Goal: Task Accomplishment & Management: Use online tool/utility

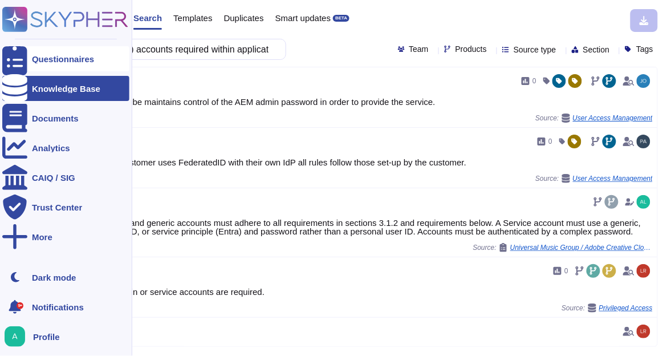
click at [44, 59] on div "Questionnaires" at bounding box center [63, 59] width 62 height 9
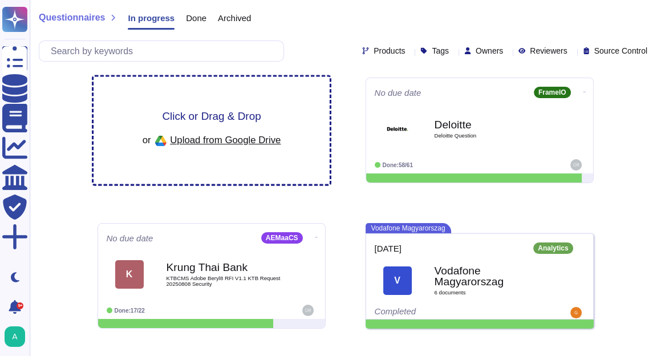
click at [223, 116] on span "Click or Drag & Drop" at bounding box center [211, 116] width 99 height 11
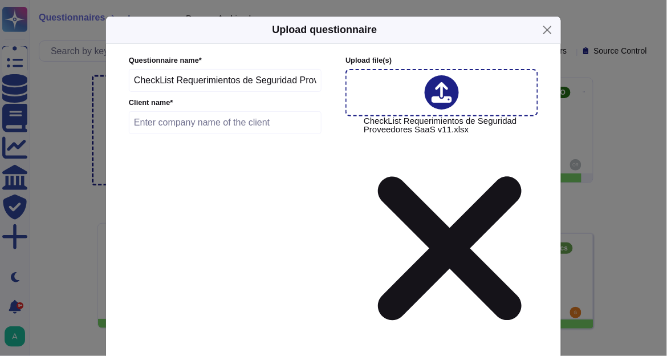
click at [186, 121] on input "text" at bounding box center [225, 122] width 193 height 23
paste input "Cencosud"
type input "Cencosud"
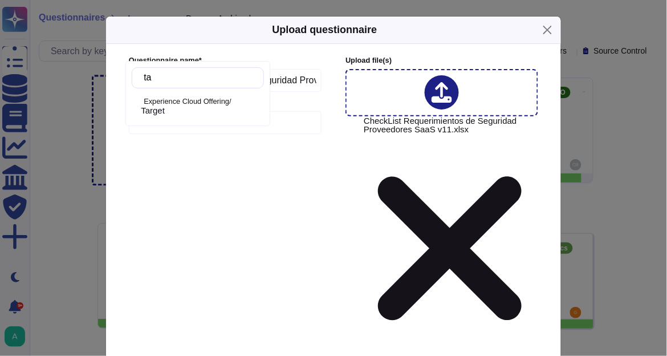
type input "t"
type input "j"
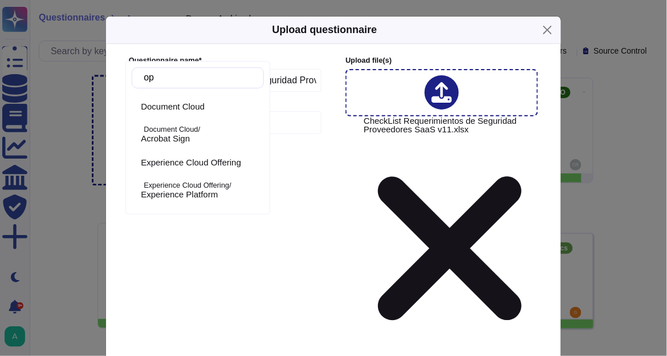
type input "o"
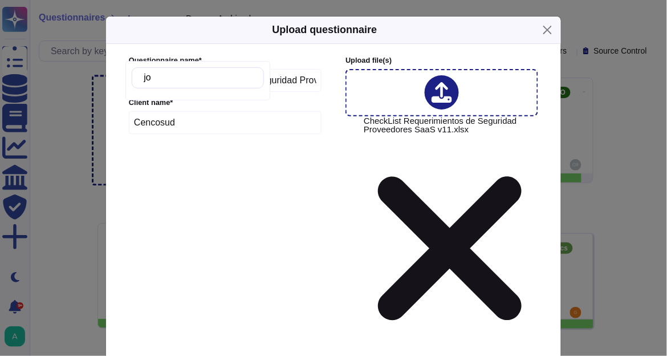
type input "j"
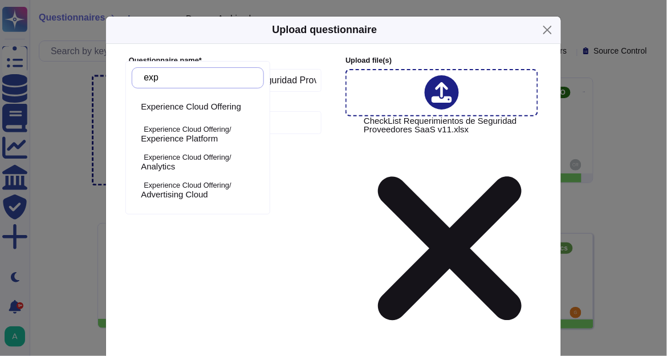
click at [173, 78] on input "exp" at bounding box center [200, 78] width 125 height 20
drag, startPoint x: 176, startPoint y: 81, endPoint x: 137, endPoint y: 82, distance: 39.3
click at [137, 82] on div "exp" at bounding box center [198, 77] width 132 height 21
type input "e"
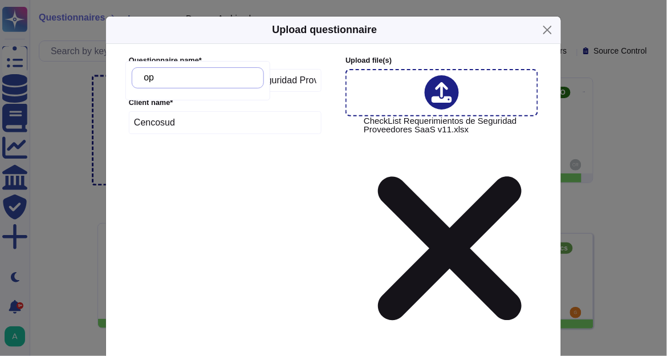
type input "o"
type input "j"
click at [548, 30] on button "Close" at bounding box center [548, 30] width 18 height 18
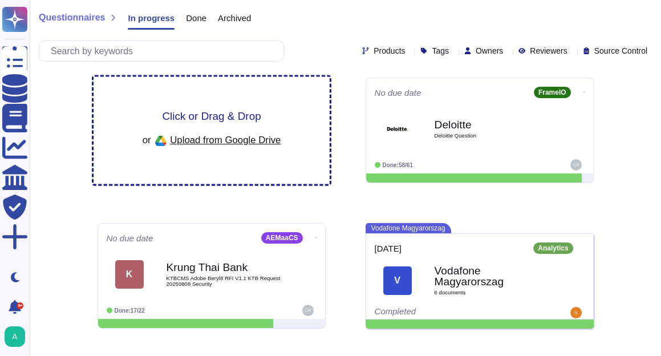
click at [192, 113] on span "Click or Drag & Drop" at bounding box center [211, 116] width 99 height 11
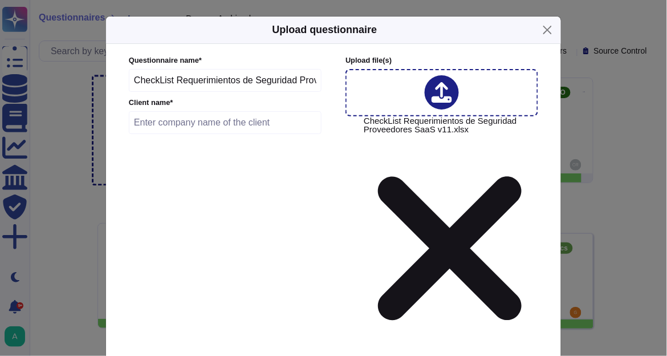
click at [262, 125] on input "text" at bounding box center [225, 122] width 193 height 23
paste input "Cencosud"
type input "Cencosud"
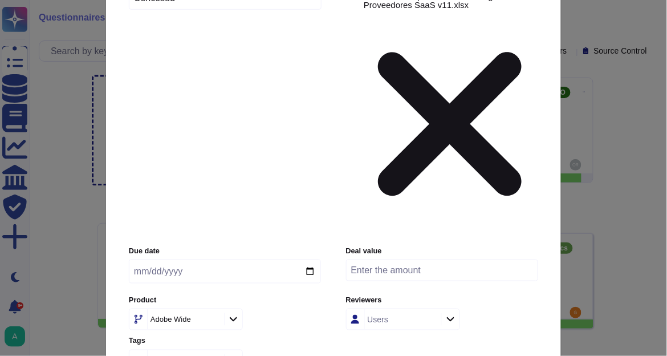
scroll to position [137, 0]
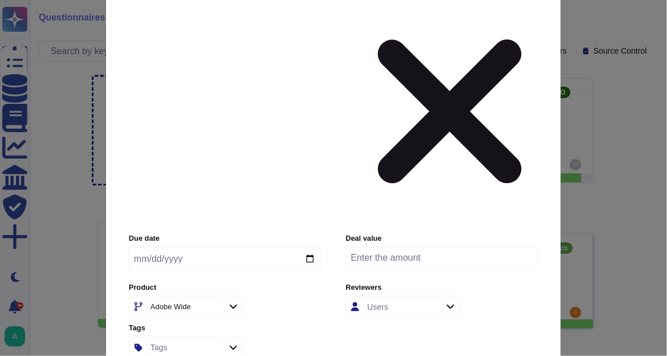
click at [0, 0] on input "Use this questionnaire as a source of suggestions" at bounding box center [0, 0] width 0 height 0
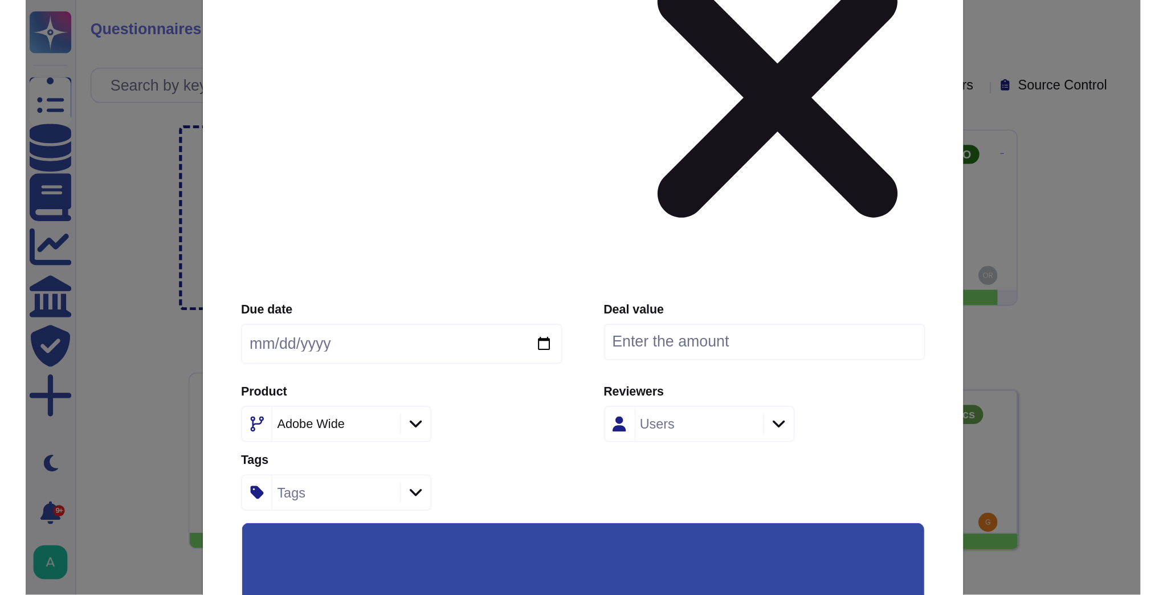
scroll to position [222, 0]
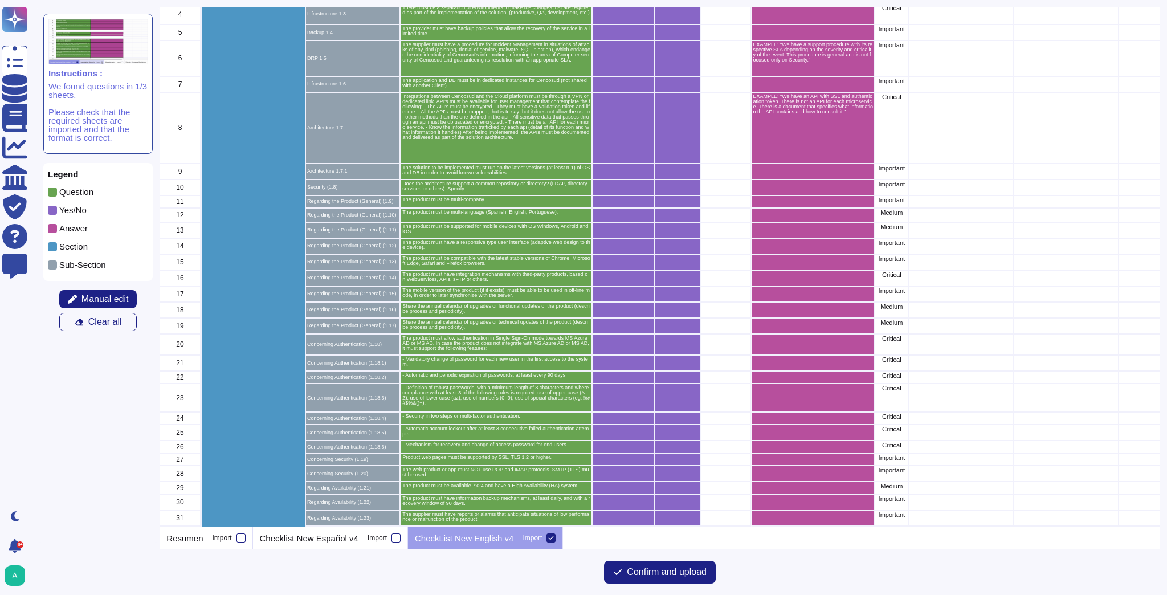
scroll to position [182, 0]
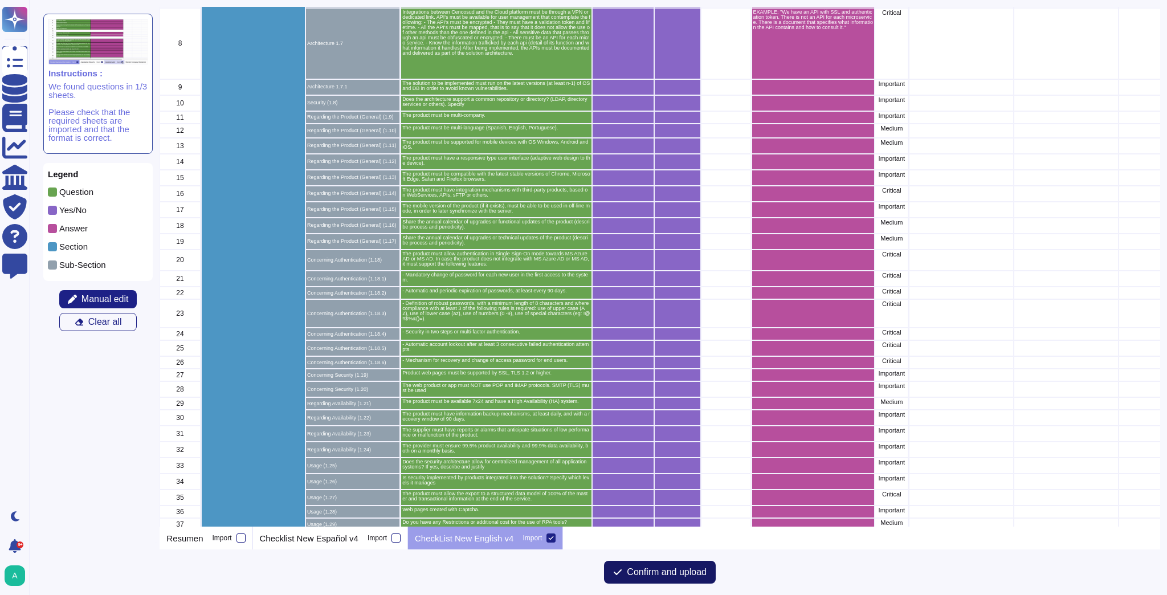
click at [666, 355] on span "Confirm and upload" at bounding box center [667, 572] width 80 height 9
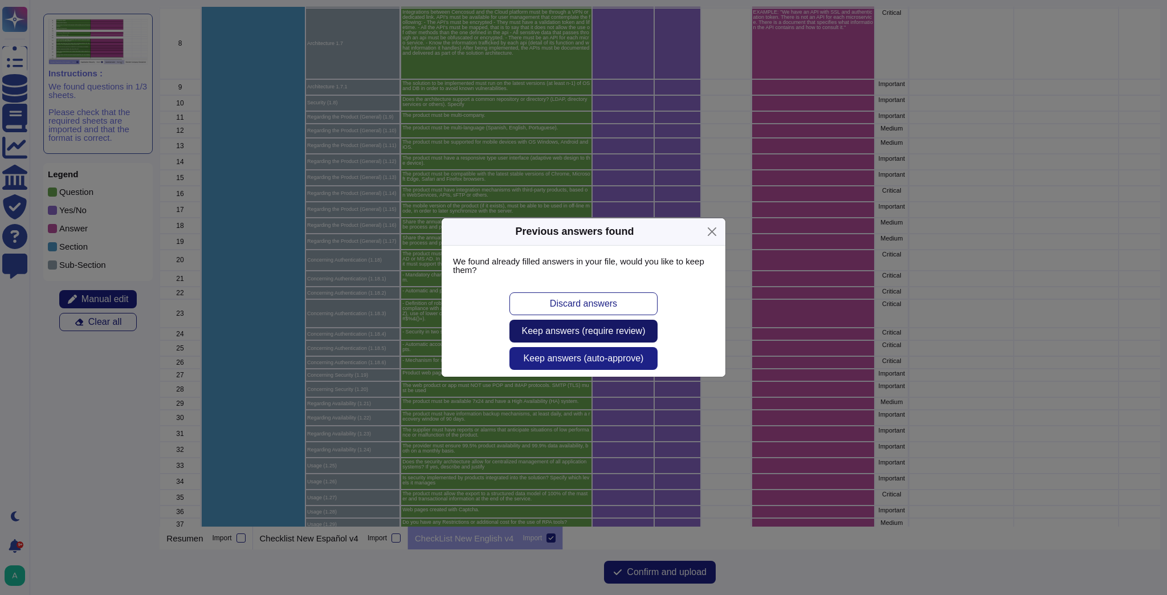
click at [604, 332] on span "Keep answers (require review)" at bounding box center [584, 331] width 124 height 9
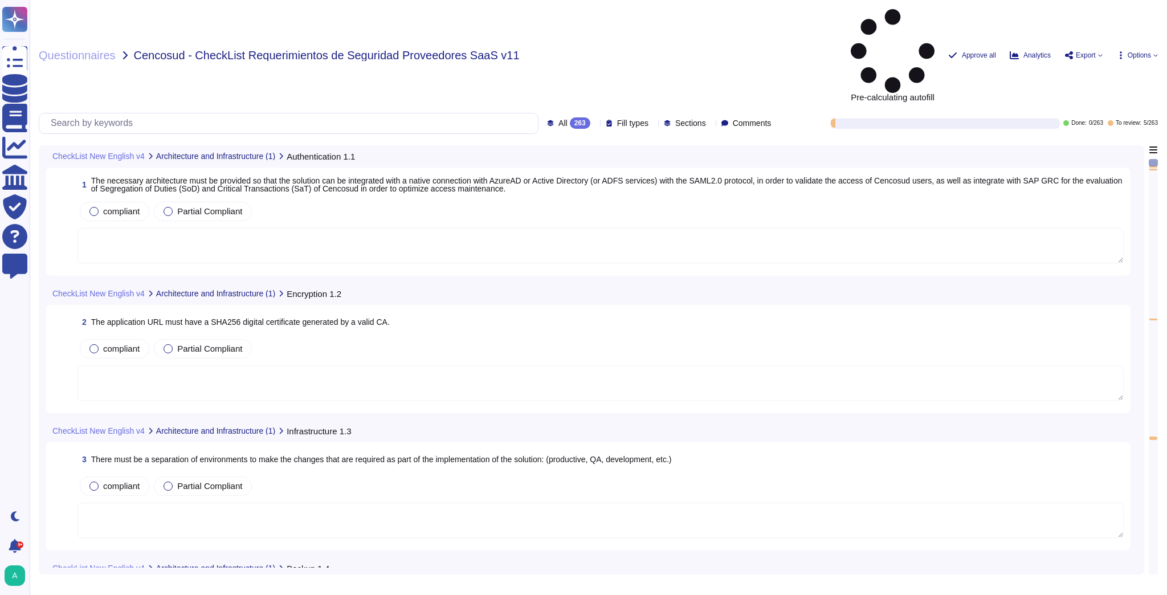
type textarea "EXAMPLE: "We have a support procedure with its respective SLA depending on the …"
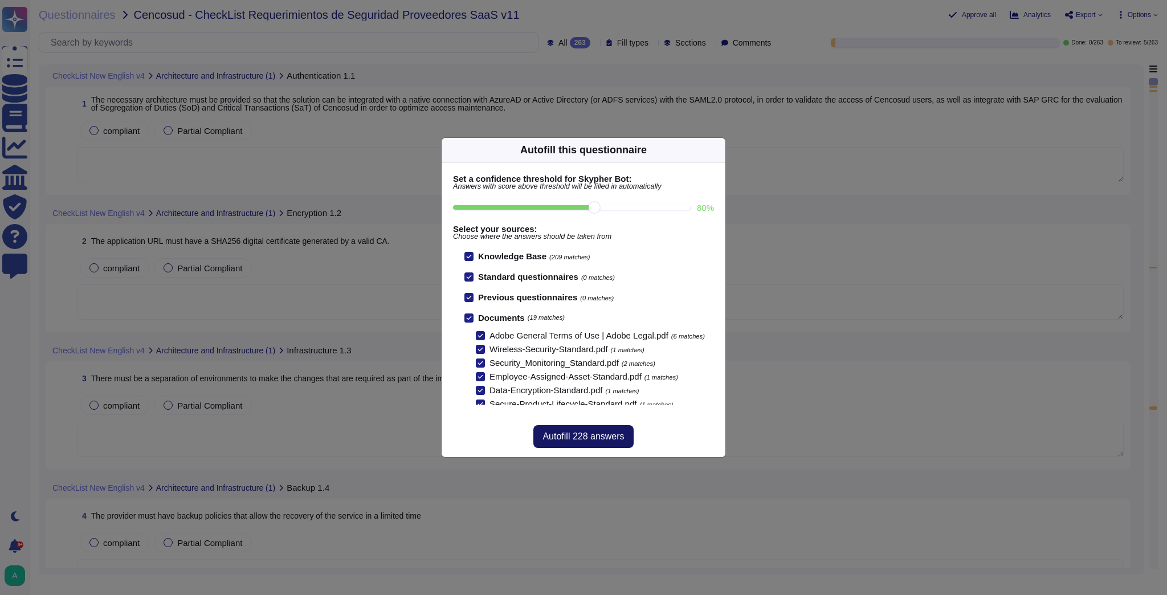
click at [595, 355] on span "Autofill 228 answers" at bounding box center [584, 436] width 82 height 9
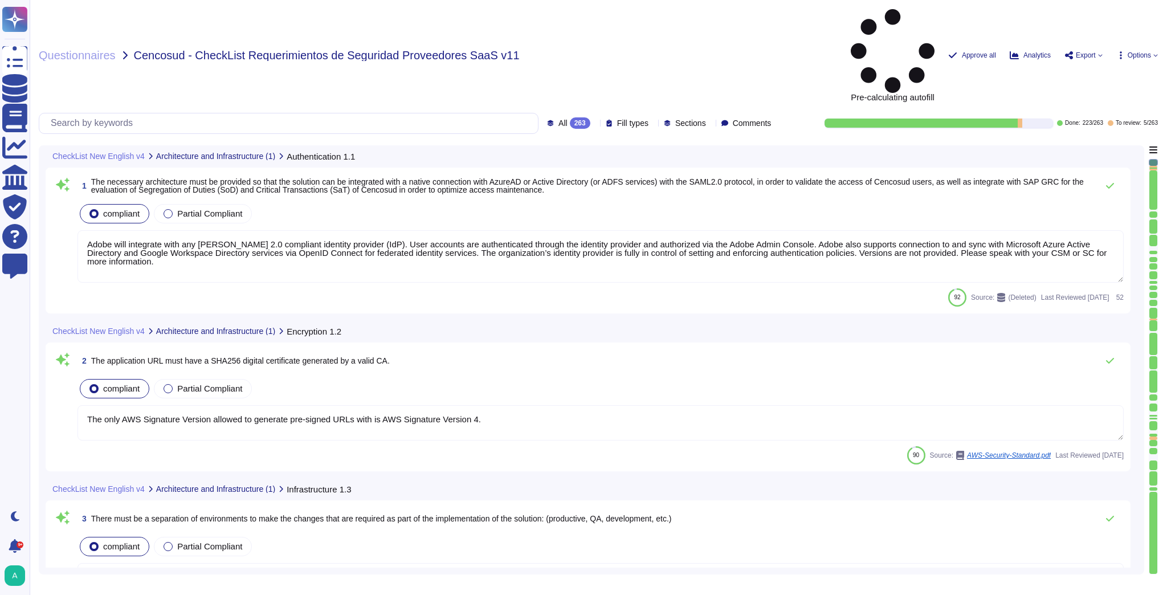
type textarea "Adobe will integrate with any [PERSON_NAME] 2.0 compliant identity provider (Id…"
type textarea "The only AWS Signature Version allowed to generate pre-signed URLs with is AWS …"
type textarea "Adobe segregates developer and production environments."
type textarea "Adobe backs up customer data regularly and validates restoration of data period…"
type textarea "EXAMPLE: "We have a support procedure with its respective SLA depending on the …"
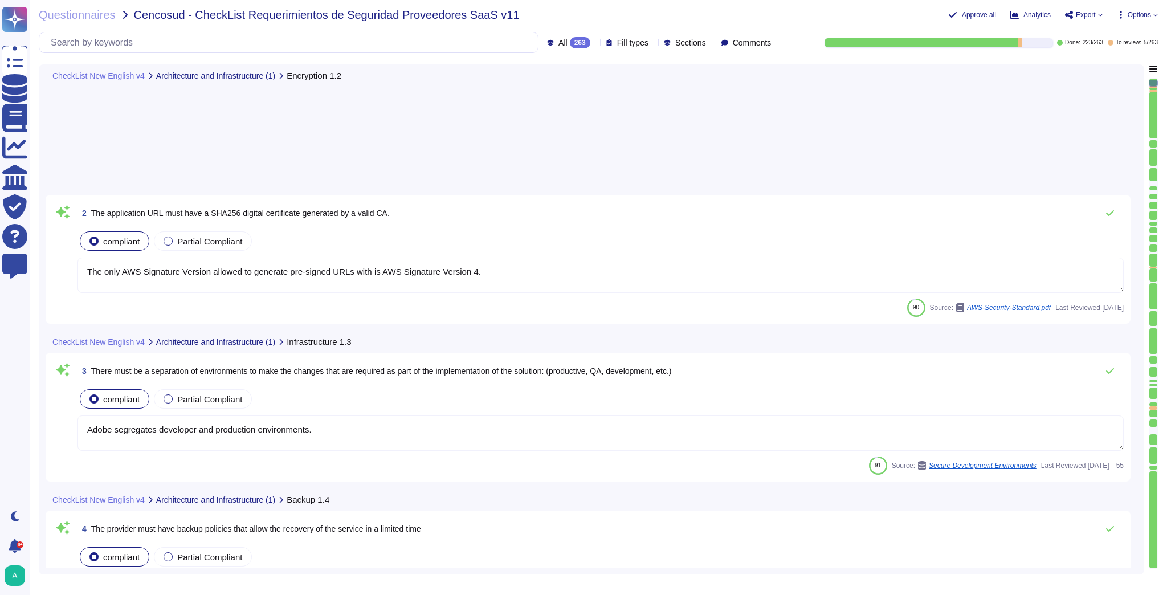
type textarea "Customer data stored by Adobe on the hosting provider includes strong tenant is…"
type textarea "EXAMPLE: "We have an API with SSL and authentication token. There is not an API…"
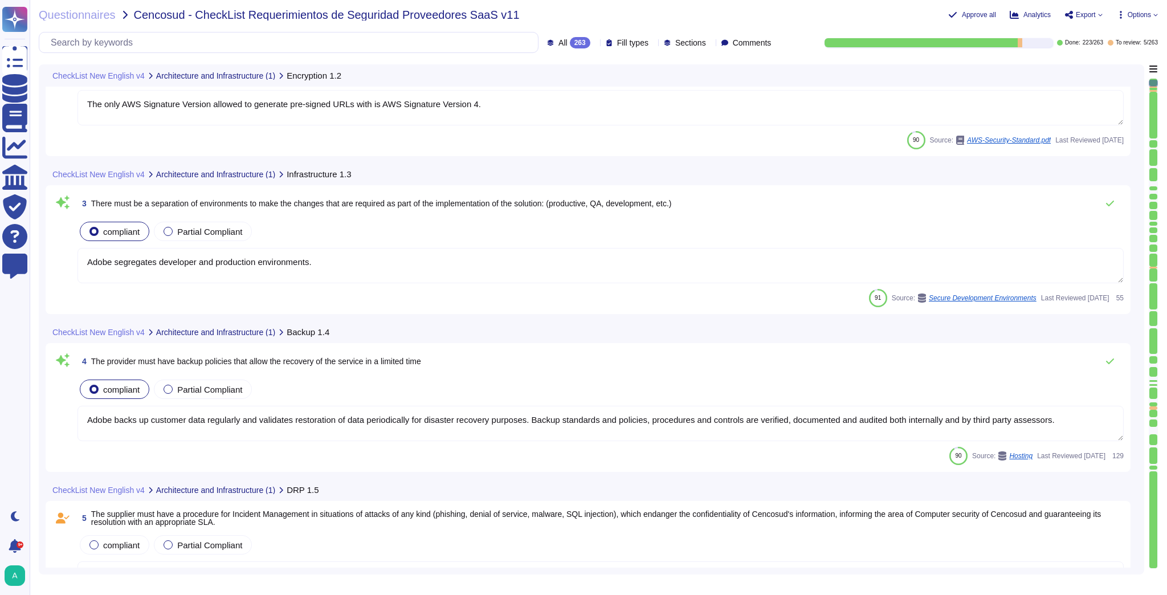
scroll to position [228, 0]
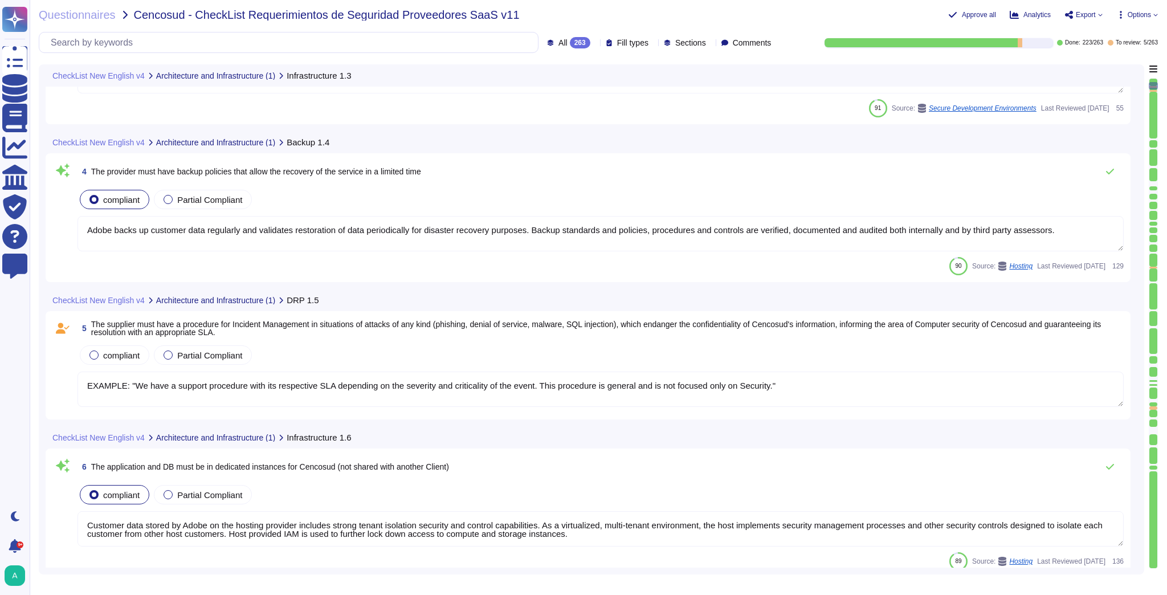
type textarea "Lo Ipsum, do sitametcon adipisci elitsed do eius tempor in’ut la-et-dolo magn a…"
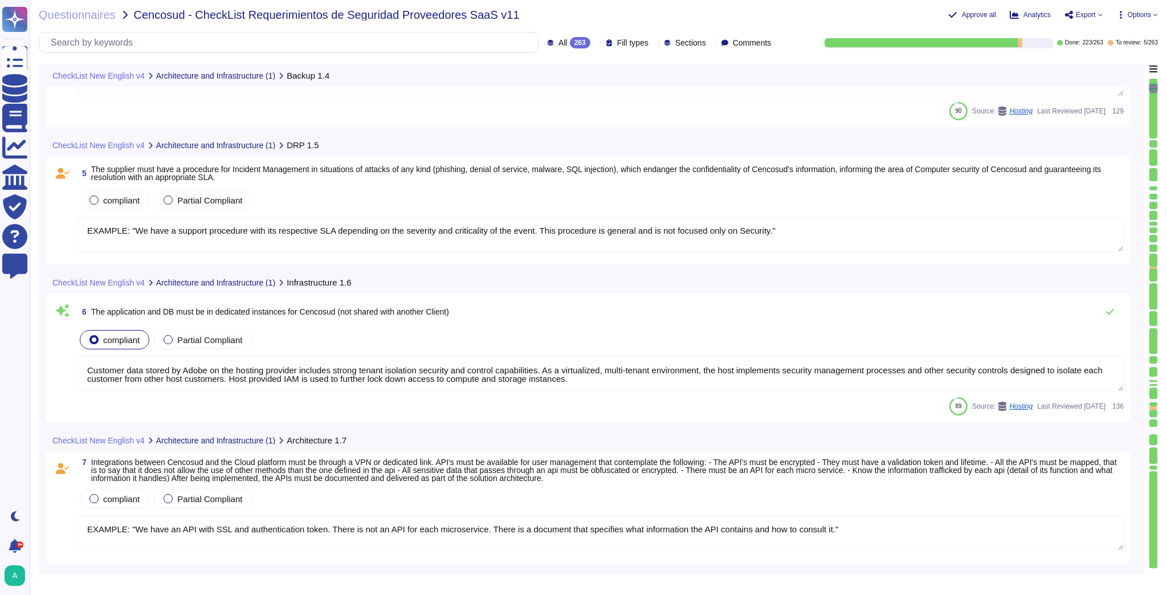
type textarea "Adobe uses LDAP and Okta."
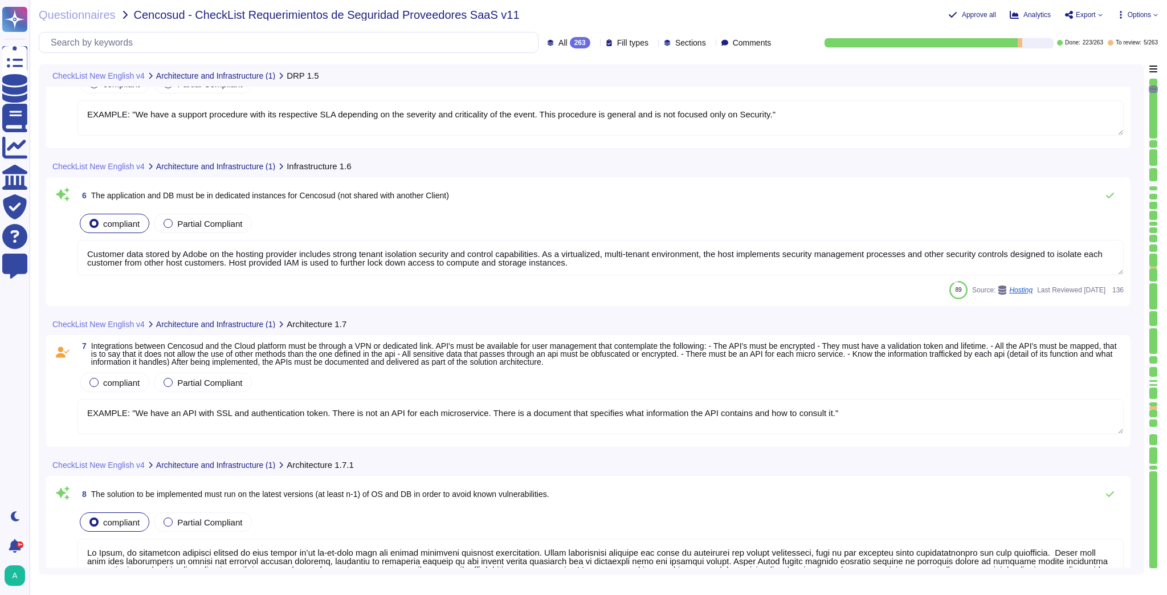
type textarea "ADBE. Please see: [URL][DOMAIN_NAME]"
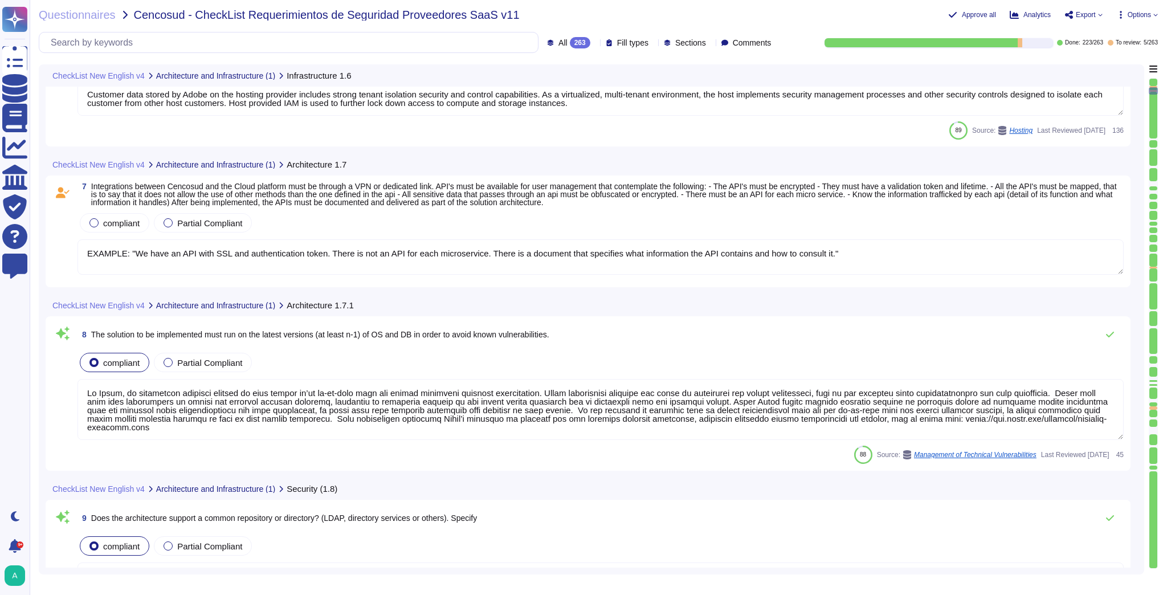
type textarea "Services and Software are not available in all languages."
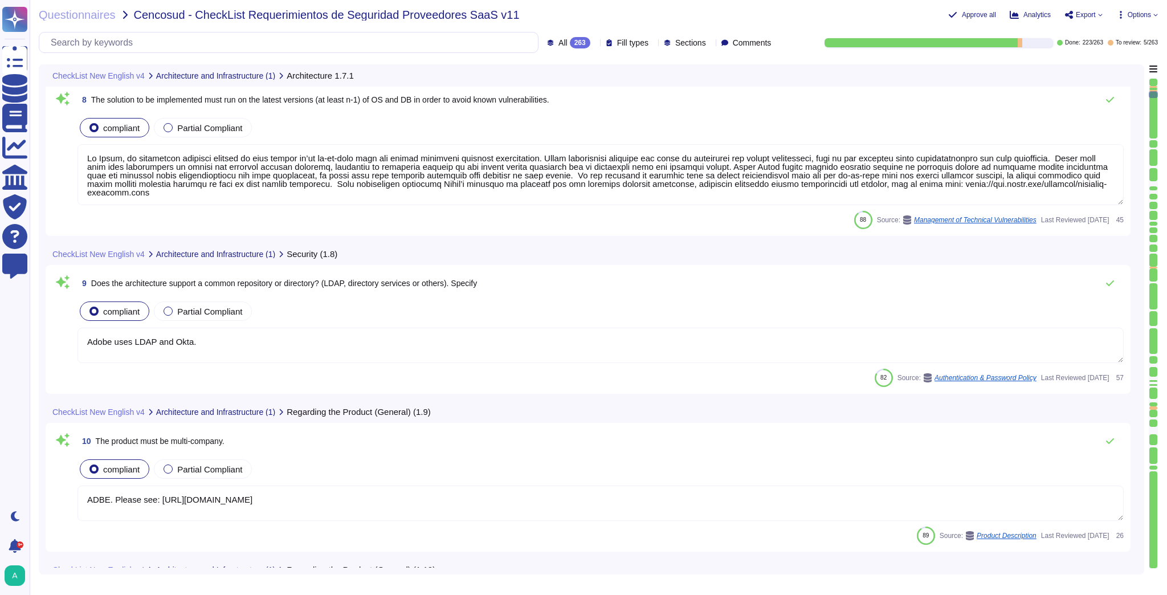
scroll to position [1049, 0]
type textarea "No"
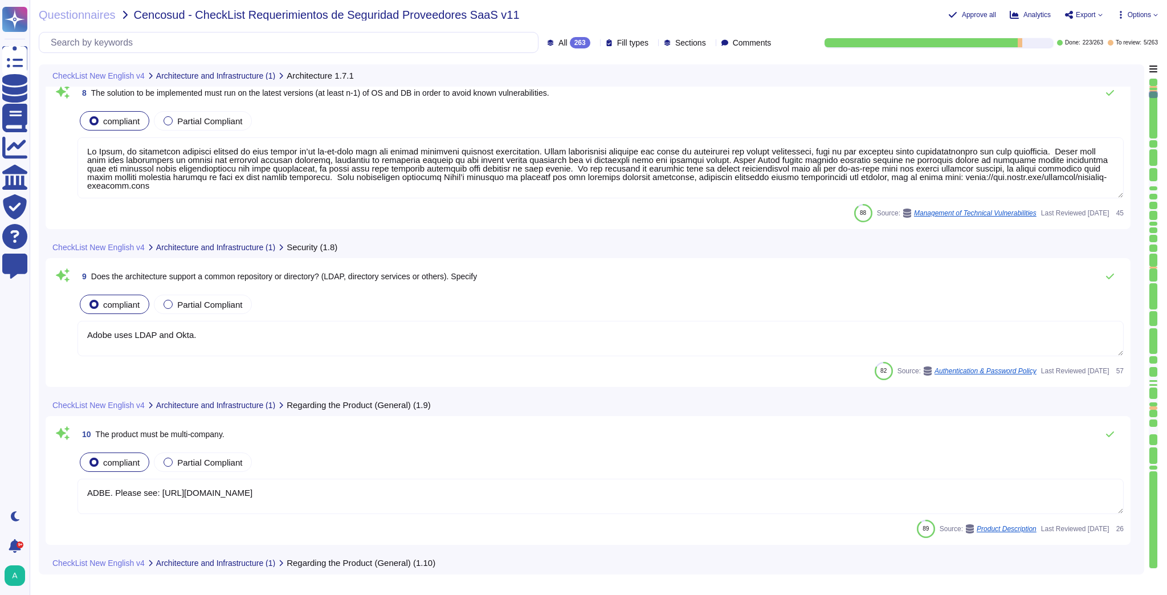
click at [408, 493] on textarea "ADBE. Please see: [URL][DOMAIN_NAME]" at bounding box center [601, 496] width 1046 height 35
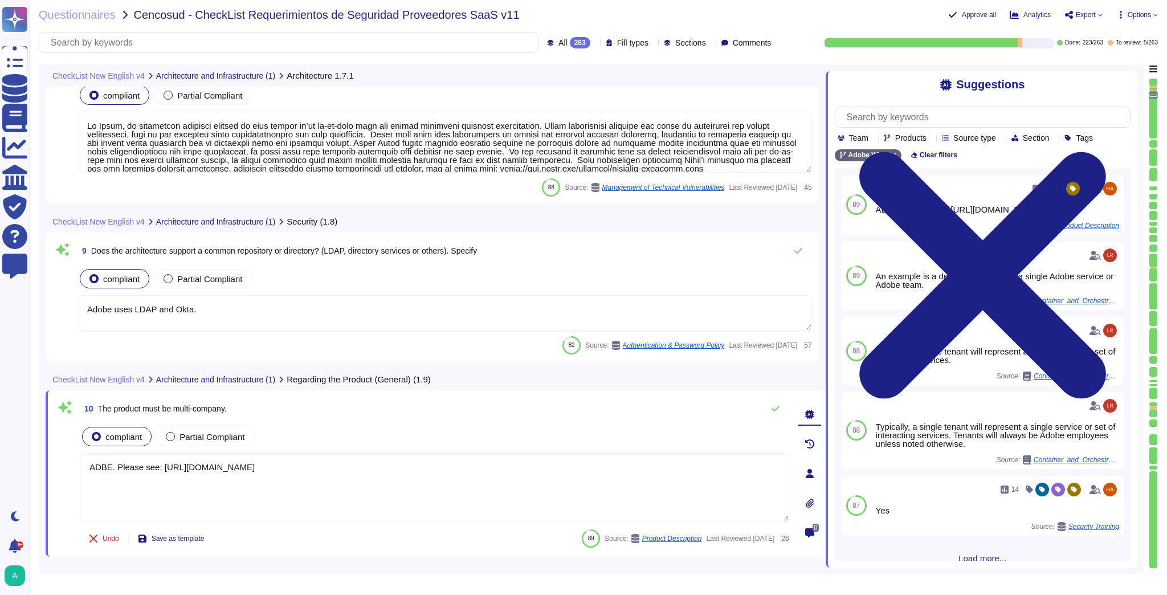
type textarea "Please speak with your Adobe representative for more information regarding cust…"
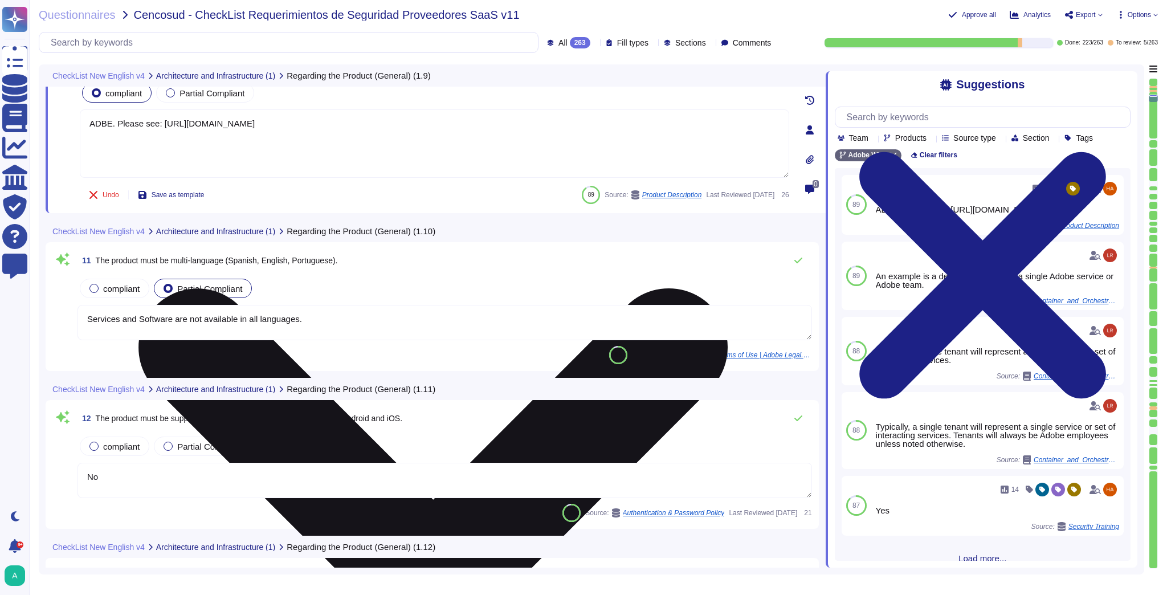
type textarea "In apps created by DPS, whenever you upload an app to the app store, you need t…"
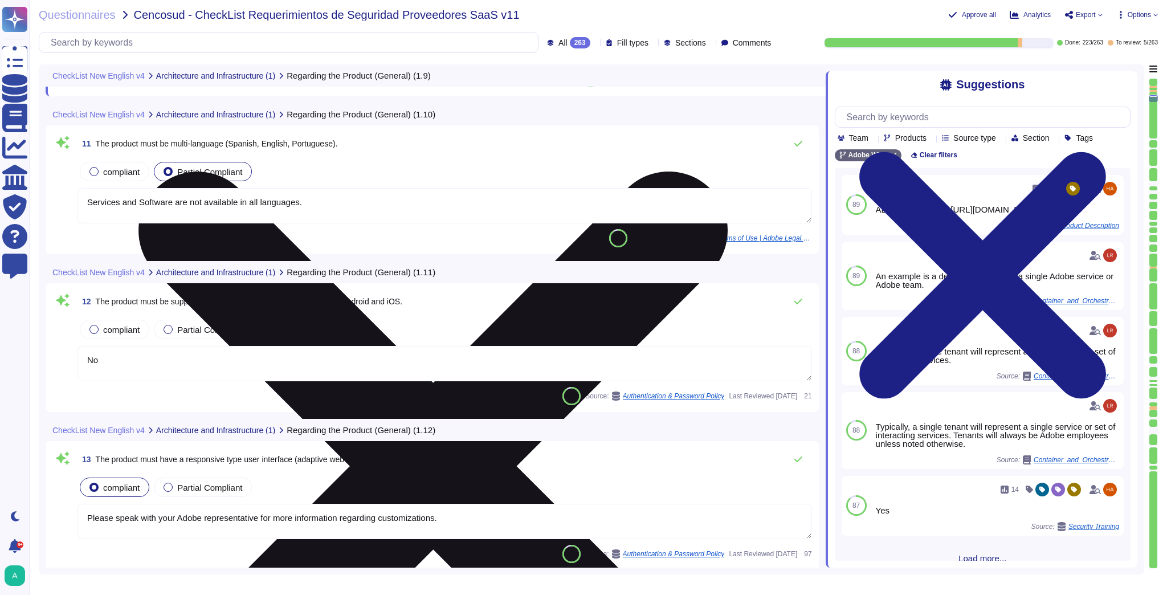
scroll to position [1550, 0]
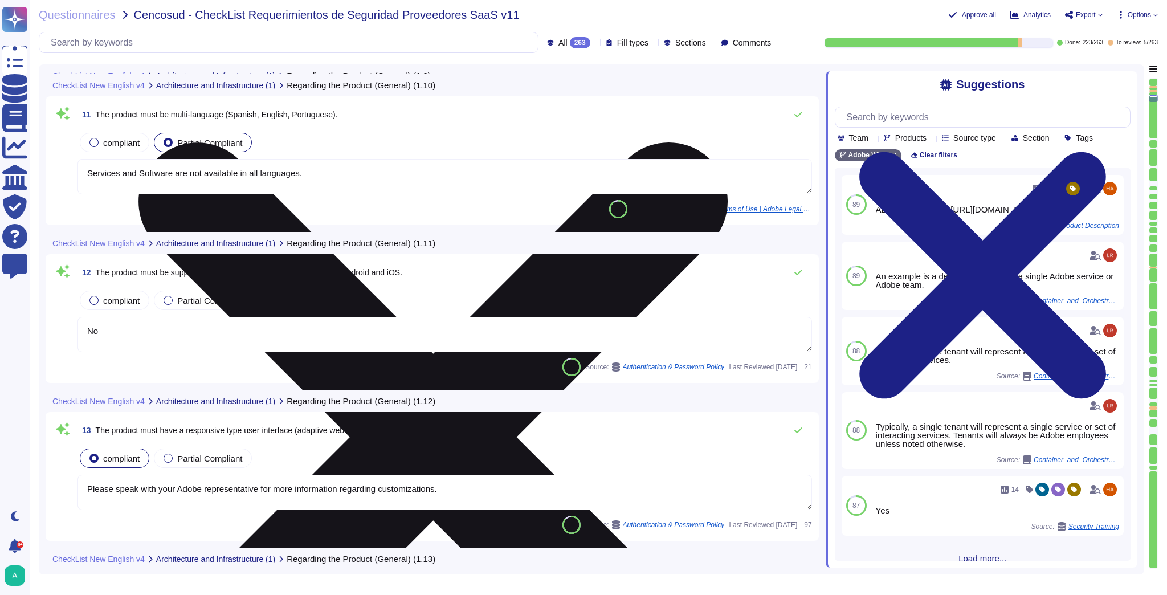
type textarea "Each API call requires authentication to be established, either through Oauth 2…"
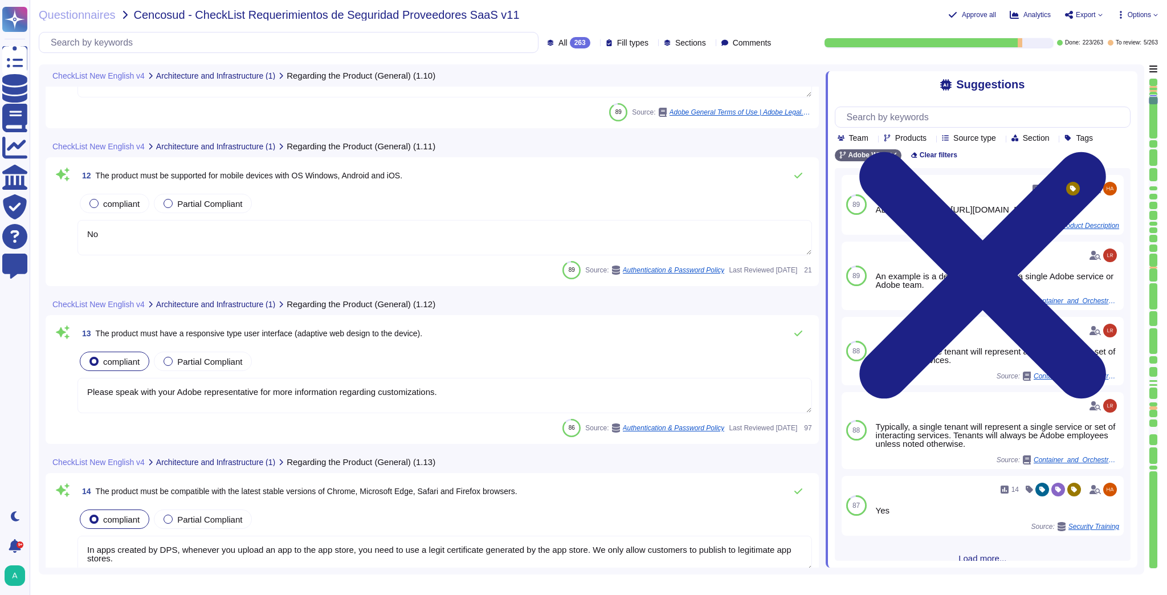
scroll to position [1642, 0]
type textarea "No"
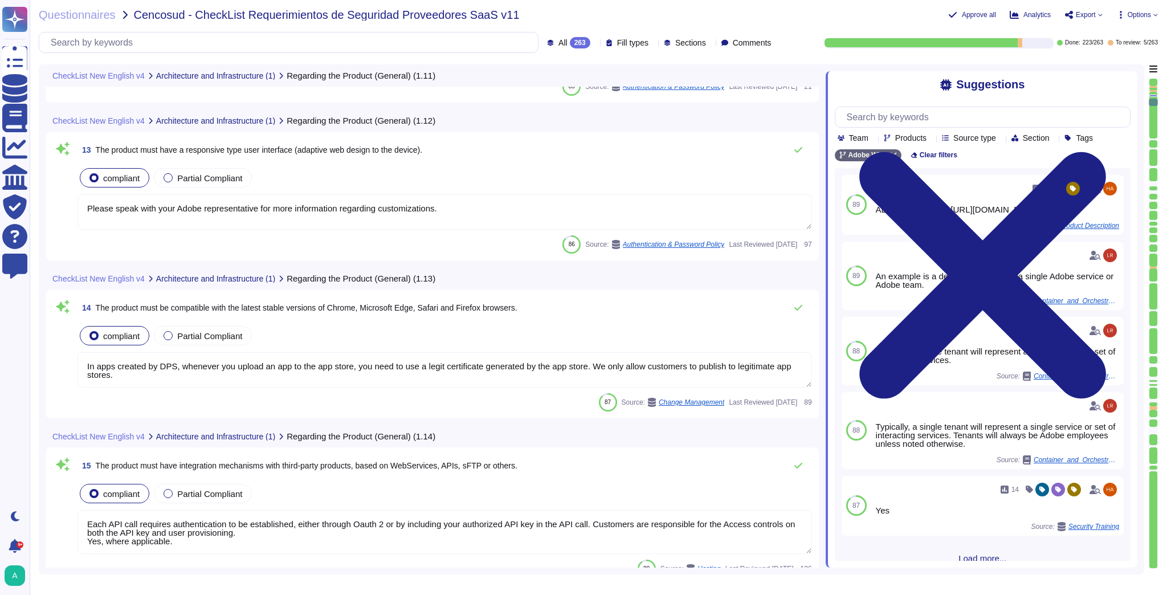
type textarea "Please refer to [URL][DOMAIN_NAME] for details."
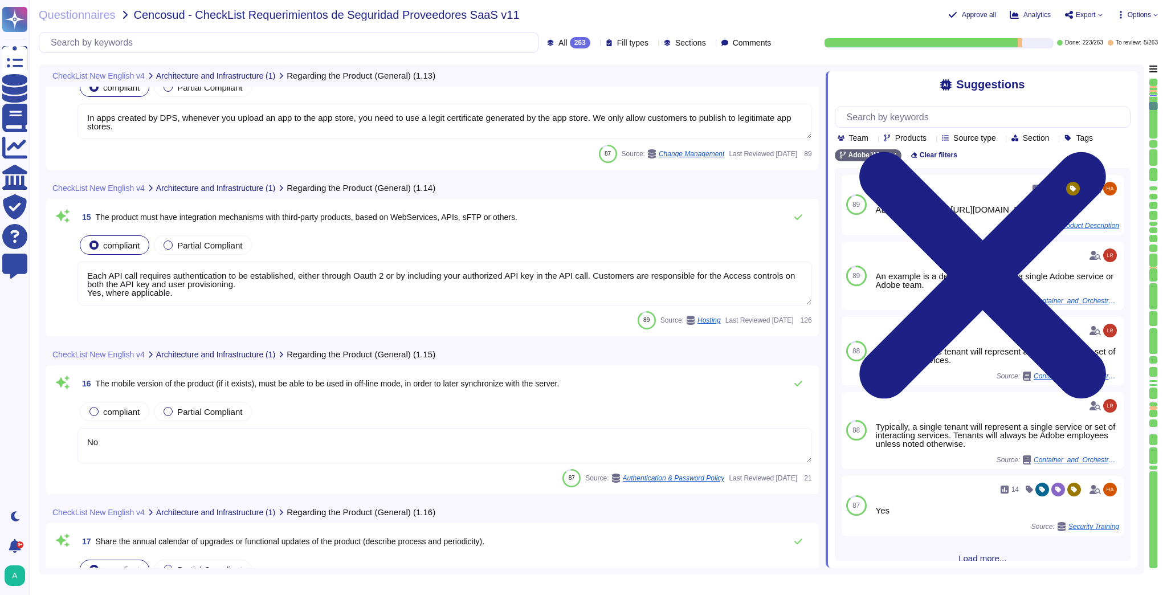
type textarea "Please refer to [URL][DOMAIN_NAME] for details."
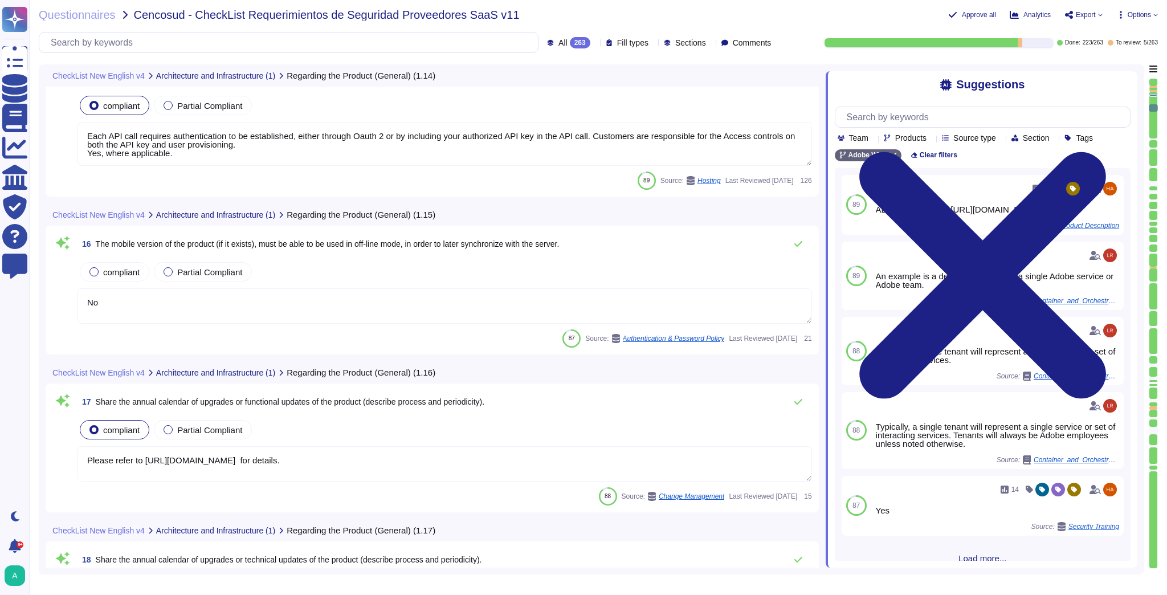
type textarea "Adobe will integrate with any [PERSON_NAME] 2.0 compliant identity provider (Id…"
type textarea "Tenants/Customers are required to set their own password during the first logon."
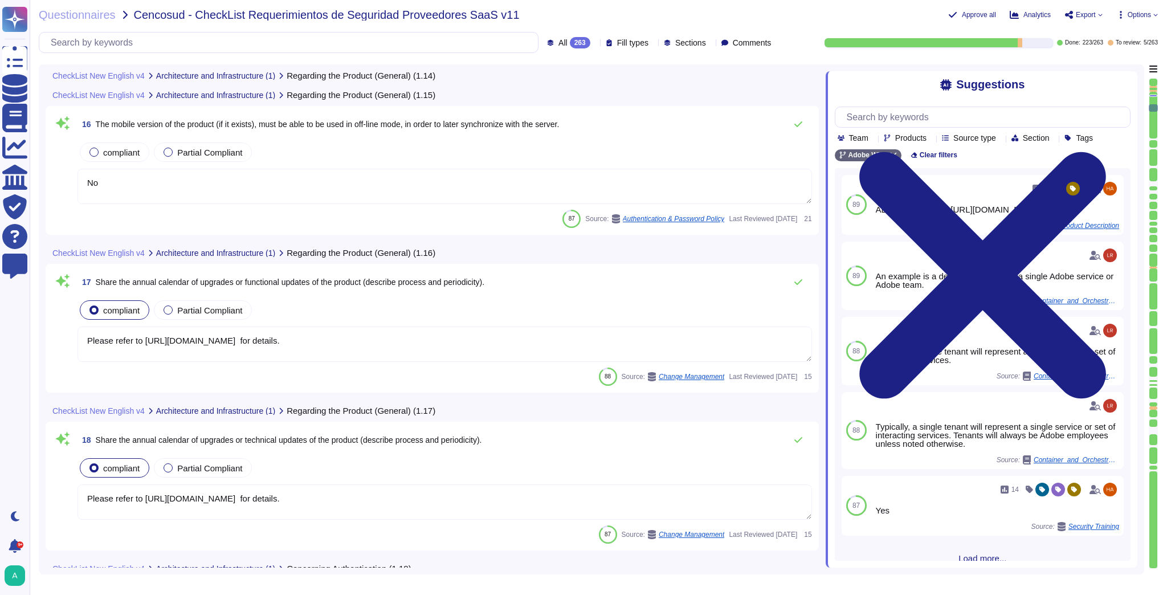
scroll to position [2326, 0]
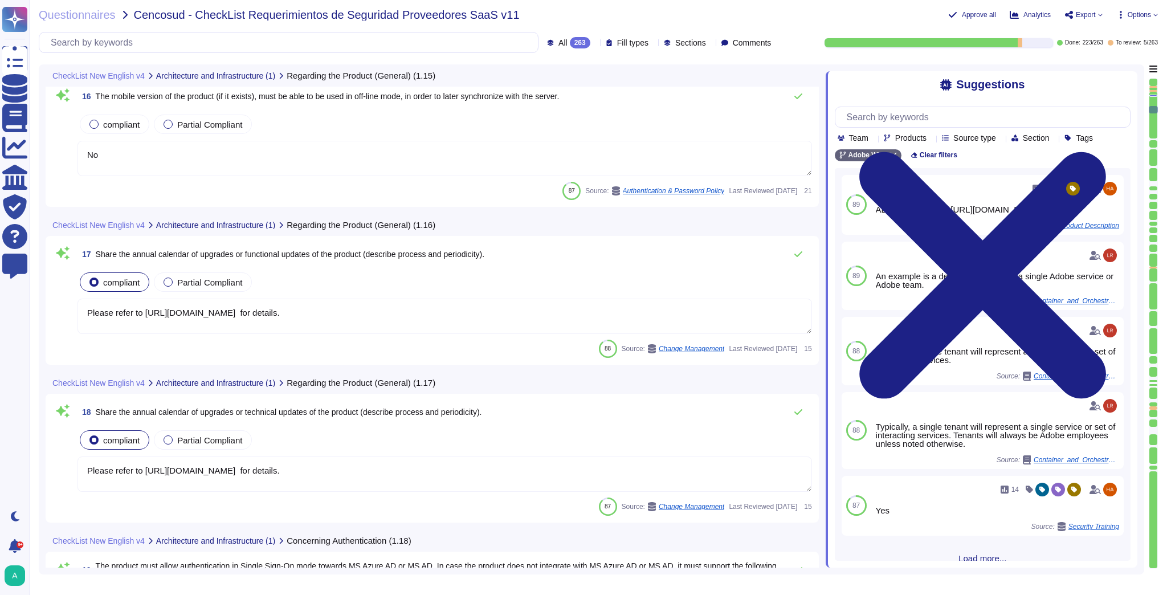
click at [595, 43] on icon at bounding box center [595, 43] width 0 height 0
click at [563, 109] on div "To do 35" at bounding box center [584, 100] width 101 height 26
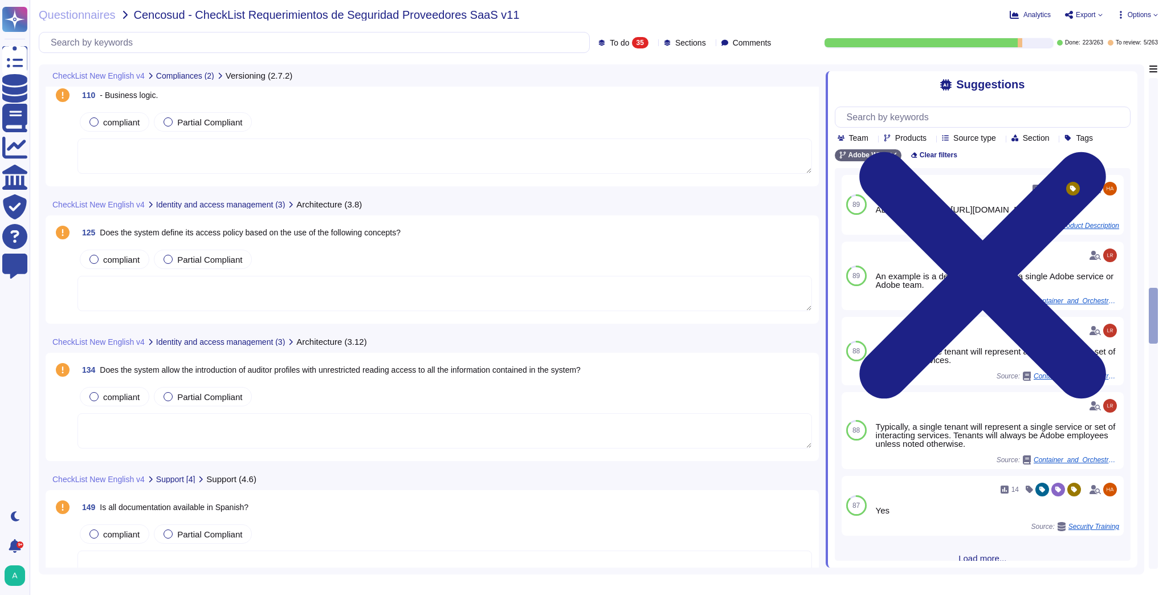
click at [145, 96] on span "- Business logic." at bounding box center [129, 95] width 58 height 9
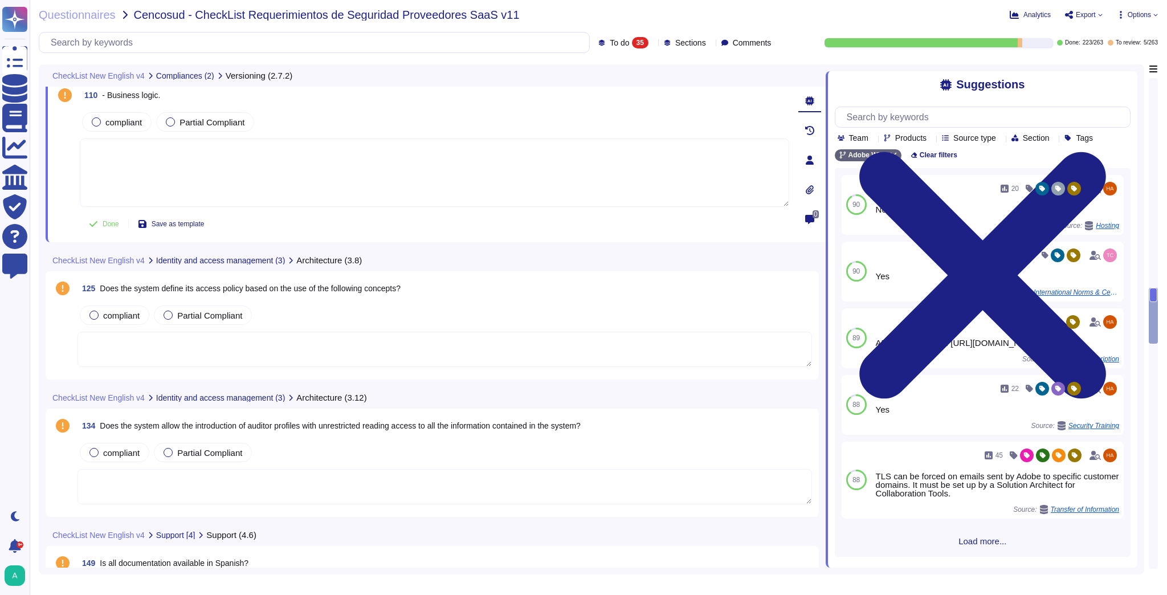
click at [256, 287] on span "Does the system define its access policy based on the use of the following conc…" at bounding box center [250, 288] width 301 height 9
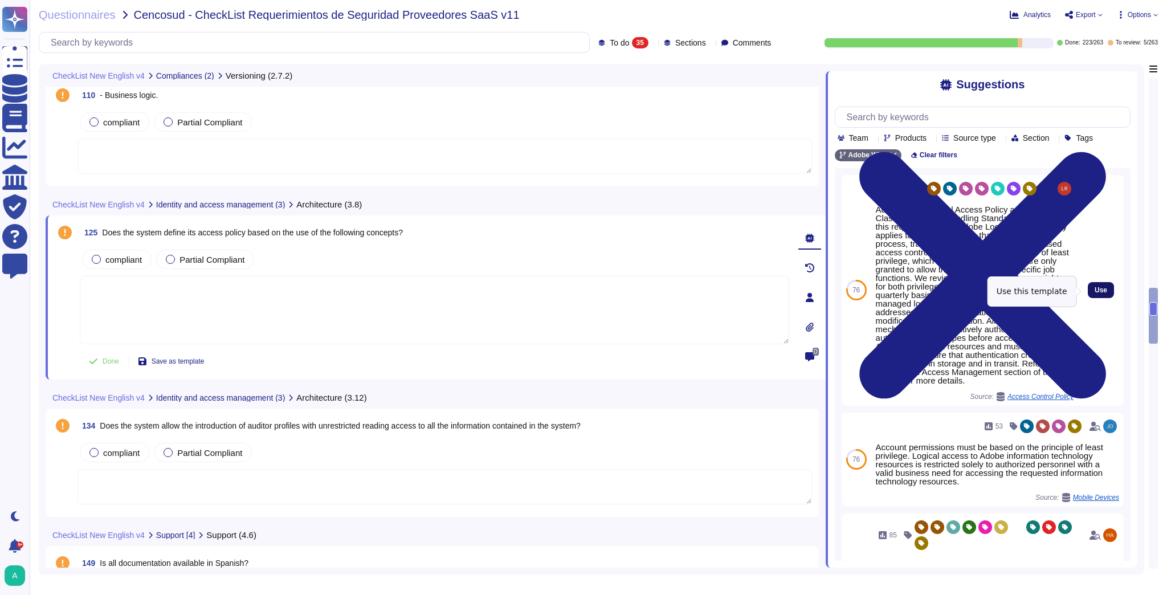
click at [1095, 293] on span "Use" at bounding box center [1101, 290] width 13 height 7
type textarea "Adobe has a Logical Access Policy and Data Classification and Handling Standard…"
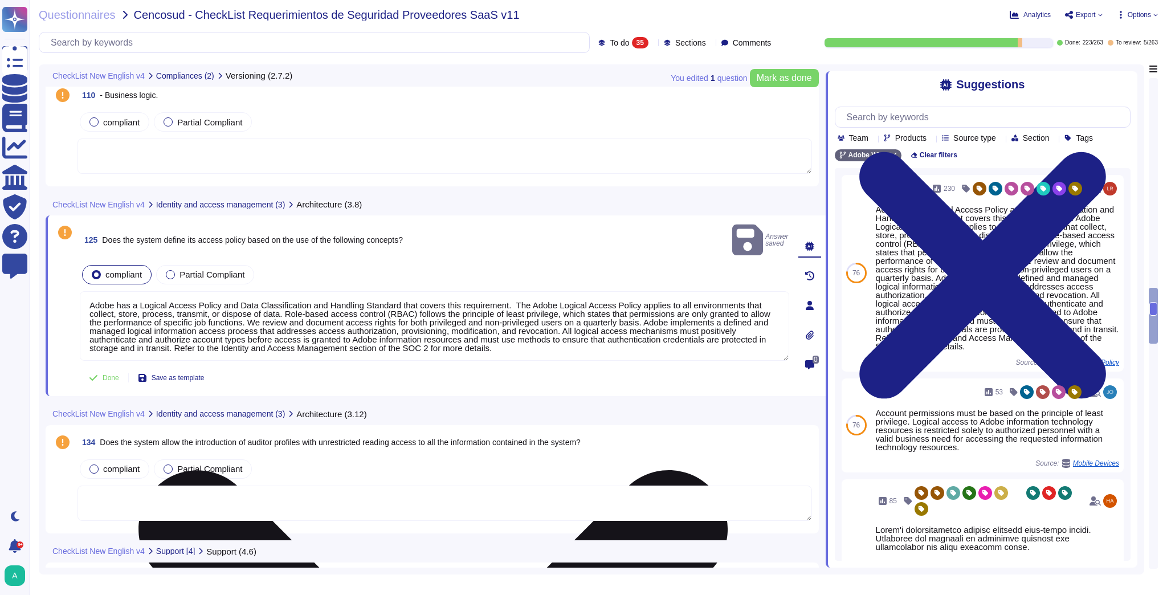
scroll to position [1, 0]
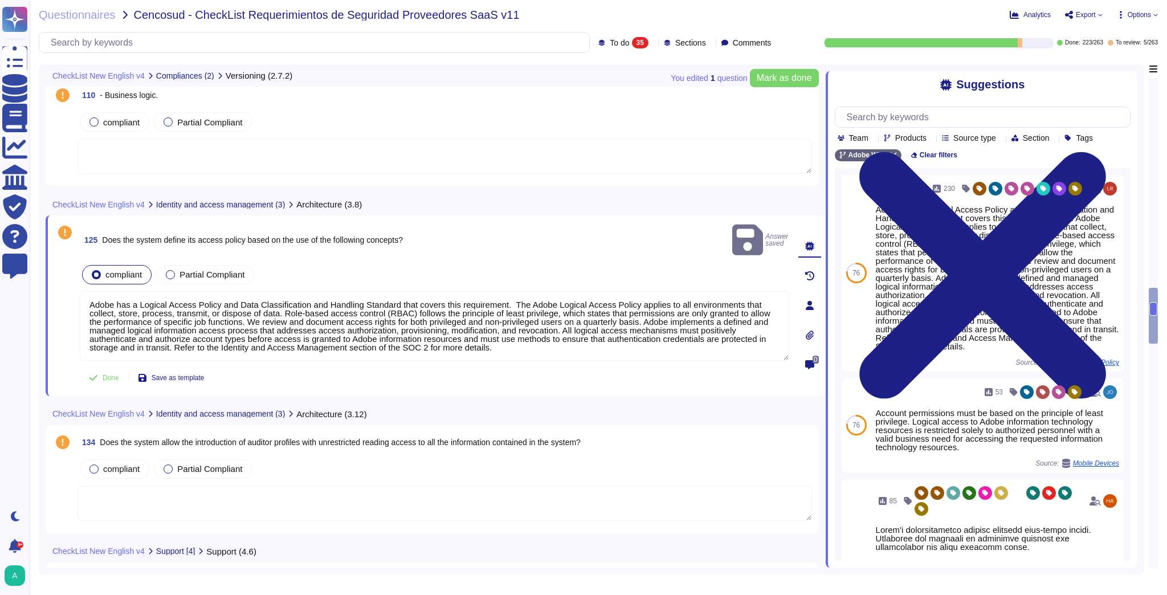
click at [260, 486] on textarea at bounding box center [445, 503] width 735 height 35
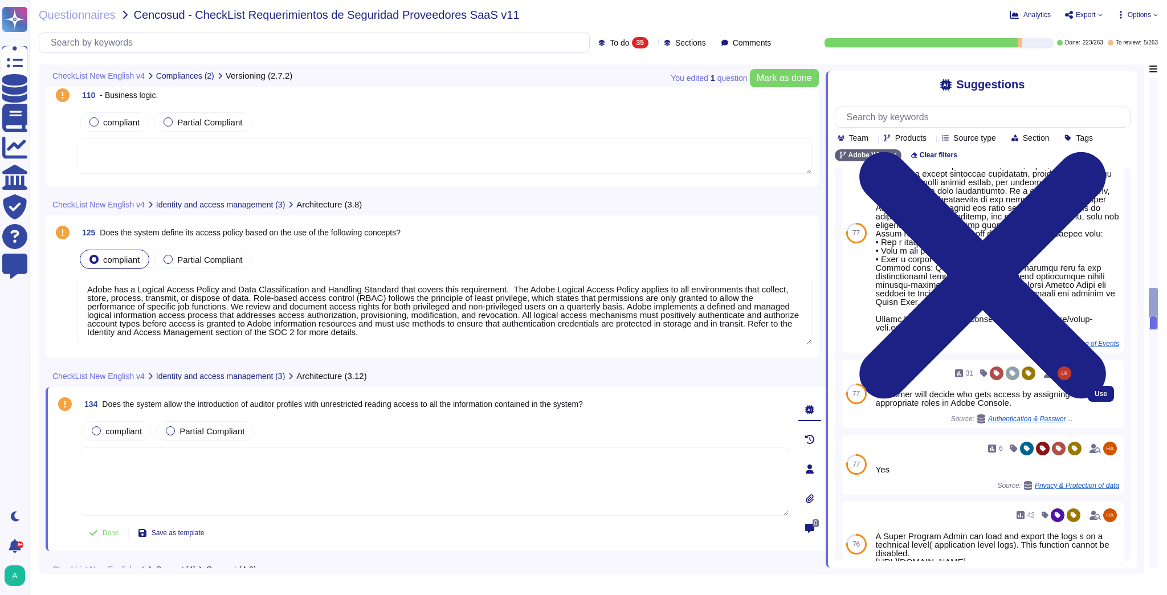
scroll to position [116, 0]
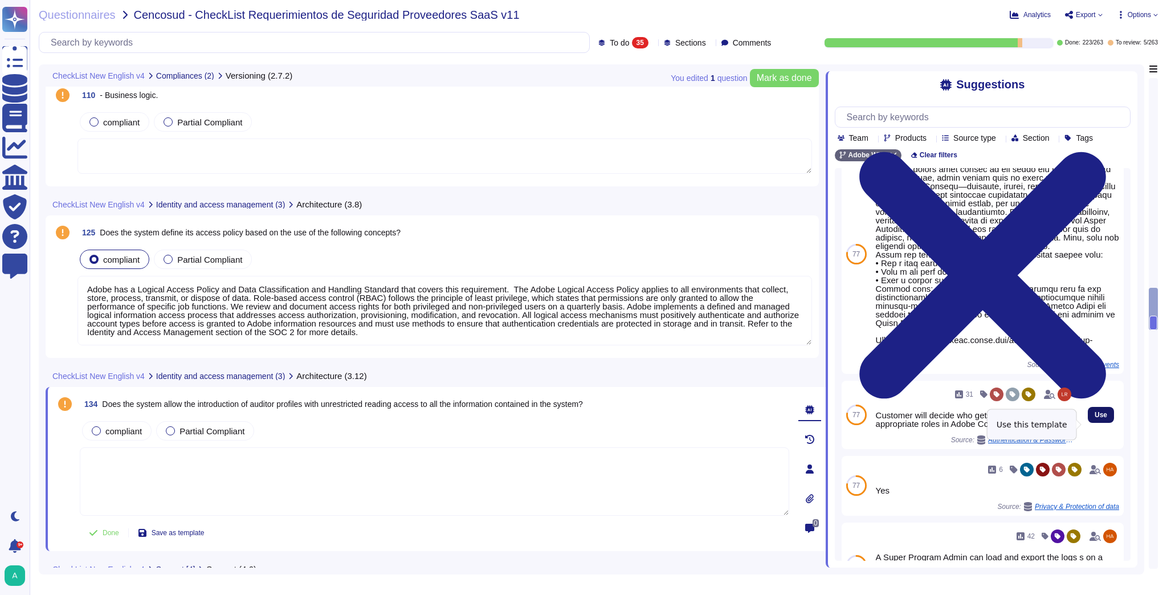
click at [1095, 418] on span "Use" at bounding box center [1101, 415] width 13 height 7
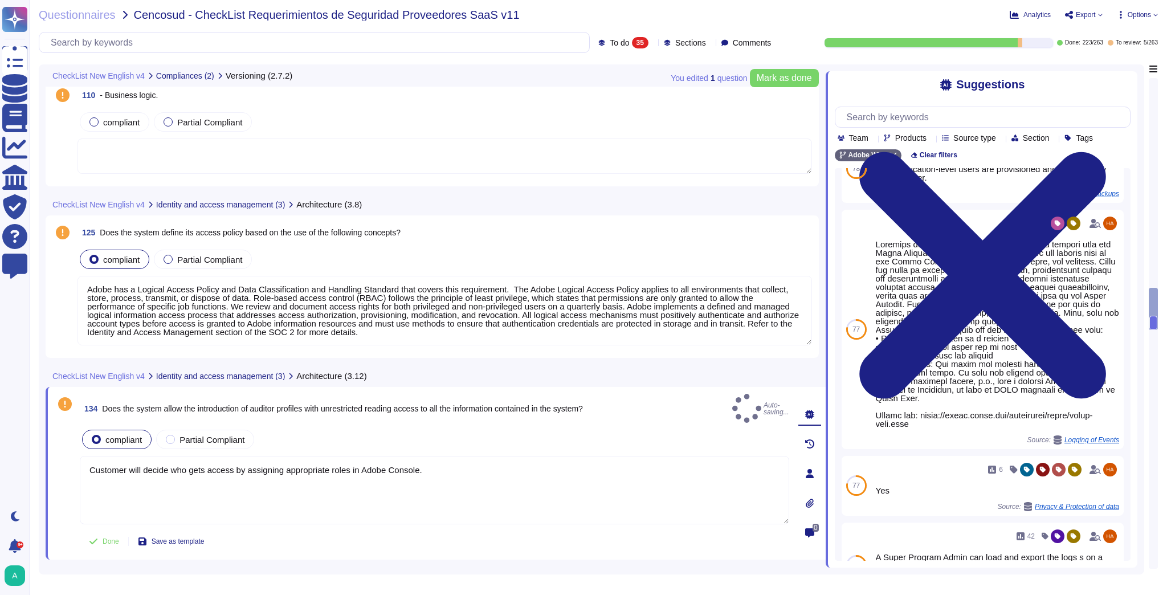
type textarea "Customer will decide who gets access by assigning appropriate roles in Adobe Co…"
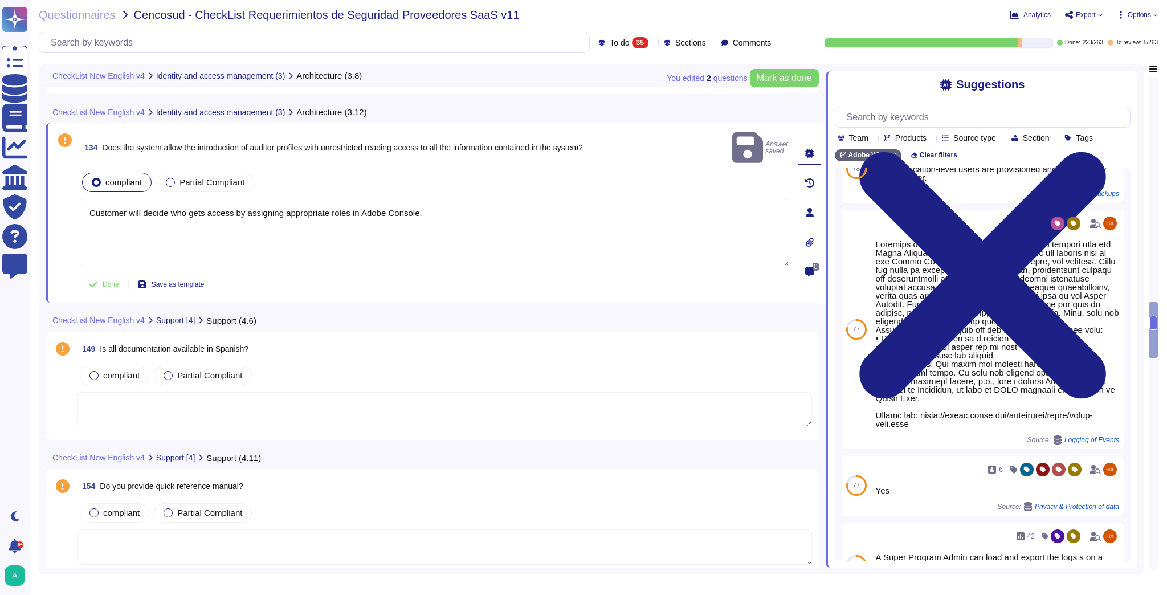
scroll to position [2599, 0]
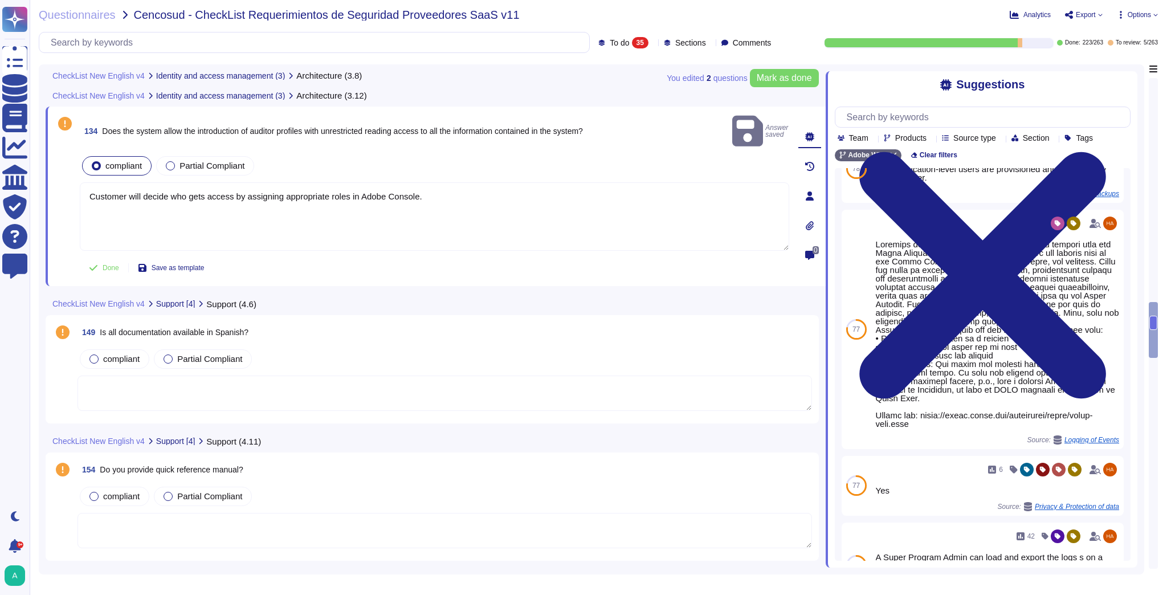
click at [340, 376] on textarea at bounding box center [445, 393] width 735 height 35
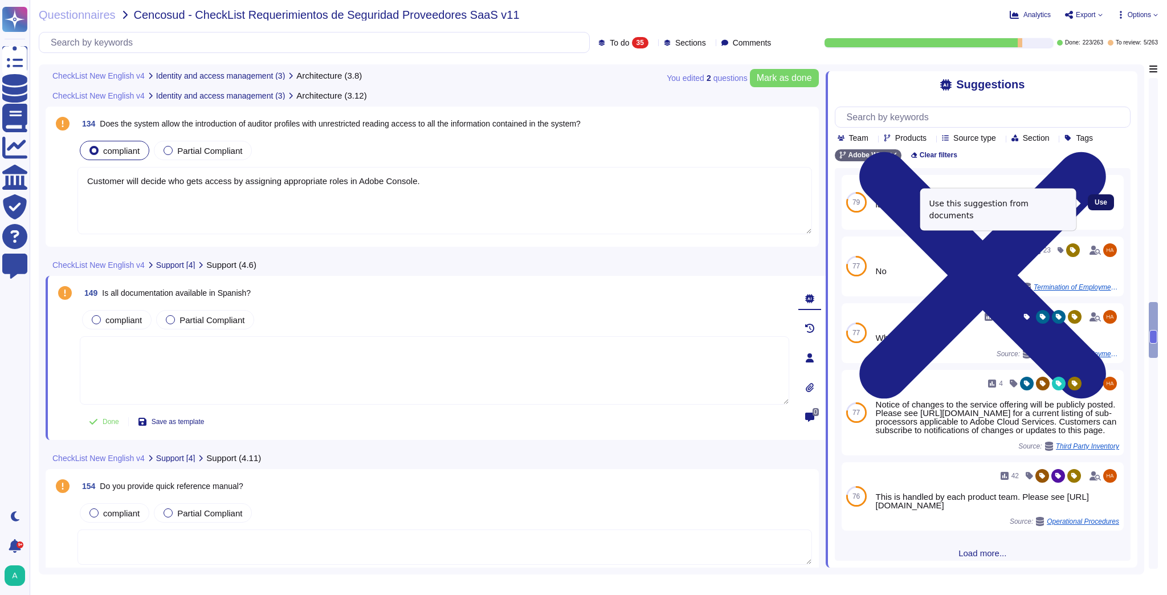
click at [1099, 205] on span "Use" at bounding box center [1101, 202] width 13 height 7
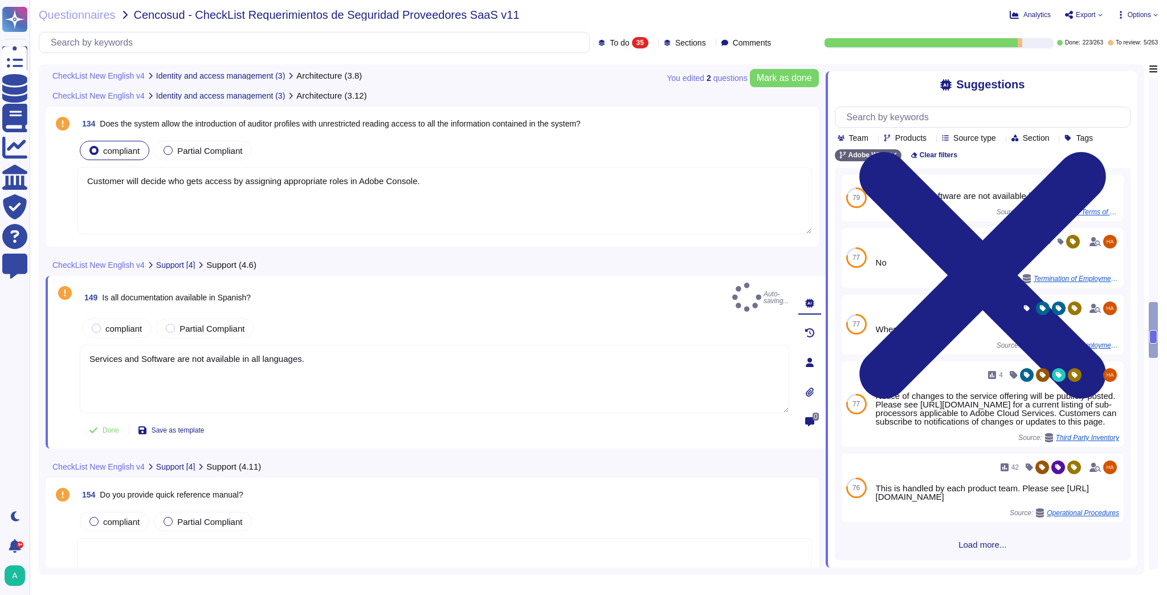
type textarea "Services and Software are not available in all languages."
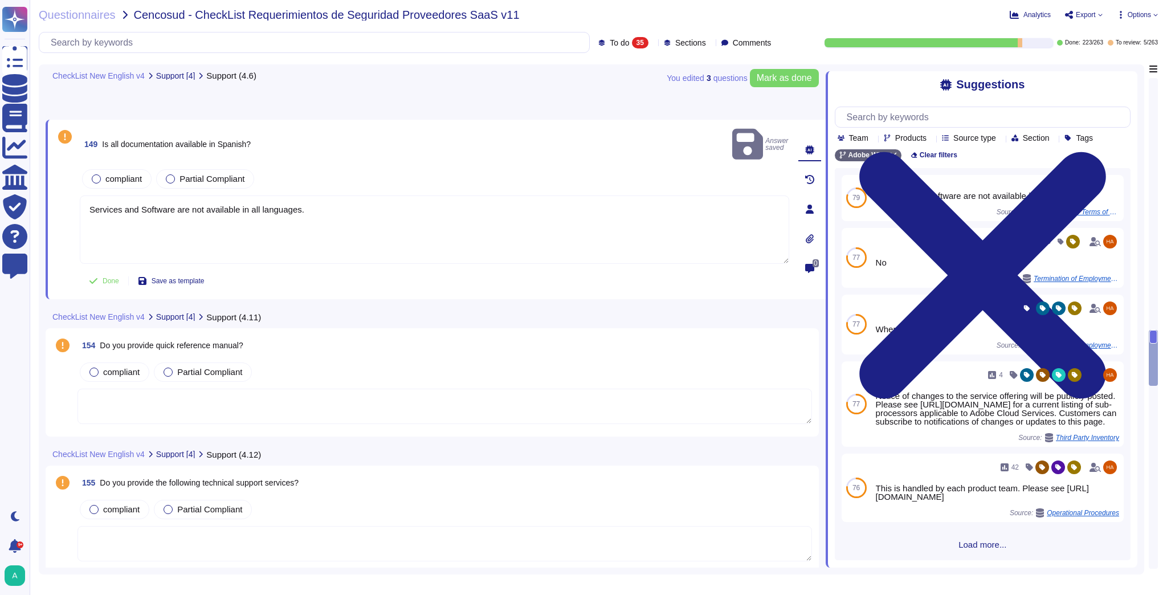
scroll to position [2782, 0]
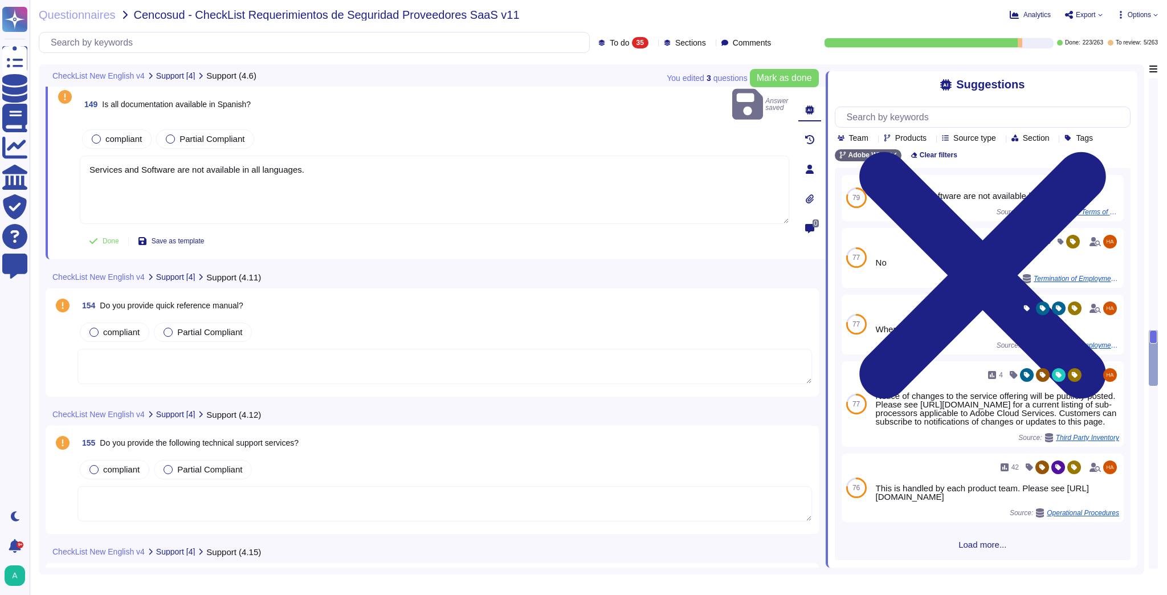
click at [324, 355] on textarea at bounding box center [445, 366] width 735 height 35
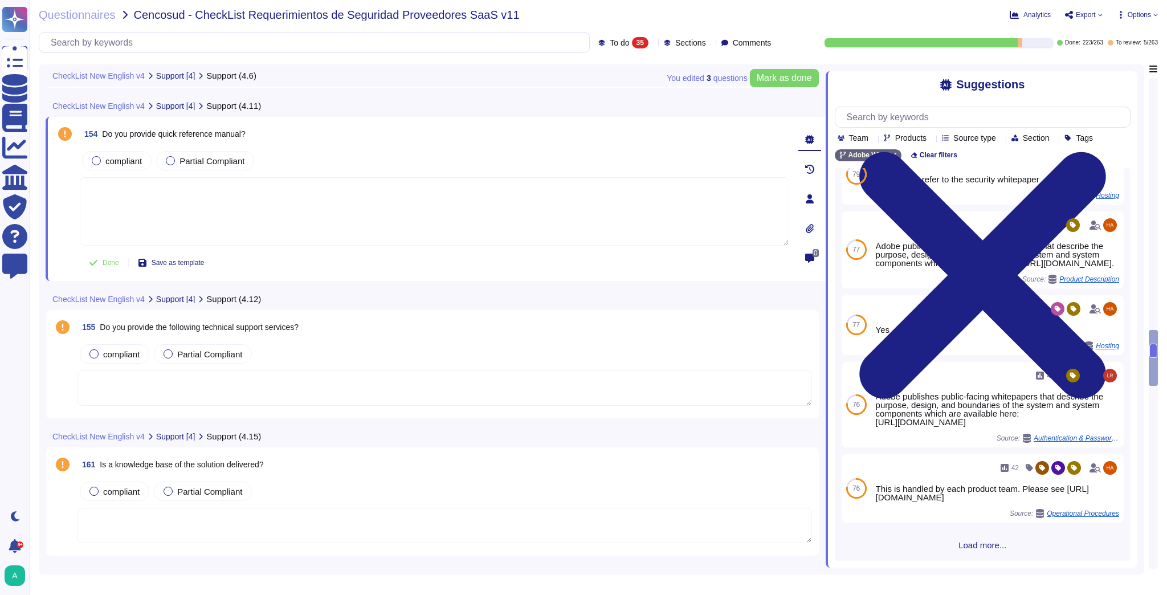
scroll to position [2918, 0]
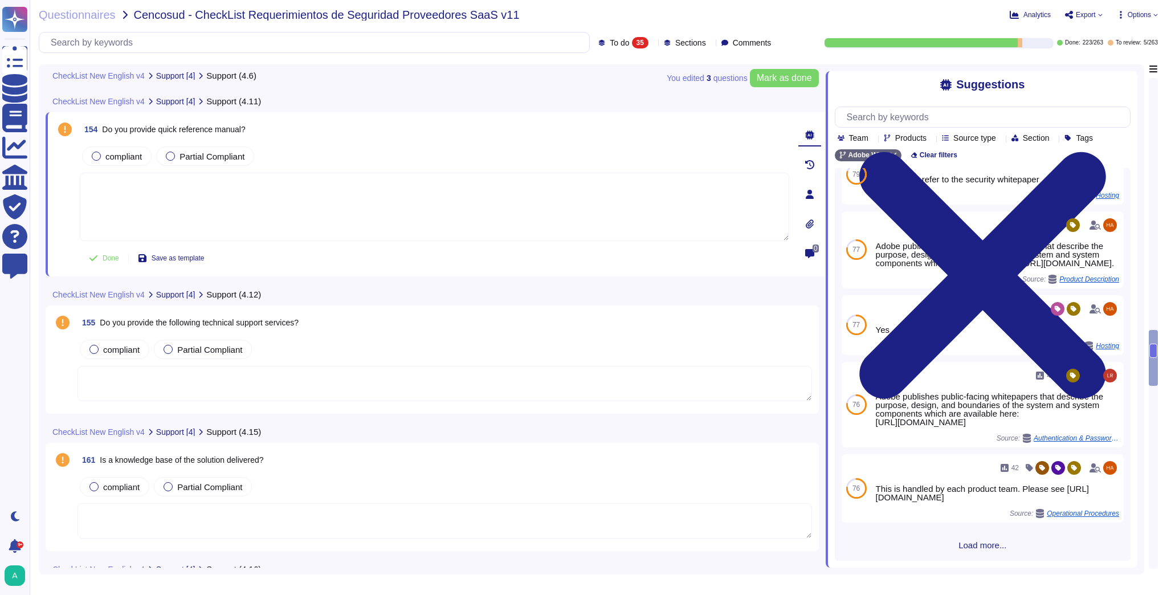
click at [214, 386] on textarea at bounding box center [445, 383] width 735 height 35
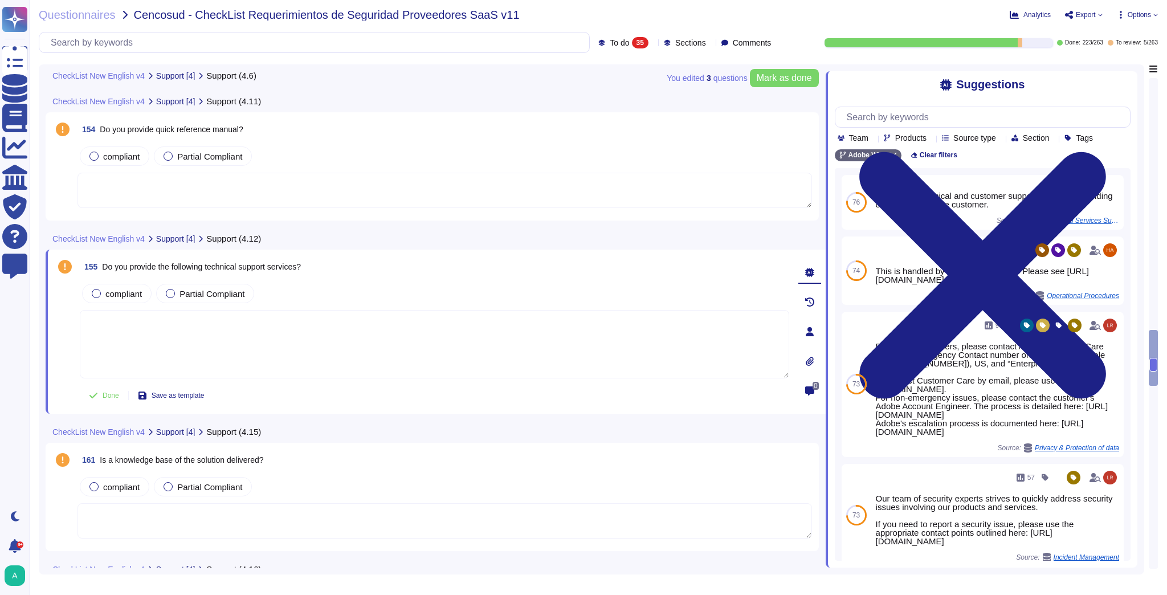
click at [931, 139] on icon at bounding box center [931, 139] width 0 height 0
type input "j"
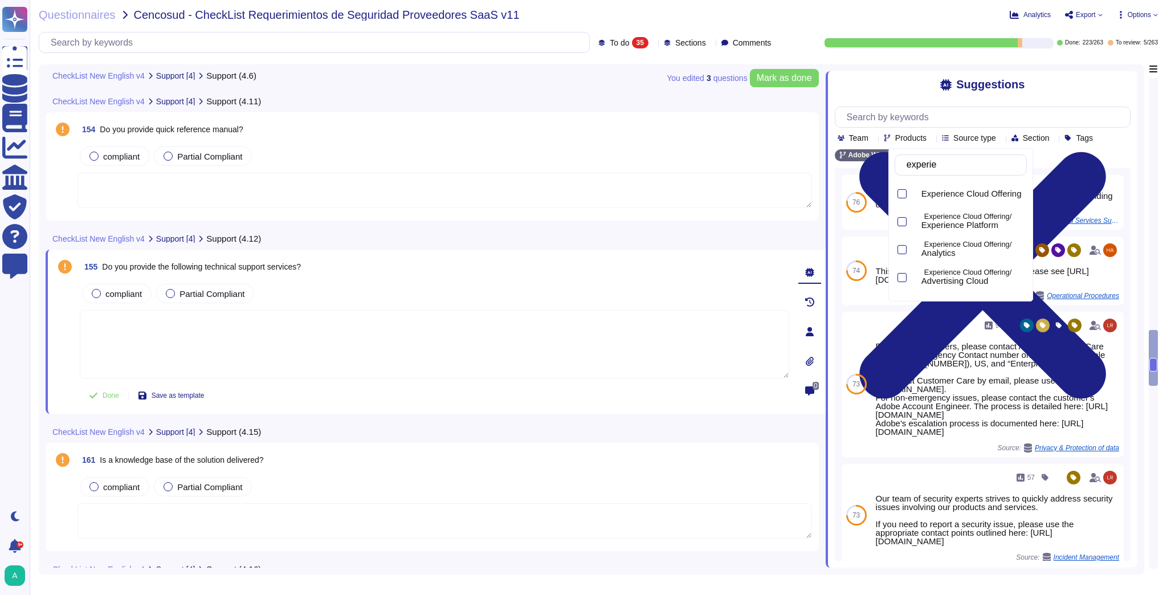
type input "experien"
click at [983, 220] on span "Experience Platform" at bounding box center [960, 225] width 77 height 10
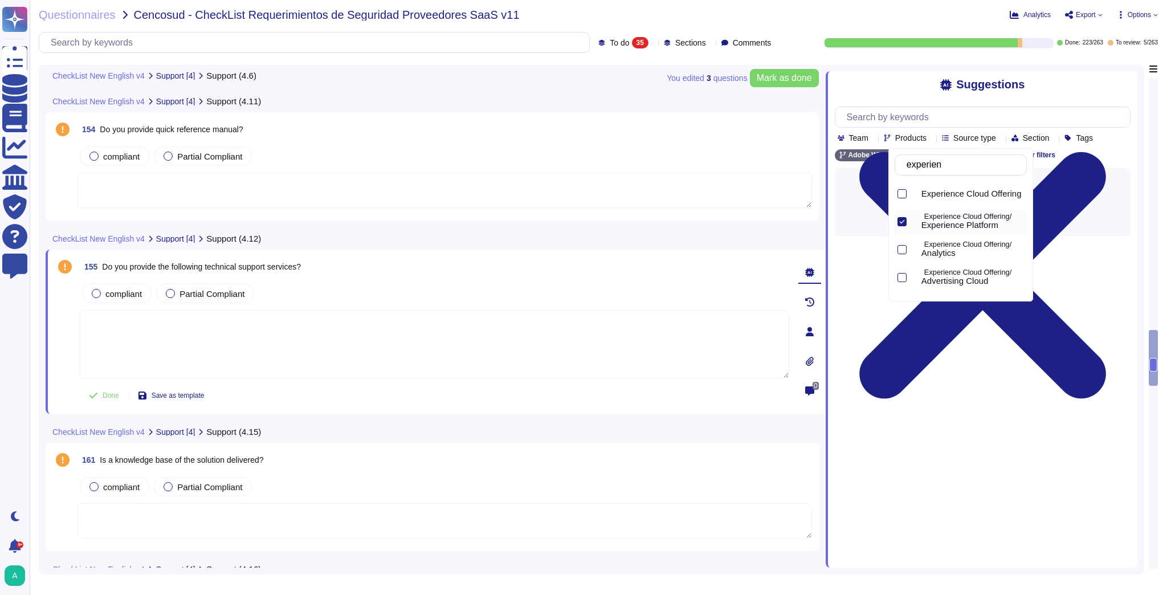
click at [1105, 157] on div "Adobe Wide Experience Platform Clear filters" at bounding box center [983, 155] width 296 height 12
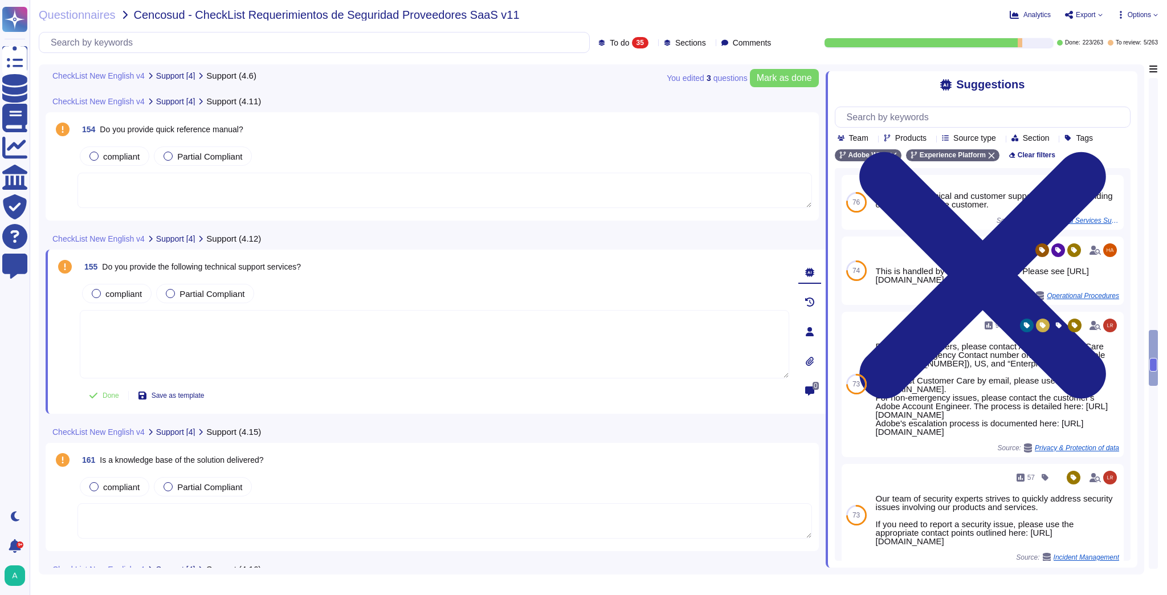
click at [364, 351] on textarea at bounding box center [435, 344] width 710 height 68
click at [1101, 276] on button "Use" at bounding box center [1101, 271] width 26 height 16
type textarea "This is handled by each product team. Please see [URL][DOMAIN_NAME]"
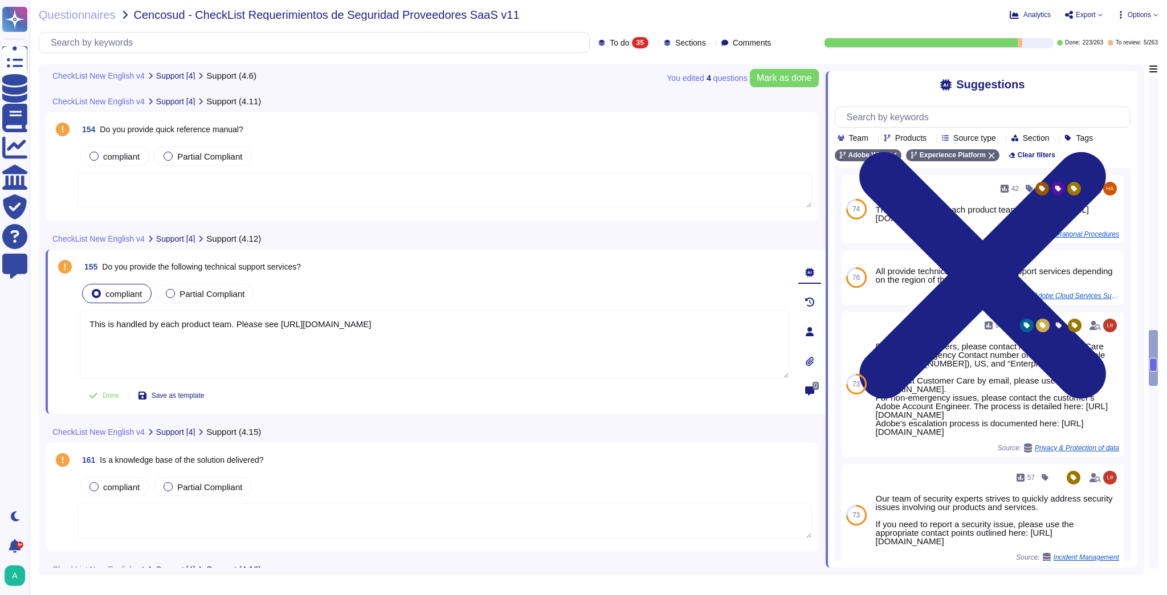
scroll to position [3010, 0]
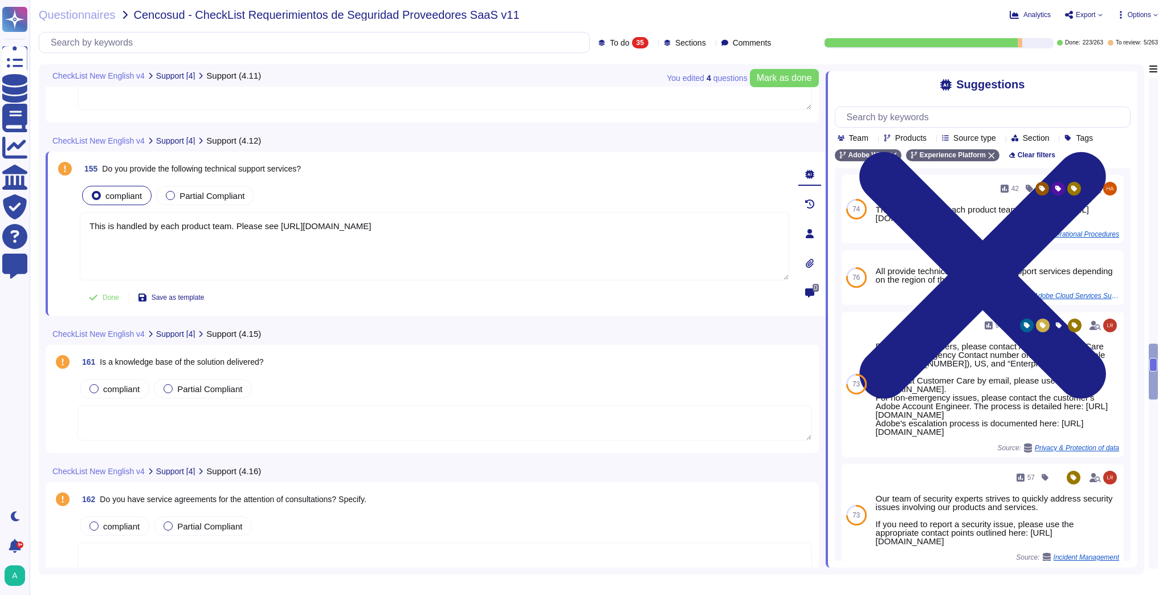
click at [299, 426] on textarea at bounding box center [445, 422] width 735 height 35
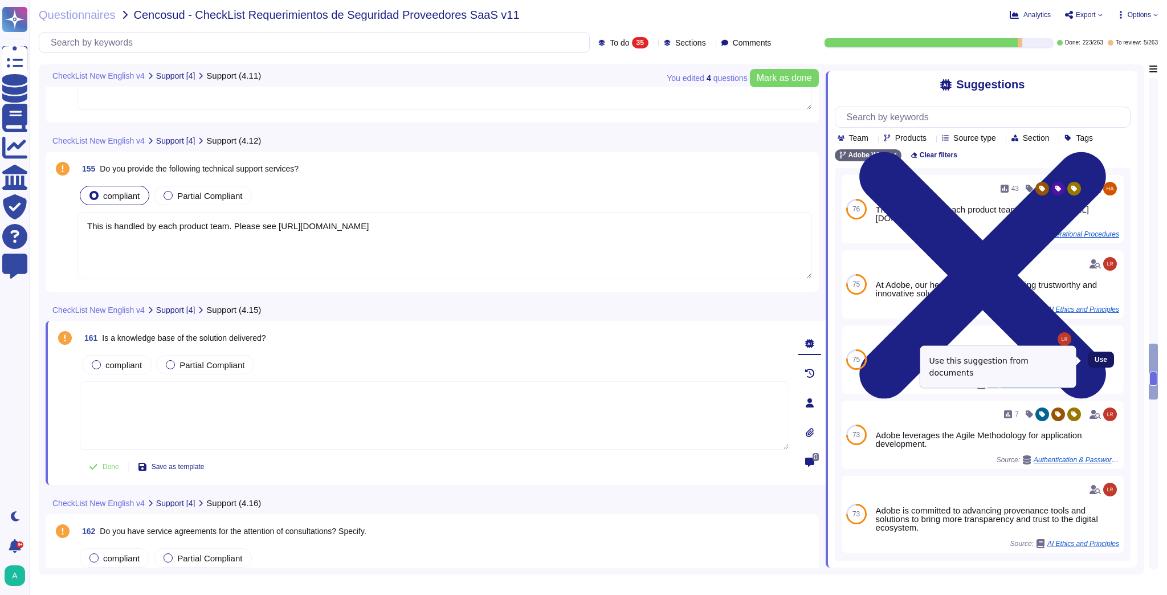
click at [1100, 363] on button "Use" at bounding box center [1101, 360] width 26 height 16
type textarea "At Adobe, our heritage is built on providing trustworthy and innovative solutio…"
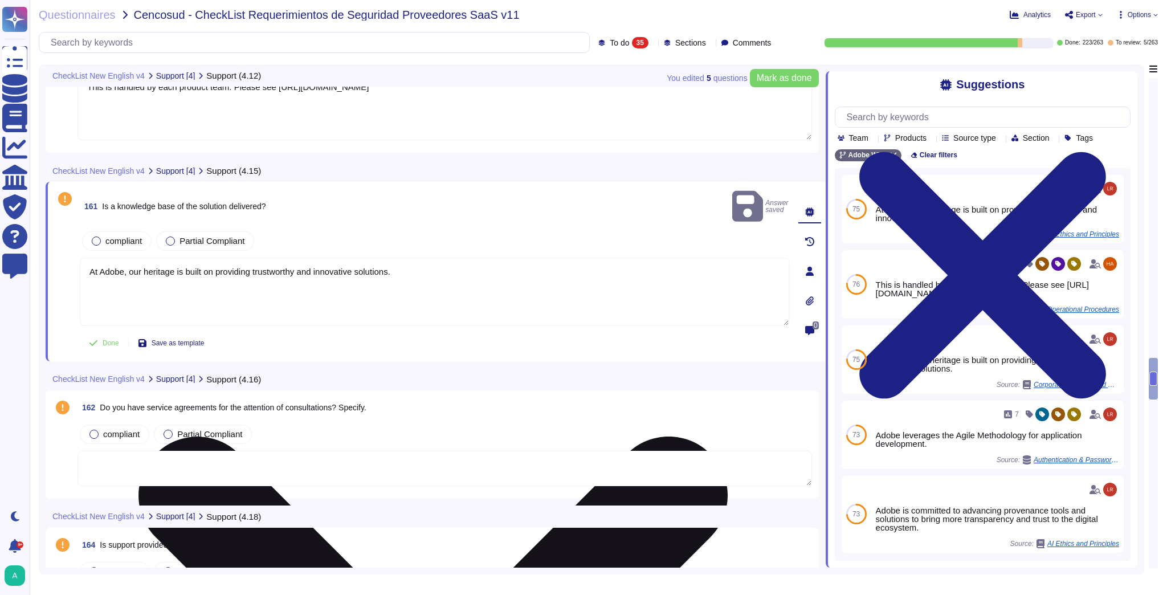
scroll to position [3146, 0]
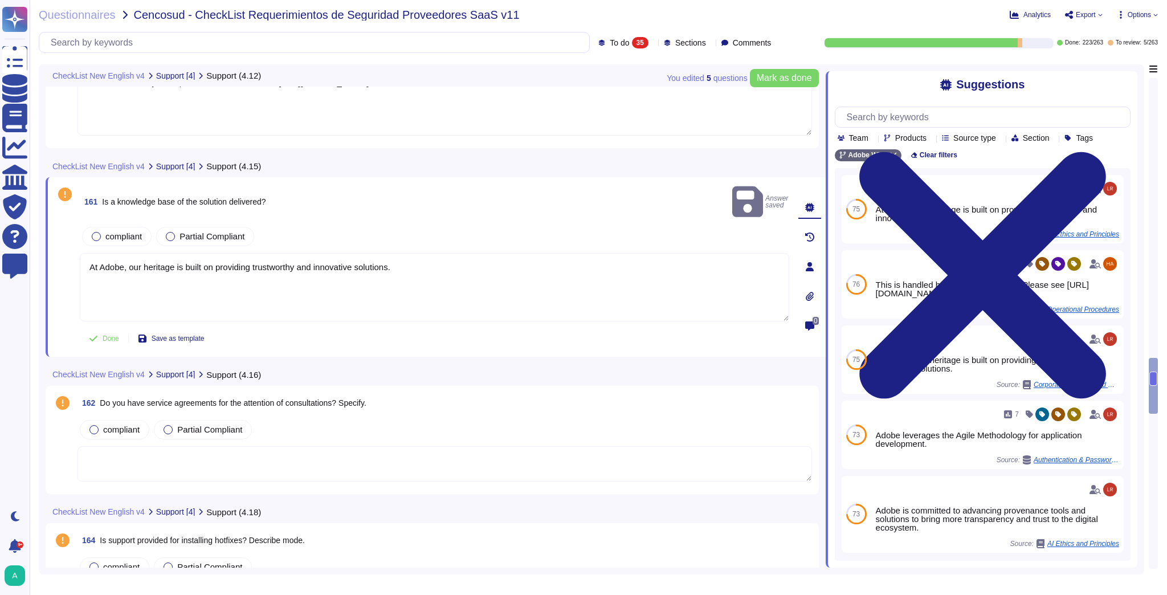
click at [368, 446] on textarea at bounding box center [445, 463] width 735 height 35
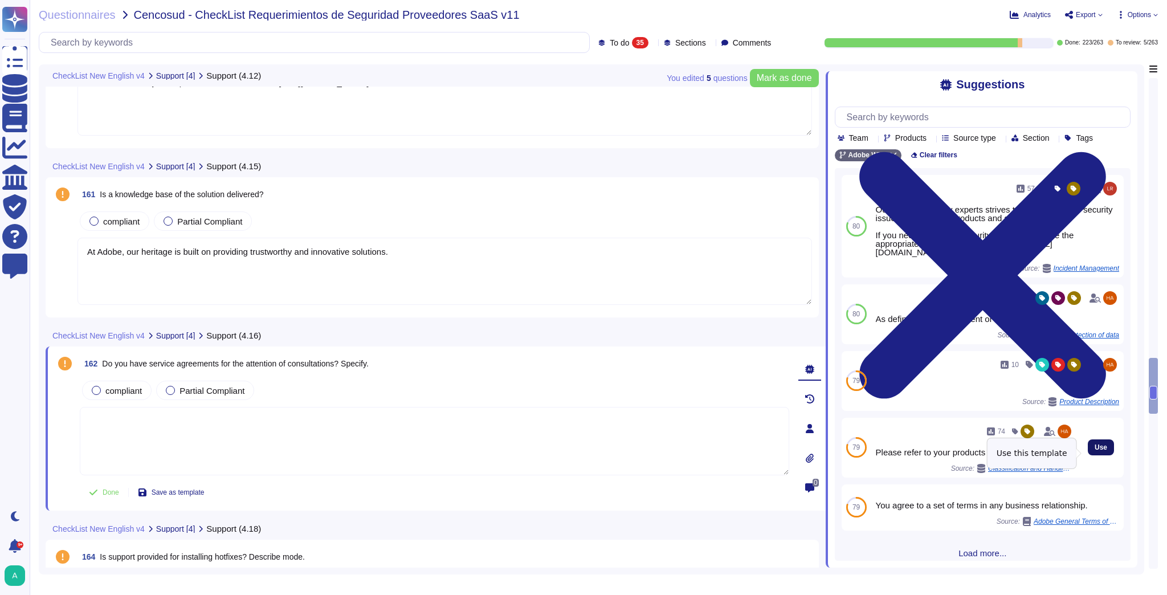
click at [1095, 451] on span "Use" at bounding box center [1101, 447] width 13 height 7
type textarea "Please refer to your products Sales order for terms."
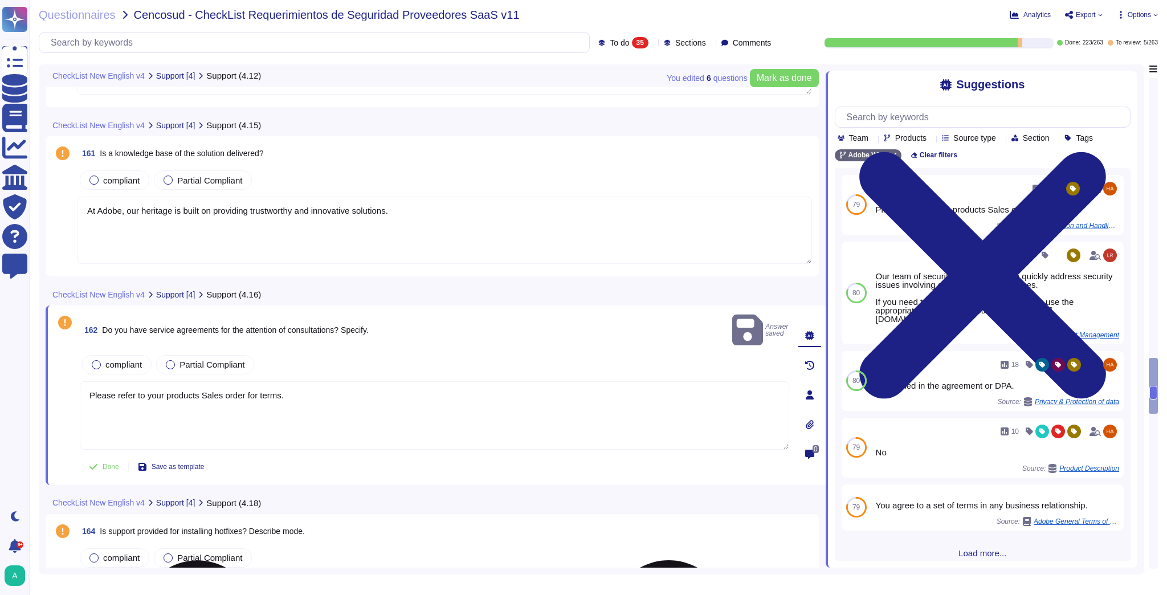
scroll to position [3283, 0]
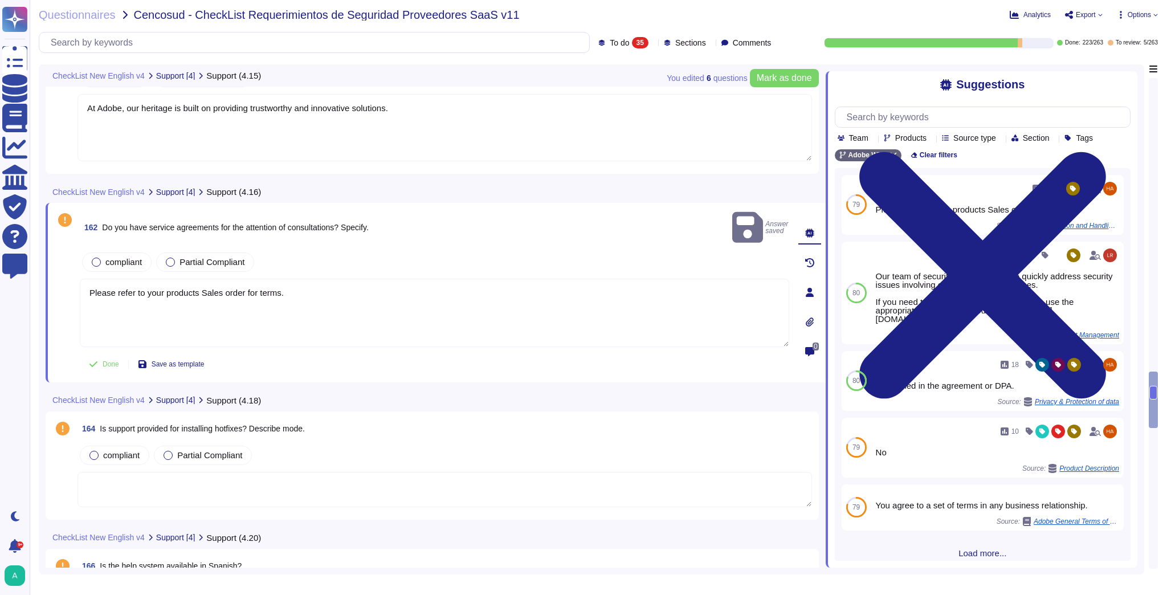
click at [431, 472] on textarea at bounding box center [445, 489] width 735 height 35
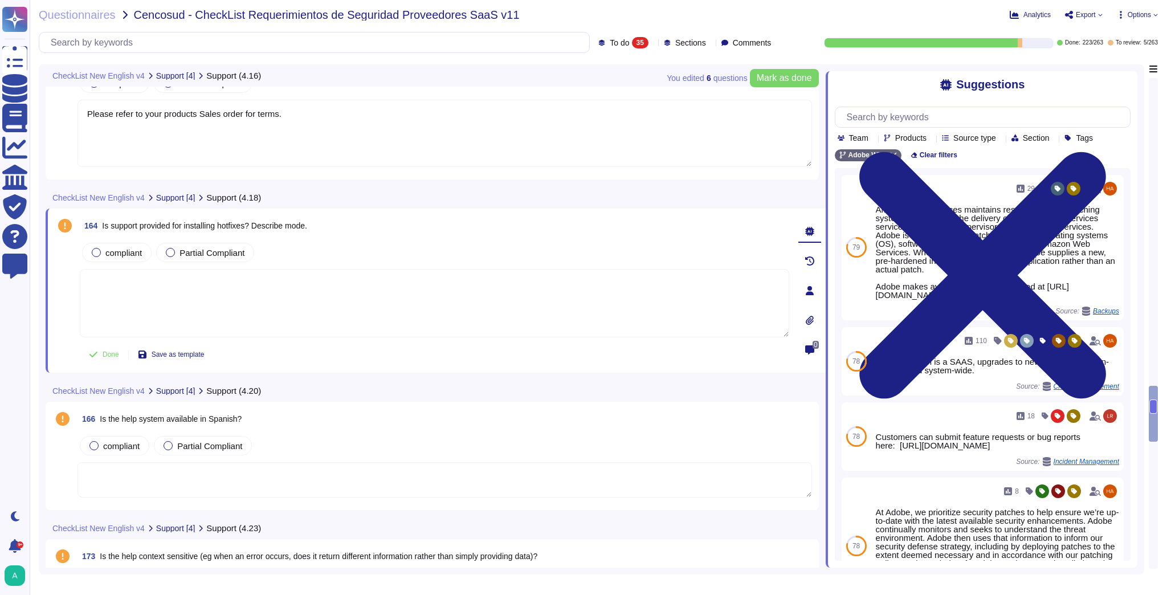
scroll to position [3465, 0]
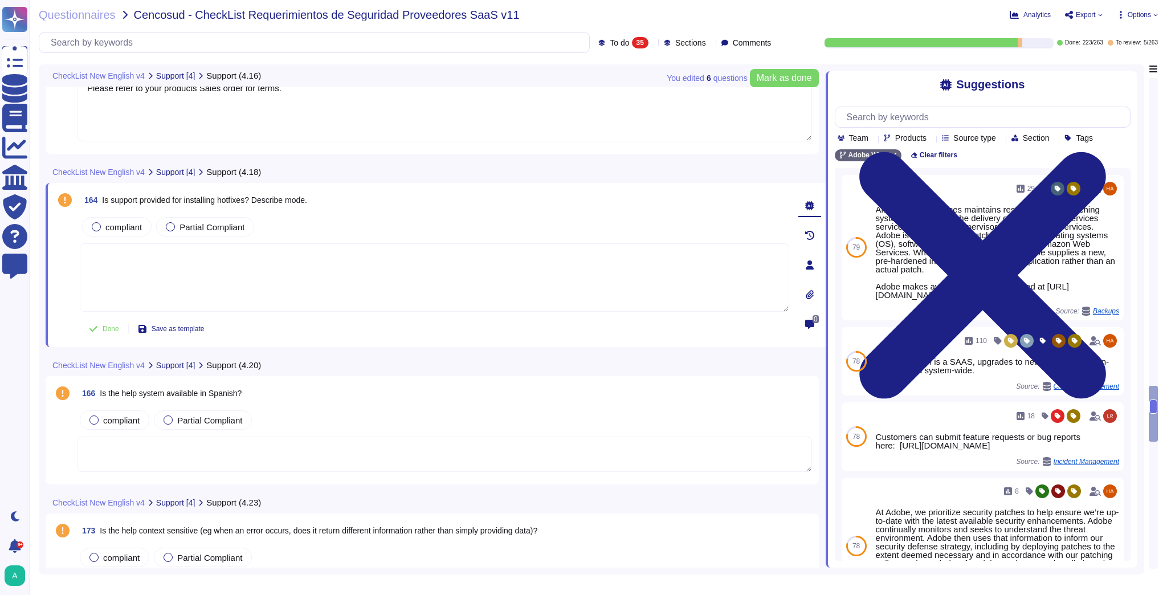
click at [433, 450] on textarea at bounding box center [445, 454] width 735 height 35
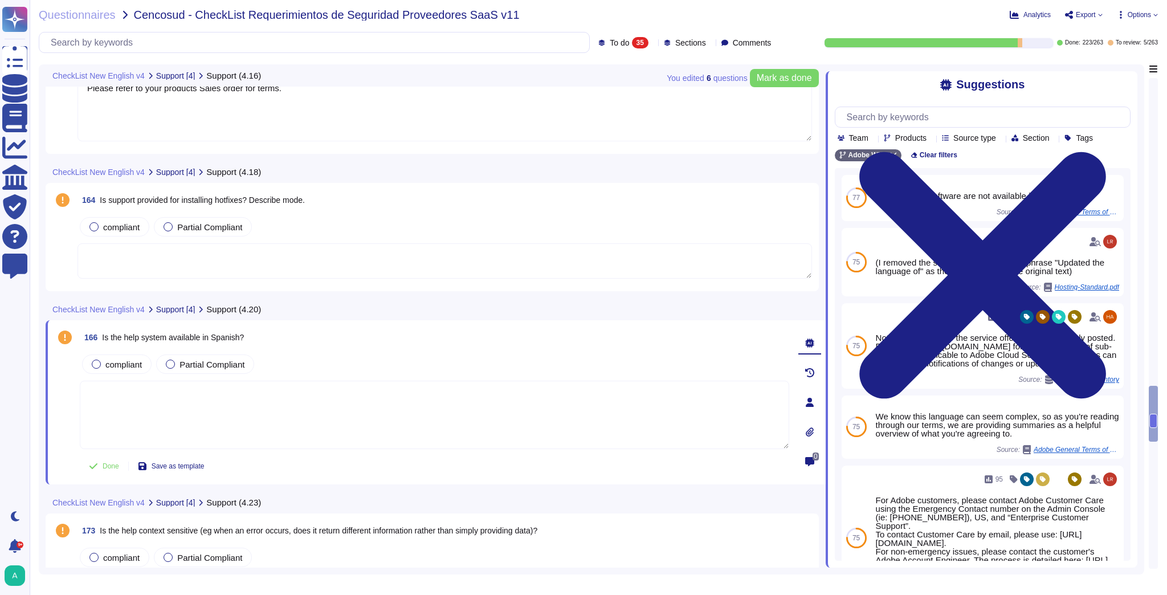
click at [131, 402] on textarea at bounding box center [435, 415] width 710 height 68
paste textarea "Adobe Journey Optimizer supports multilingual content creation, including Spani…"
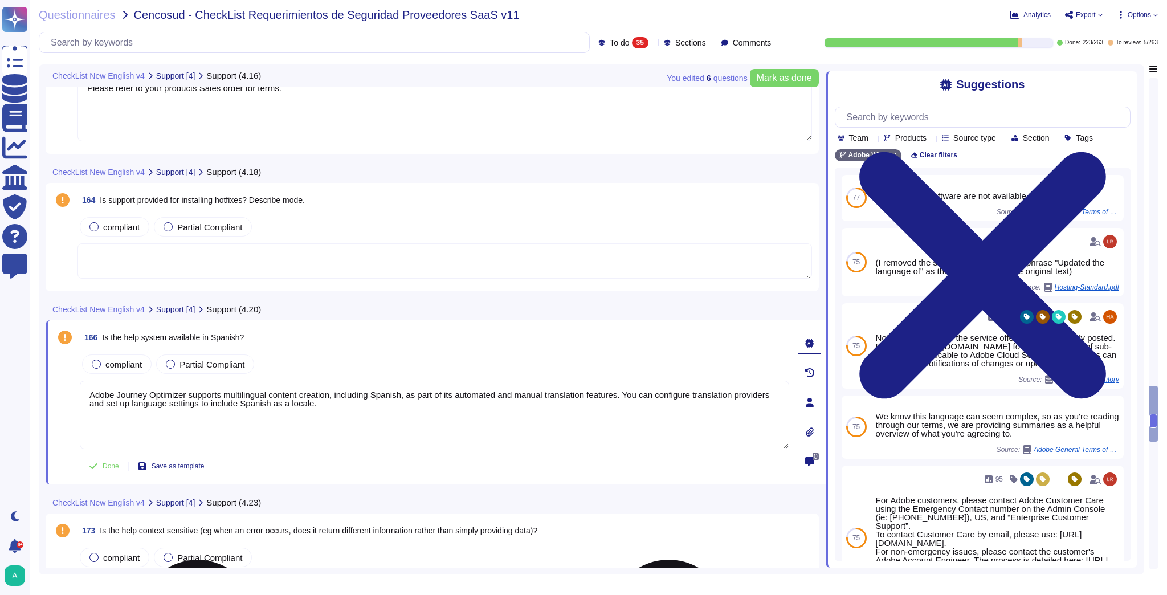
type textarea "Adobe Journey Optimizer supports multilingual content creation, including Spani…"
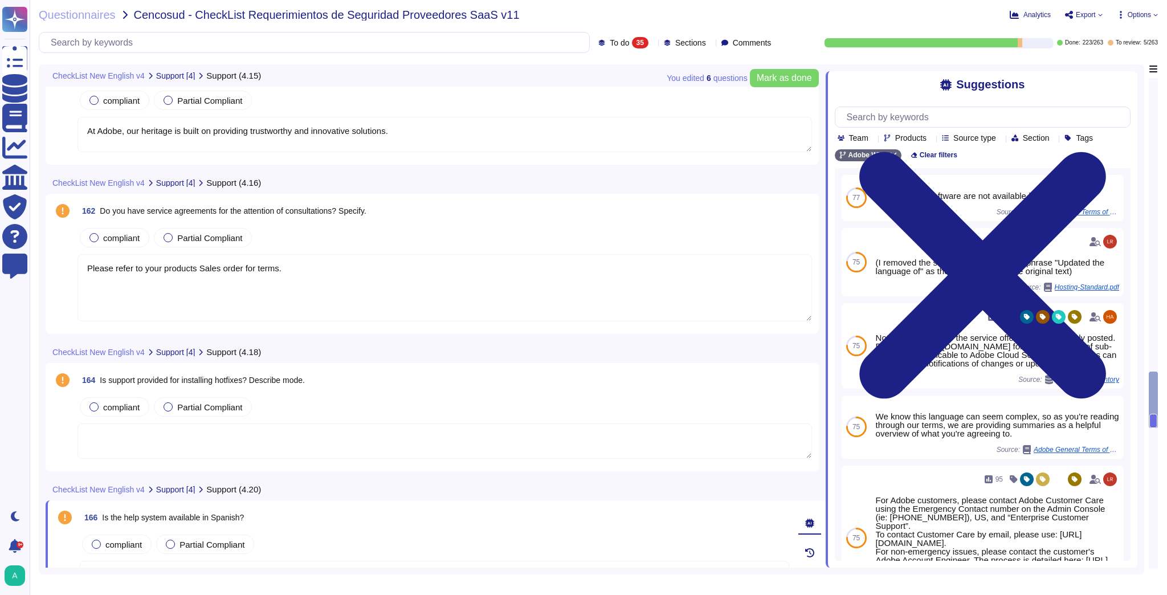
scroll to position [3251, 0]
type textarea "At Adobe, our heritage is built on providing trustworthy and innovative solutio…"
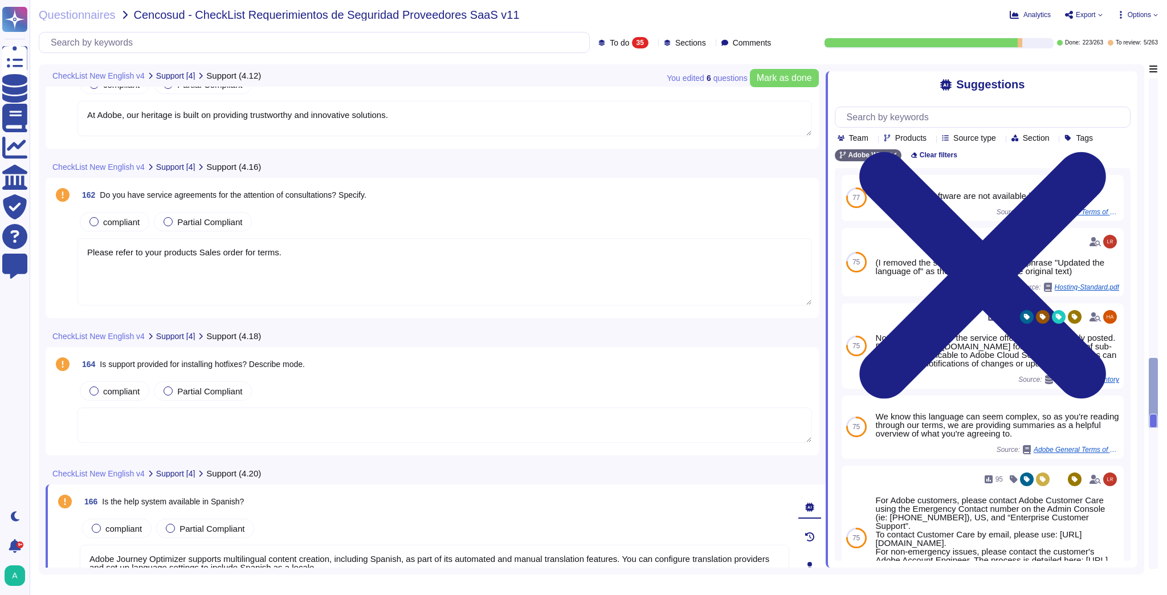
type textarea "This is handled by each product team. Please see [URL][DOMAIN_NAME]"
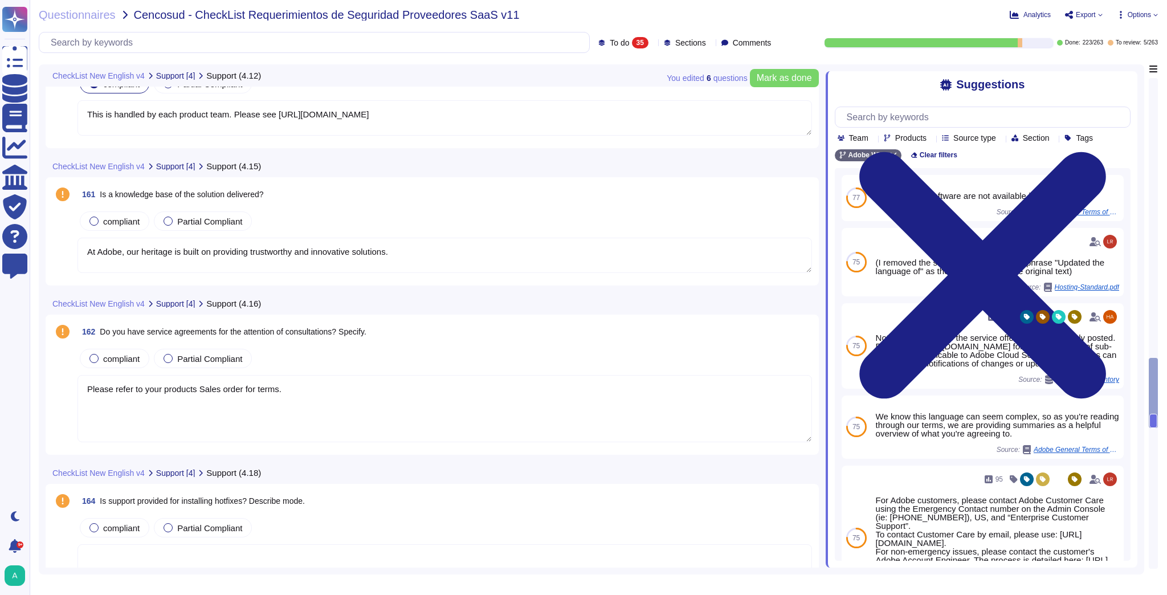
type textarea "Adobe Journey Optimizer supports multilingual content creation, including Spani…"
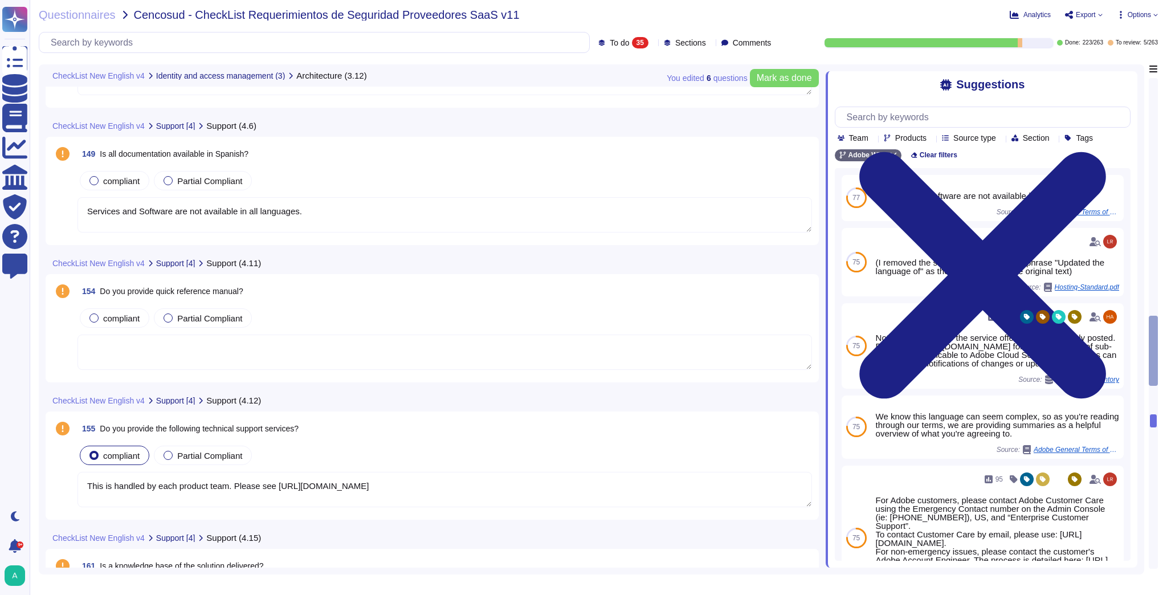
type textarea "Customer will decide who gets access by assigning appropriate roles in Adobe Co…"
type textarea "Services and Software are not available in all languages."
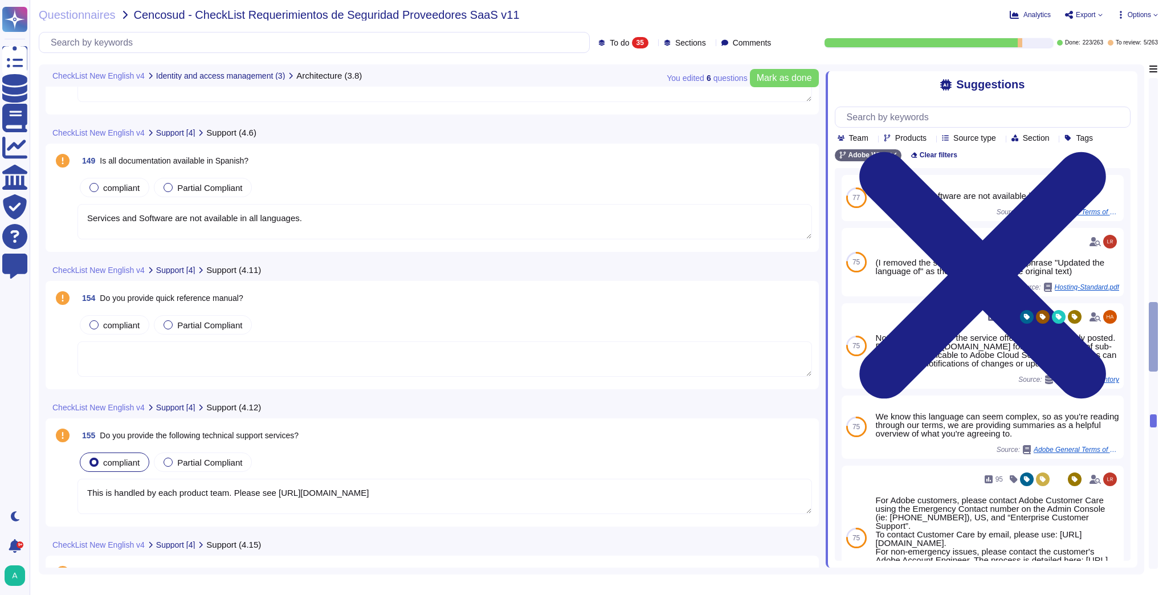
type textarea "Adobe has a Logical Access Policy and Data Classification and Handling Standard…"
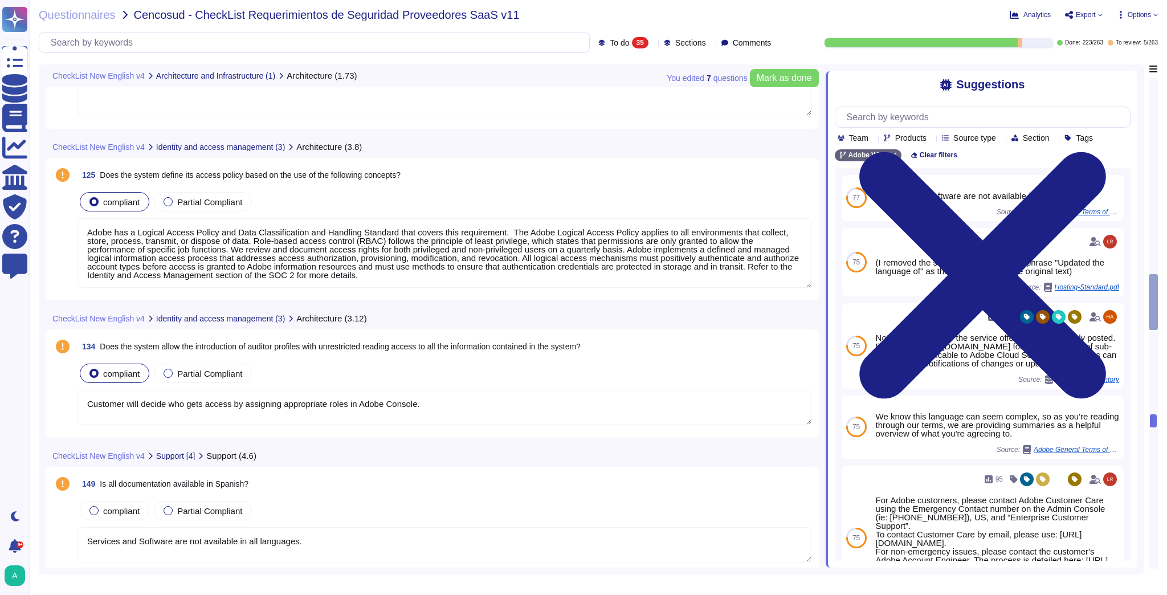
scroll to position [2396, 0]
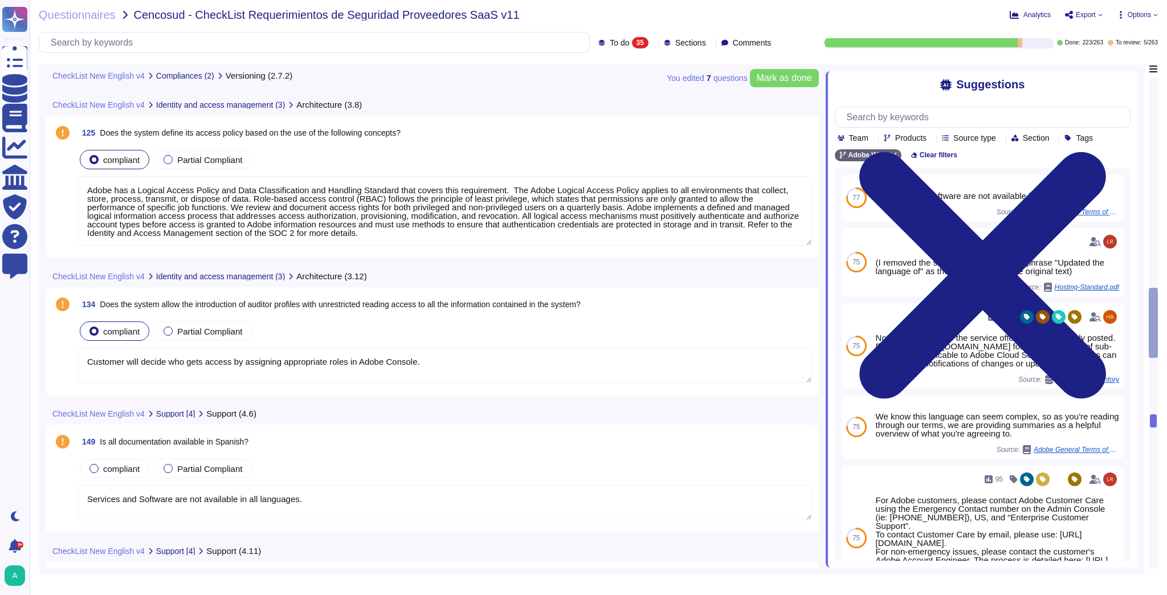
type textarea "This is handled by each product team. Please see [URL][DOMAIN_NAME]"
type textarea "At Adobe, our heritage is built on providing trustworthy and innovative solutio…"
drag, startPoint x: 329, startPoint y: 502, endPoint x: 72, endPoint y: 498, distance: 257.1
click at [72, 498] on div "149 Is all documentation available in Spanish? compliant Partial Compliant Serv…" at bounding box center [432, 478] width 760 height 95
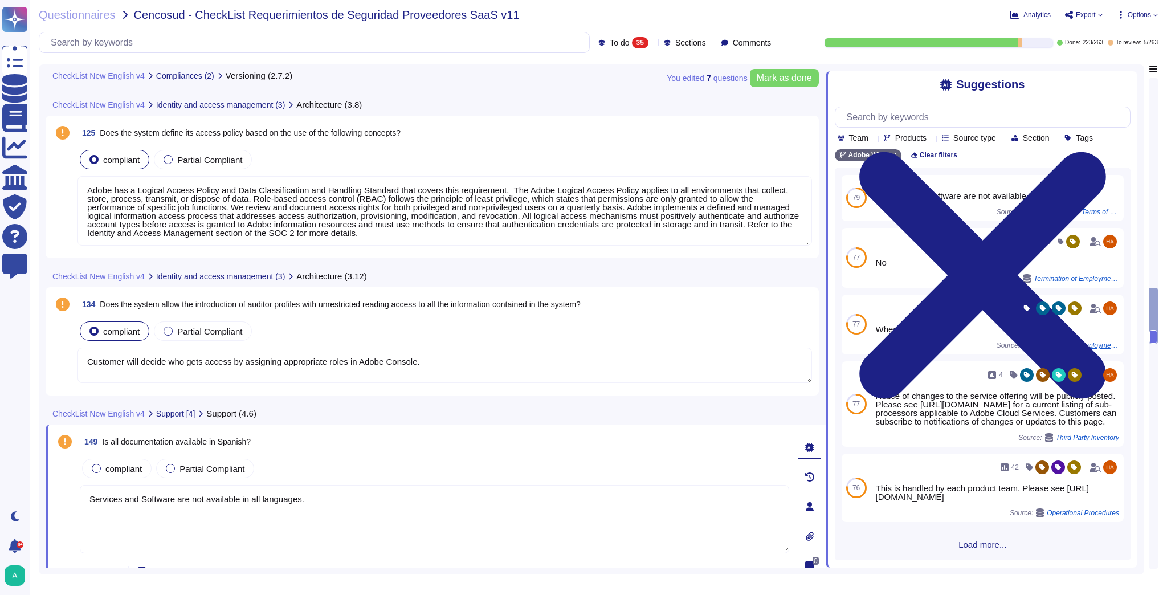
paste textarea "Adobe Journey Optimizer supports multilingual content creation, including Spani…"
type textarea "Adobe Journey Optimizer supports multilingual content creation, including Spani…"
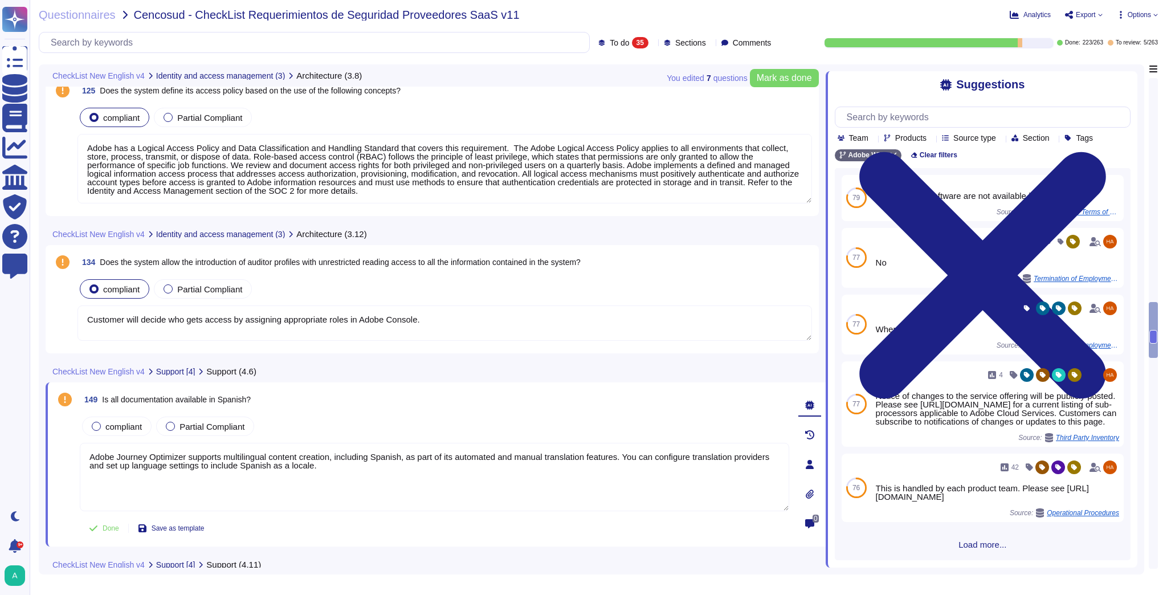
type textarea "At Adobe, our heritage is built on providing trustworthy and innovative solutio…"
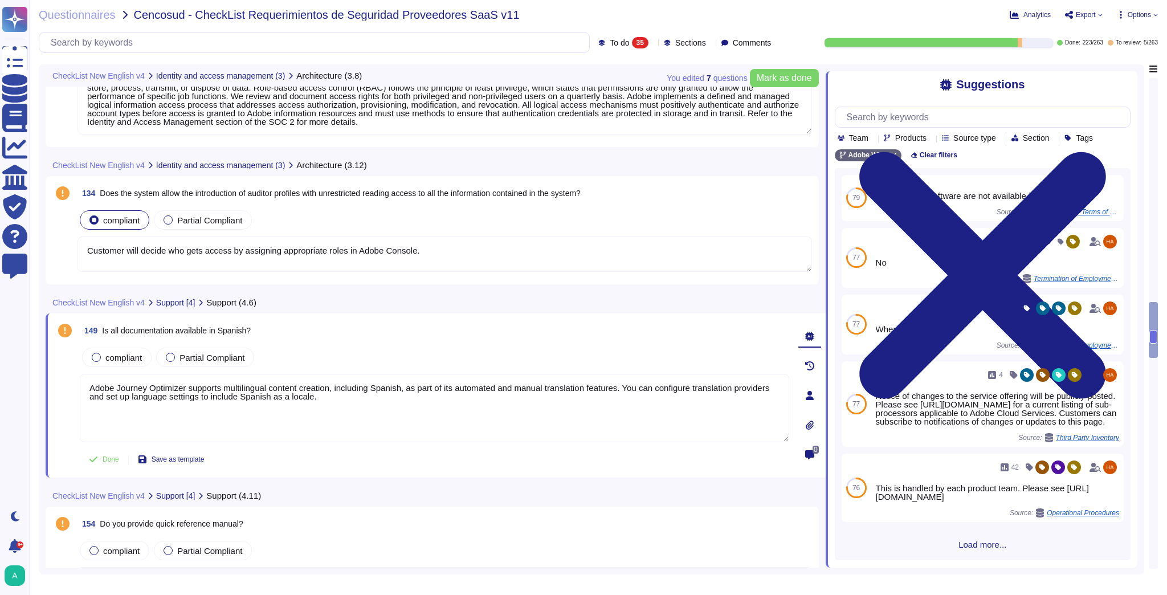
scroll to position [2533, 0]
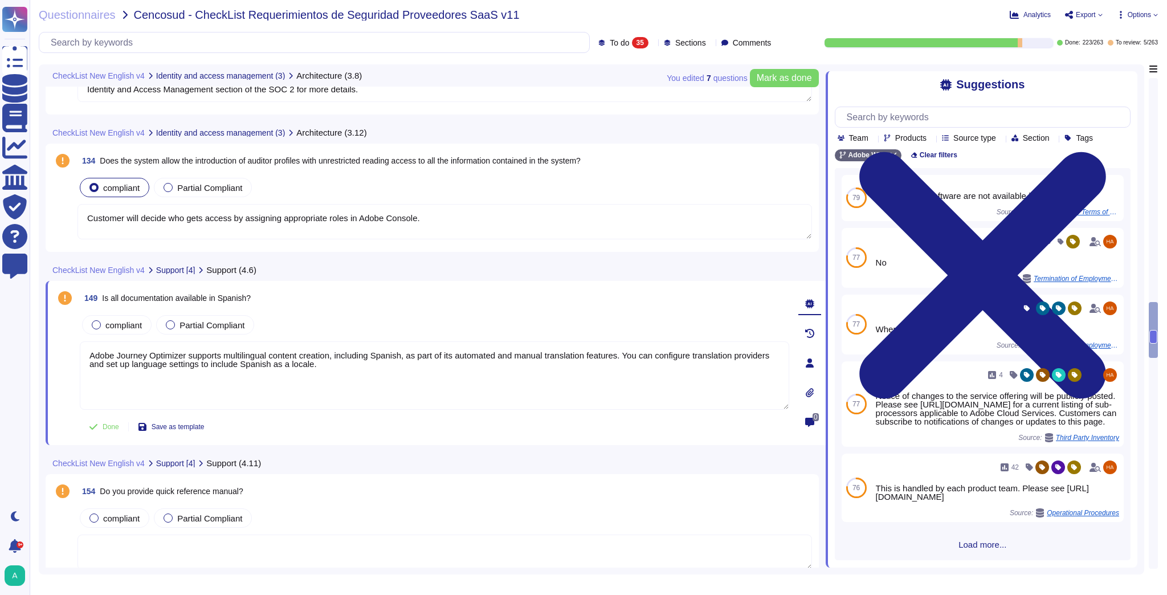
drag, startPoint x: 401, startPoint y: 373, endPoint x: -12, endPoint y: 358, distance: 413.5
click at [0, 358] on html "Questionnaires Knowledge Base Documents Analytics CAIQ / SIG Trust Center Help …" at bounding box center [583, 297] width 1167 height 595
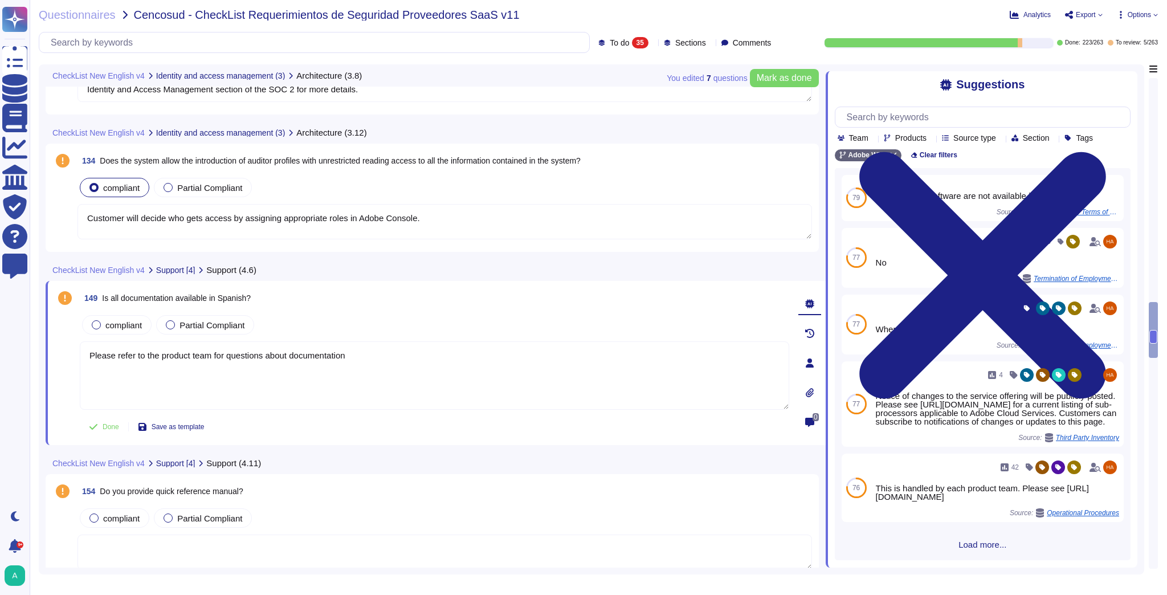
type textarea "Please refer to the product team for questions about documentation."
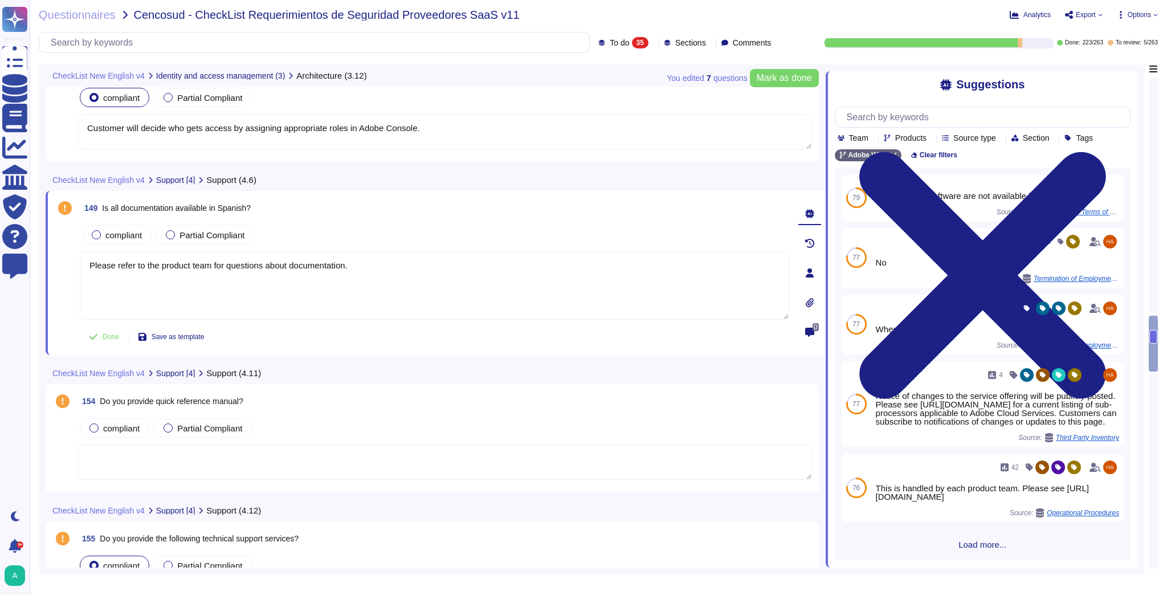
scroll to position [2624, 0]
type textarea "Please refer to your products Sales order for terms."
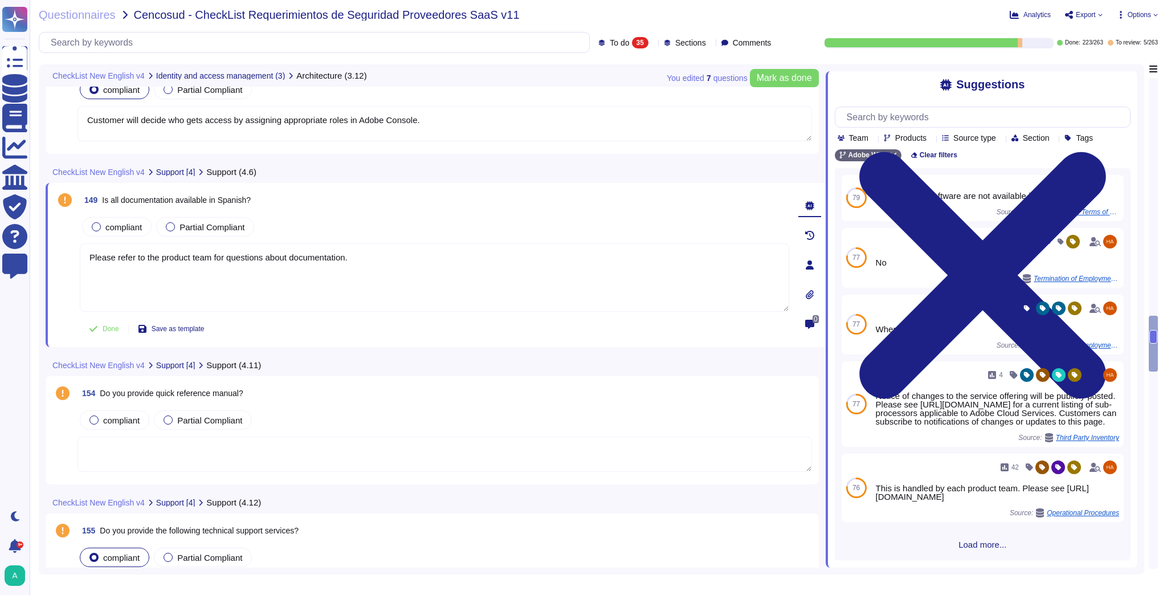
type textarea "Please refer to the product team for questions about documentation."
click at [277, 453] on textarea at bounding box center [445, 454] width 735 height 35
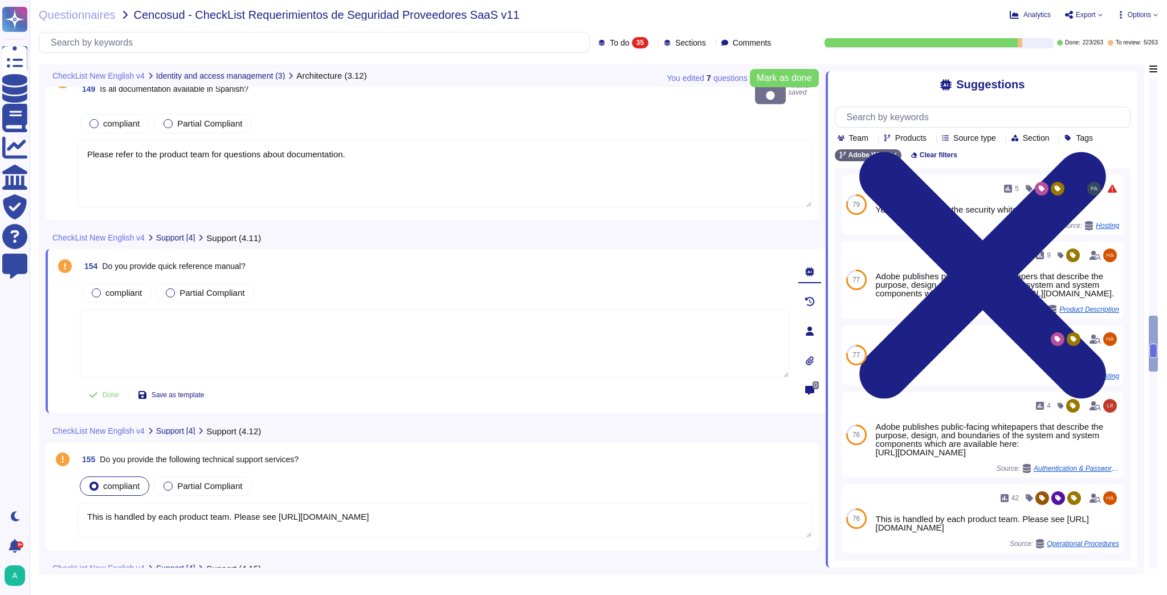
scroll to position [2761, 0]
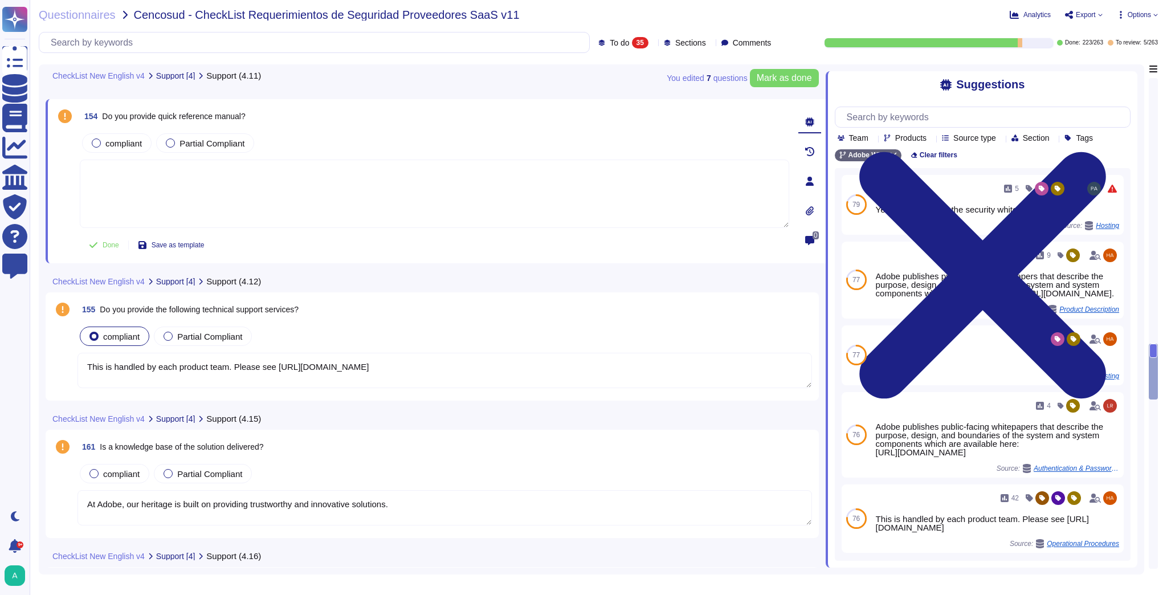
type textarea "Adobe Journey Optimizer supports multilingual content creation, including Spani…"
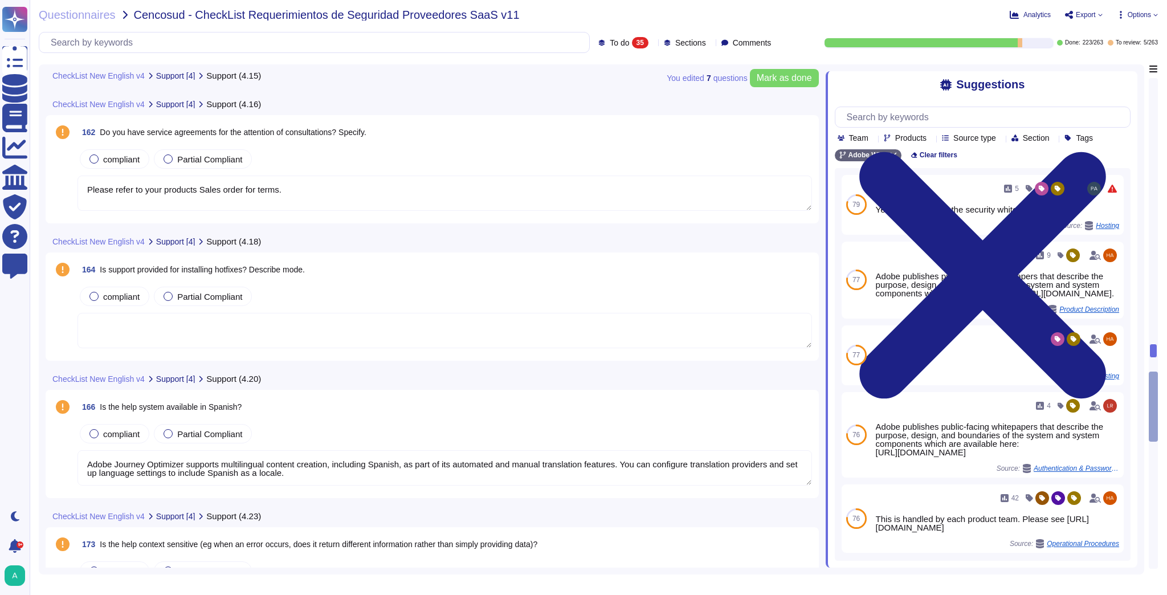
scroll to position [3399, 0]
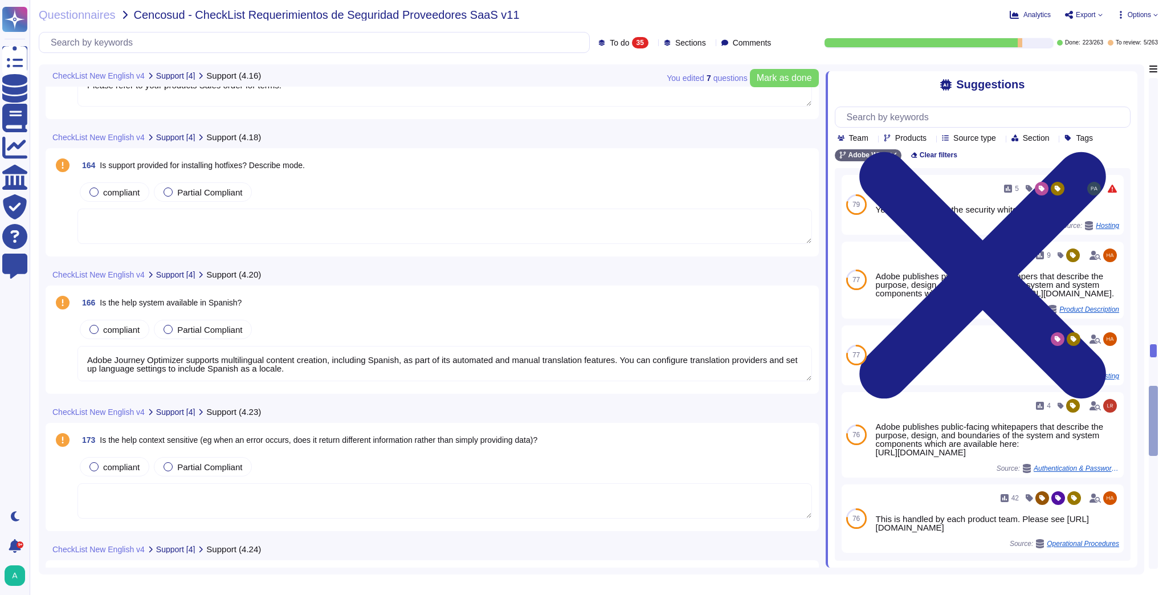
click at [252, 299] on div "166 Is the help system available in Spanish?" at bounding box center [445, 302] width 735 height 21
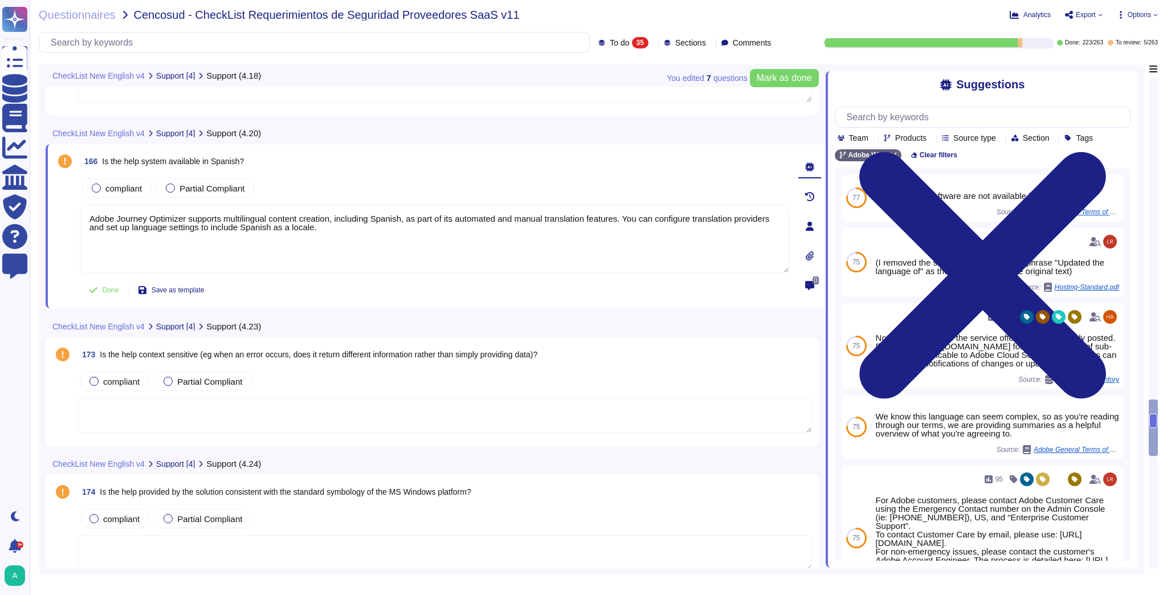
scroll to position [3536, 0]
click at [286, 411] on textarea at bounding box center [445, 413] width 735 height 35
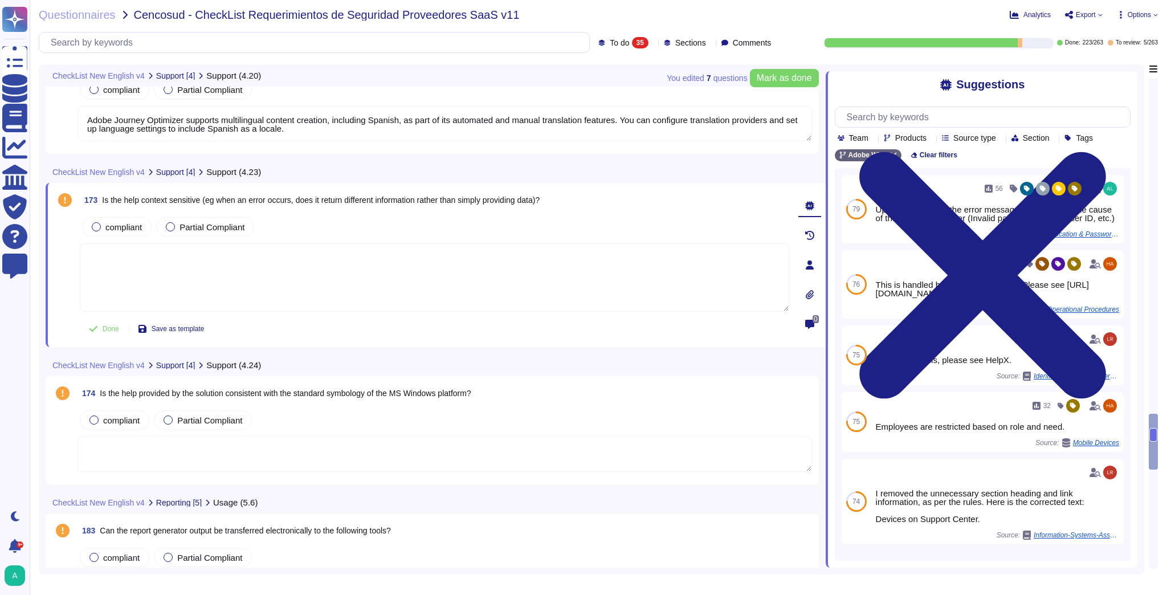
scroll to position [3627, 0]
click at [376, 410] on div "compliant Partial Compliant" at bounding box center [445, 418] width 735 height 24
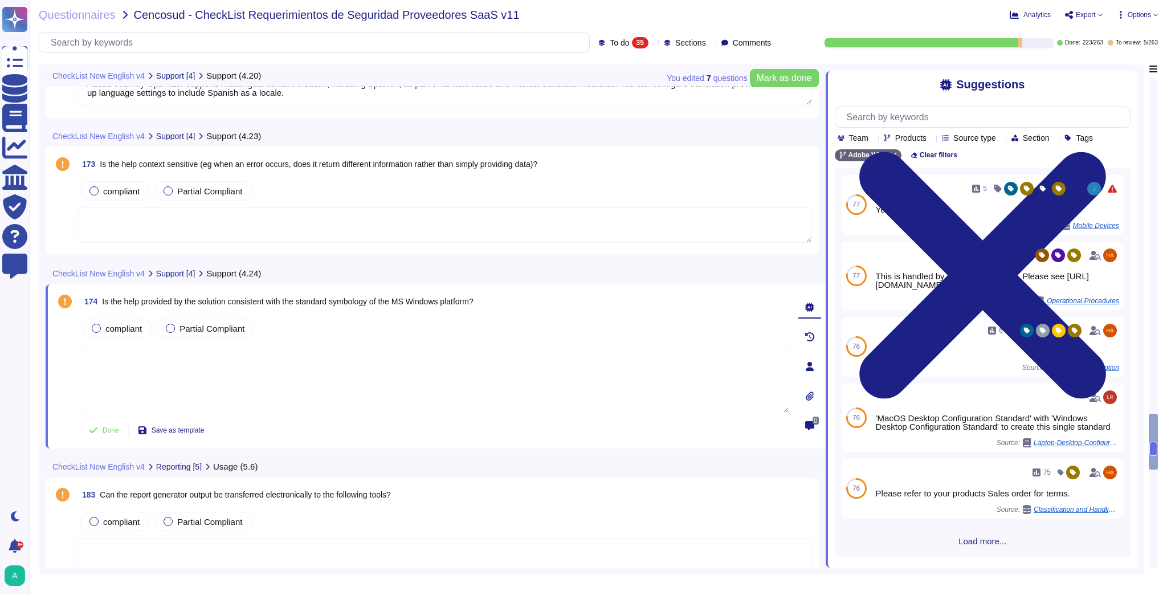
scroll to position [3719, 0]
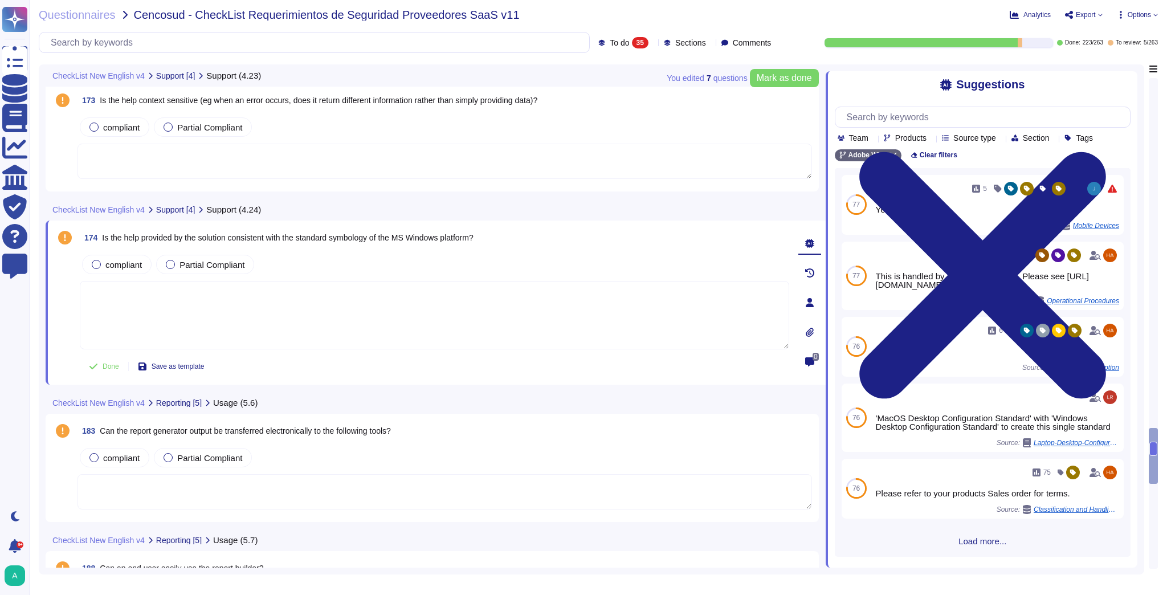
click at [312, 431] on span "Can the report generator output be transferred electronically to the following …" at bounding box center [245, 430] width 291 height 9
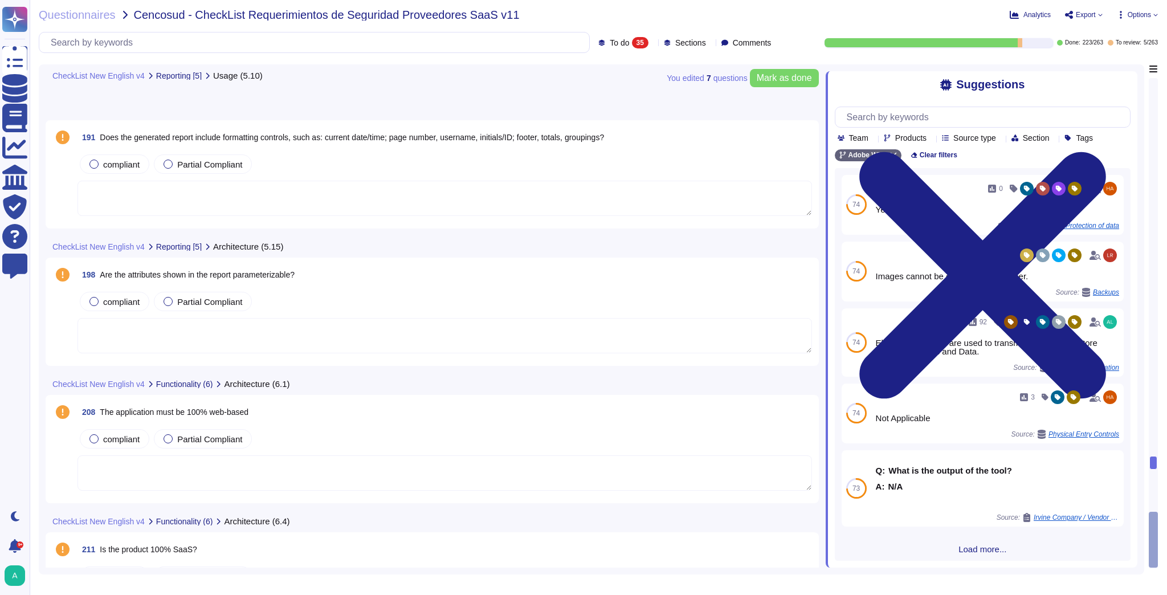
scroll to position [4592, 0]
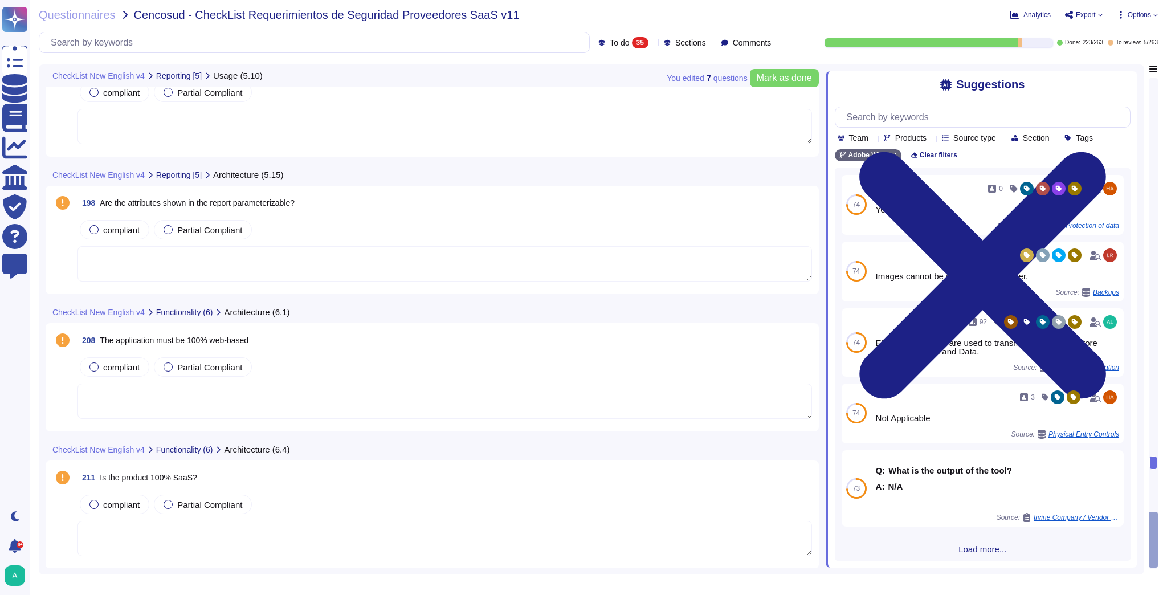
click at [653, 43] on icon at bounding box center [653, 43] width 0 height 0
click at [626, 128] on span "To review" at bounding box center [612, 129] width 36 height 10
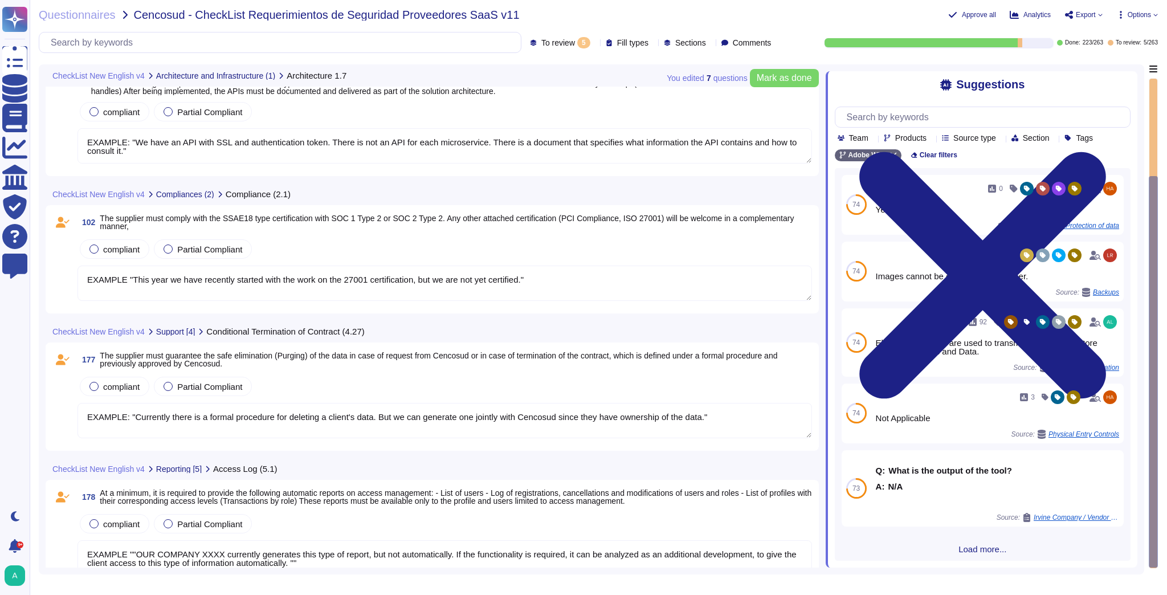
type textarea "EXAMPLE: "We have an API with SSL and authentication token. There is not an API…"
type textarea "EXAMPLE "This year we have recently started with the work on the 27001 certific…"
type textarea "EXAMPLE: "Currently there is a formal procedure for deleting a client's data. B…"
type textarea "EXAMPLE ""OUR COMPANY XXXX currently generates this type of report, but not aut…"
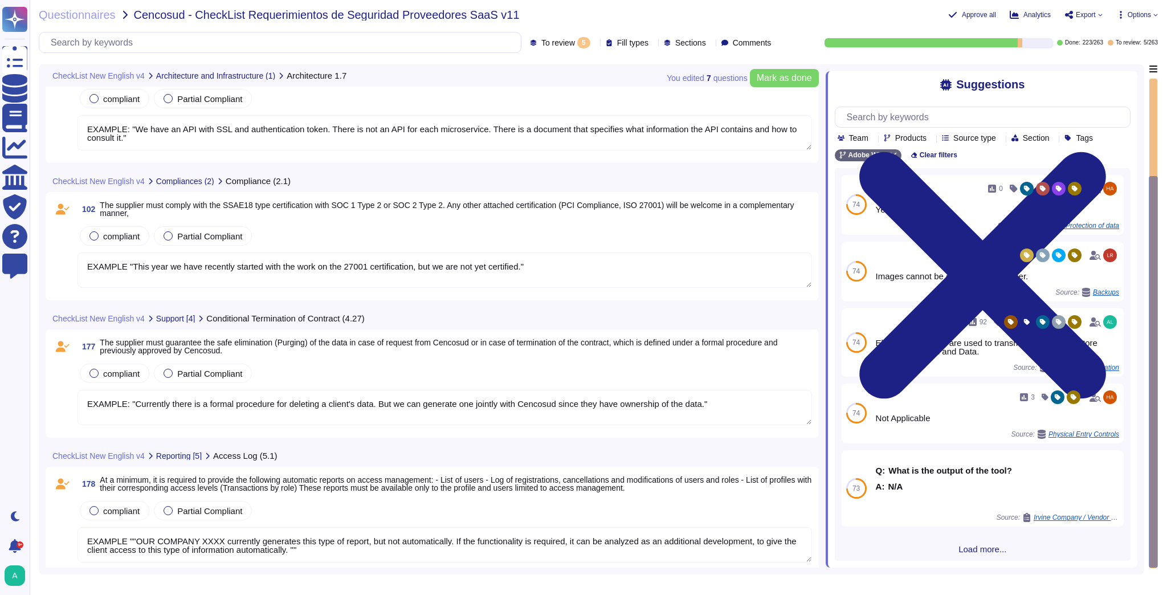
scroll to position [218, 0]
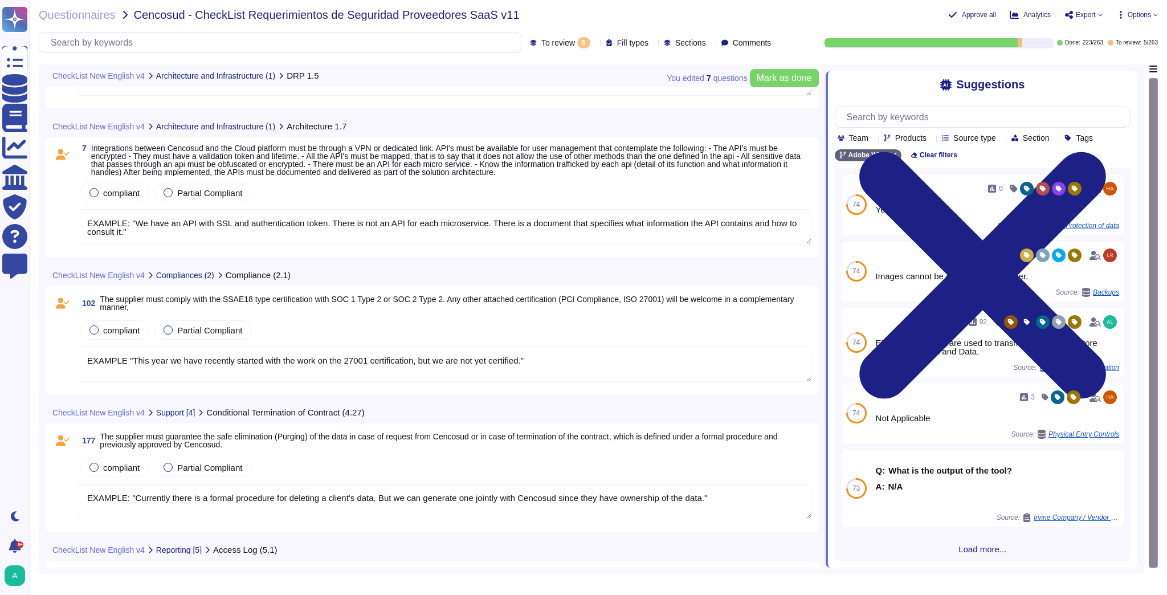
type textarea "EXAMPLE: "We have a support procedure with its respective SLA depending on the …"
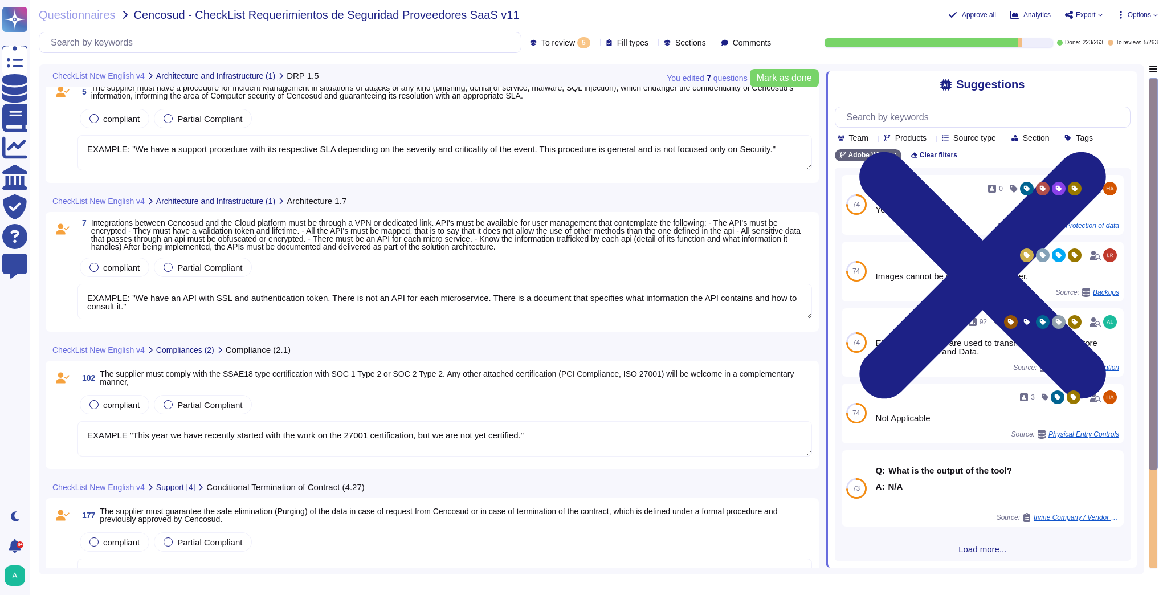
scroll to position [0, 0]
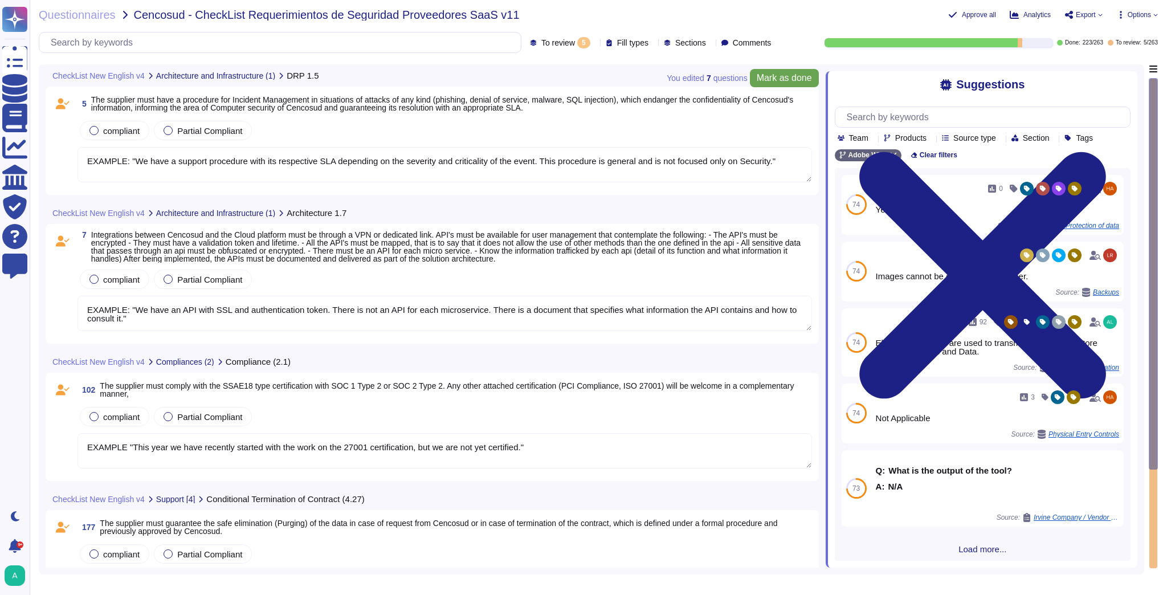
click at [783, 77] on span "Mark as done" at bounding box center [784, 78] width 55 height 9
click at [534, 451] on textarea "EXAMPLE "This year we have recently started with the work on the 27001 certific…" at bounding box center [445, 450] width 735 height 35
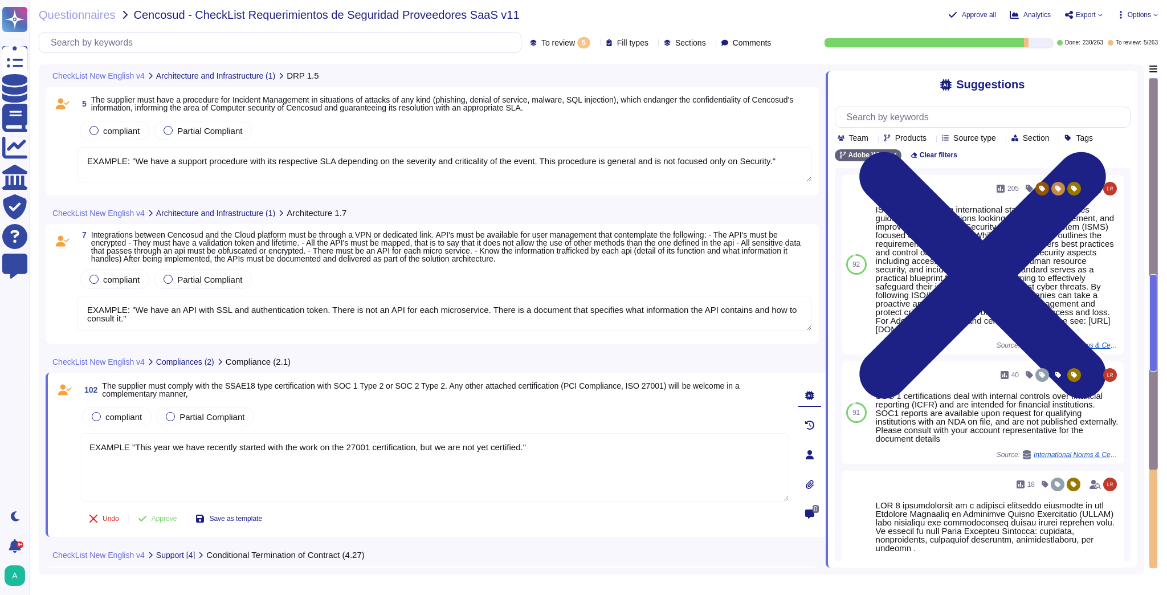
drag, startPoint x: 581, startPoint y: 445, endPoint x: 34, endPoint y: 437, distance: 547.8
click at [34, 437] on div "Questionnaires Cencosud - CheckList Requerimientos de Seguridad Proveedores Saa…" at bounding box center [599, 297] width 1138 height 595
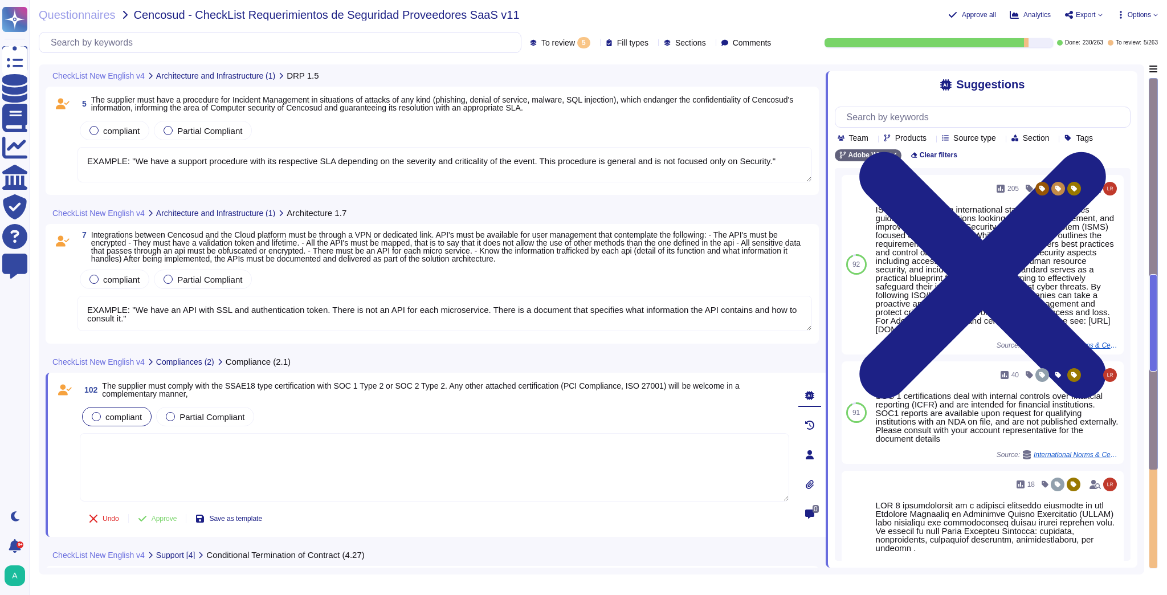
click at [114, 409] on div "compliant" at bounding box center [117, 416] width 70 height 19
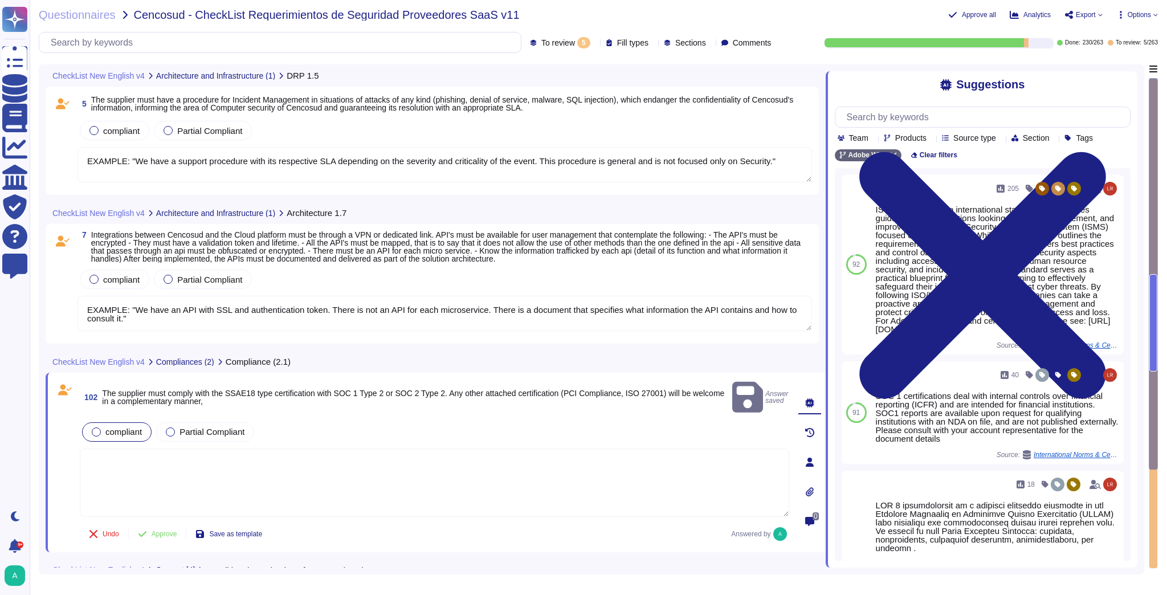
click at [125, 427] on span "compliant" at bounding box center [123, 432] width 36 height 10
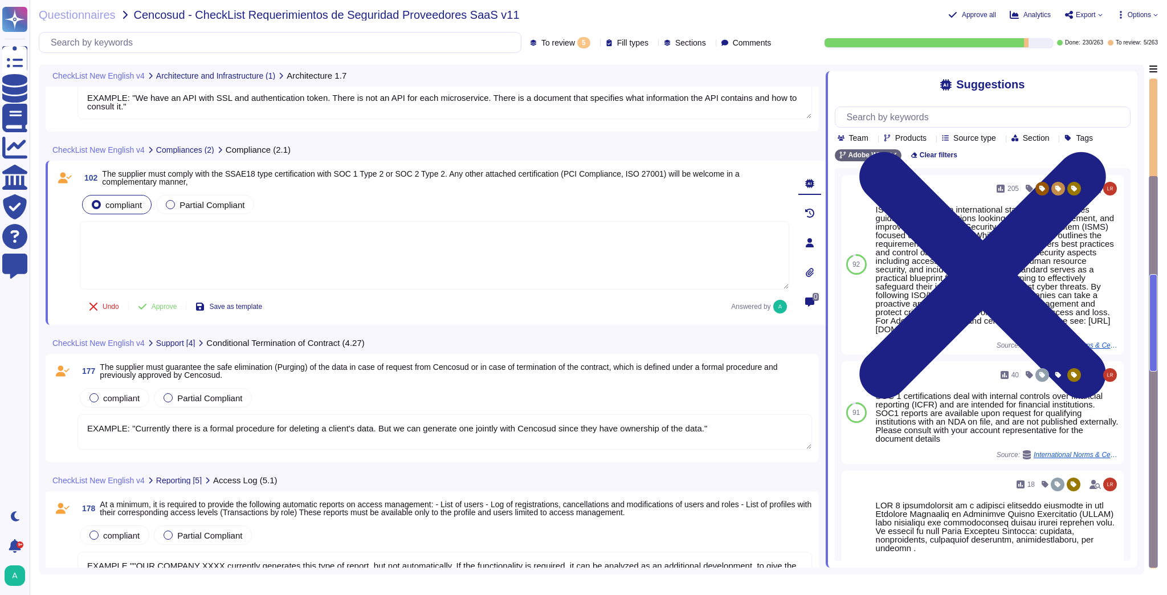
scroll to position [228, 0]
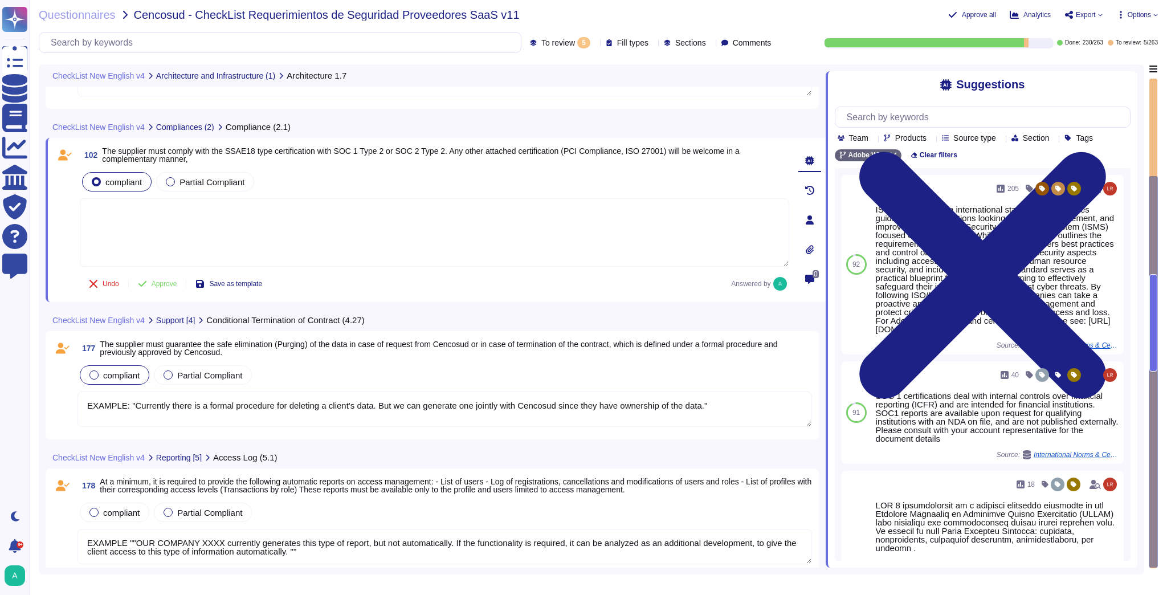
click at [135, 372] on span "compliant" at bounding box center [121, 375] width 36 height 10
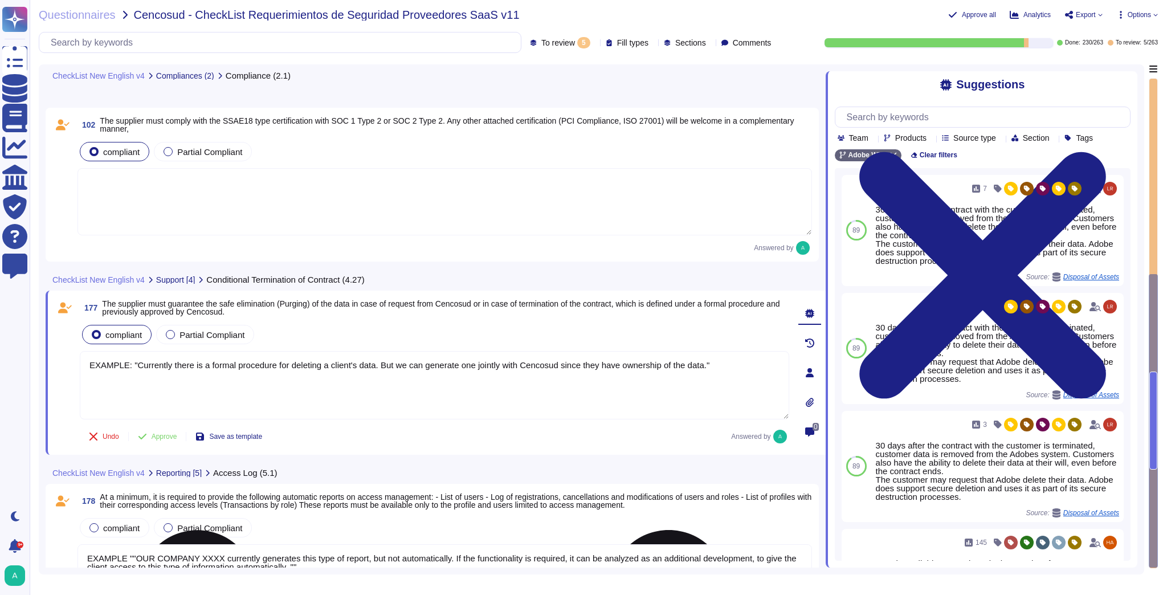
scroll to position [275, 0]
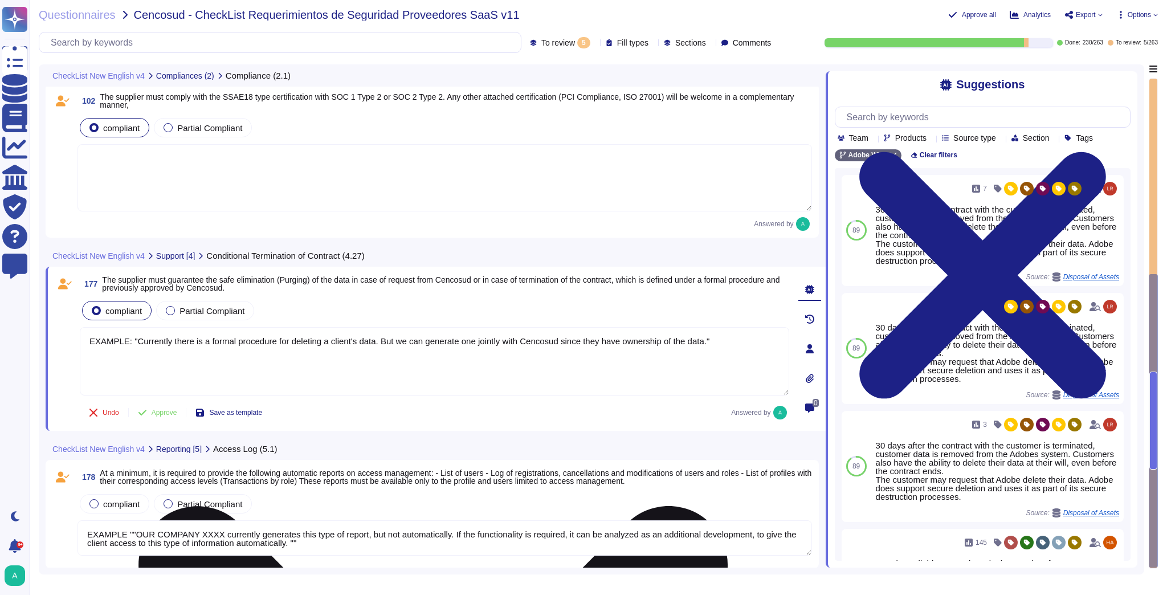
click at [363, 351] on textarea "EXAMPLE: "Currently there is a formal procedure for deleting a client's data. B…" at bounding box center [435, 361] width 710 height 68
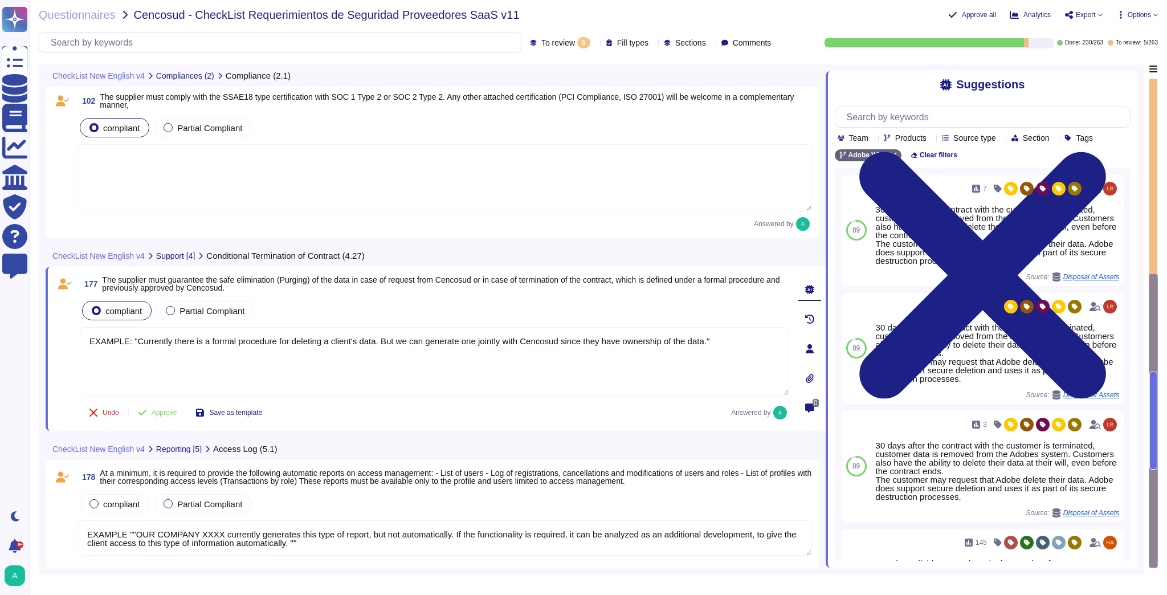
click at [526, 280] on span "The supplier must guarantee the safe elimination (Purging) of the data in case …" at bounding box center [441, 283] width 678 height 17
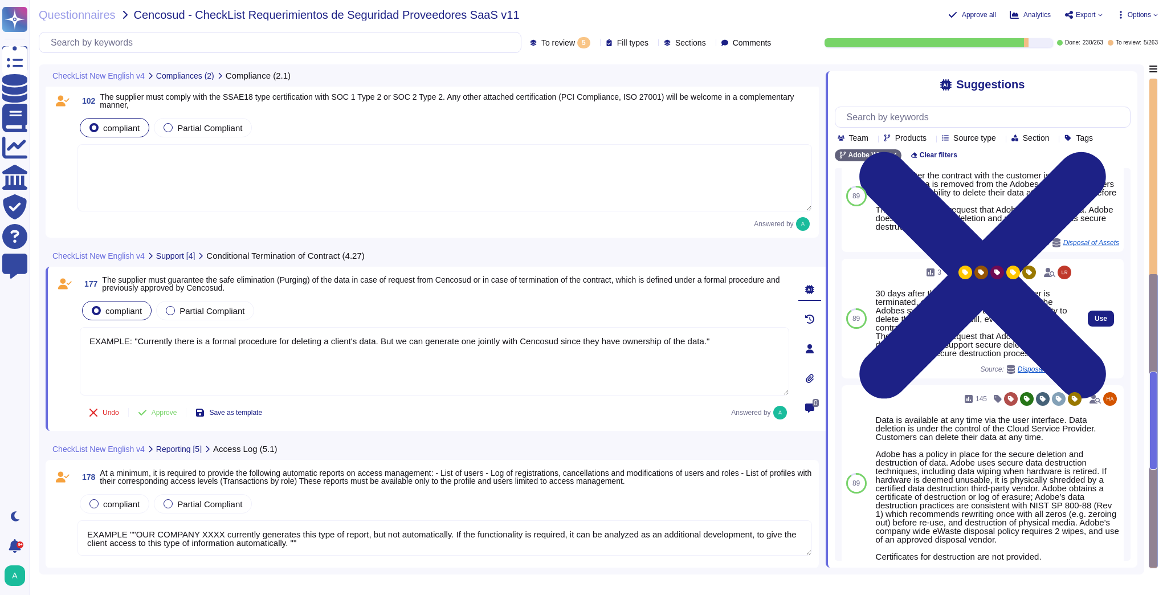
scroll to position [182, 0]
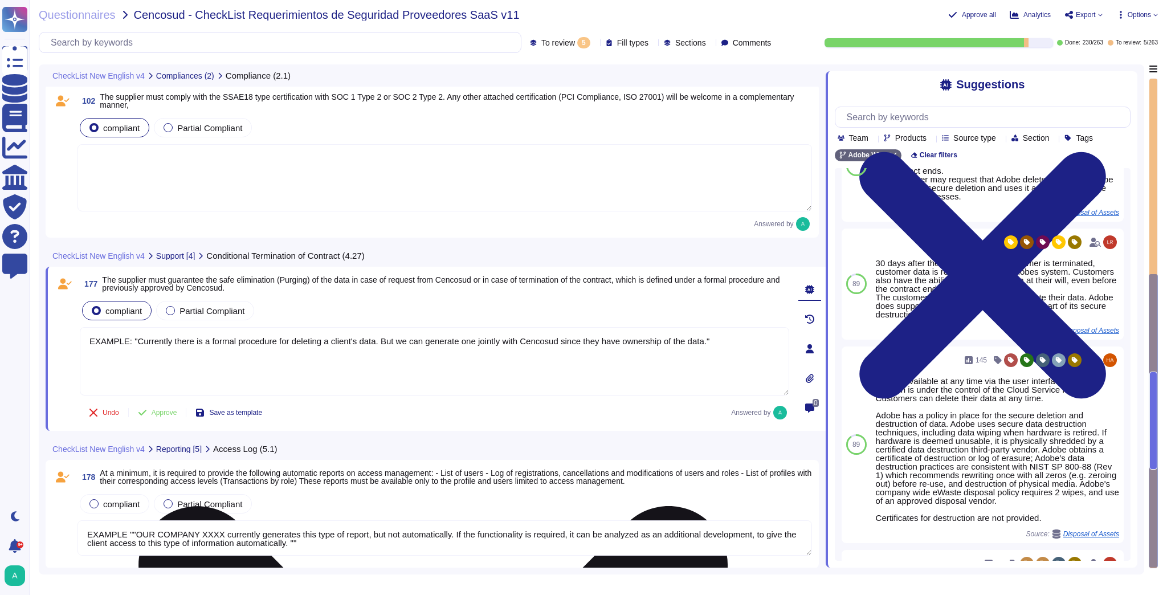
click at [710, 344] on textarea "EXAMPLE: "Currently there is a formal procedure for deleting a client's data. B…" at bounding box center [435, 361] width 710 height 68
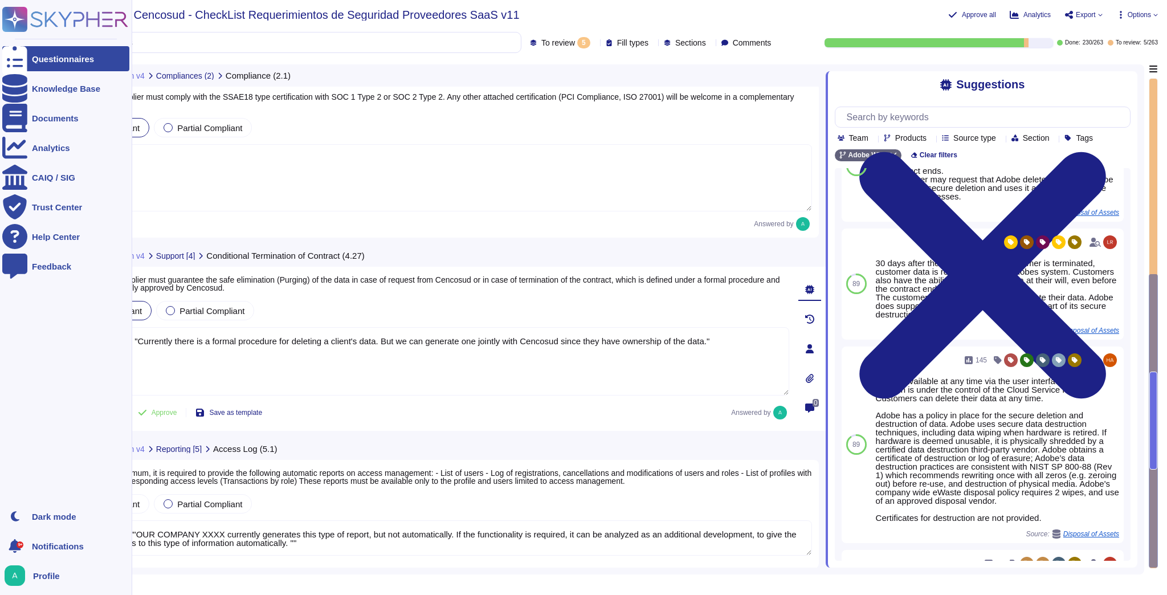
drag, startPoint x: 711, startPoint y: 341, endPoint x: 11, endPoint y: 321, distance: 700.2
click at [11, 321] on div "Questionnaires Knowledge Base Documents Analytics CAIQ / SIG Trust Center Help …" at bounding box center [583, 297] width 1167 height 595
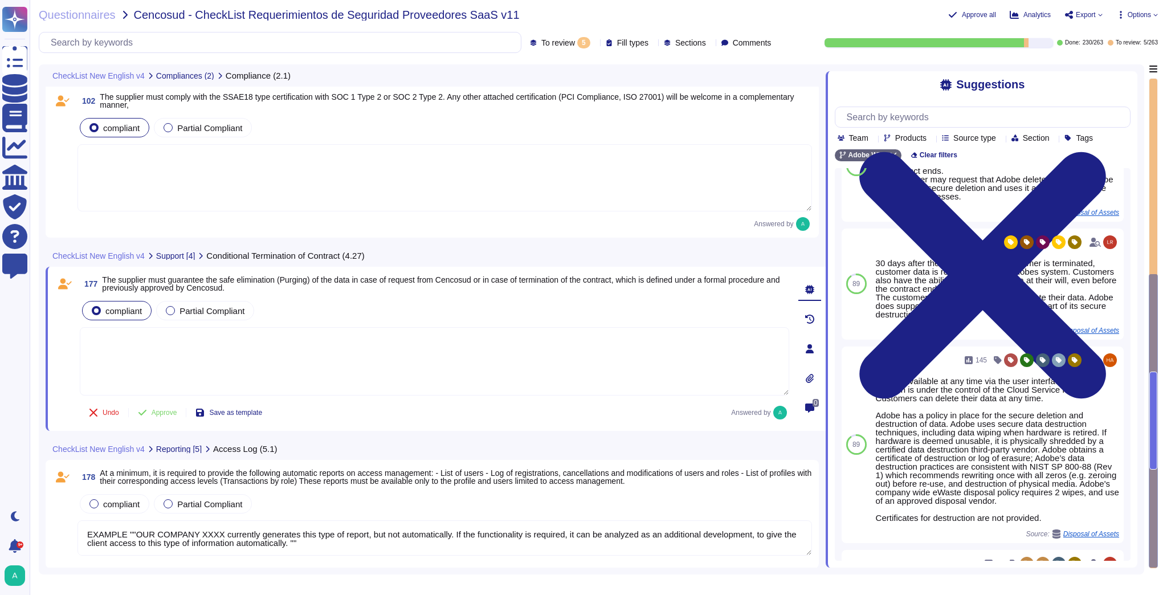
click at [634, 367] on textarea at bounding box center [435, 361] width 710 height 68
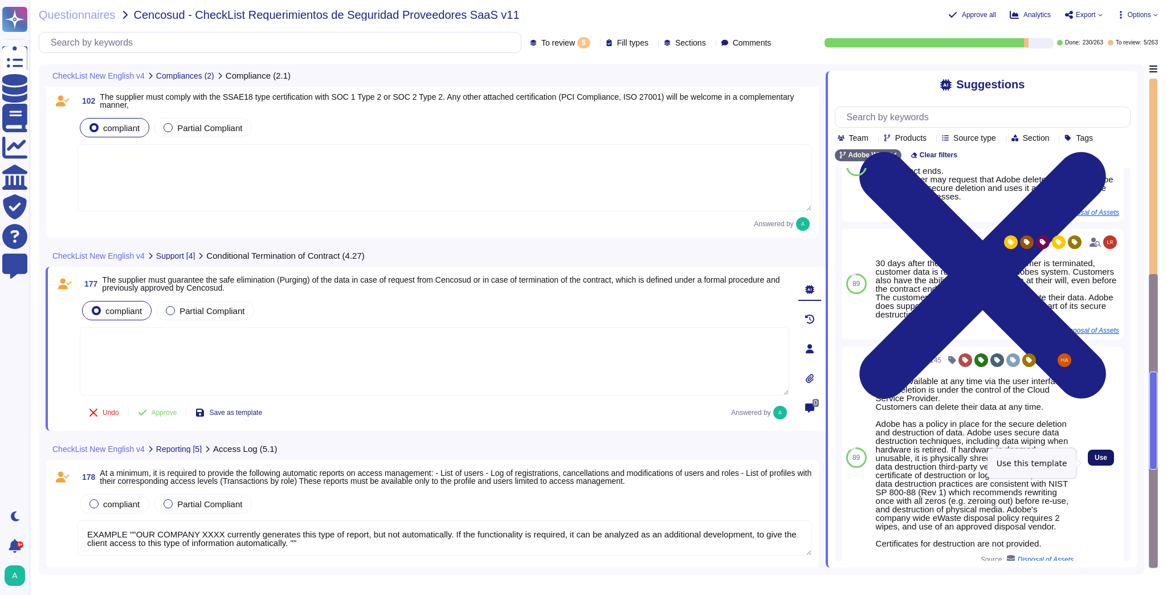
click at [1088, 465] on button "Use" at bounding box center [1101, 458] width 26 height 16
type textarea "Data is available at any time via the user interface. Data deletion is under th…"
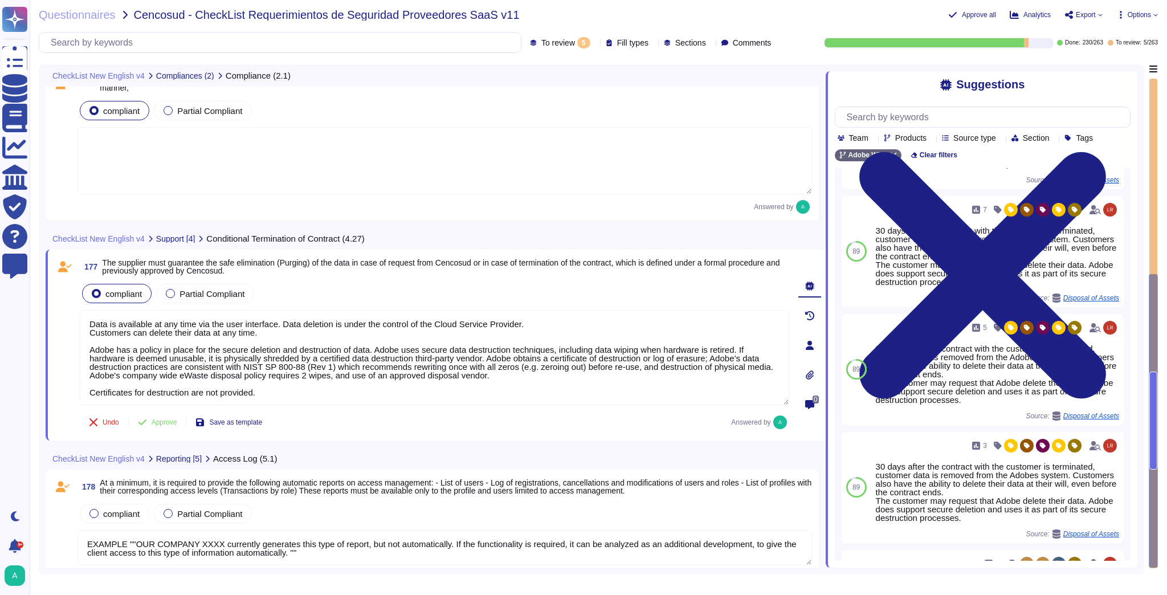
scroll to position [302, 0]
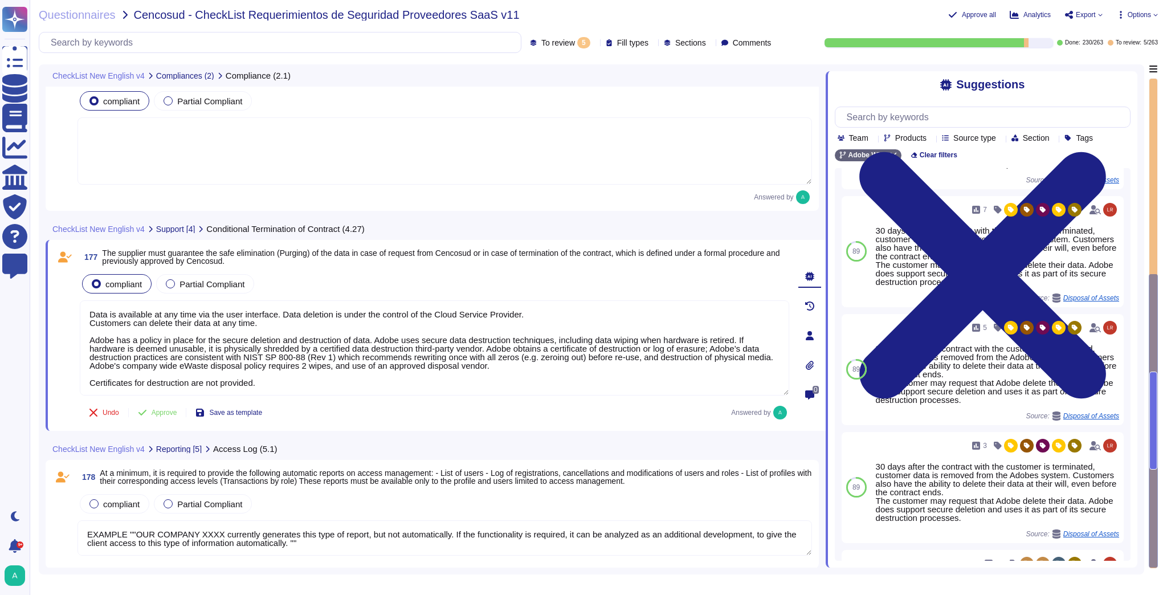
click at [385, 476] on span "At a minimum, it is required to provide the following automatic reports on acce…" at bounding box center [456, 477] width 712 height 17
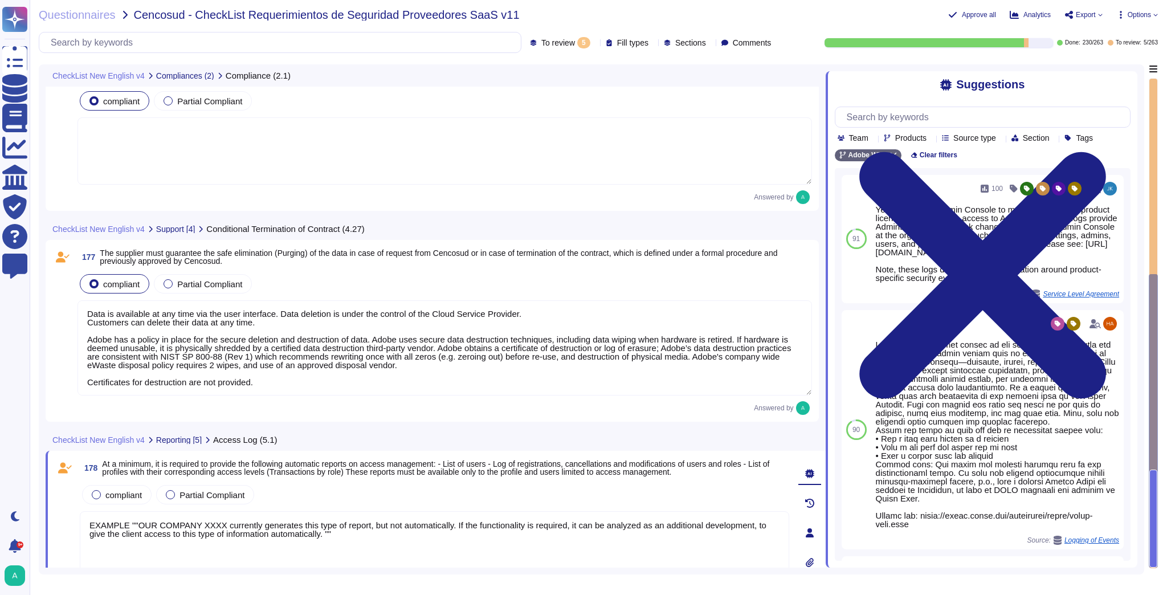
scroll to position [349, 0]
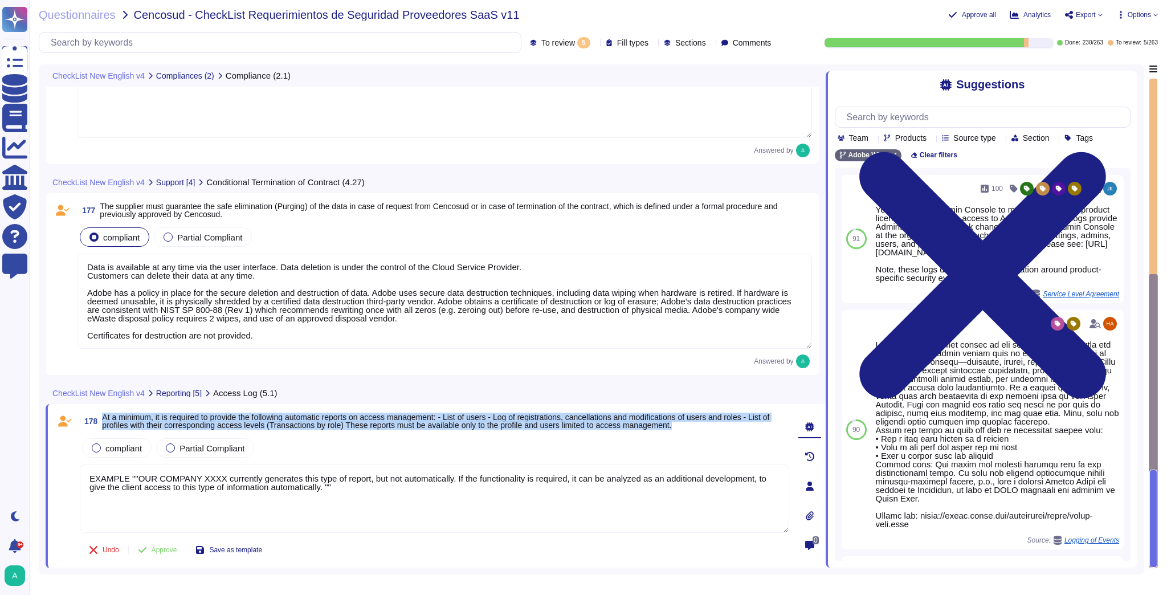
drag, startPoint x: 702, startPoint y: 429, endPoint x: 100, endPoint y: 418, distance: 601.4
click at [100, 418] on span "178 At a minimum, it is required to provide the following automatic reports on …" at bounding box center [435, 421] width 710 height 21
copy span "At a minimum, it is required to provide the following automatic reports on acce…"
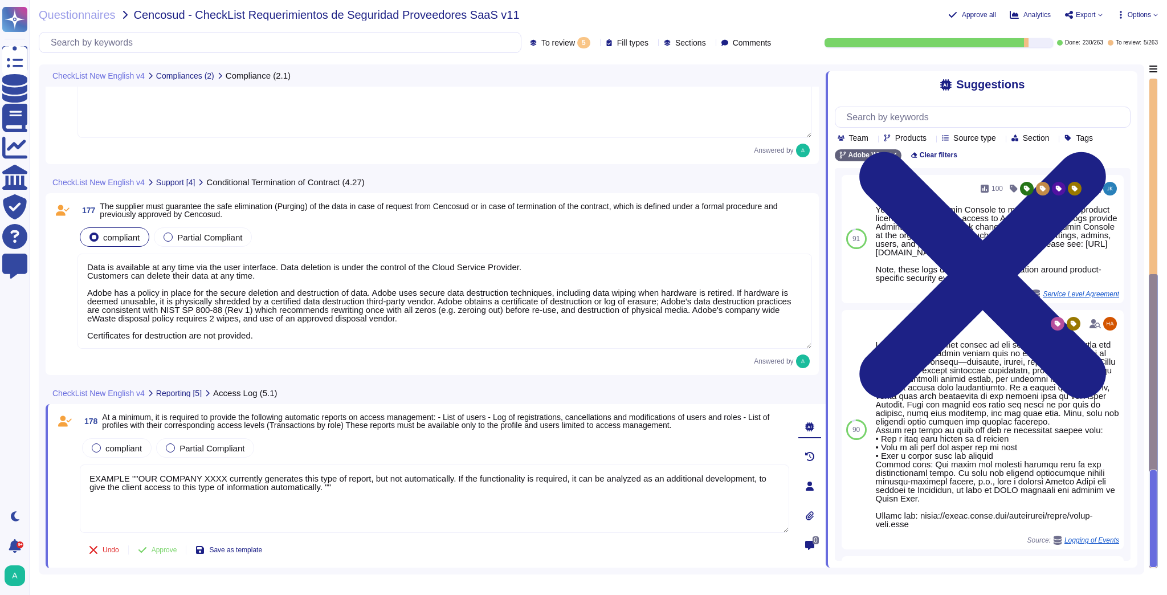
click at [328, 492] on textarea "EXAMPLE ""OUR COMPANY XXXX currently generates this type of report, but not aut…" at bounding box center [435, 499] width 710 height 68
drag, startPoint x: 328, startPoint y: 490, endPoint x: 76, endPoint y: 477, distance: 251.7
click at [76, 477] on div "178 At a minimum, it is required to provide the following automatic reports on …" at bounding box center [422, 486] width 735 height 150
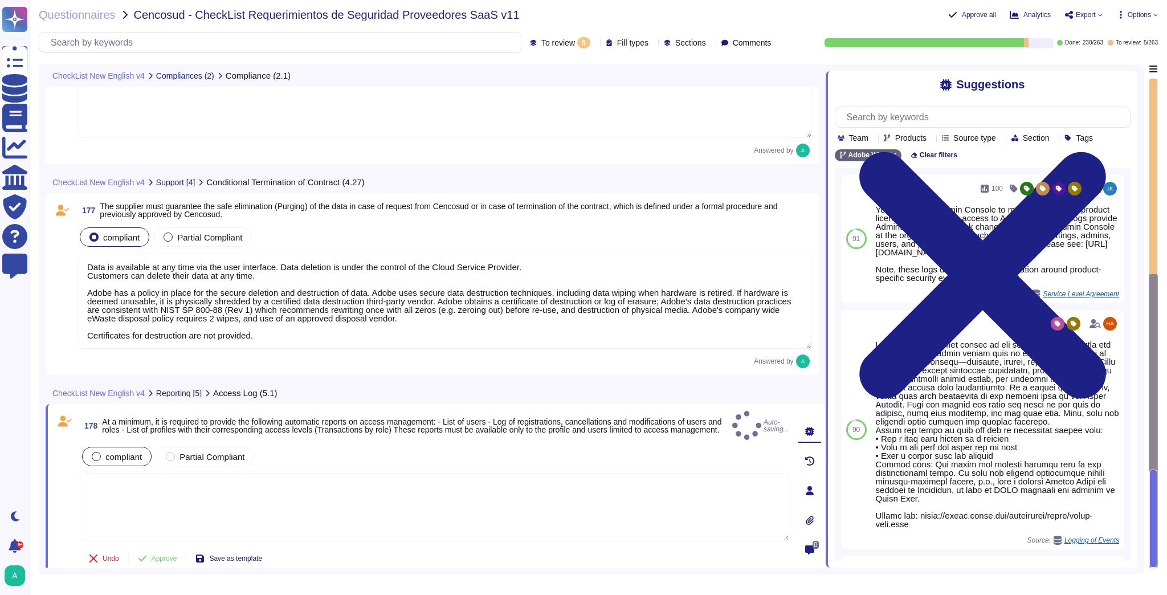
click at [93, 447] on div "compliant" at bounding box center [117, 456] width 70 height 19
click at [95, 459] on div at bounding box center [96, 463] width 9 height 9
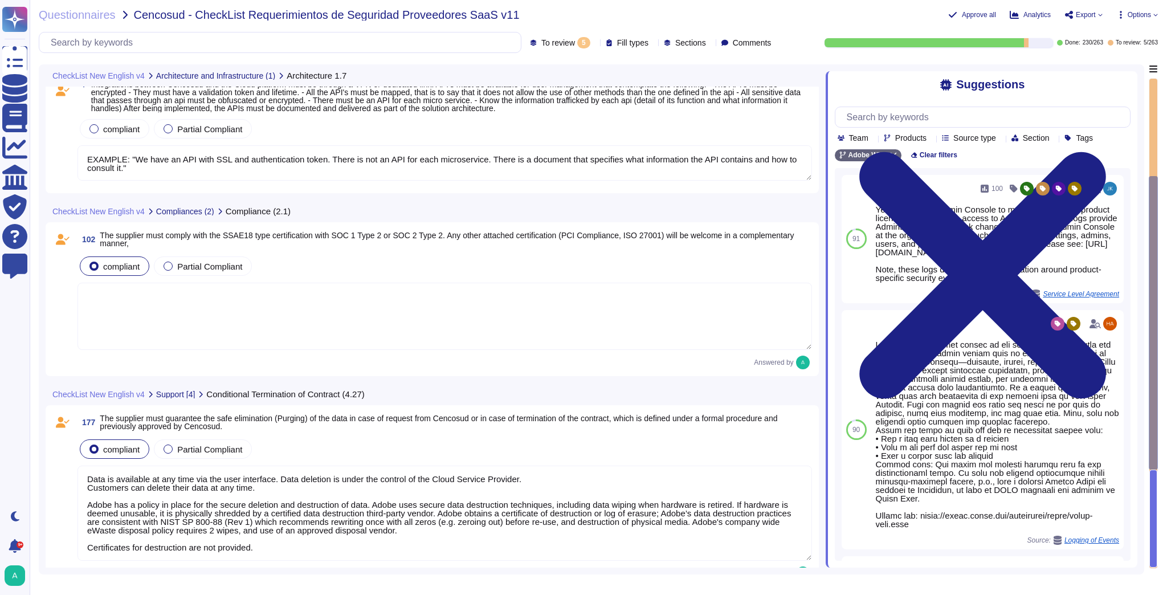
type textarea "EXAMPLE: "We have an API with SSL and authentication token. There is not an API…"
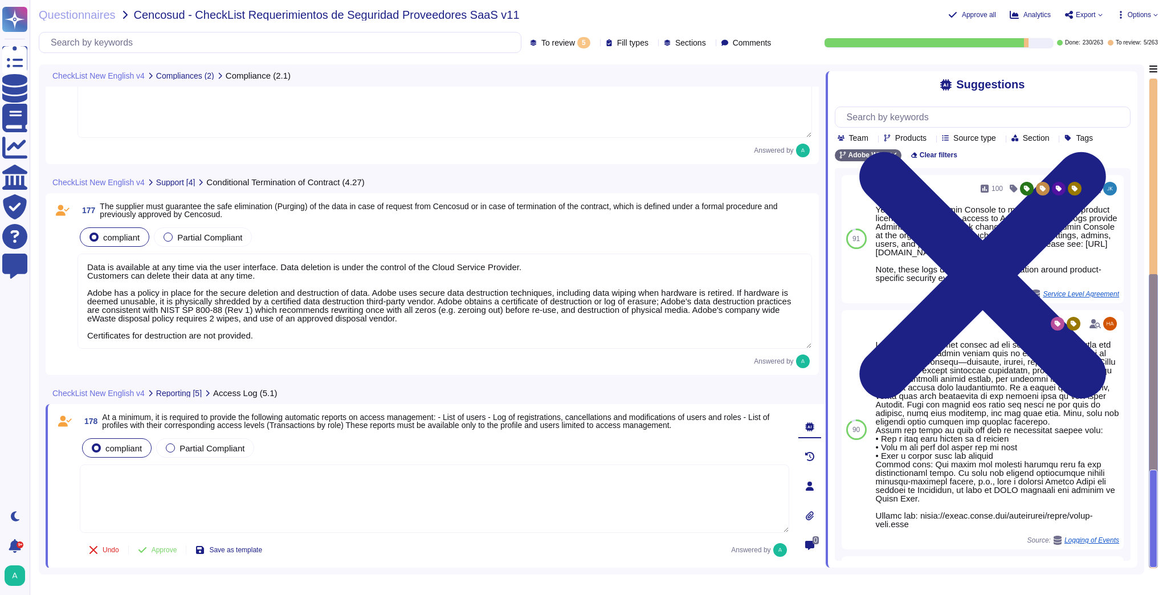
click at [713, 89] on textarea at bounding box center [445, 104] width 735 height 67
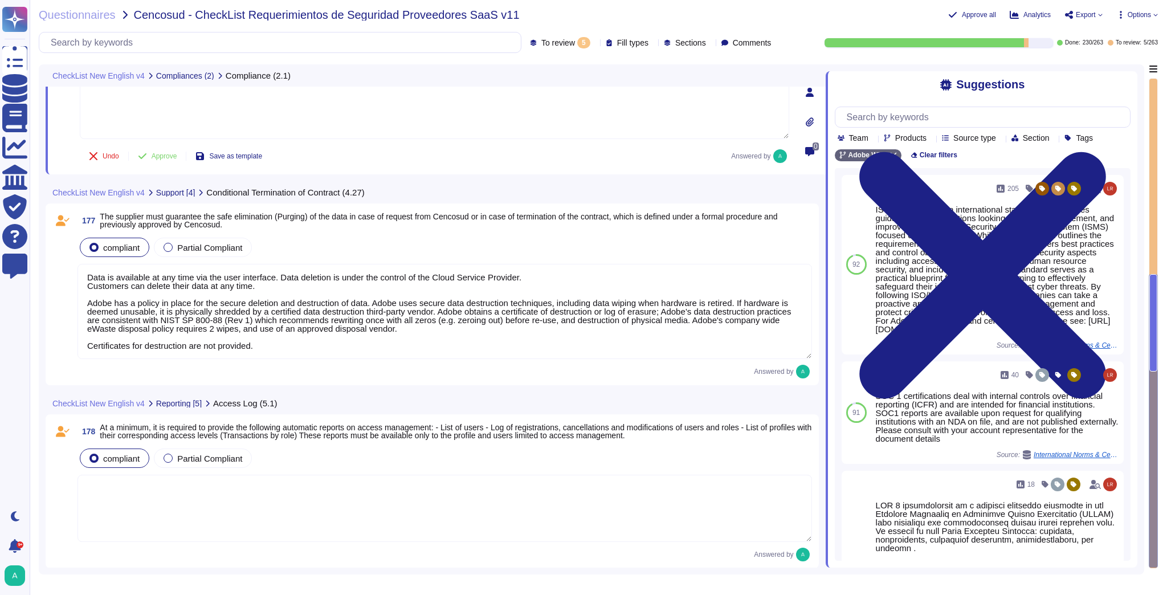
click at [595, 43] on icon at bounding box center [595, 43] width 0 height 0
click at [567, 124] on div "To review 5" at bounding box center [568, 129] width 92 height 13
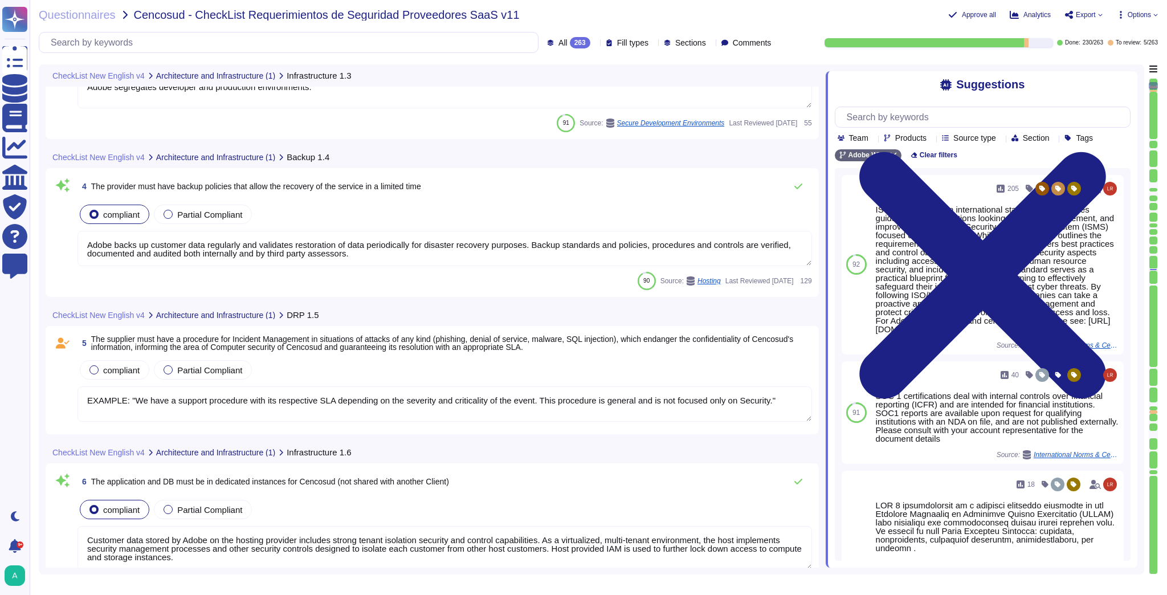
type textarea "Customer data stored by Adobe on the hosting provider includes strong tenant is…"
type textarea "EXAMPLE: "We have an API with SSL and authentication token. There is not an API…"
type textarea "Lo Ipsum, do sitametcon adipisci elitsed do eius tempor in’ut la-et-dolo magn a…"
type textarea "Adobe segregates developer and production environments."
type textarea "Adobe backs up customer data regularly and validates restoration of data period…"
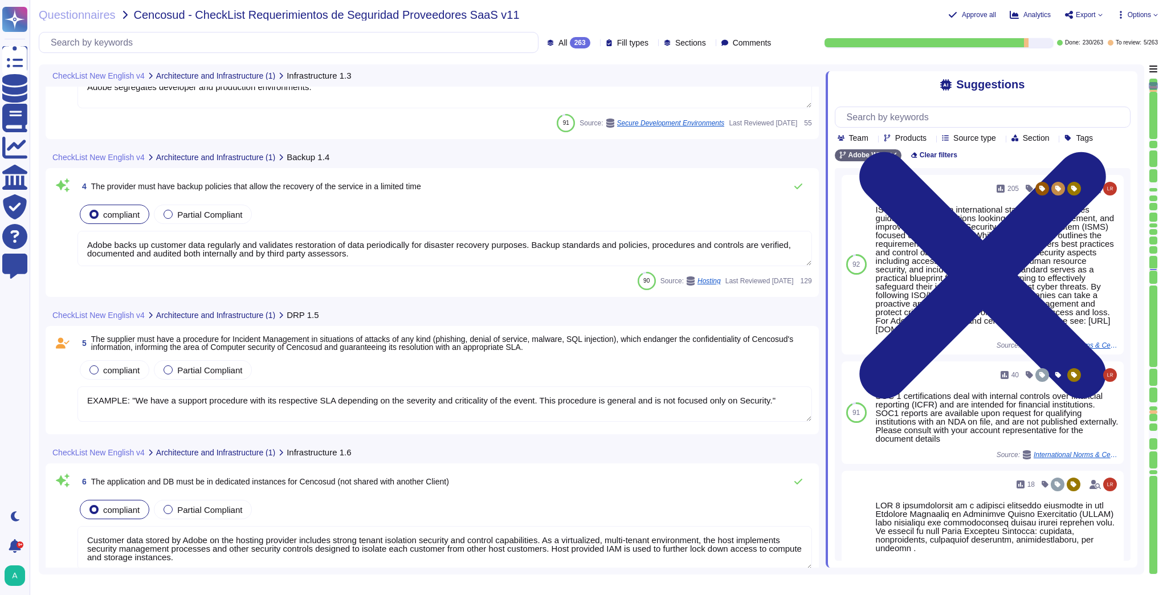
type textarea "EXAMPLE: "We have a support procedure with its respective SLA depending on the …"
click at [535, 260] on textarea "Adobe backs up customer data regularly and validates restoration of data period…" at bounding box center [445, 248] width 735 height 35
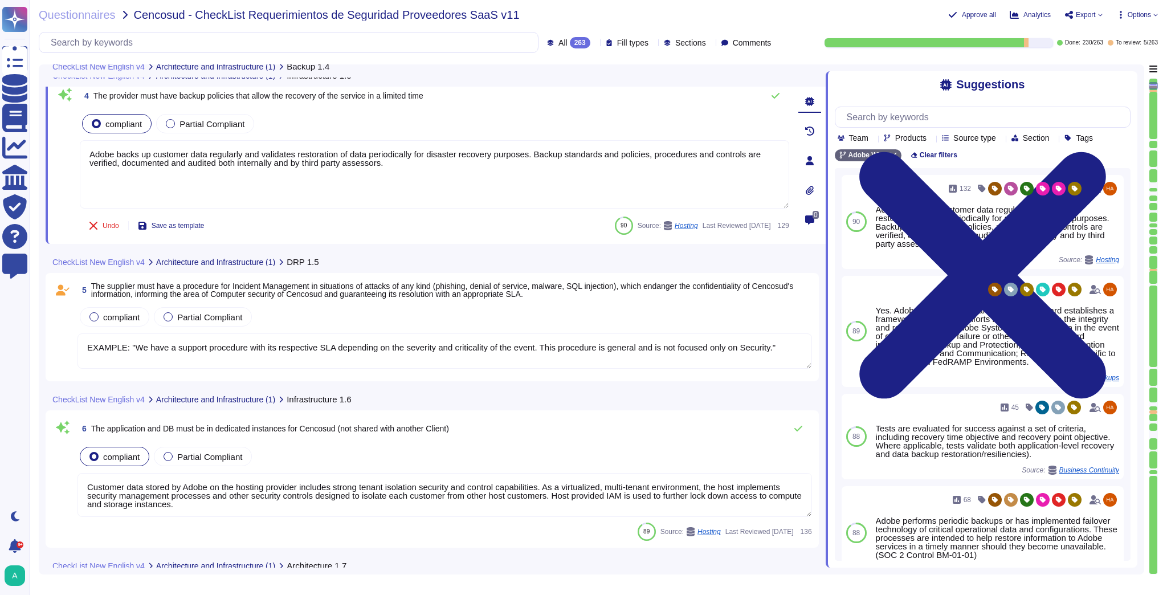
scroll to position [440, 0]
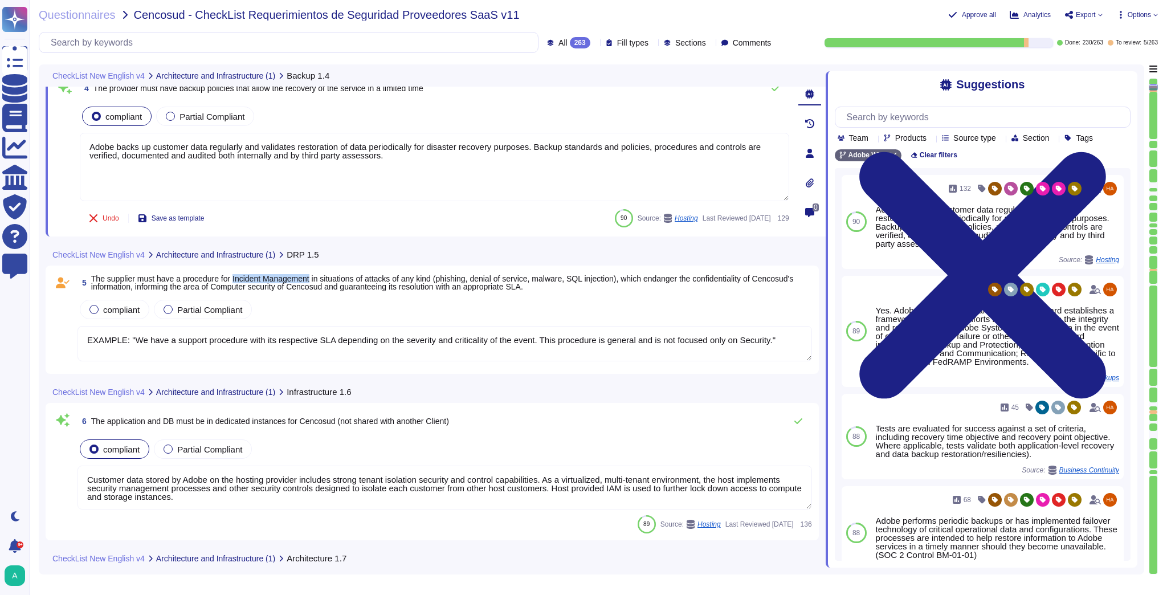
drag, startPoint x: 315, startPoint y: 278, endPoint x: 237, endPoint y: 275, distance: 78.7
click at [237, 275] on span "The supplier must have a procedure for Incident Management in situations of att…" at bounding box center [442, 282] width 703 height 17
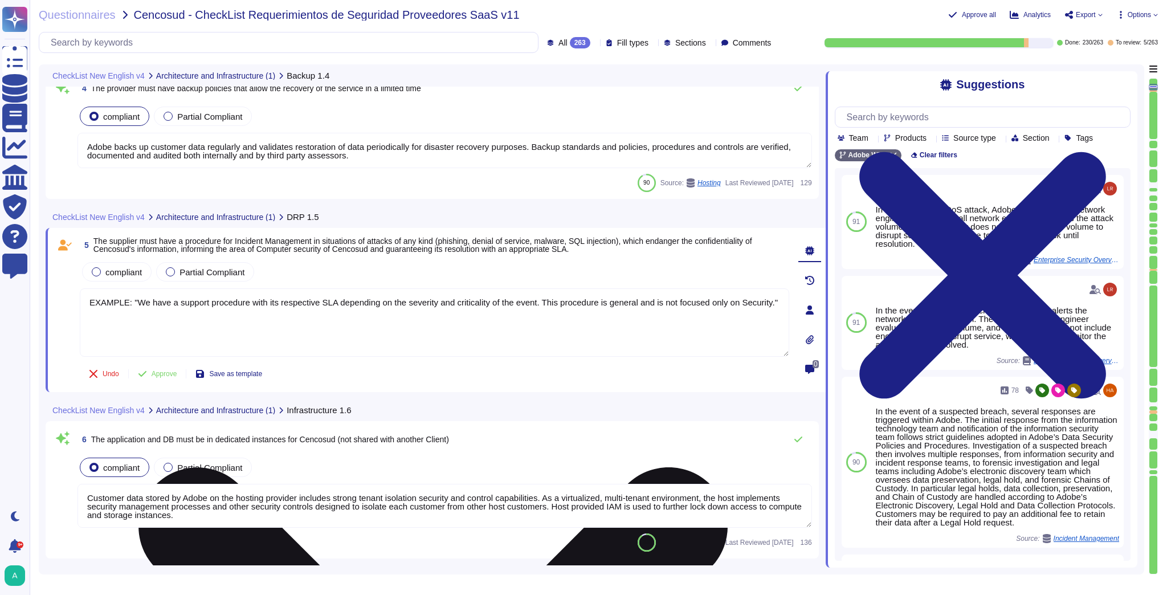
click at [230, 306] on textarea "EXAMPLE: "We have a support procedure with its respective SLA depending on the …" at bounding box center [435, 322] width 710 height 68
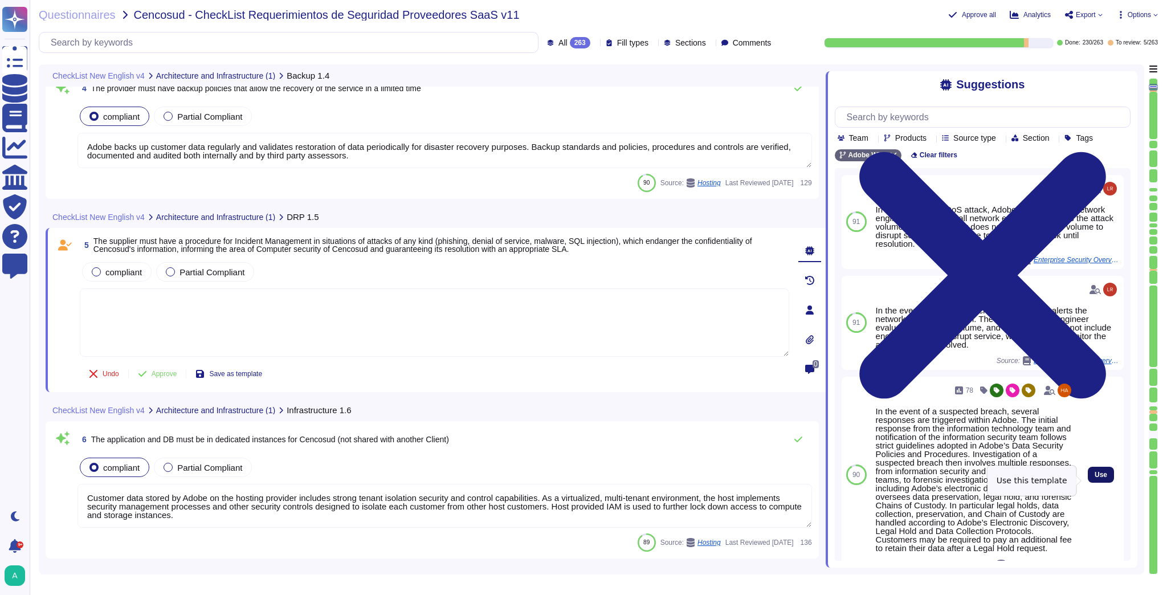
click at [1095, 477] on span "Use" at bounding box center [1101, 474] width 13 height 7
type textarea "In the event of a suspected breach, several responses are triggered within Adob…"
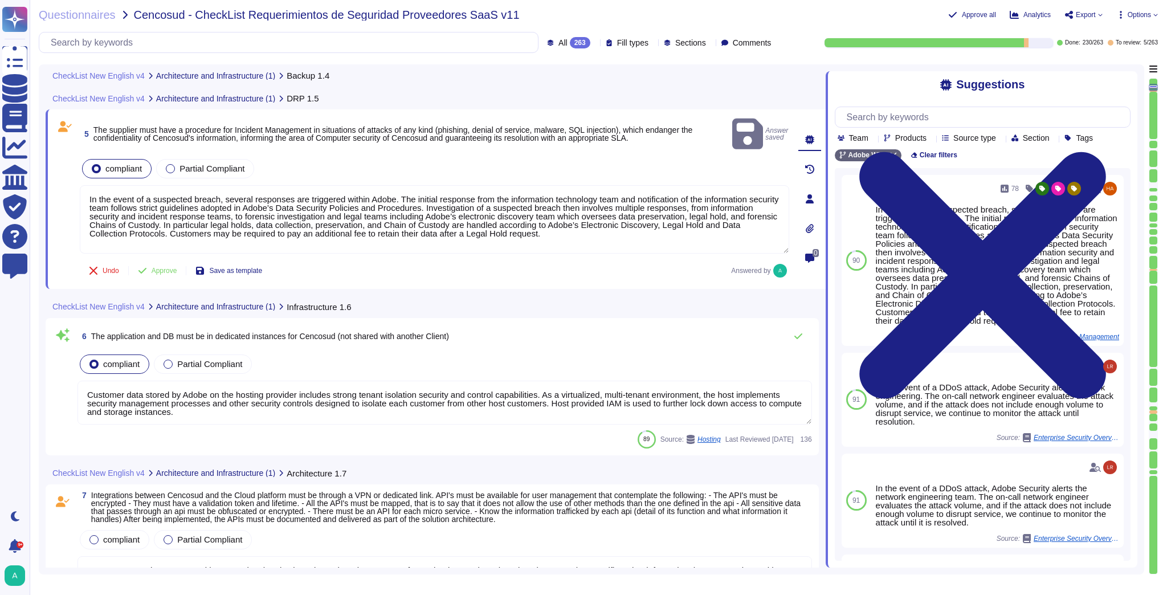
scroll to position [577, 0]
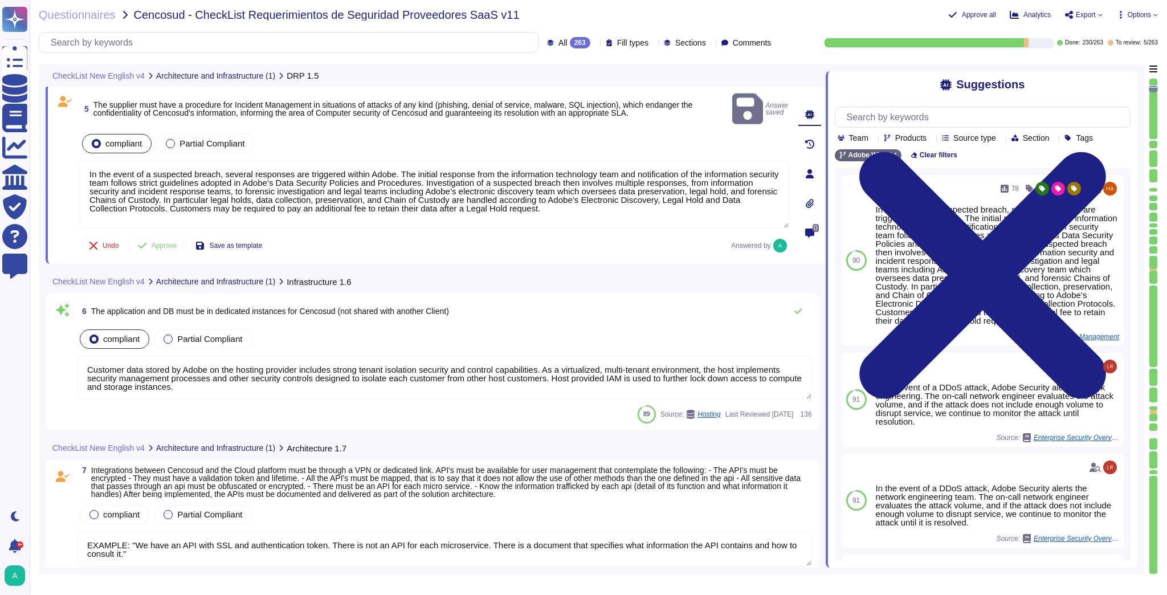
type textarea "Adobe uses LDAP and Okta."
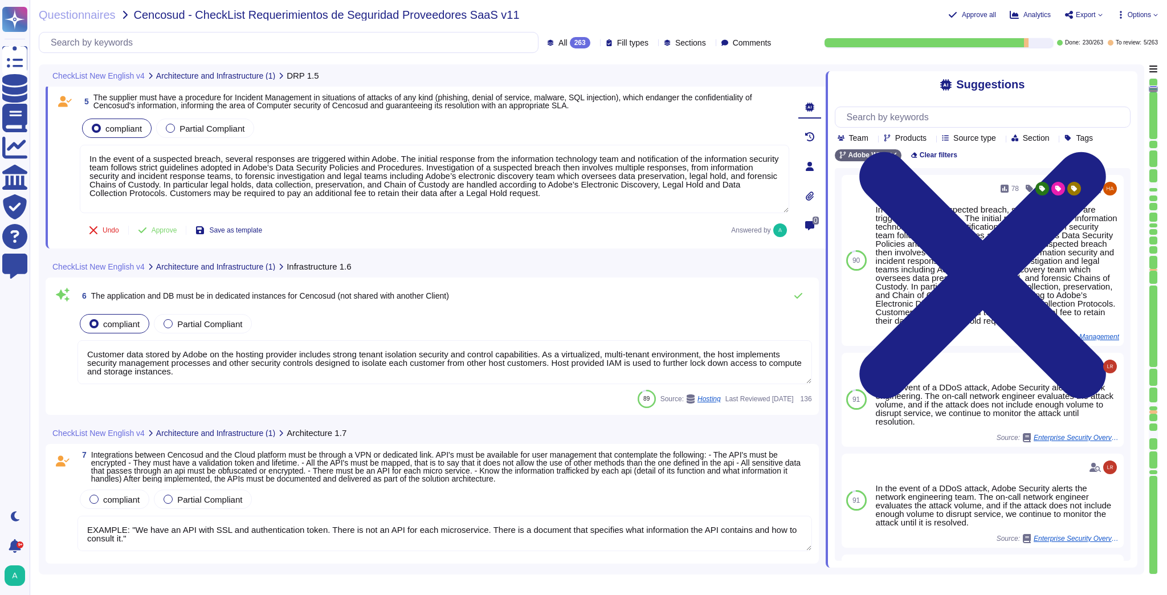
click at [273, 365] on textarea "Customer data stored by Adobe on the hosting provider includes strong tenant is…" at bounding box center [445, 362] width 735 height 44
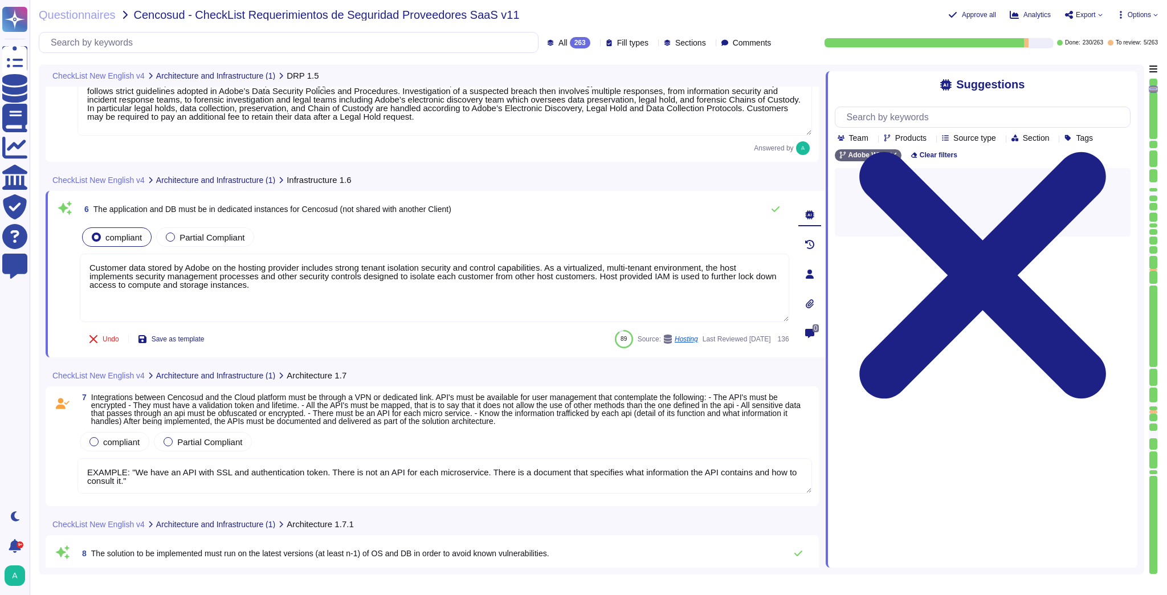
type textarea "ADBE. Please see: [URL][DOMAIN_NAME]"
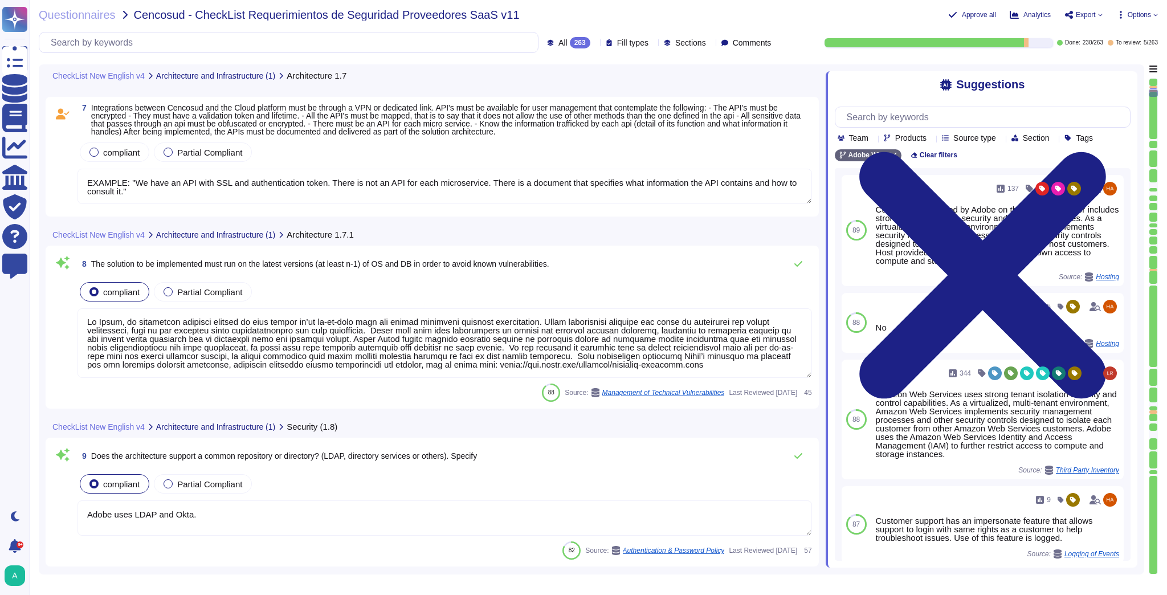
scroll to position [987, 0]
type textarea "Services and Software are not available in all languages."
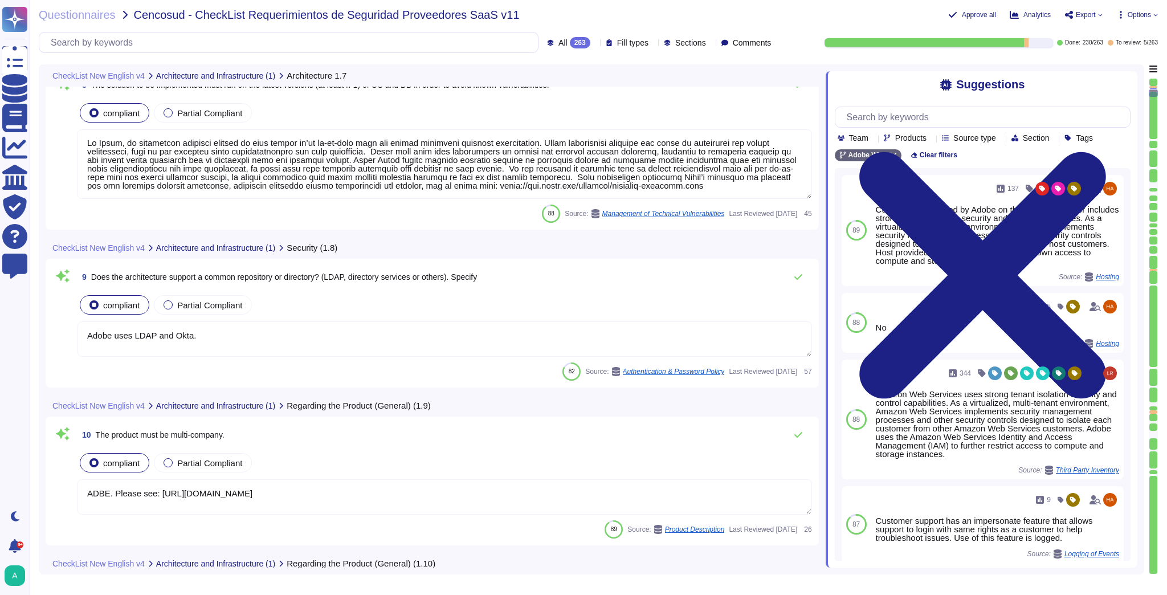
scroll to position [1215, 0]
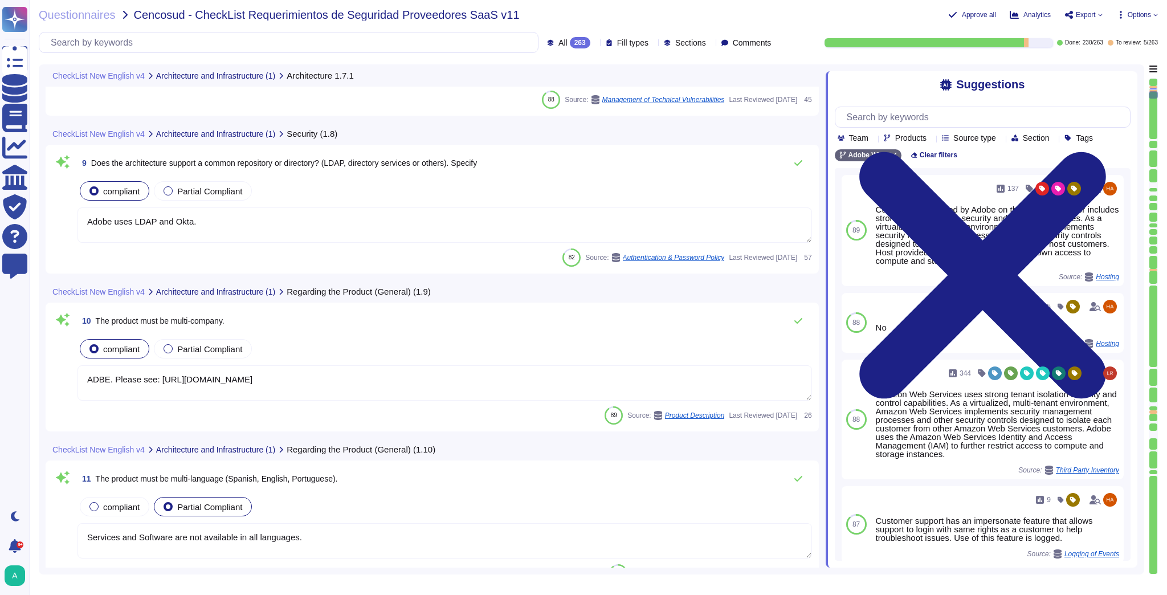
type textarea "No"
type textarea "Please speak with your Adobe representative for more information regarding cust…"
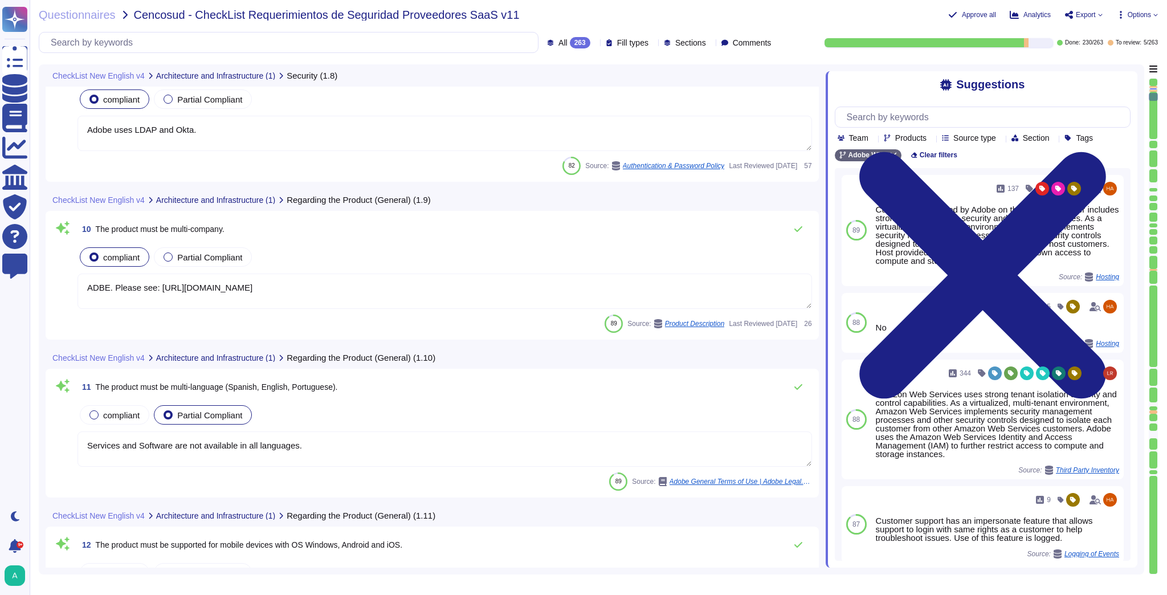
scroll to position [1306, 0]
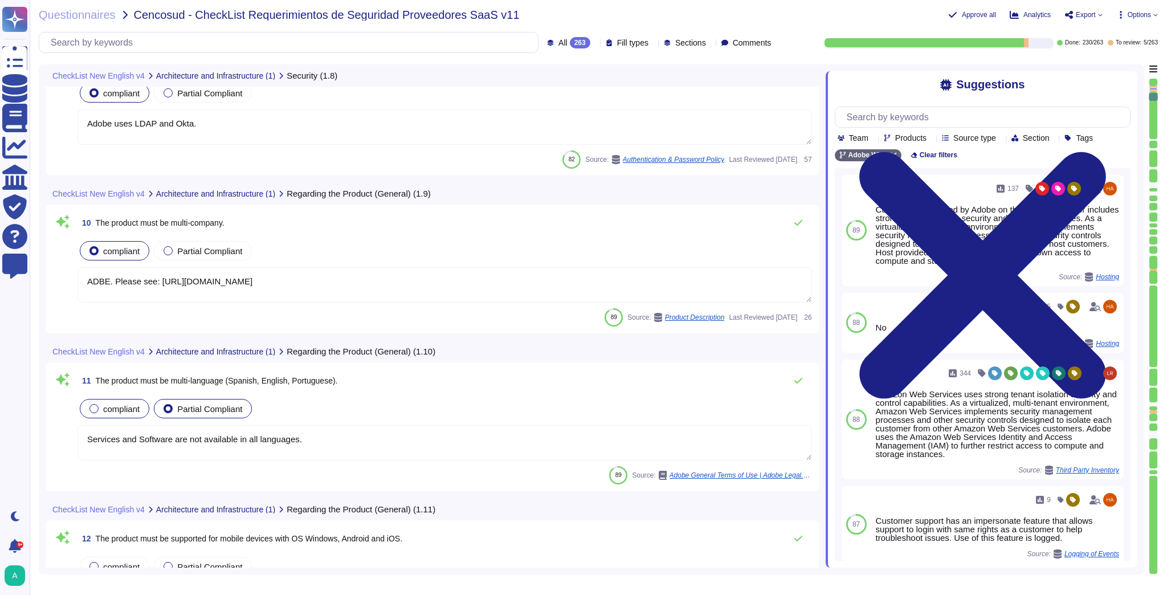
click at [128, 415] on div "compliant" at bounding box center [115, 408] width 70 height 19
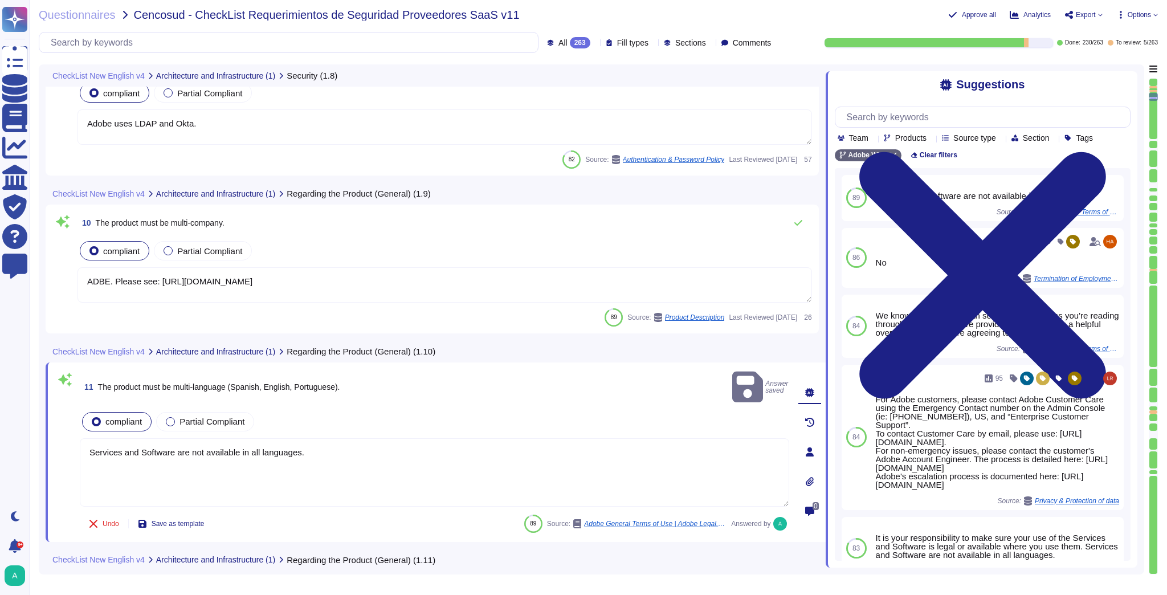
drag, startPoint x: 316, startPoint y: 438, endPoint x: 76, endPoint y: 418, distance: 240.8
click at [76, 418] on div "11 The product must be multi-language (Spanish, English, Portuguese). Answer sa…" at bounding box center [422, 452] width 735 height 166
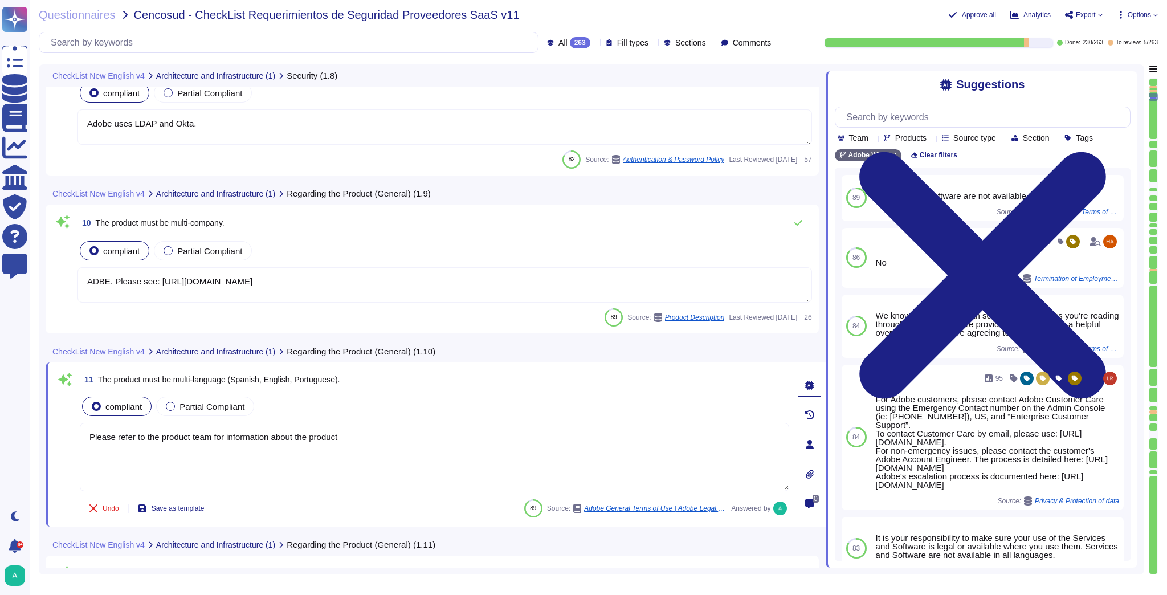
type textarea "Please refer to the product team for information about the product."
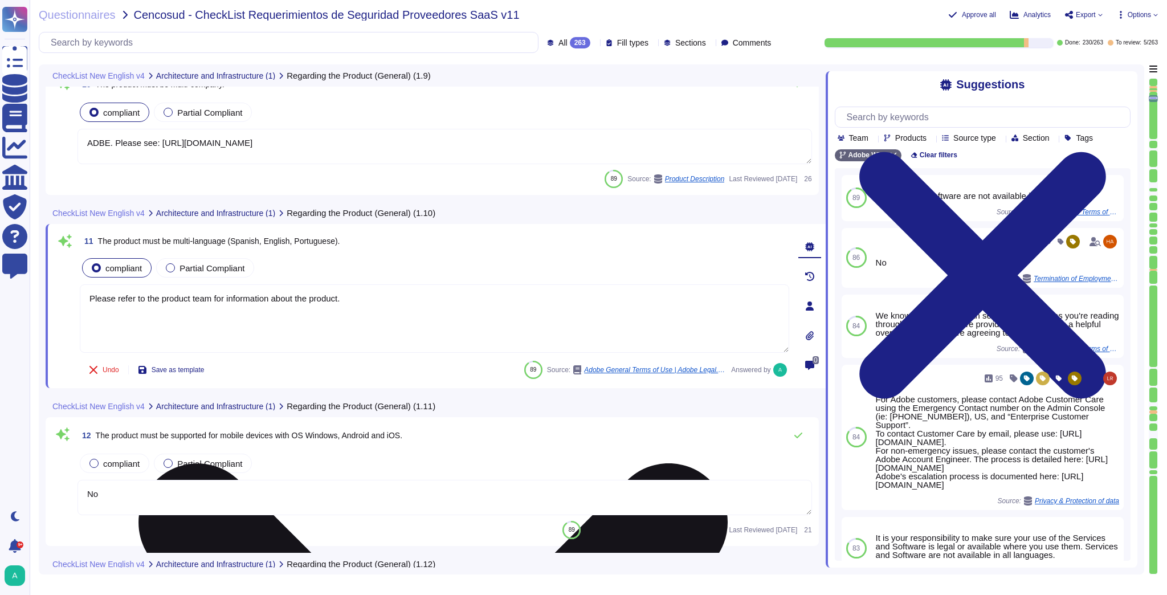
type textarea "In apps created by DPS, whenever you upload an app to the app store, you need t…"
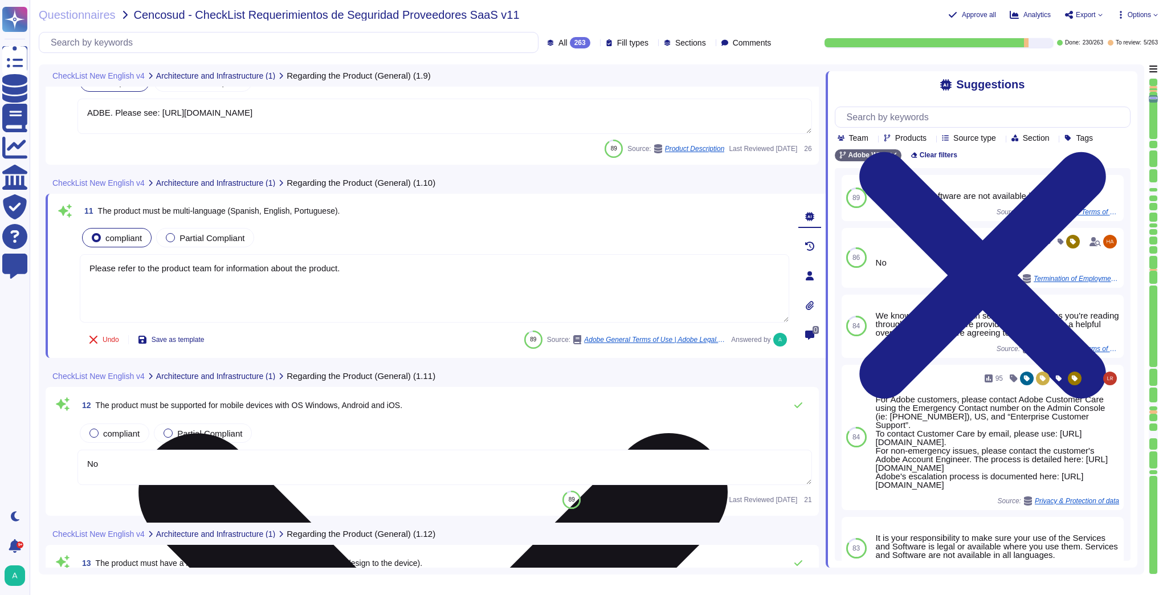
scroll to position [1489, 0]
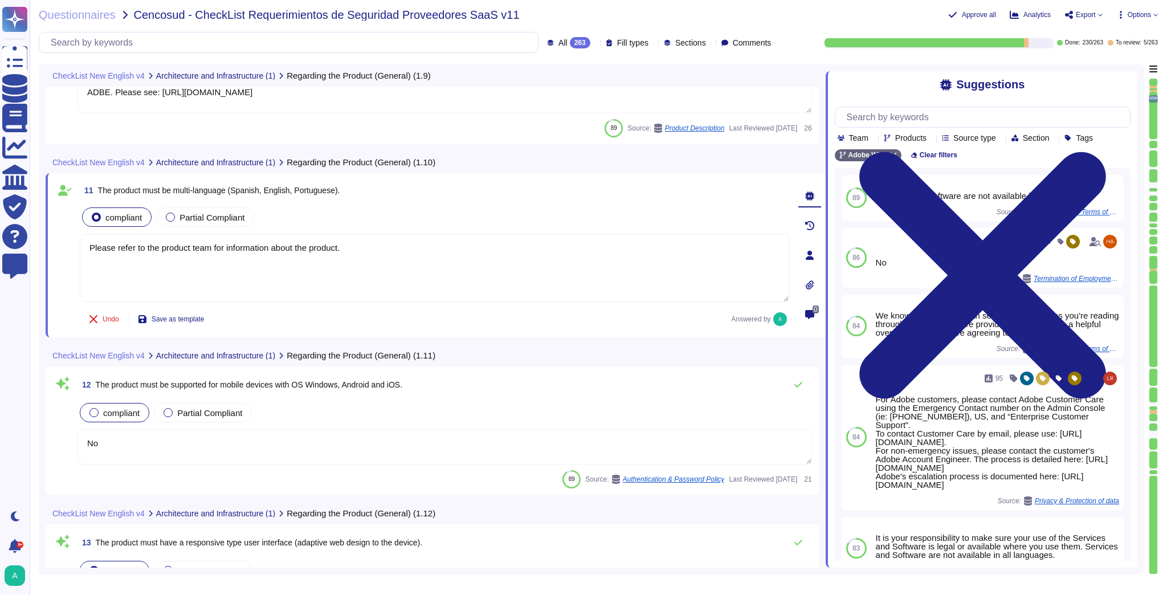
type textarea "Please refer to the product team for information about the product."
click at [135, 414] on span "compliant" at bounding box center [121, 413] width 36 height 10
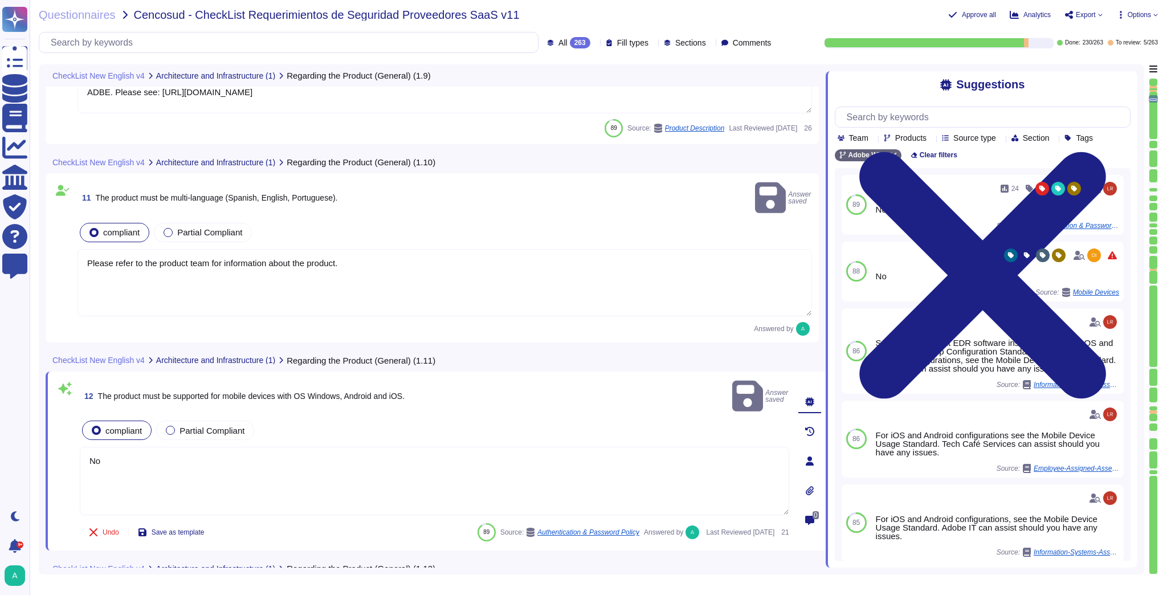
click at [335, 386] on span "12 The product must be supported for mobile devices with OS Windows, Android an…" at bounding box center [242, 396] width 325 height 21
click at [337, 392] on span "The product must be supported for mobile devices with OS Windows, Android and i…" at bounding box center [251, 396] width 307 height 9
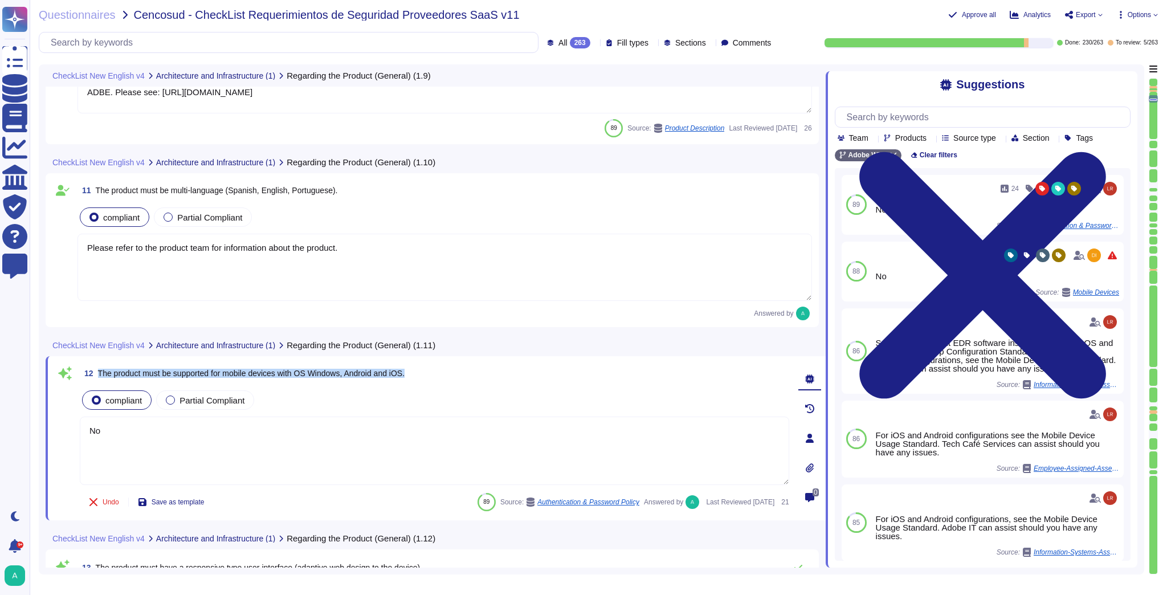
drag, startPoint x: 413, startPoint y: 374, endPoint x: 97, endPoint y: 373, distance: 315.8
click at [97, 373] on span "12 The product must be supported for mobile devices with OS Windows, Android an…" at bounding box center [242, 373] width 325 height 21
copy span "The product must be supported for mobile devices with OS Windows, Android and i…"
drag, startPoint x: 103, startPoint y: 430, endPoint x: 76, endPoint y: 429, distance: 26.8
click at [76, 429] on div "12 The product must be supported for mobile devices with OS Windows, Android an…" at bounding box center [422, 438] width 735 height 150
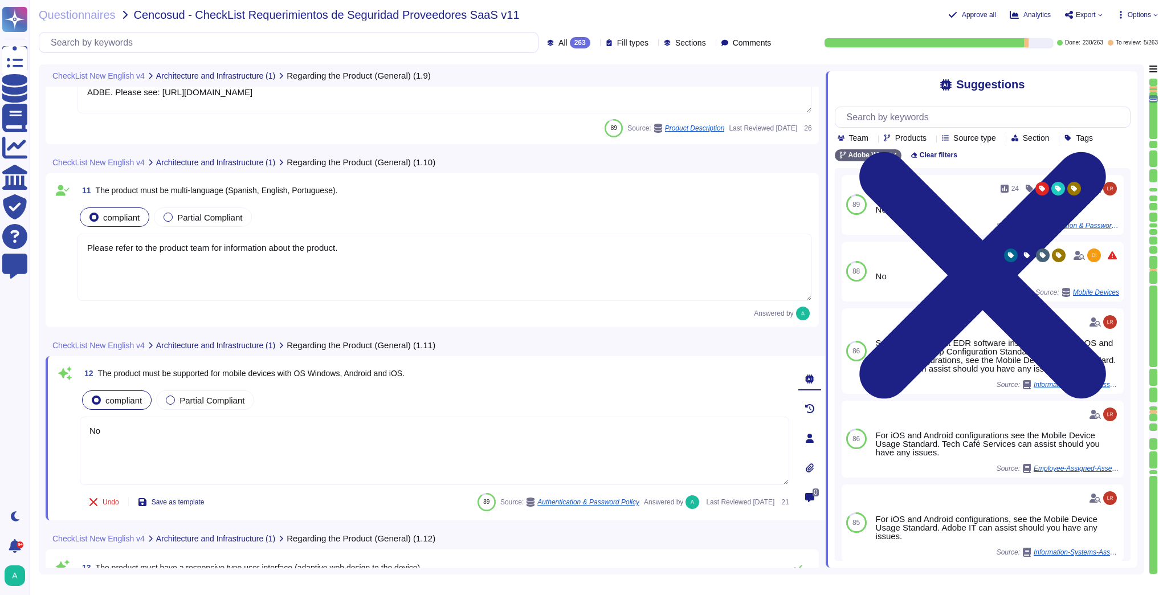
paste textarea "Adobe Experience Platform (AEP) supports mobile devices"
type textarea "Adobe Experience Platform (AEP) supports mobile devices"
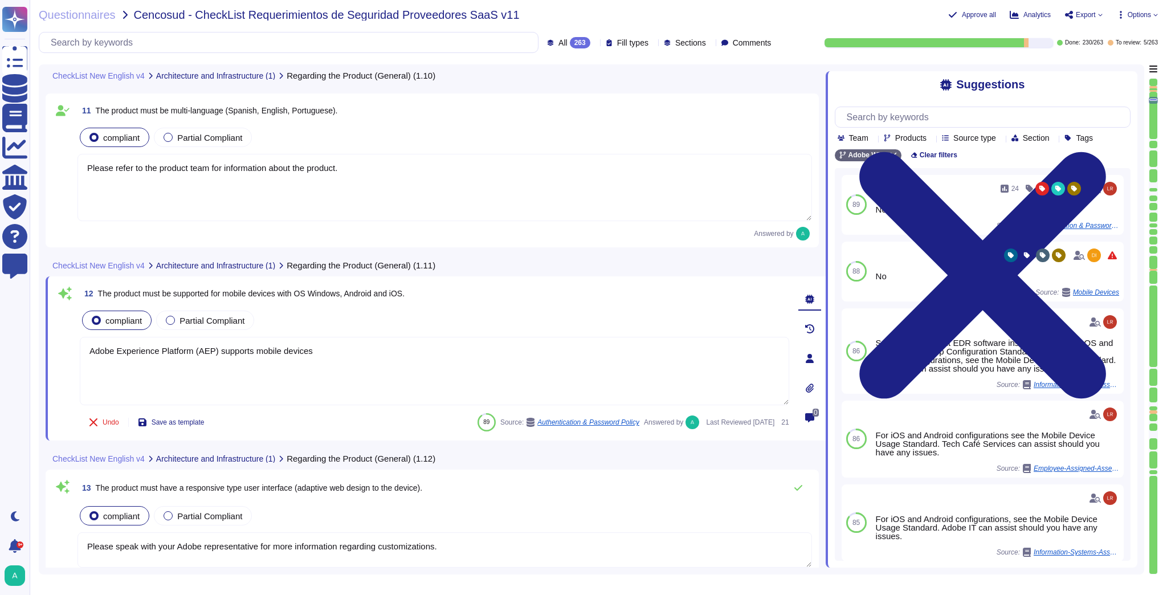
type textarea "Each API call requires authentication to be established, either through Oauth 2…"
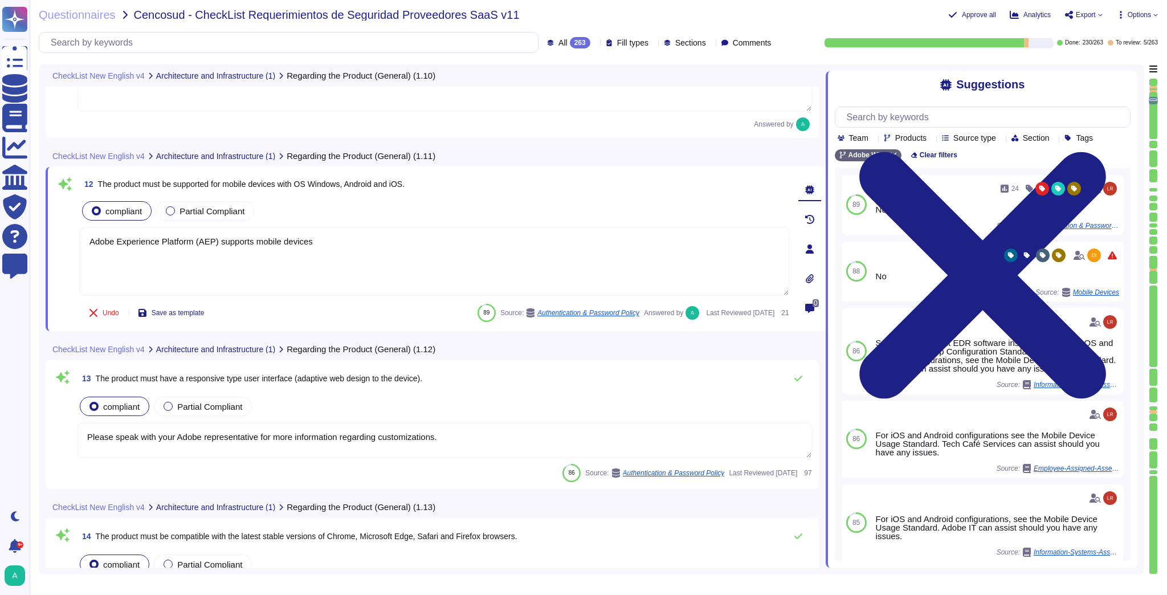
type textarea "No"
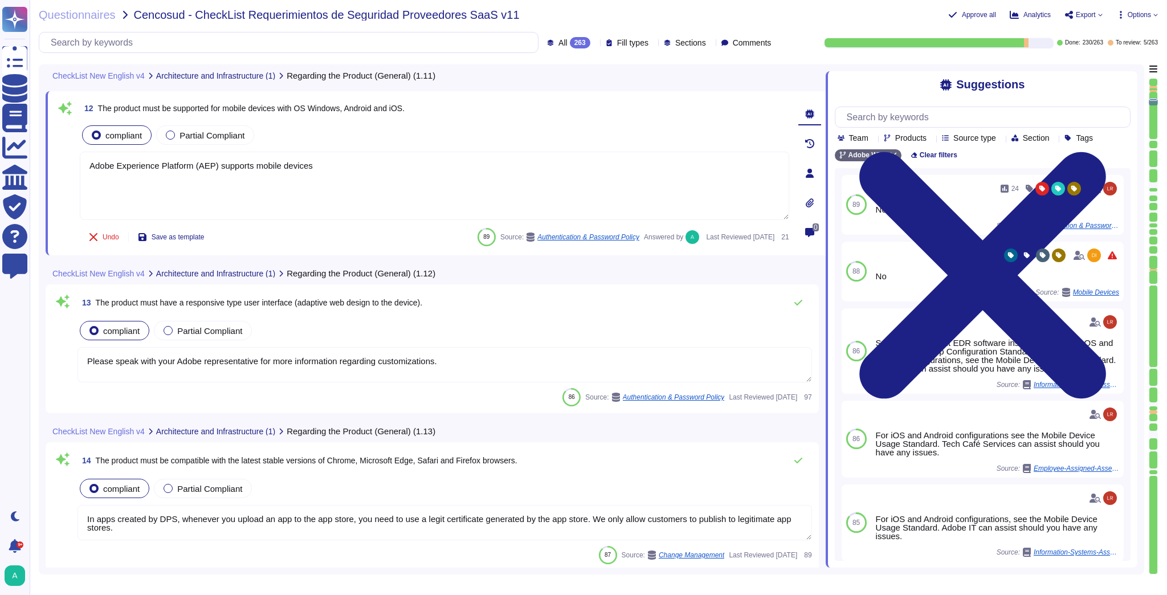
scroll to position [1762, 0]
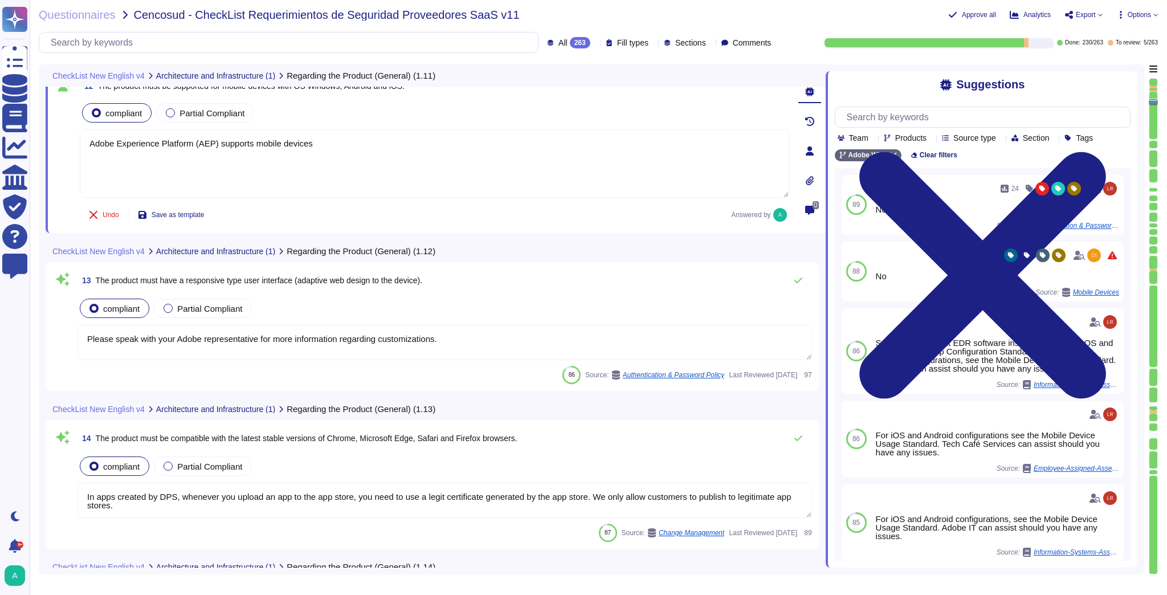
type textarea "Adobe Experience Platform (AEP) supports mobile devices"
click at [307, 343] on textarea "Please speak with your Adobe representative for more information regarding cust…" at bounding box center [445, 342] width 735 height 35
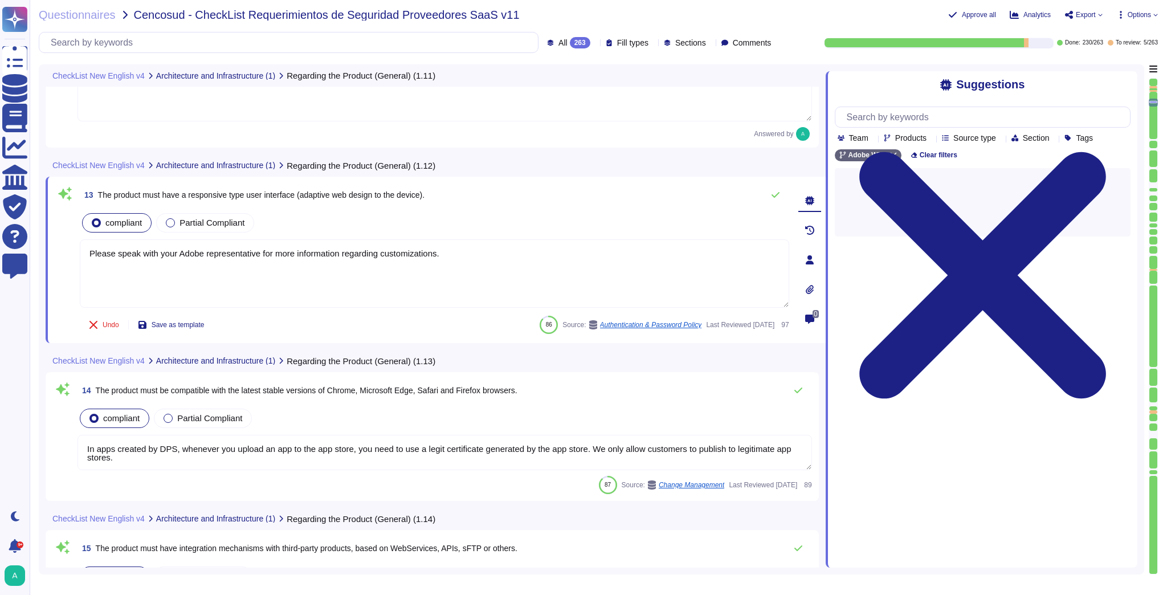
scroll to position [1854, 0]
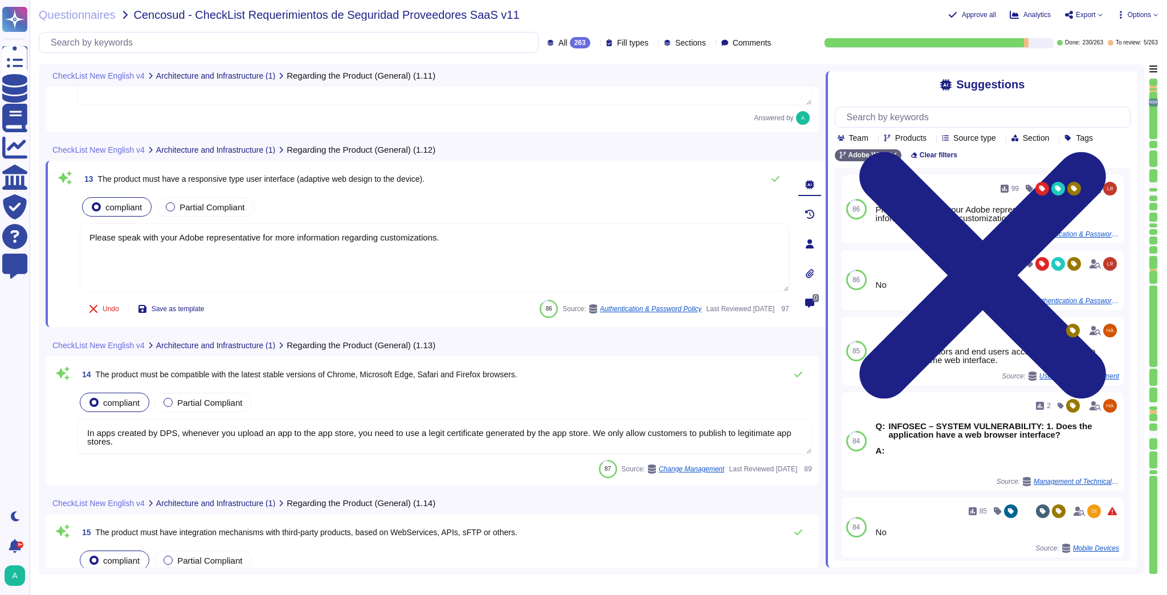
drag, startPoint x: 136, startPoint y: 444, endPoint x: 75, endPoint y: 424, distance: 64.2
click at [75, 424] on div "14 The product must be compatible with the latest stable versions of Chrome, Mi…" at bounding box center [432, 420] width 760 height 115
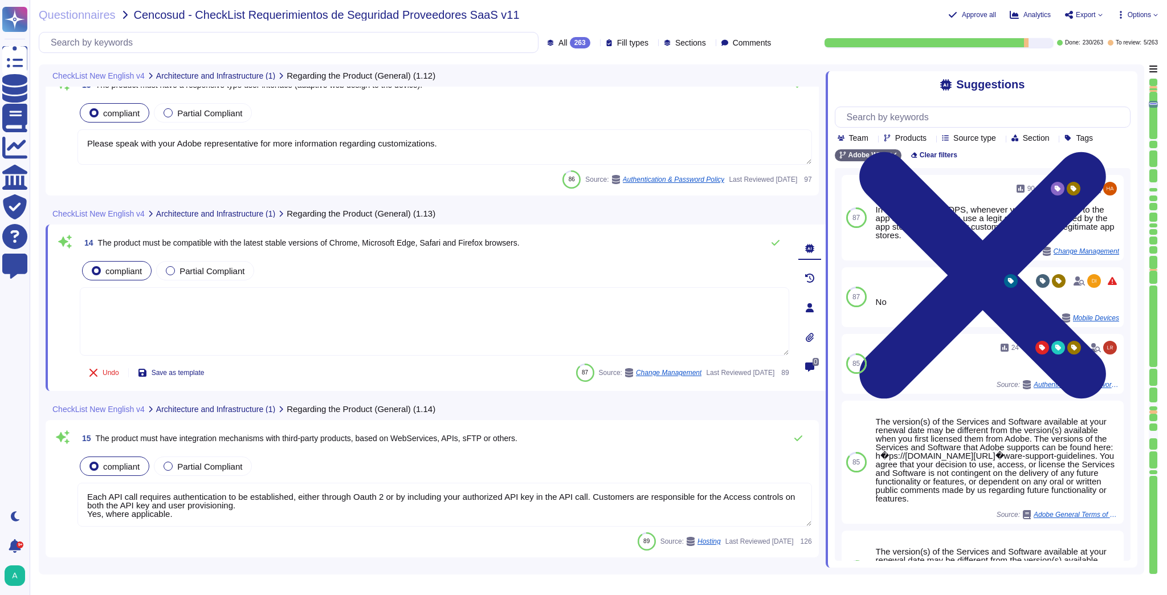
type textarea "Please refer to [URL][DOMAIN_NAME] for details."
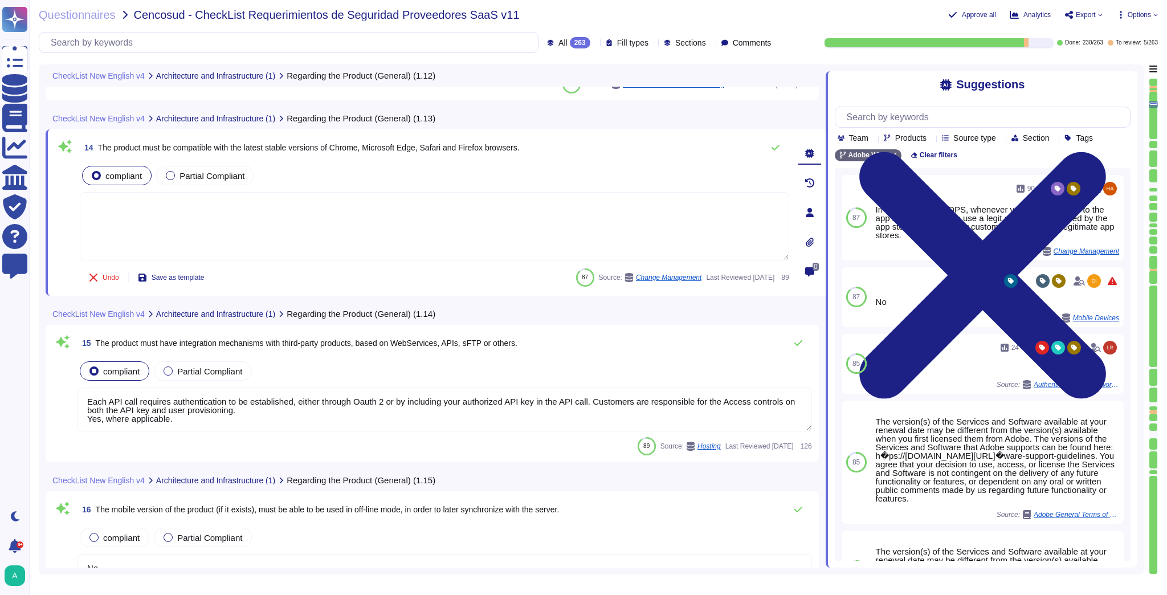
type textarea "Please refer to [URL][DOMAIN_NAME] for details."
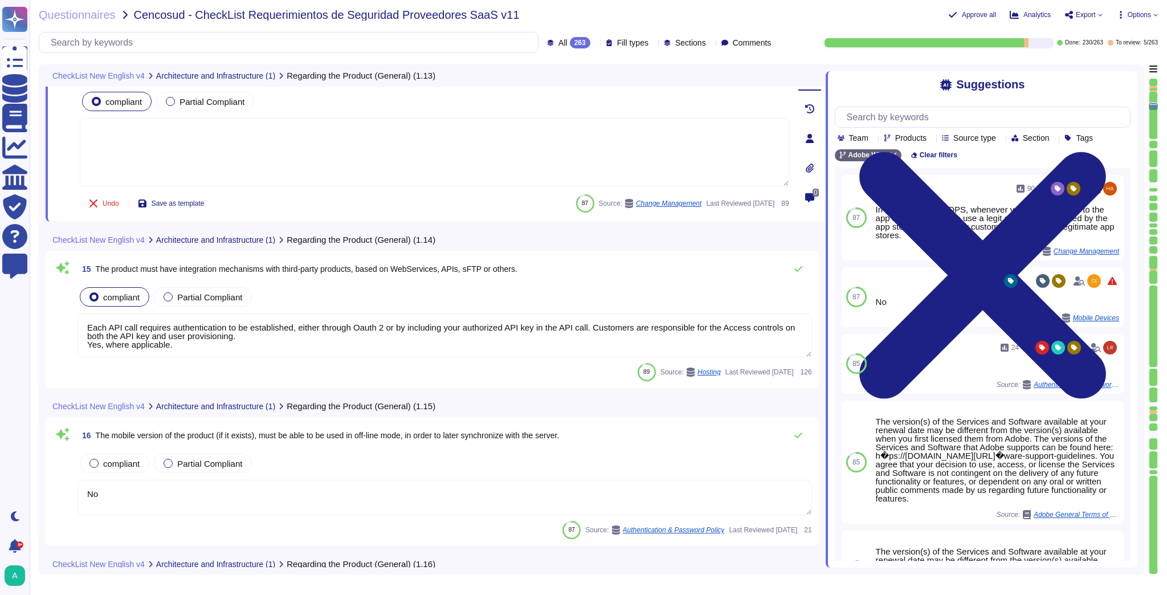
scroll to position [2127, 0]
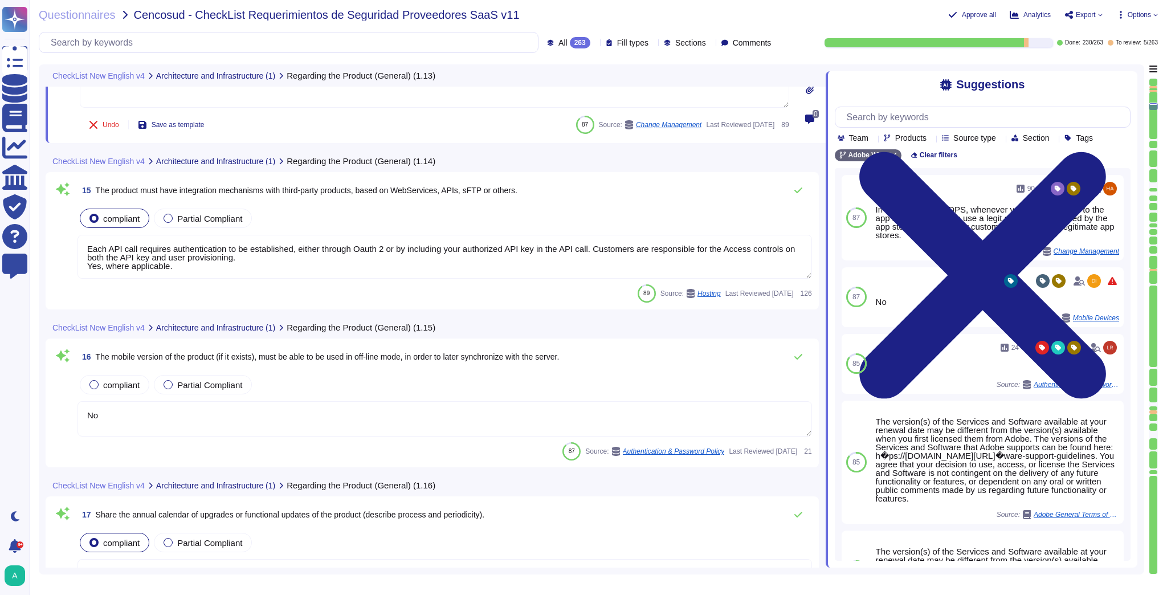
type textarea "Adobe will integrate with any [PERSON_NAME] 2.0 compliant identity provider (Id…"
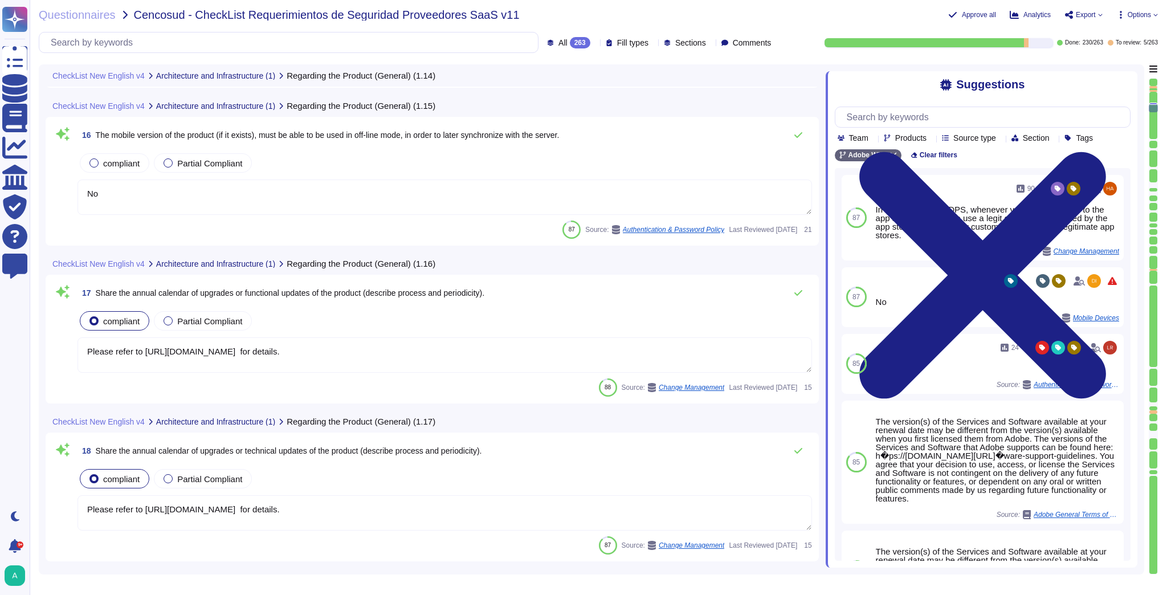
type textarea "Tenants/Customers are required to set their own password during the first logon."
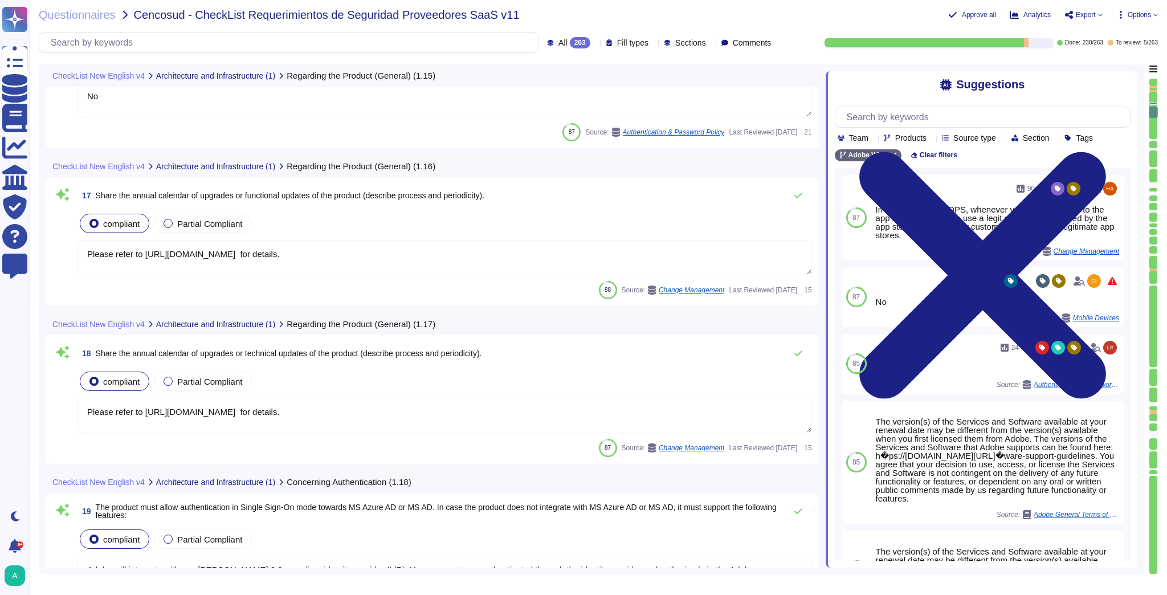
type textarea "Tenants/Customers are required to set their own password during the first logon."
type textarea "For Adobe, personnel accounts subscribed to the corporate identity management s…"
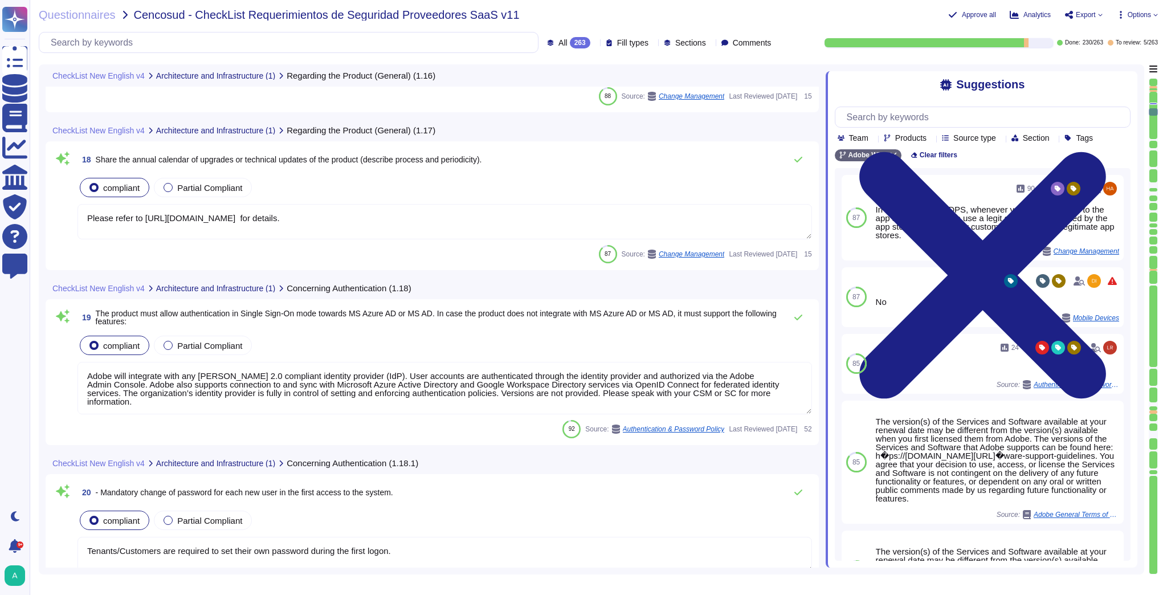
type textarea "Adobe employee passwords must be at least 16 characters and contain letters, nu…"
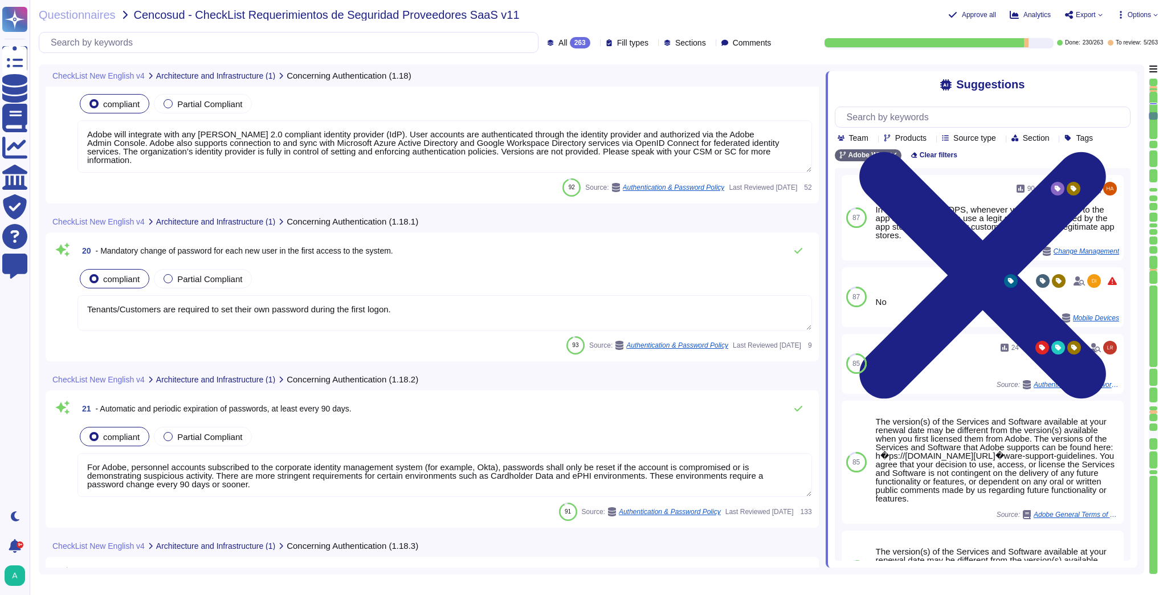
type textarea "Not Enabled by default. Multi-factor authentication is available for client acc…"
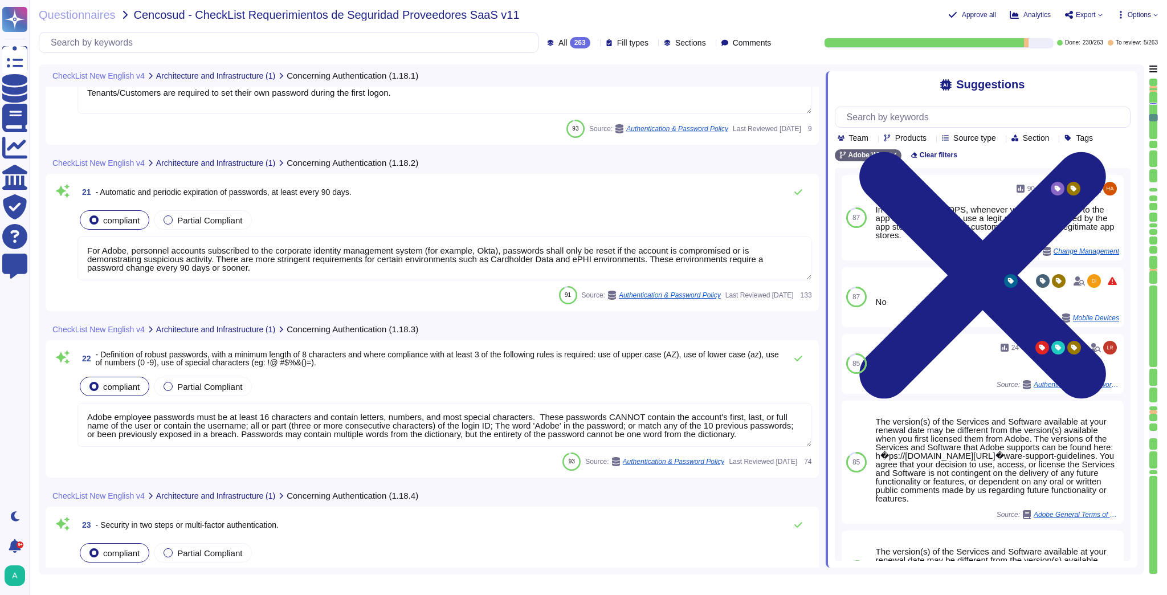
type textarea "Adobe does not disclose the number of failed logins required to trigger a tempo…"
type textarea "Adobe does not have access to customers credentials. Customer needs to initiate…"
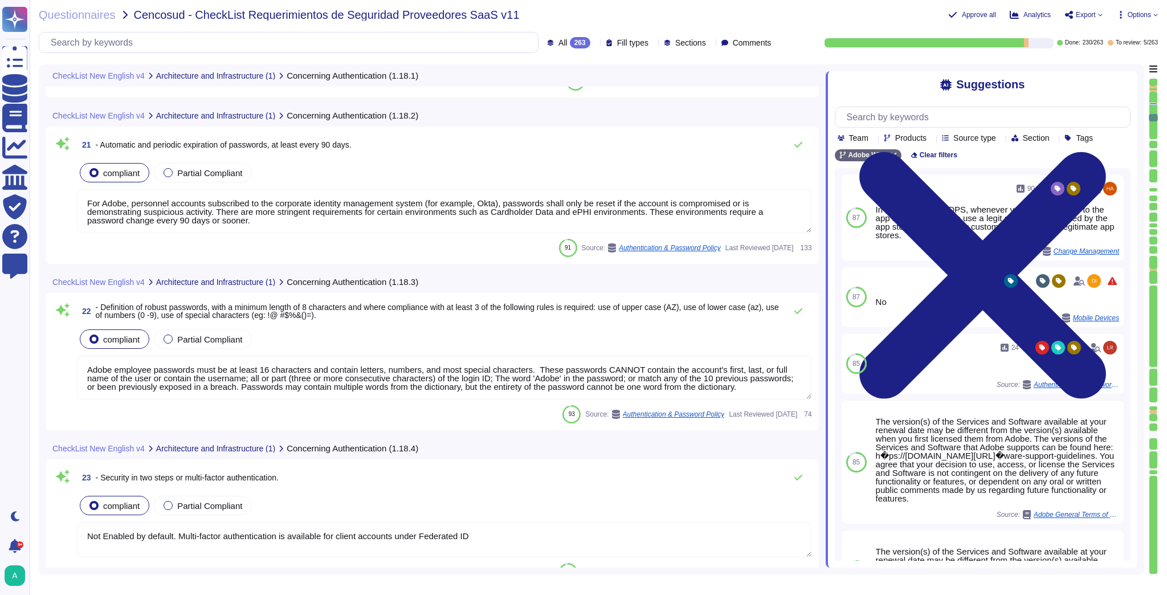
scroll to position [3176, 0]
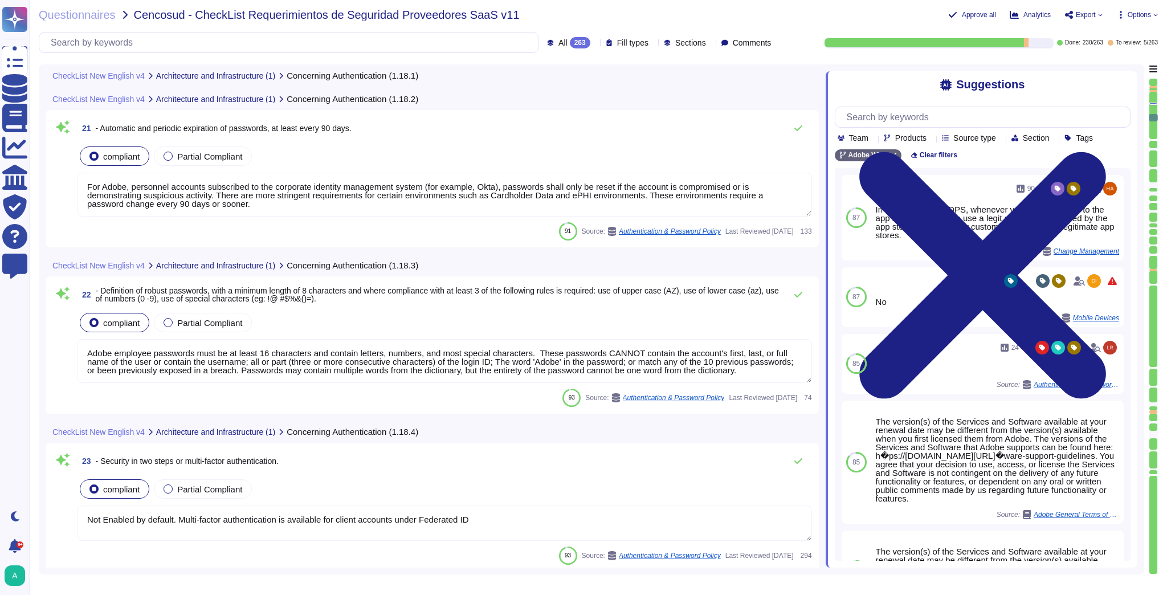
click at [573, 42] on div "All 263" at bounding box center [571, 42] width 48 height 11
click at [561, 101] on div "To do 28" at bounding box center [584, 100] width 92 height 13
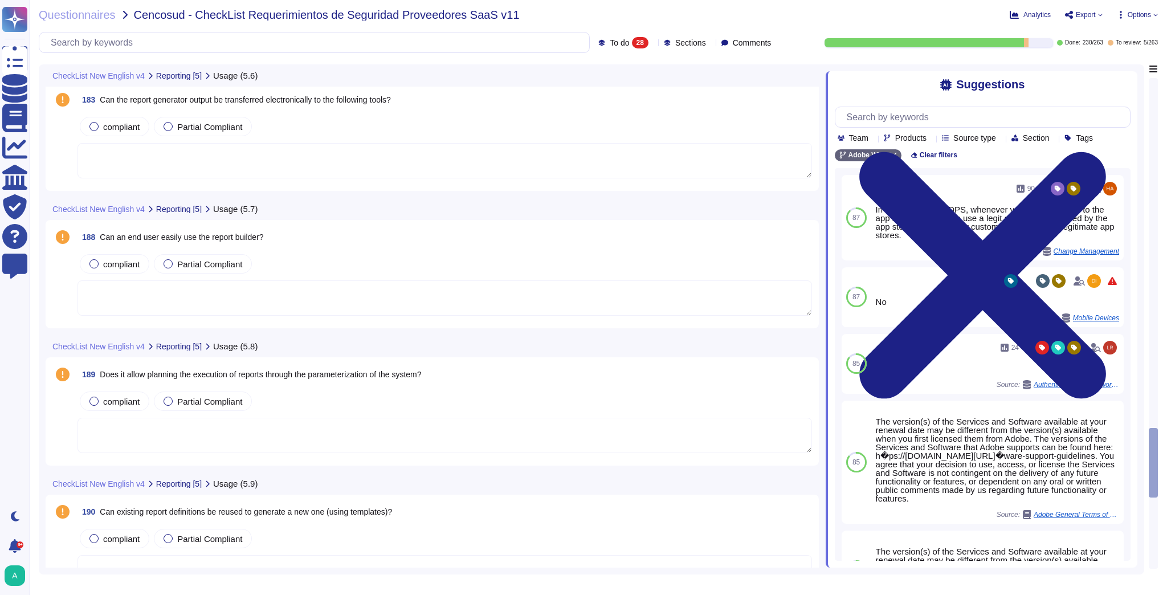
click at [276, 291] on textarea at bounding box center [445, 297] width 735 height 35
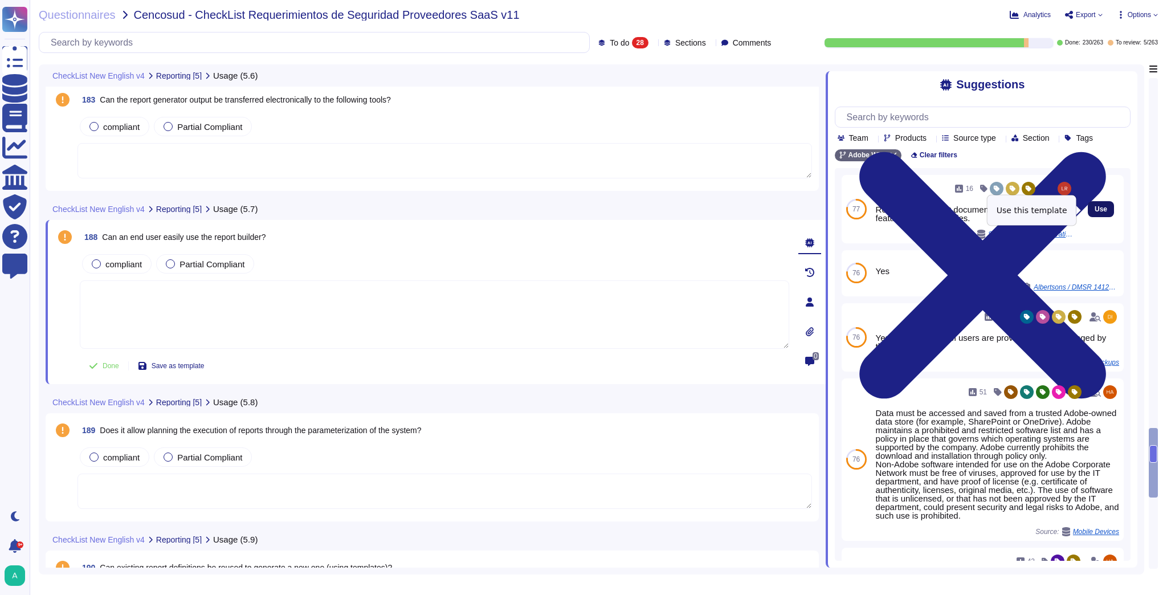
click at [1101, 209] on button "Use" at bounding box center [1101, 209] width 26 height 16
type textarea "Refer to the product documentation for available features and capabilities."
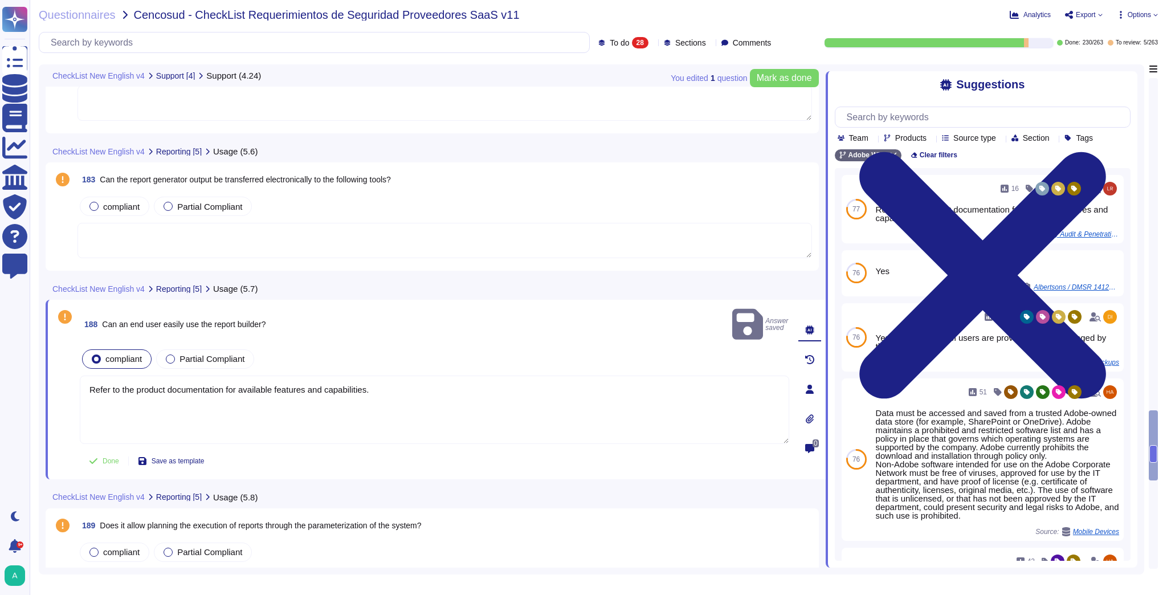
scroll to position [3002, 0]
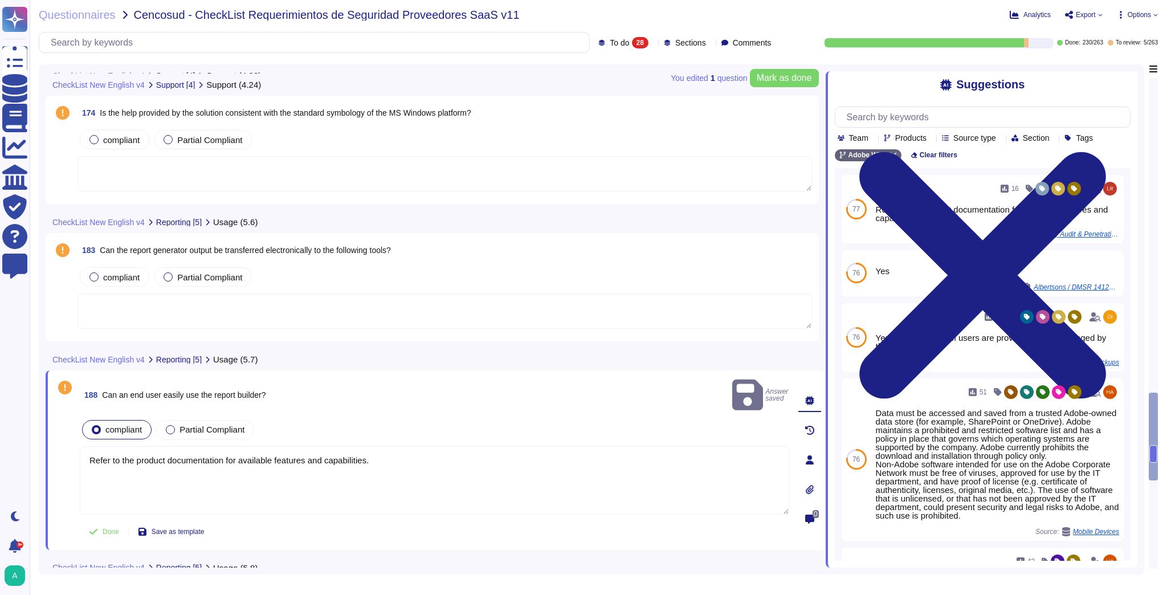
click at [239, 311] on textarea at bounding box center [445, 311] width 735 height 35
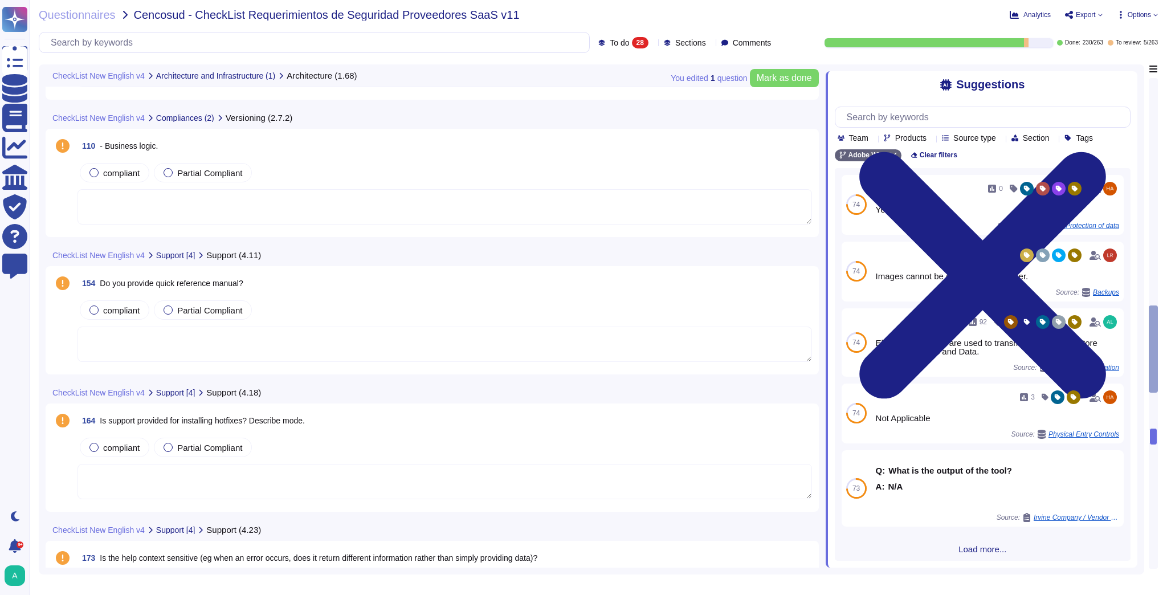
scroll to position [2169, 0]
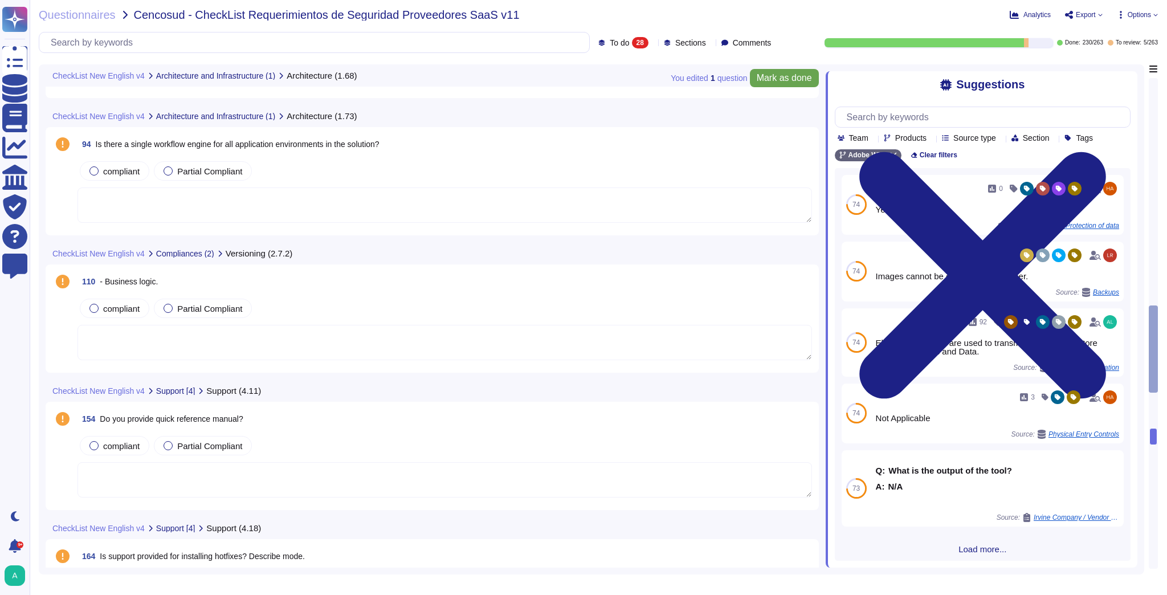
click at [793, 79] on span "Mark as done" at bounding box center [784, 78] width 55 height 9
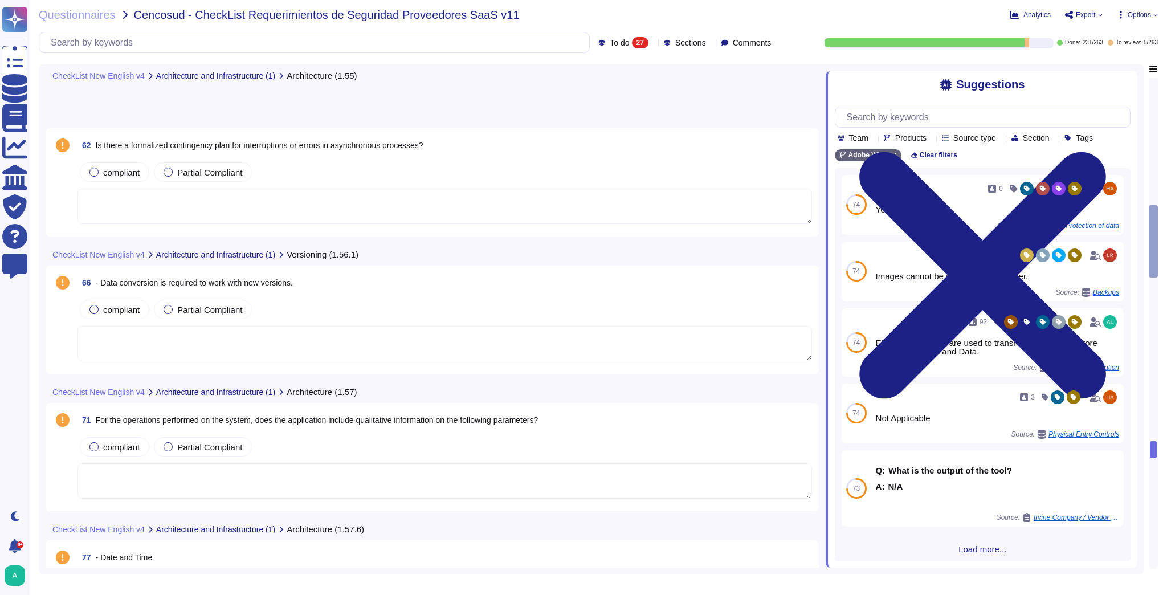
scroll to position [947, 0]
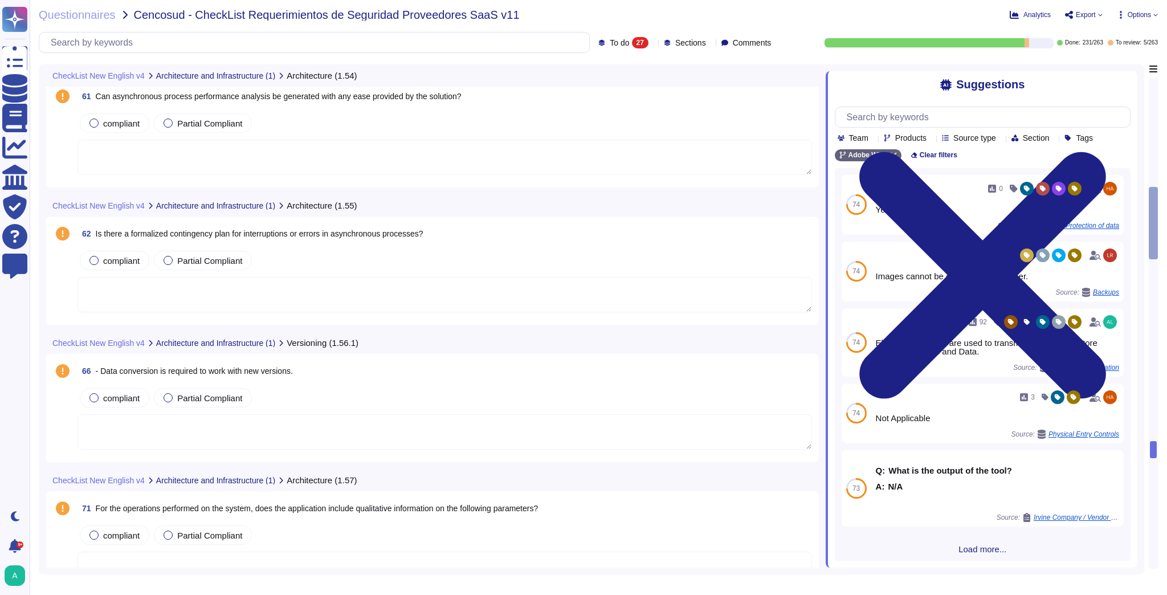
click at [381, 230] on span "Is there a formalized contingency plan for interruptions or errors in asynchron…" at bounding box center [260, 233] width 328 height 9
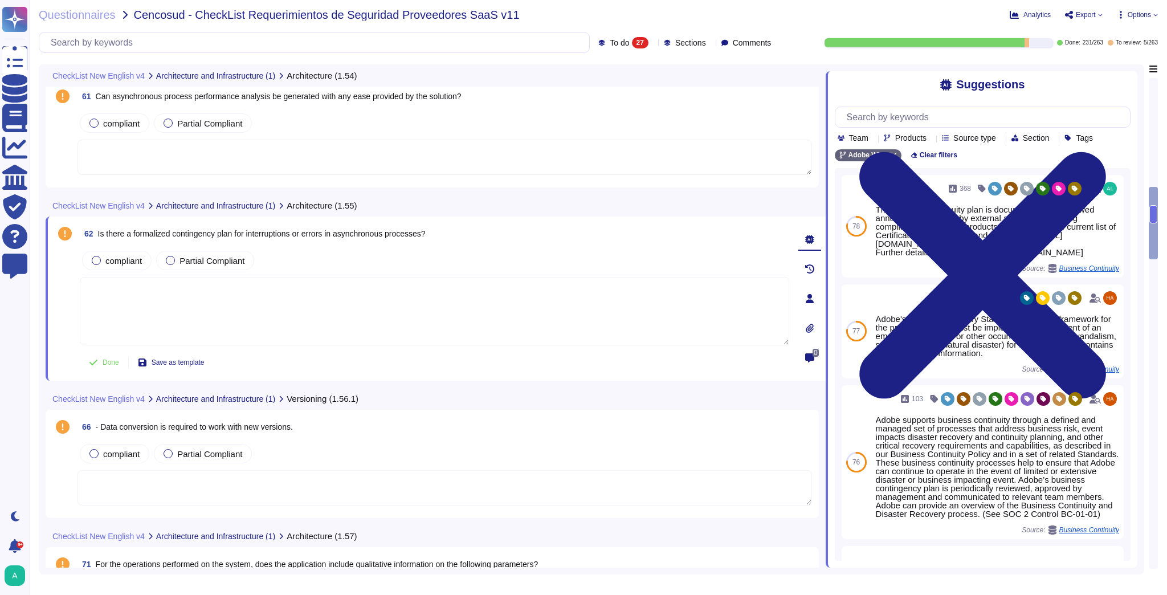
click at [639, 313] on textarea at bounding box center [435, 311] width 710 height 68
drag, startPoint x: 454, startPoint y: 239, endPoint x: 97, endPoint y: 234, distance: 356.3
click at [97, 234] on div "62 Is there a formalized contingency plan for interruptions or errors in asynch…" at bounding box center [435, 233] width 710 height 21
copy span "Is there a formalized contingency plan for interruptions or errors in asynchron…"
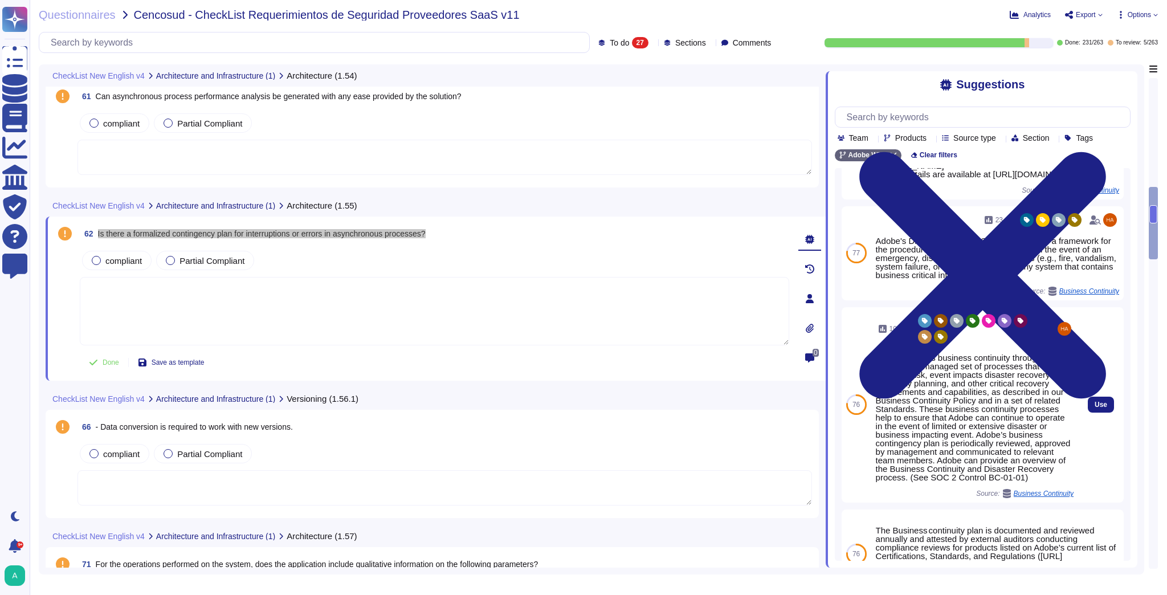
scroll to position [91, 0]
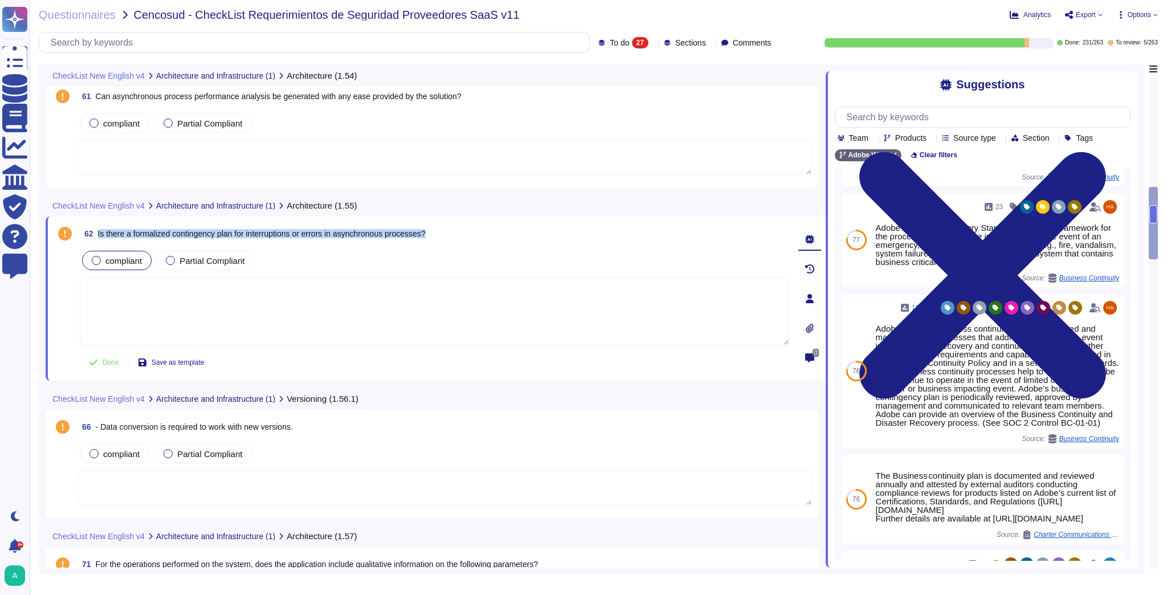
click at [108, 256] on span "compliant" at bounding box center [123, 261] width 36 height 10
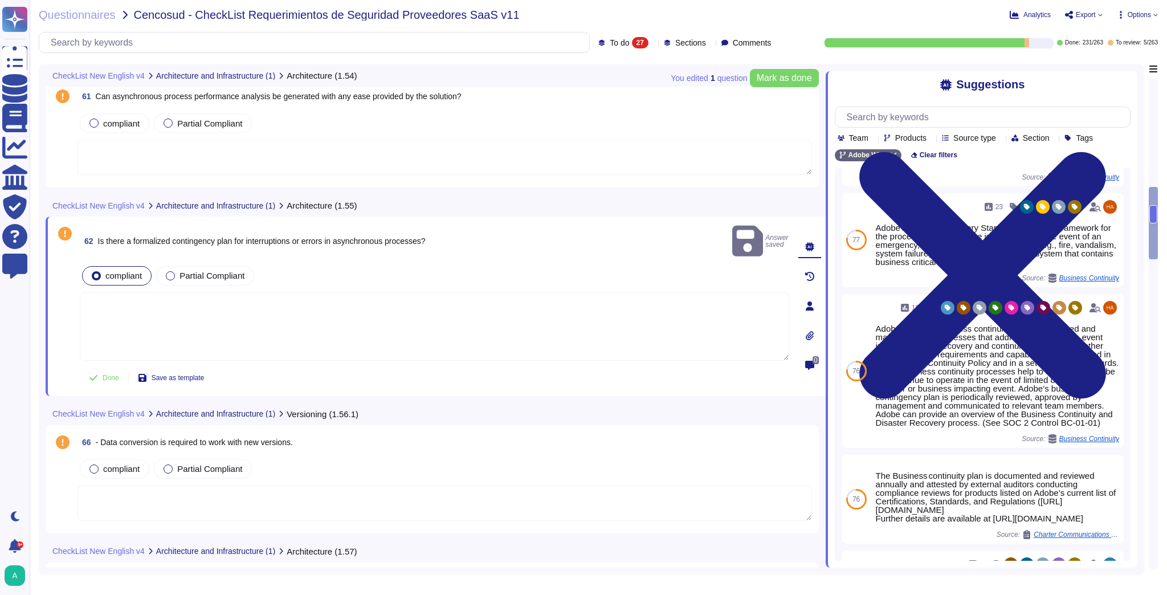
click at [137, 303] on textarea at bounding box center [435, 326] width 710 height 68
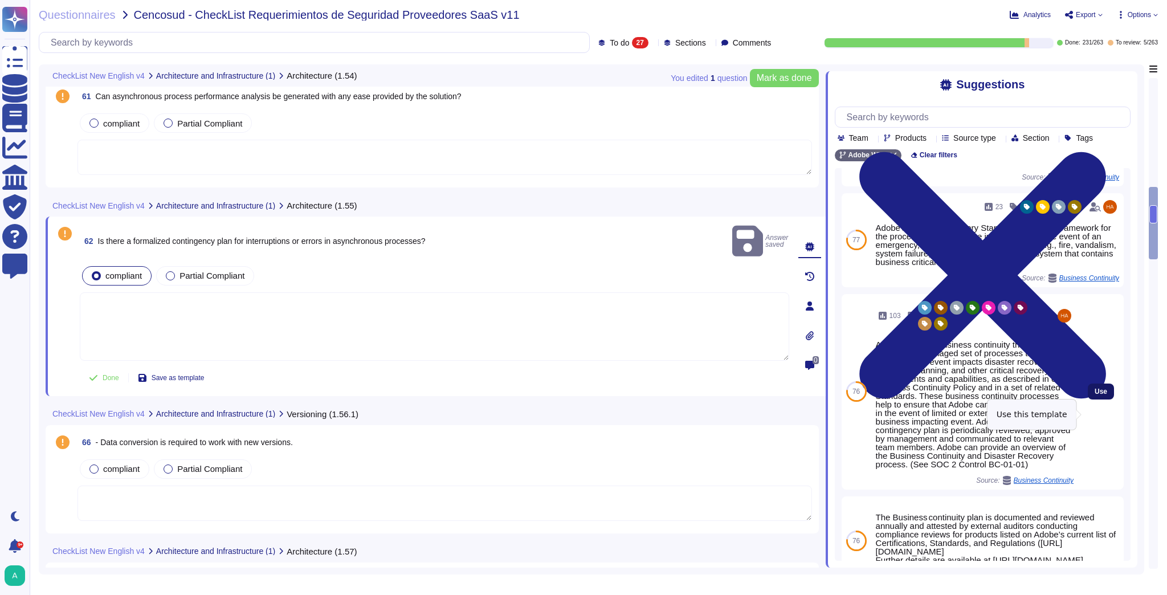
click at [1095, 395] on span "Use" at bounding box center [1101, 391] width 13 height 7
type textarea "Adobe supports business continuity through a defined and managed set of process…"
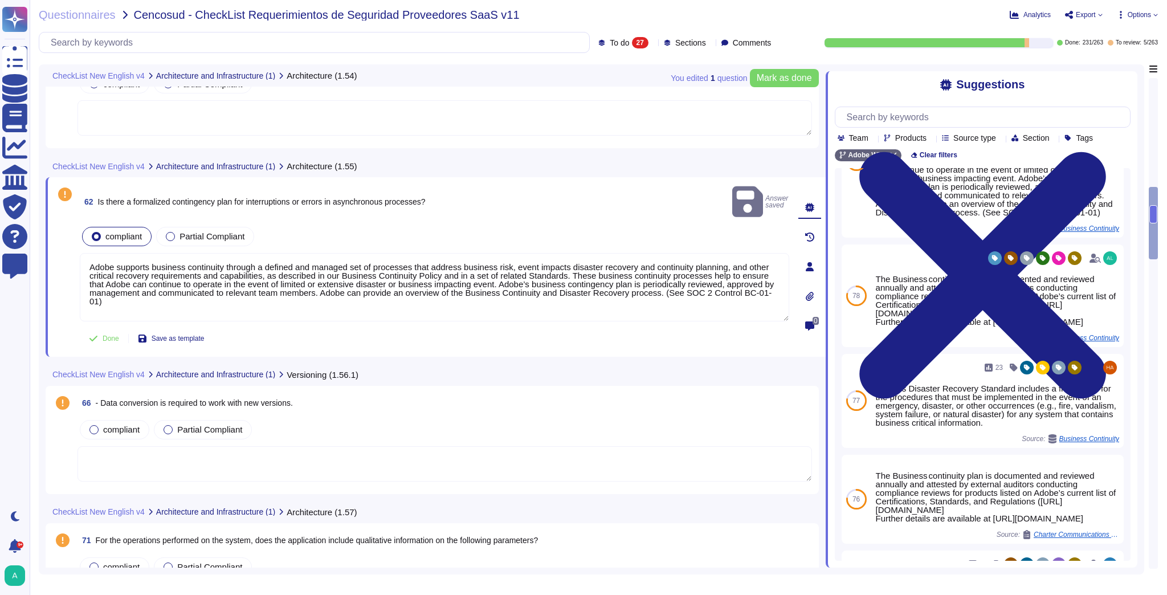
scroll to position [1038, 0]
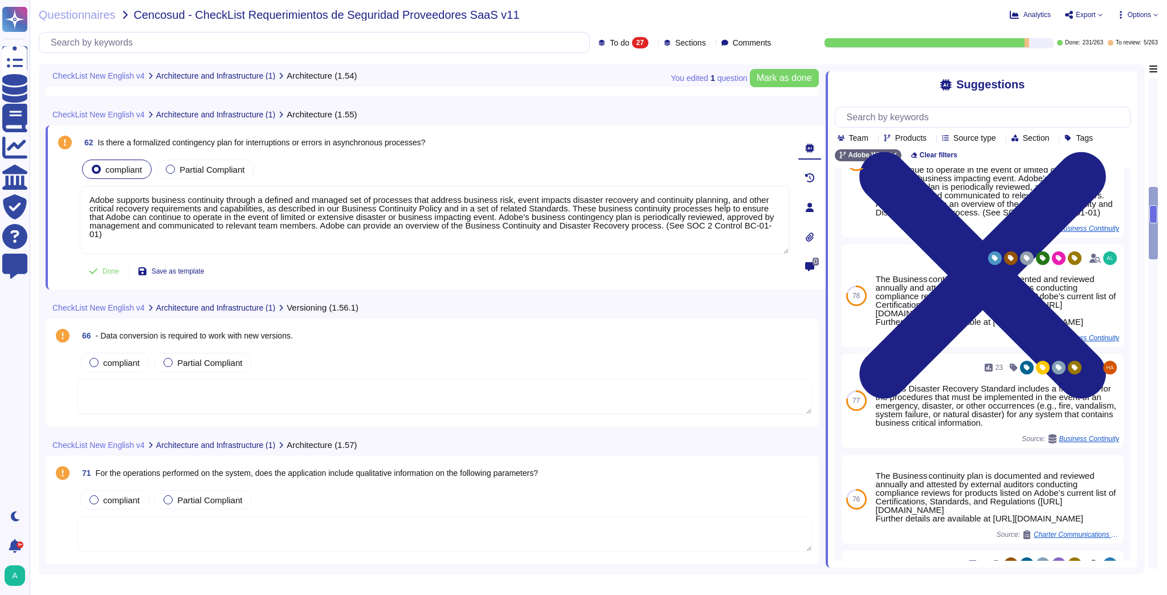
click at [290, 336] on span "- Data conversion is required to work with new versions." at bounding box center [194, 335] width 197 height 9
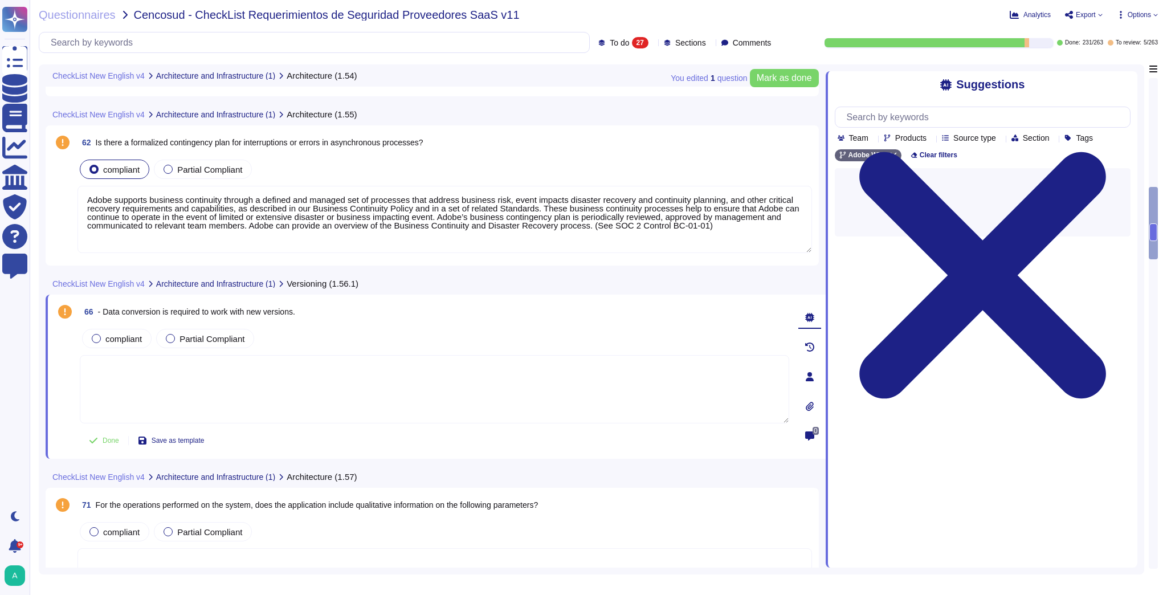
scroll to position [0, 0]
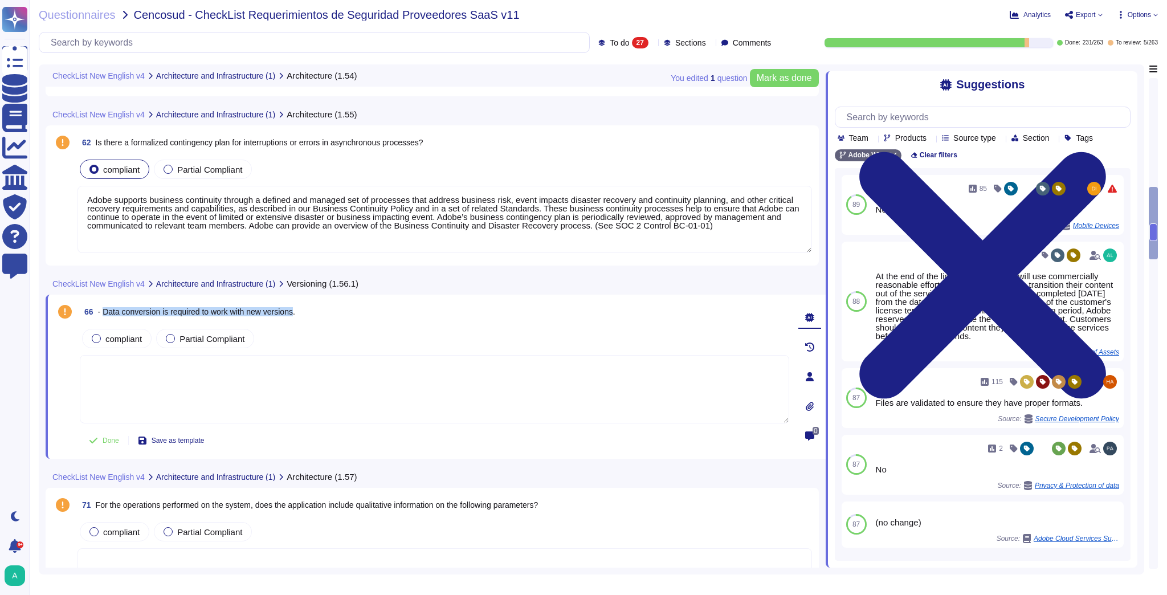
drag, startPoint x: 299, startPoint y: 312, endPoint x: 104, endPoint y: 317, distance: 195.0
click at [104, 317] on span "66 - Data conversion is required to work with new versions." at bounding box center [187, 312] width 215 height 21
copy span "Data conversion is required to work with new versions"
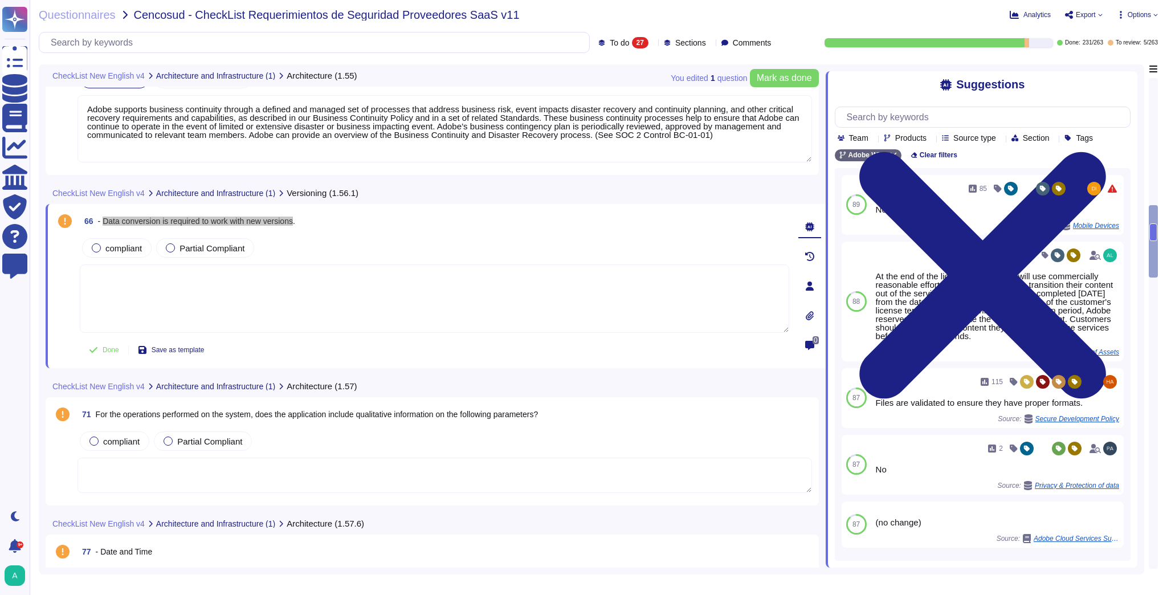
scroll to position [1129, 0]
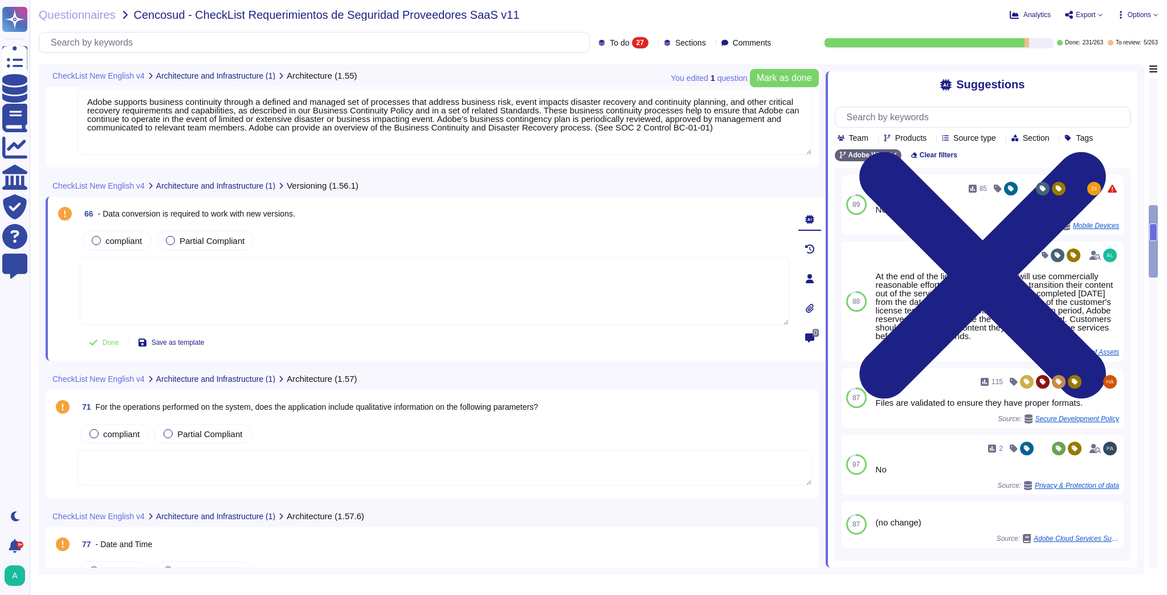
click at [194, 270] on textarea at bounding box center [435, 291] width 710 height 68
click at [123, 240] on span "compliant" at bounding box center [123, 241] width 36 height 10
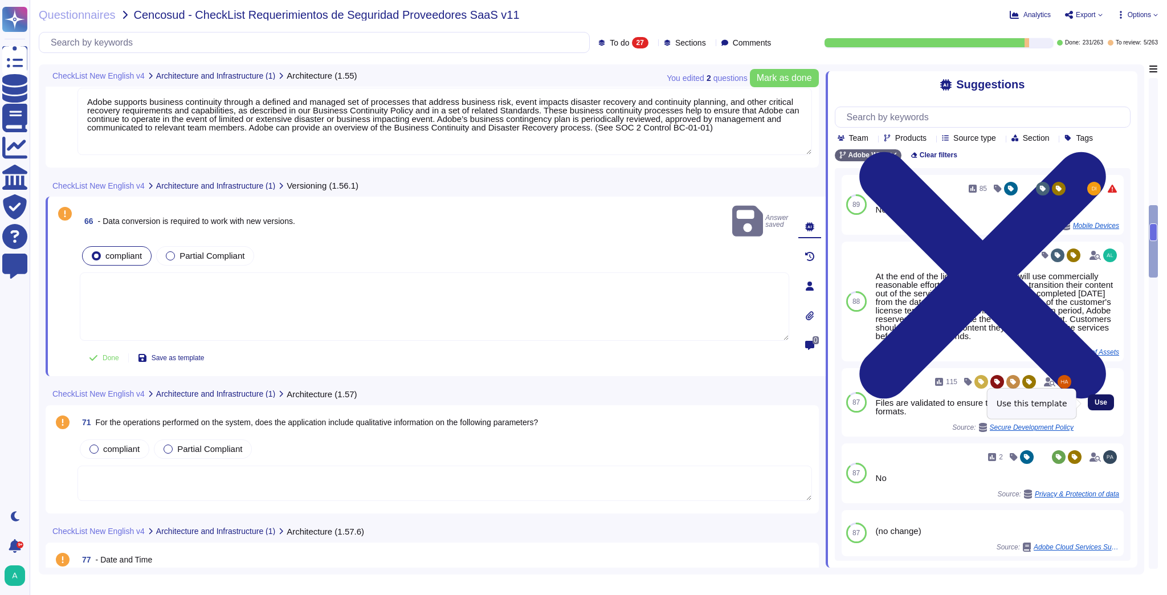
click at [1095, 404] on span "Use" at bounding box center [1101, 402] width 13 height 7
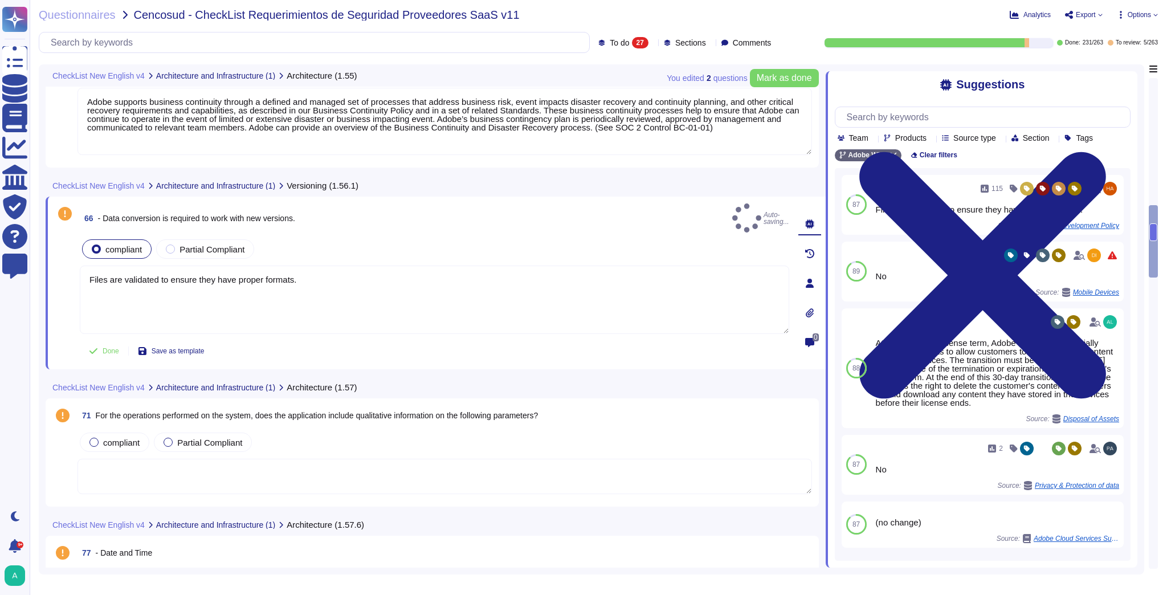
type textarea "Files are validated to ensure they have proper formats."
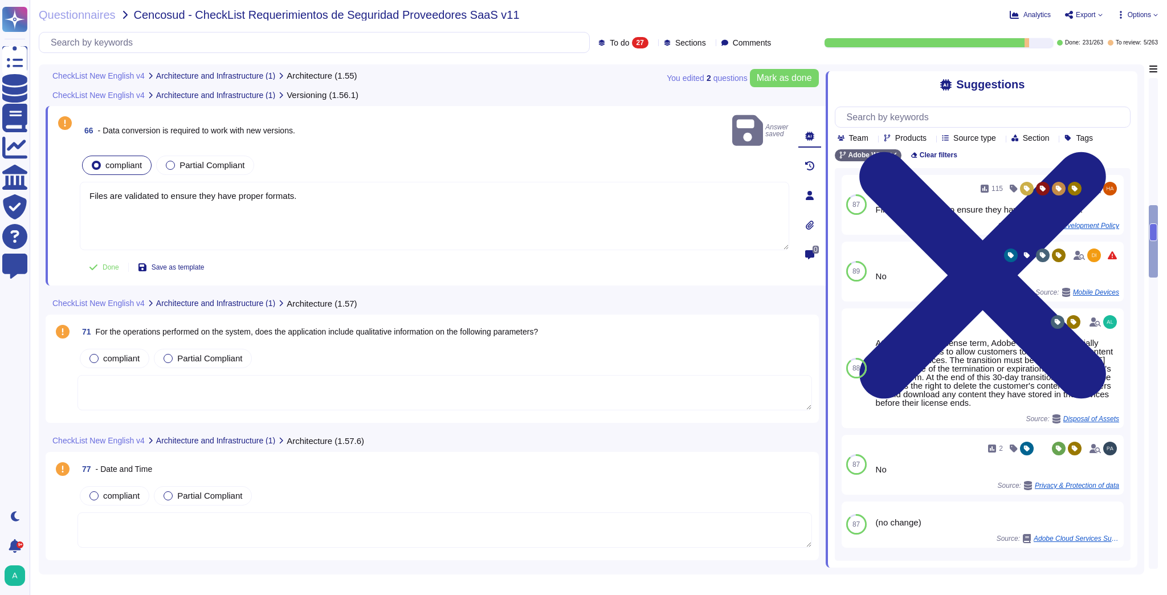
scroll to position [1220, 0]
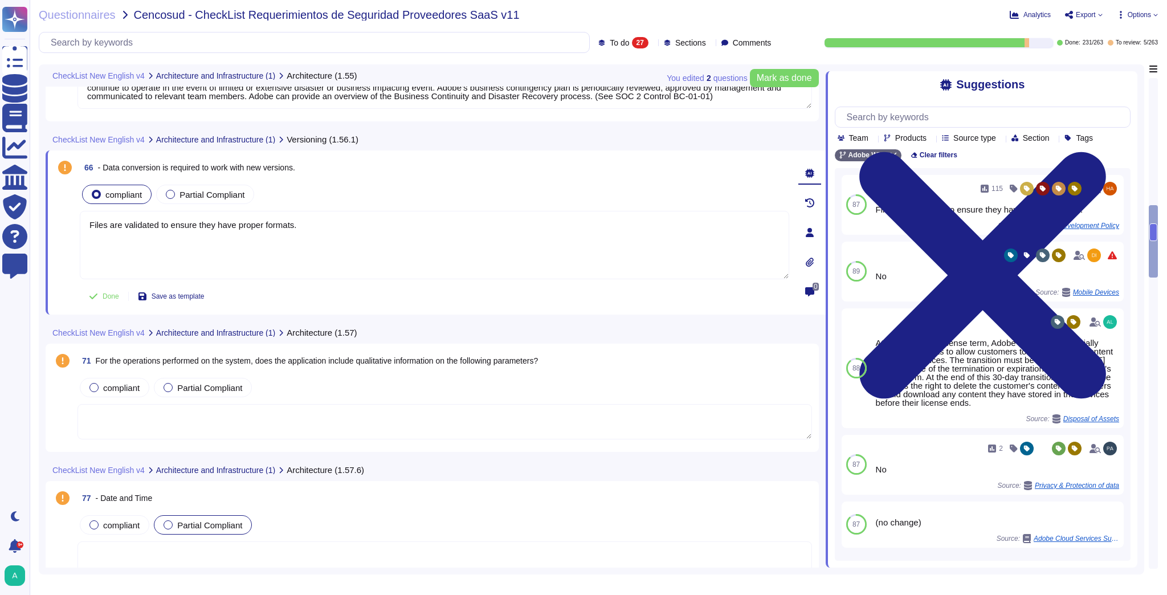
type textarea "Adobe supports business continuity through a defined and managed set of process…"
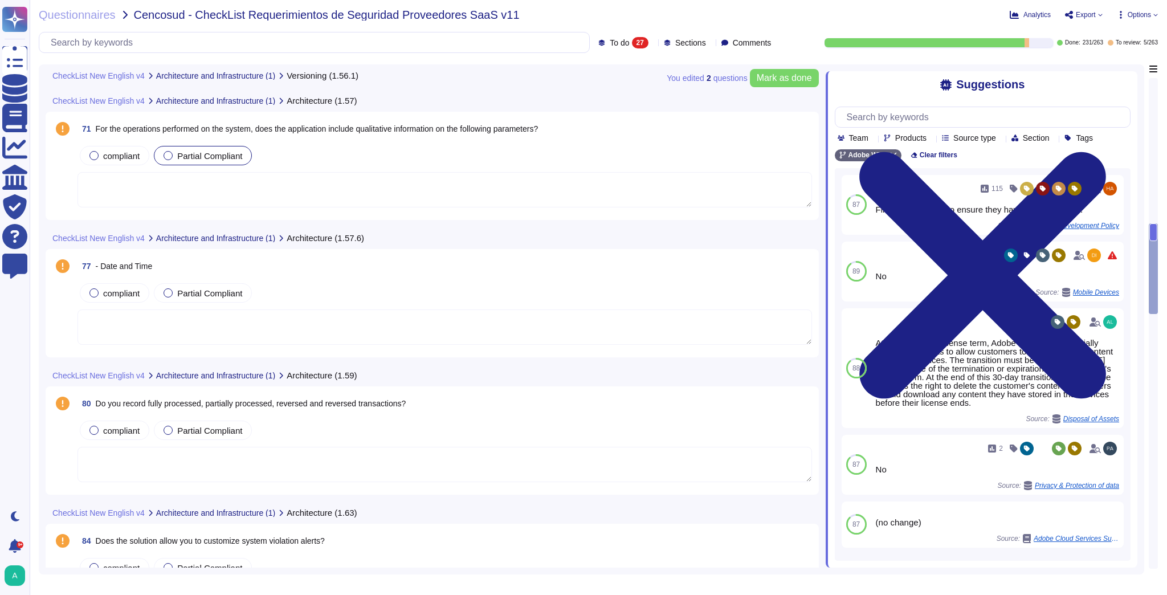
scroll to position [1388, 0]
click at [284, 401] on span "Do you record fully processed, partially processed, reversed and reversed trans…" at bounding box center [251, 400] width 311 height 9
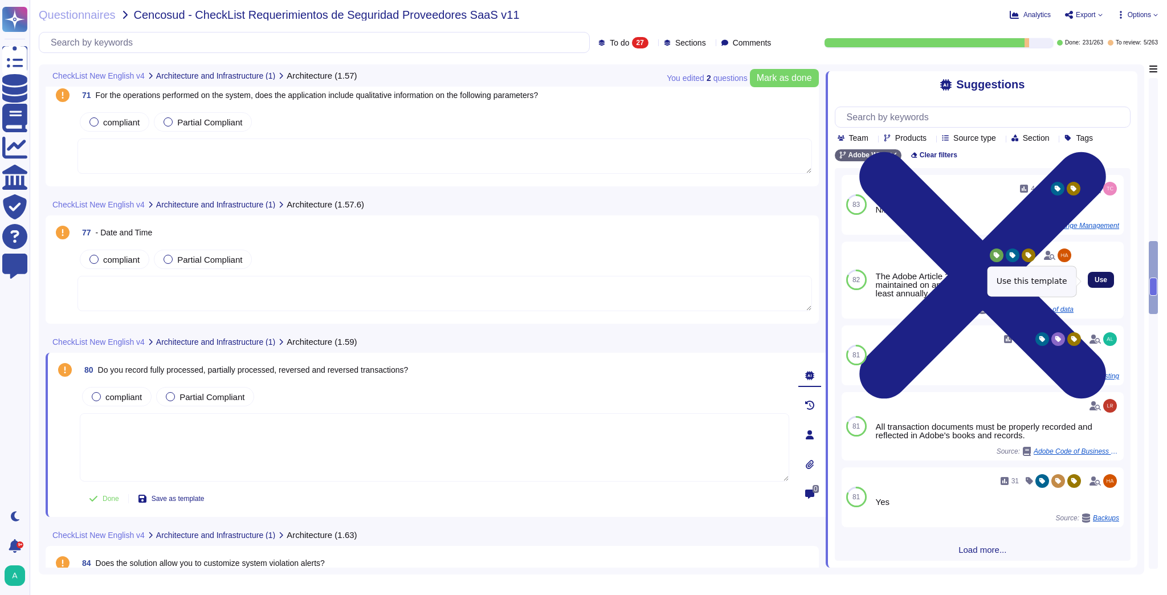
click at [1088, 283] on button "Use" at bounding box center [1101, 280] width 26 height 16
type textarea "The Adobe Article 30 Records are updated and maintained on an ongoing basis and…"
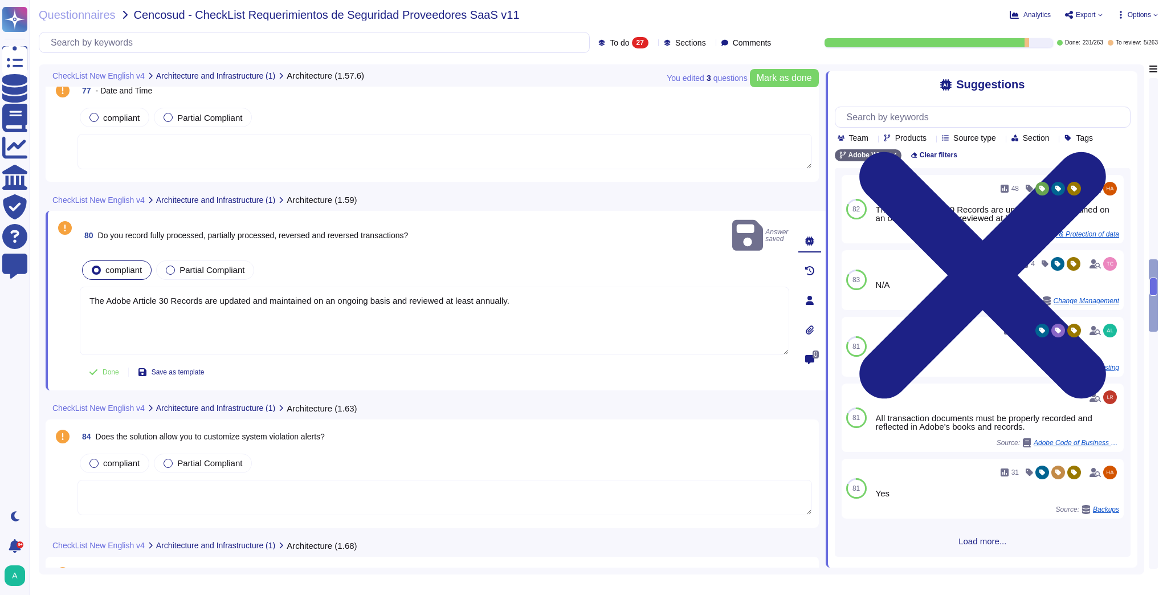
scroll to position [1571, 0]
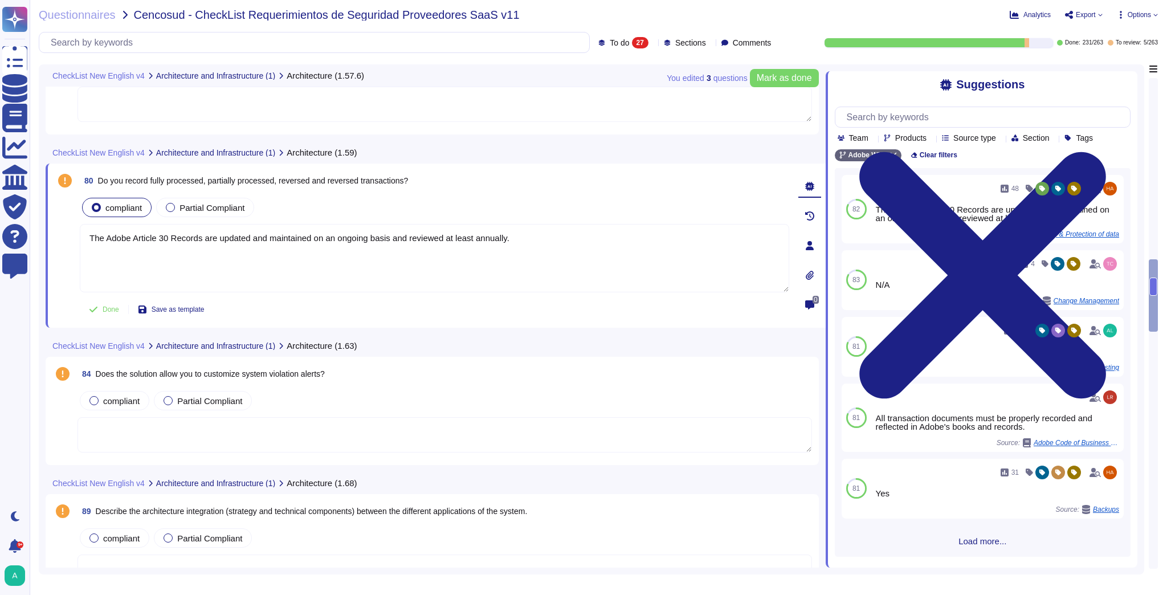
click at [280, 433] on textarea at bounding box center [445, 434] width 735 height 35
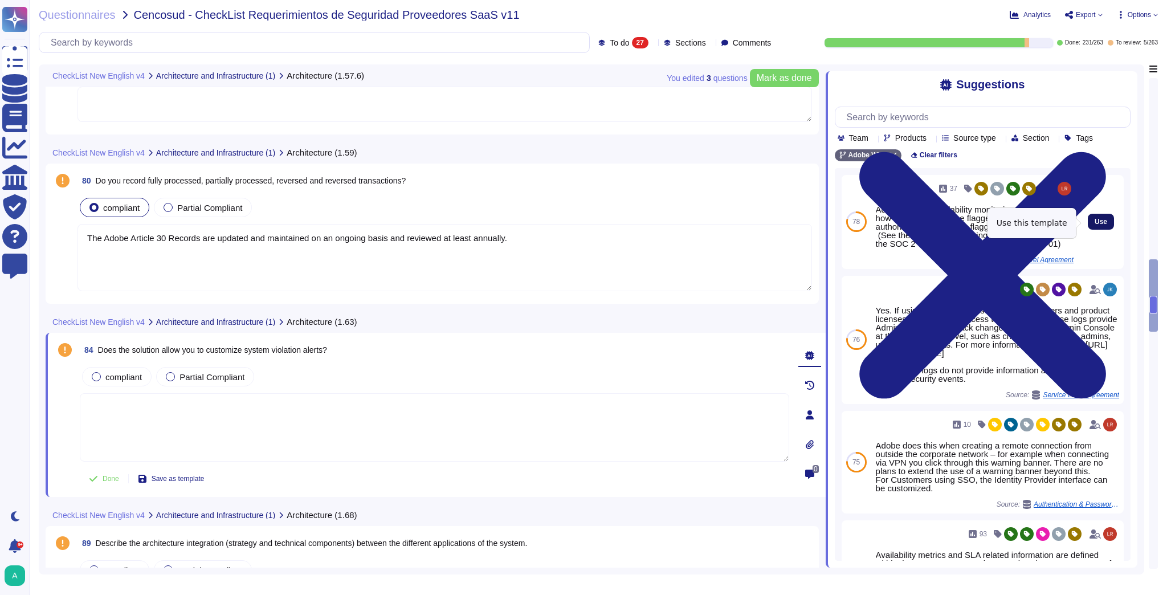
click at [1095, 222] on span "Use" at bounding box center [1101, 221] width 13 height 7
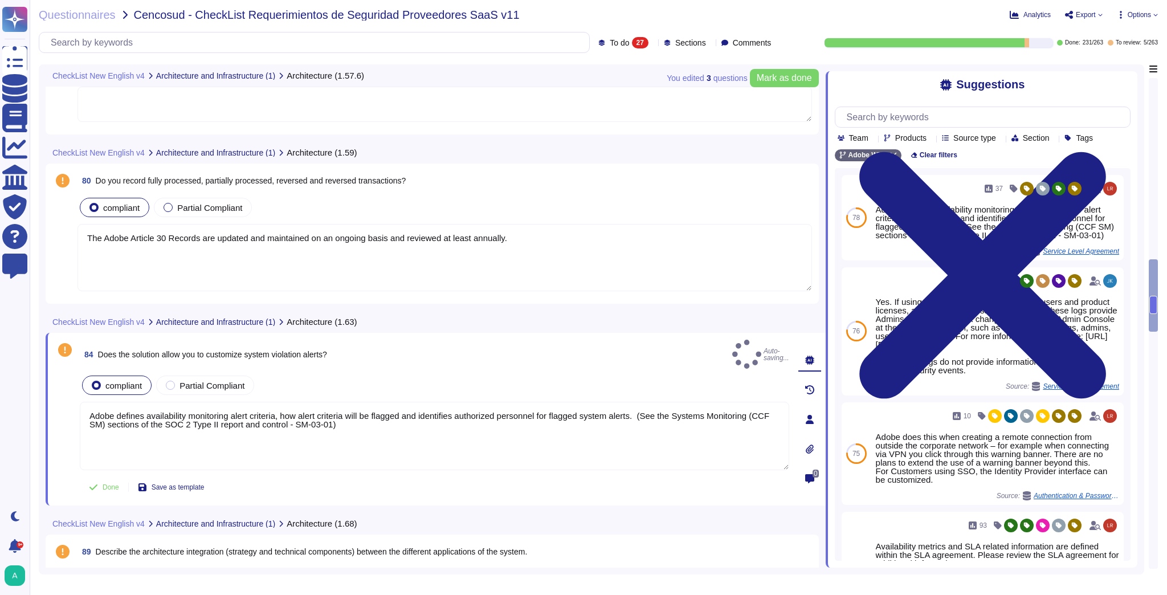
type textarea "Adobe defines availability monitoring alert criteria, how alert criteria will b…"
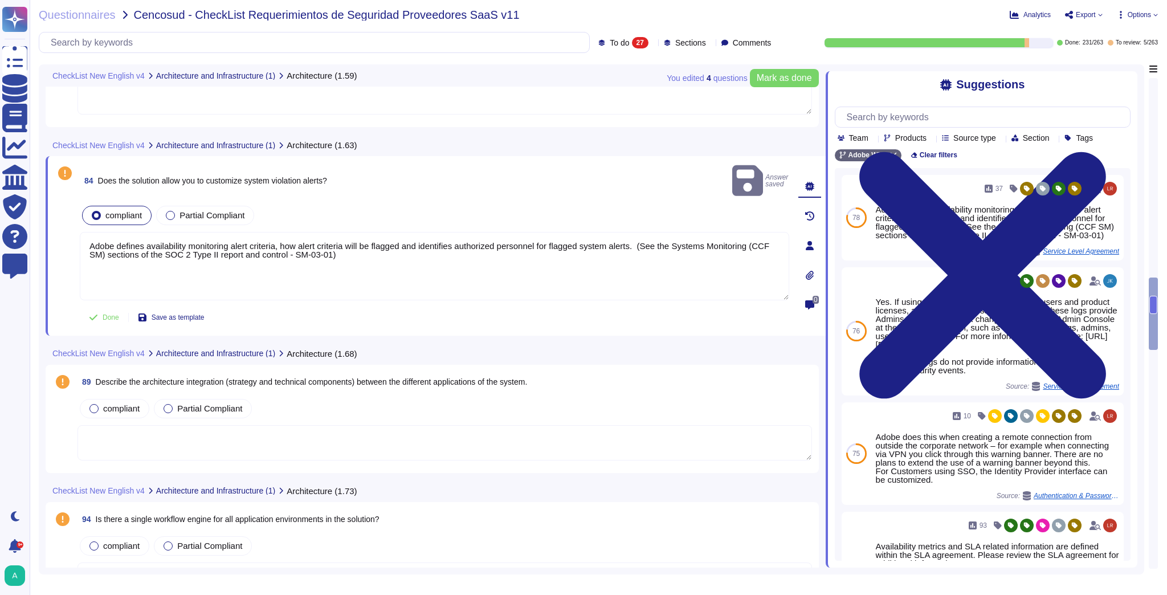
scroll to position [1753, 0]
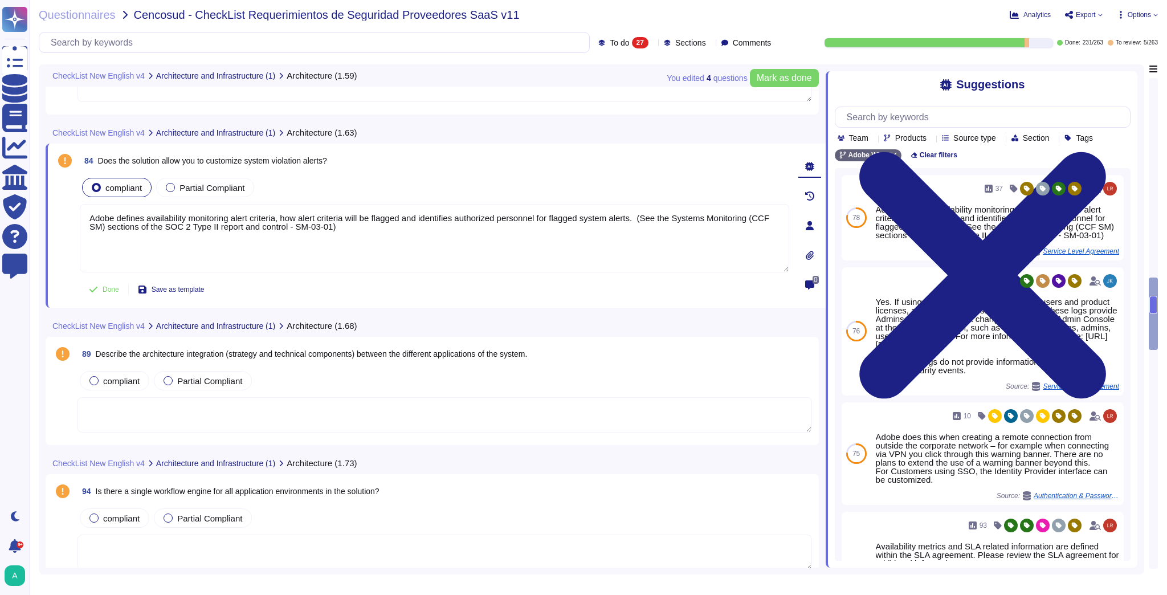
click at [115, 400] on textarea at bounding box center [445, 414] width 735 height 35
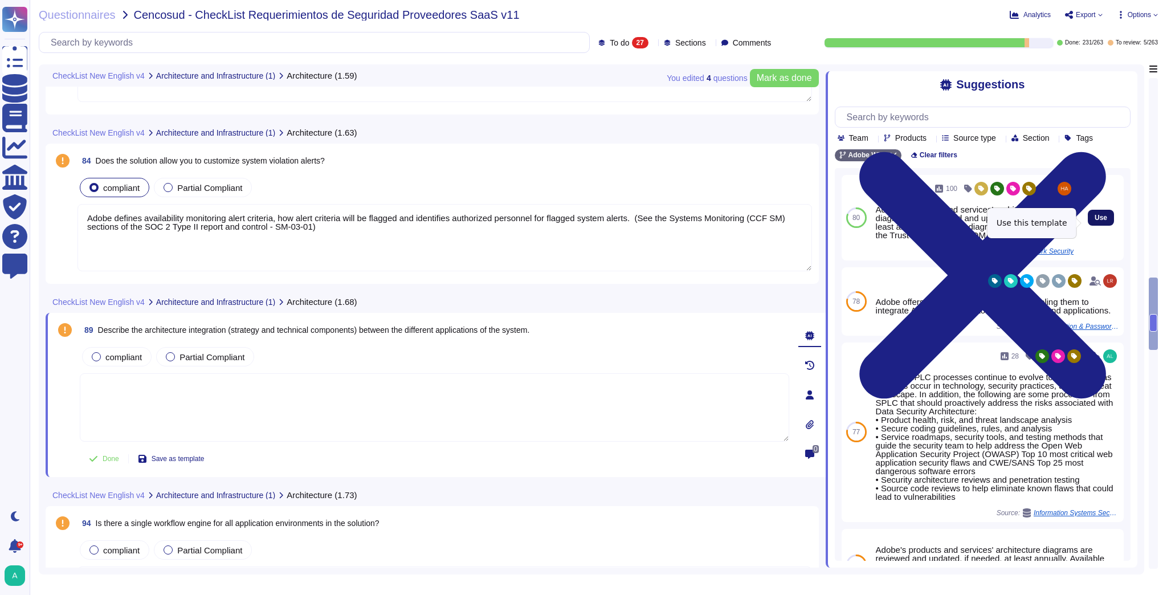
click at [1095, 221] on span "Use" at bounding box center [1101, 217] width 13 height 7
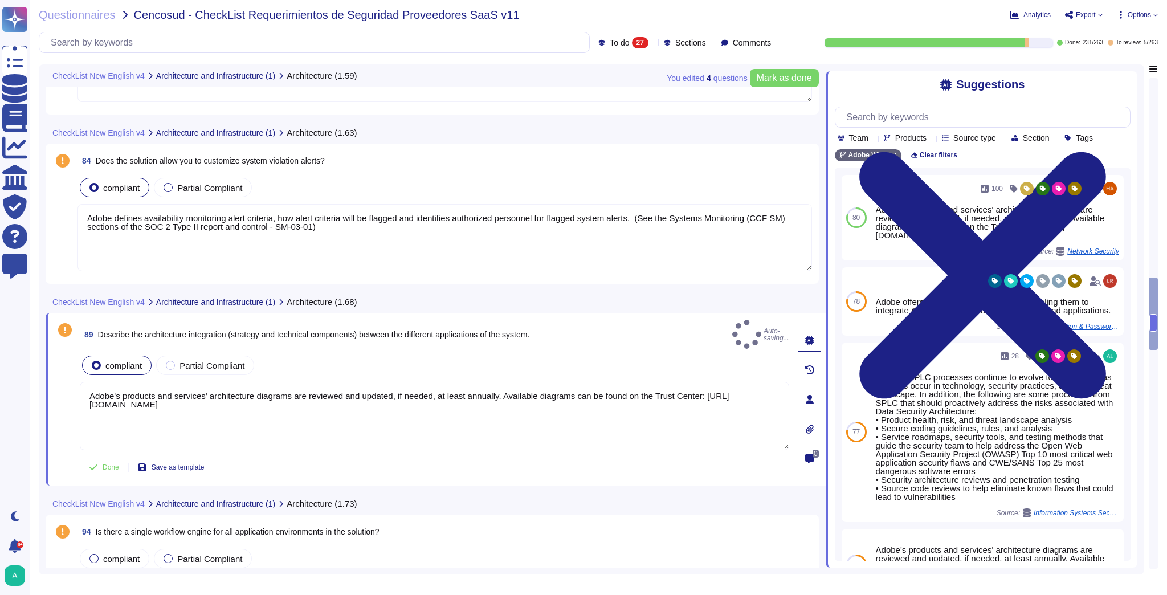
type textarea "Adobe's products and services' architecture diagrams are reviewed and updated, …"
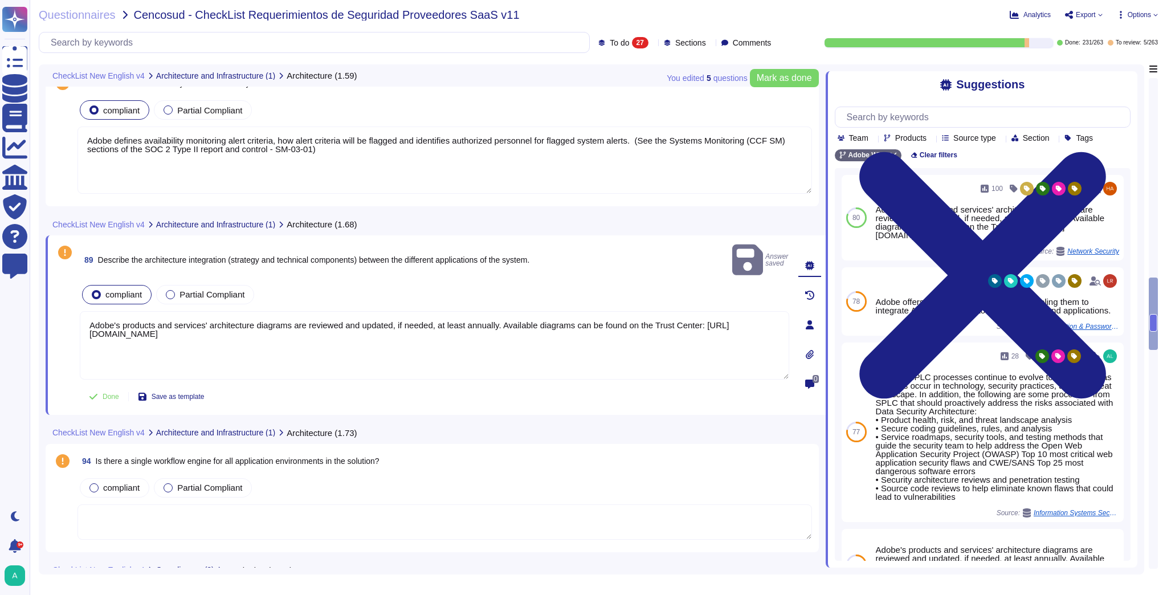
scroll to position [1844, 0]
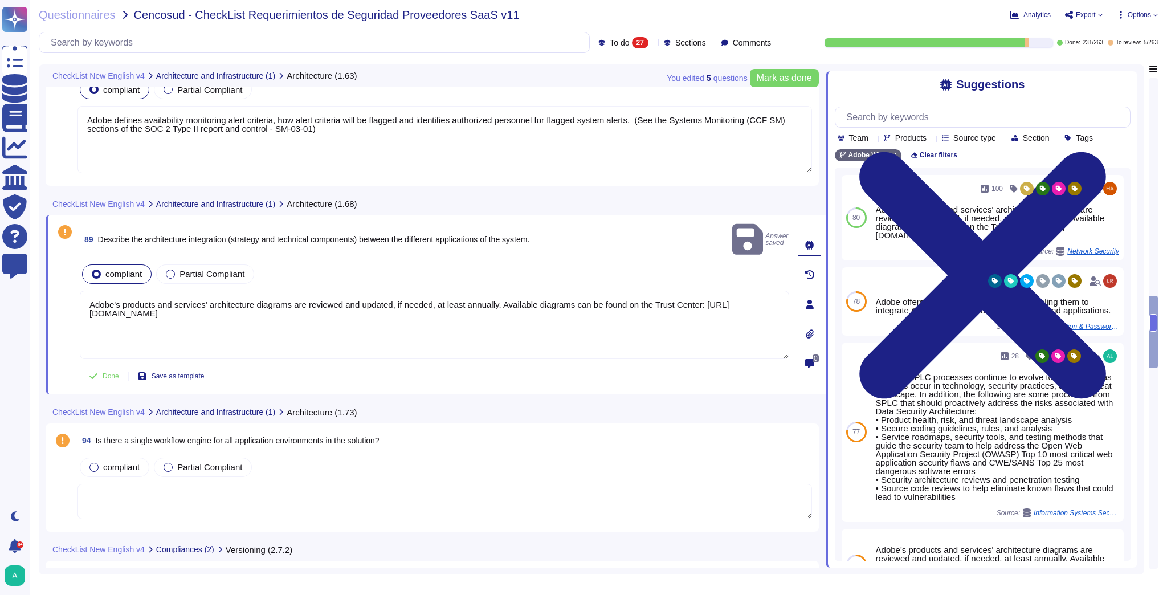
click at [131, 492] on textarea at bounding box center [445, 501] width 735 height 35
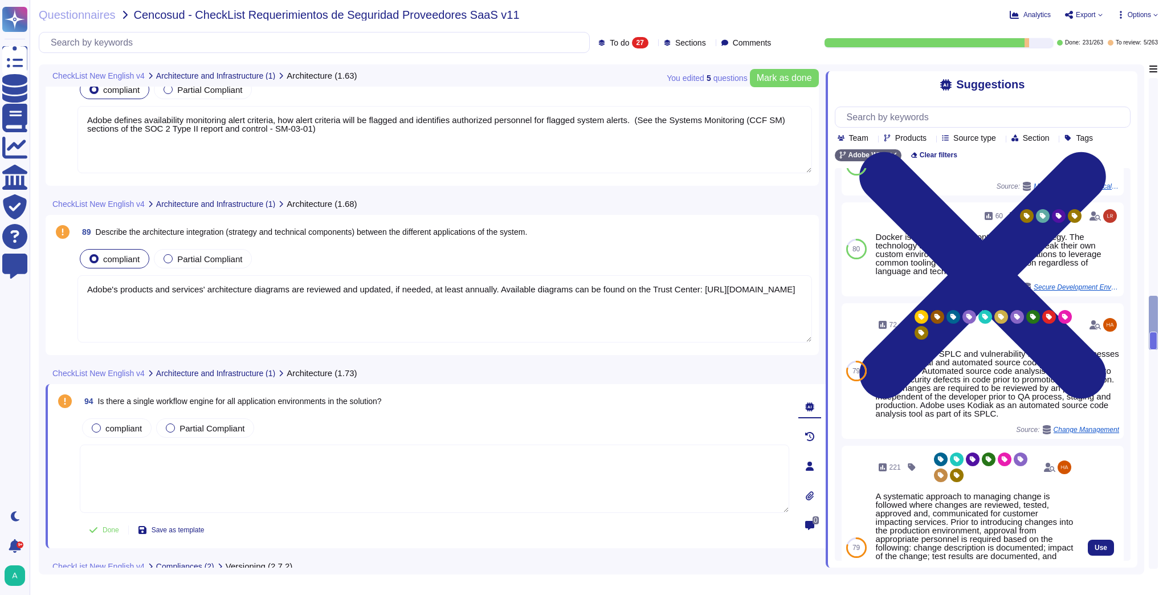
scroll to position [91, 0]
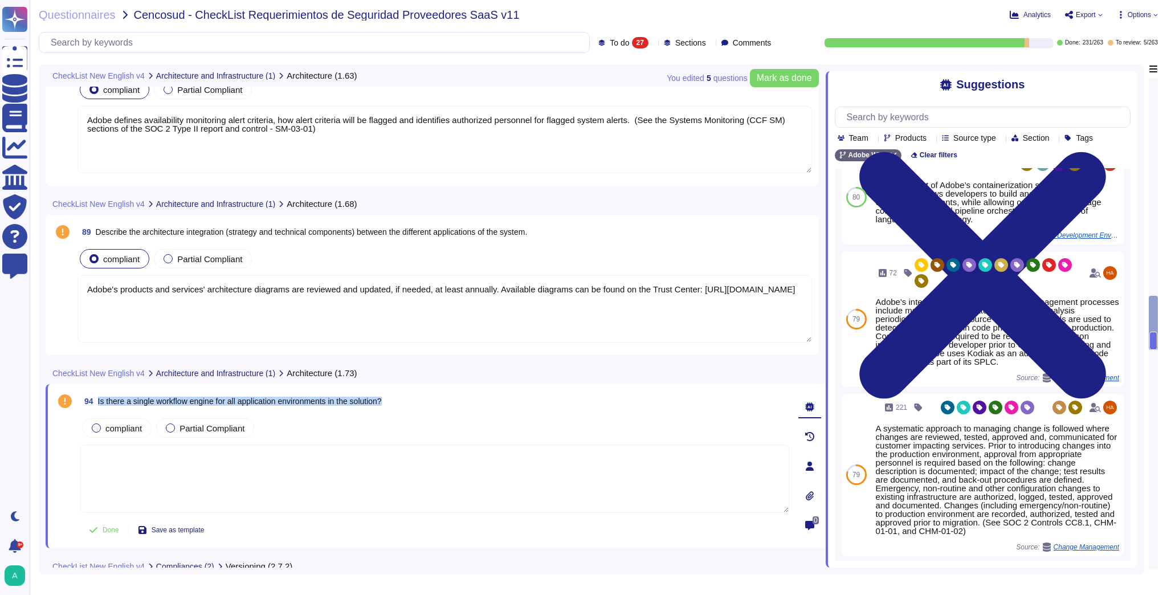
drag, startPoint x: 400, startPoint y: 403, endPoint x: 96, endPoint y: 406, distance: 304.4
click at [96, 406] on div "94 Is there a single workflow engine for all application environments in the so…" at bounding box center [435, 401] width 710 height 21
copy span "Is there a single workflow engine for all application environments in the solut…"
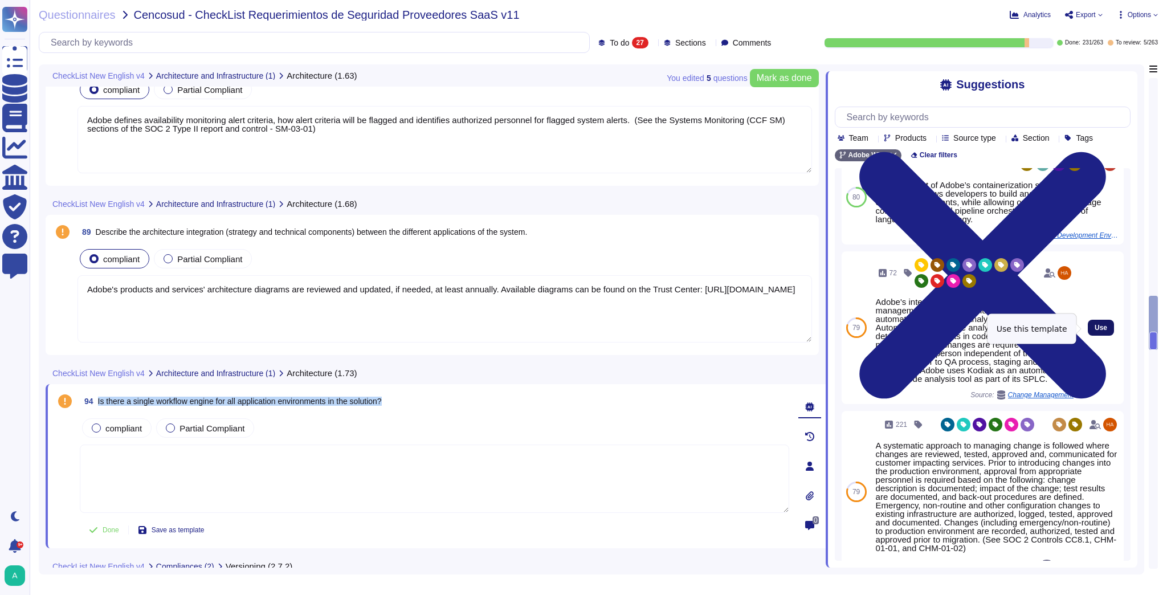
click at [1095, 326] on span "Use" at bounding box center [1101, 327] width 13 height 7
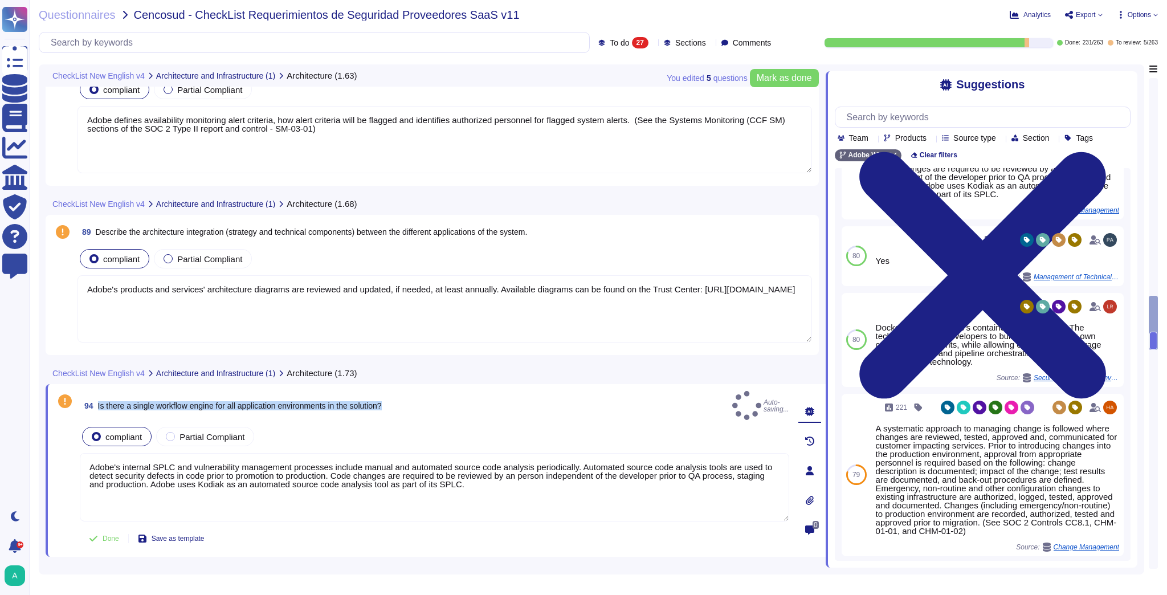
type textarea "Adobe's internal SPLC and vulnerability management processes include manual and…"
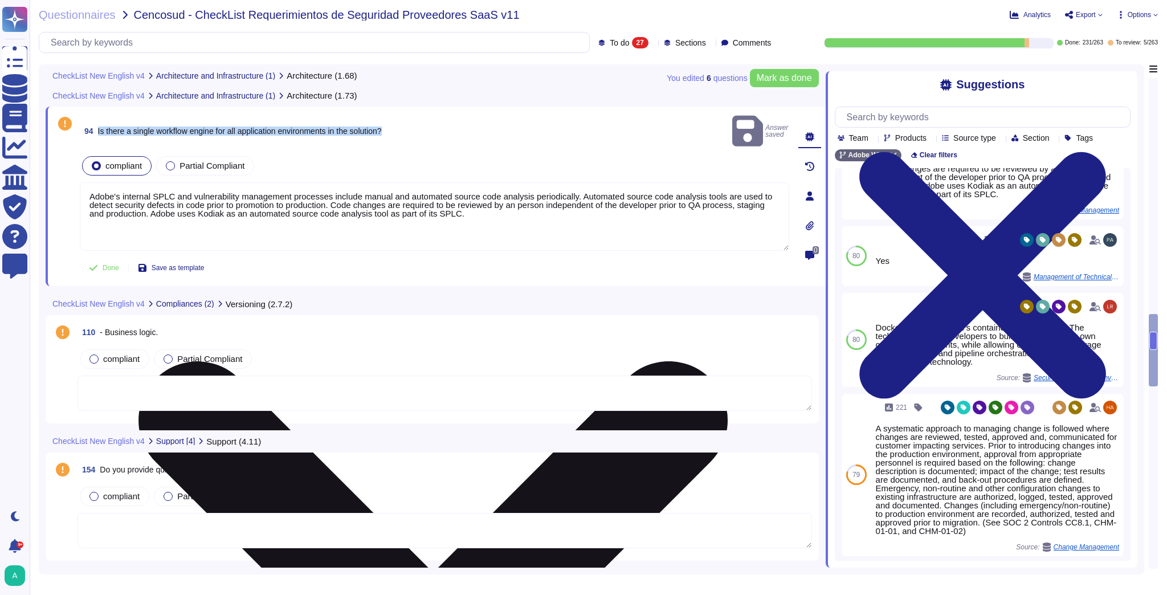
scroll to position [2164, 0]
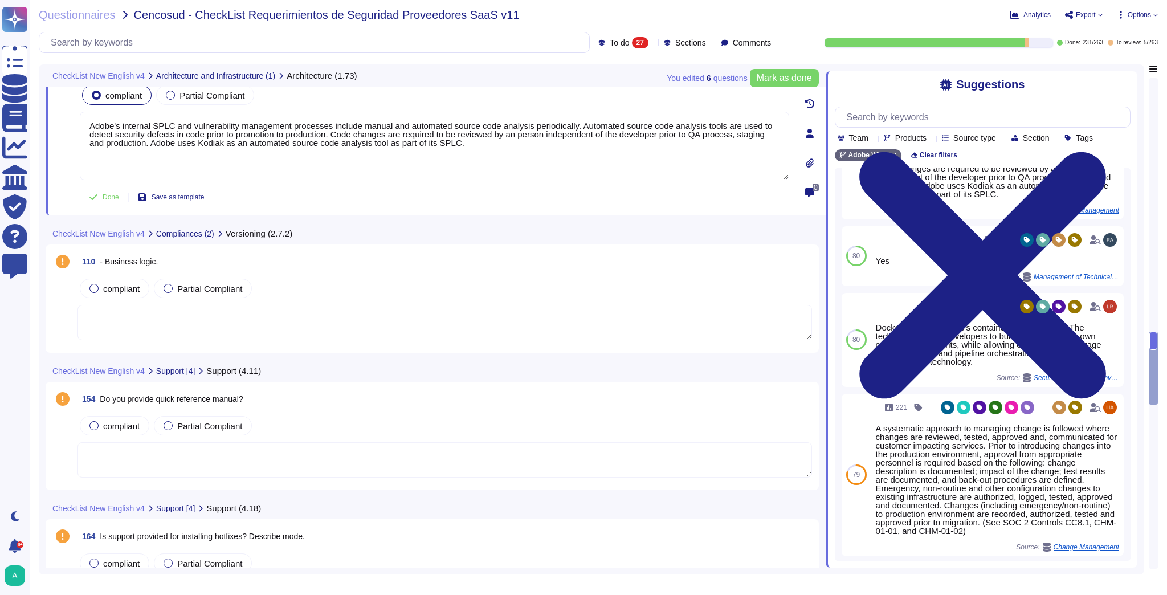
click at [194, 397] on span "Do you provide quick reference manual?" at bounding box center [171, 398] width 143 height 9
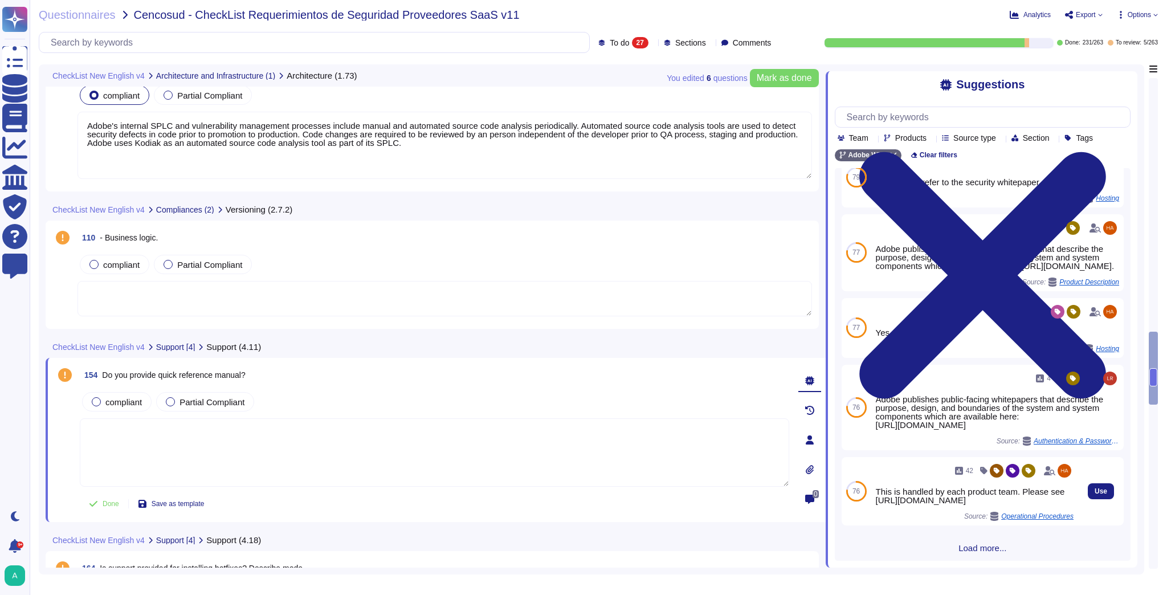
scroll to position [40, 0]
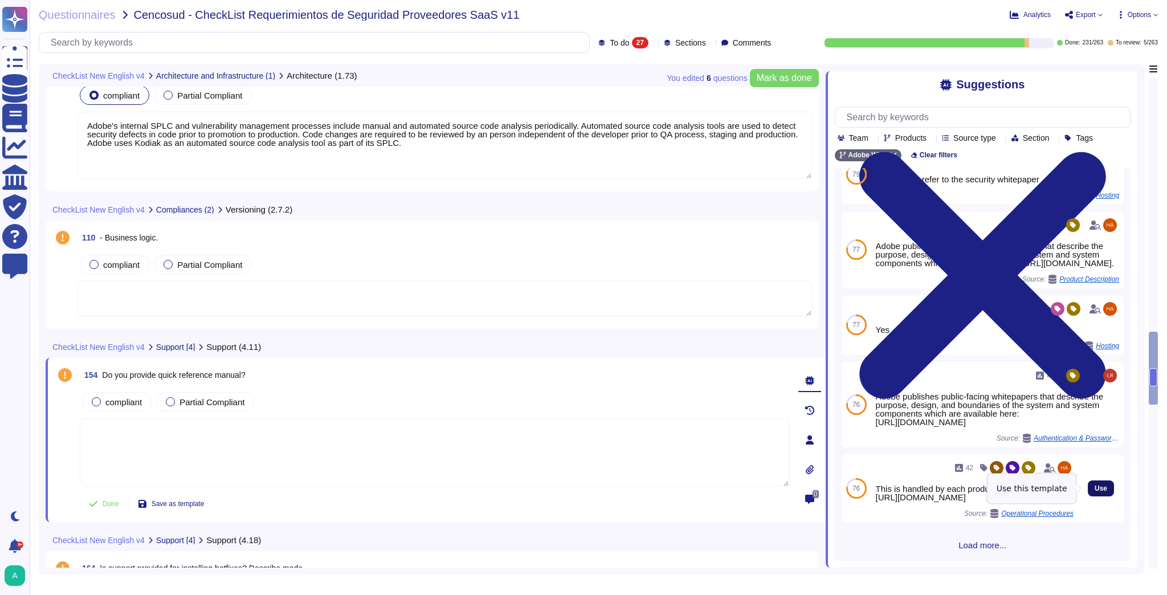
click at [1095, 487] on span "Use" at bounding box center [1101, 488] width 13 height 7
type textarea "This is handled by each product team. Please see [URL][DOMAIN_NAME]"
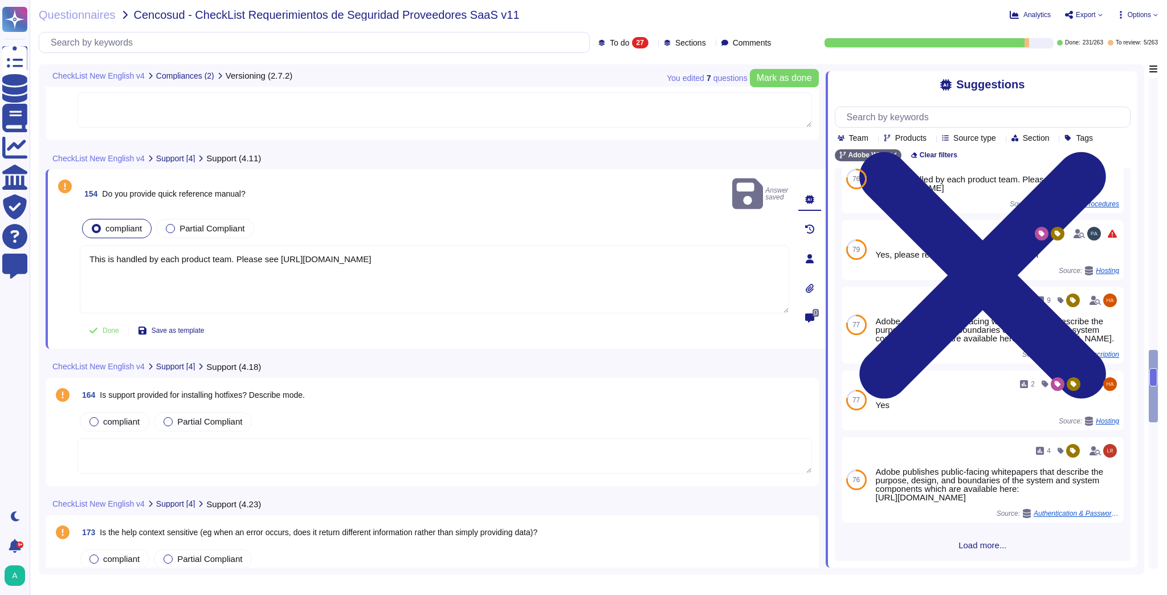
scroll to position [2346, 0]
click at [412, 438] on textarea at bounding box center [445, 455] width 735 height 35
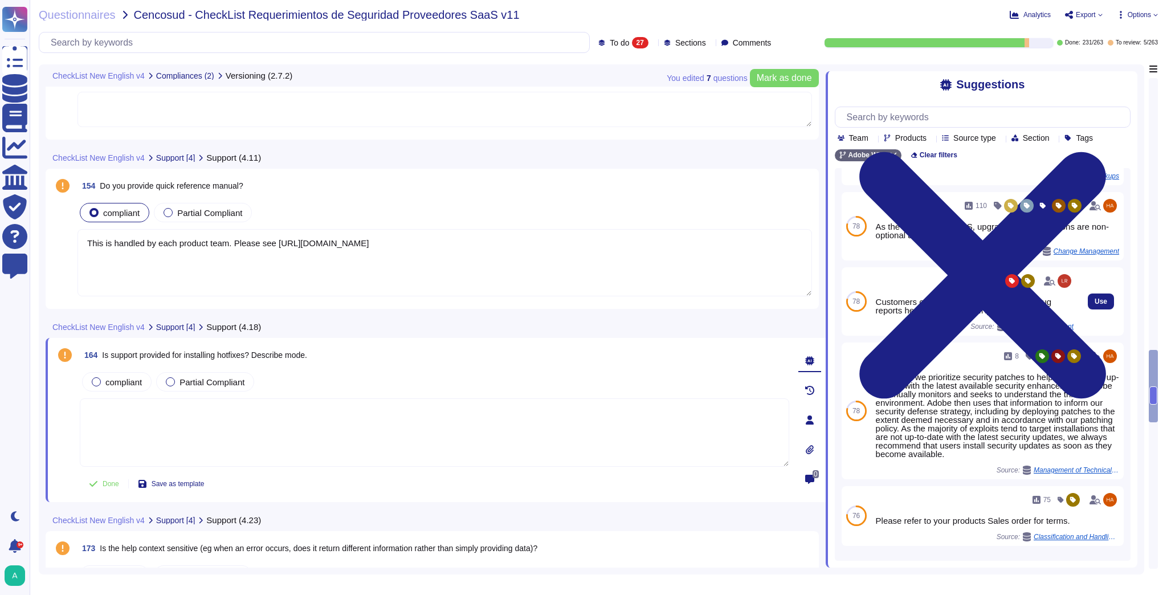
scroll to position [137, 0]
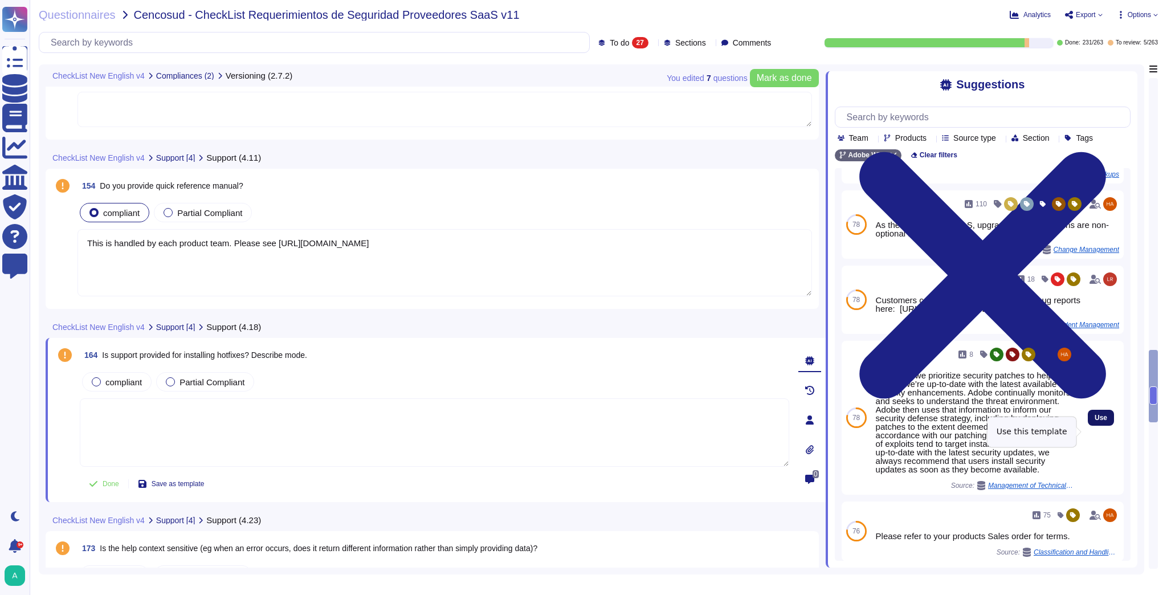
click at [1088, 426] on button "Use" at bounding box center [1101, 418] width 26 height 16
type textarea "At Adobe, we prioritize security patches to help ensure we’re up-to-date with t…"
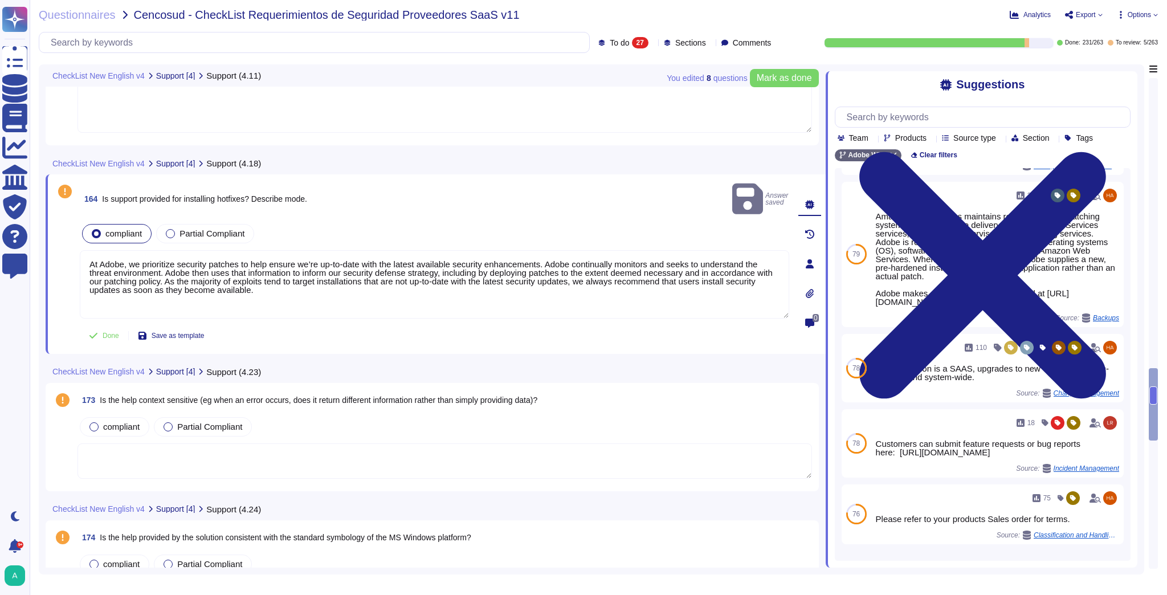
scroll to position [2528, 0]
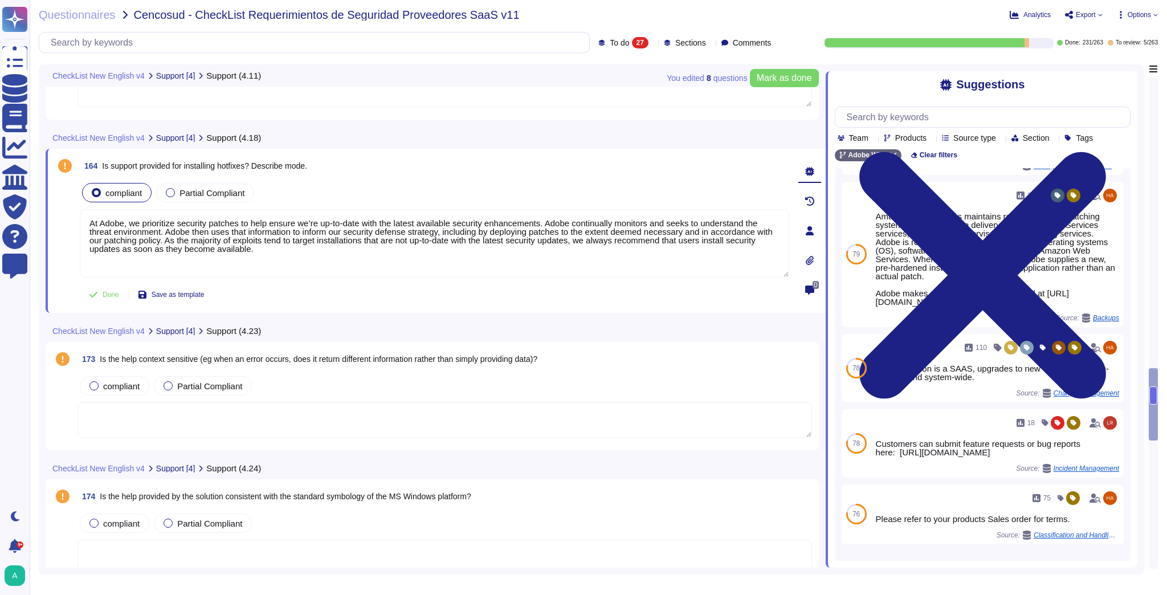
click at [486, 356] on span "Is the help context sensitive (eg when an error occurs, does it return differen…" at bounding box center [319, 359] width 438 height 9
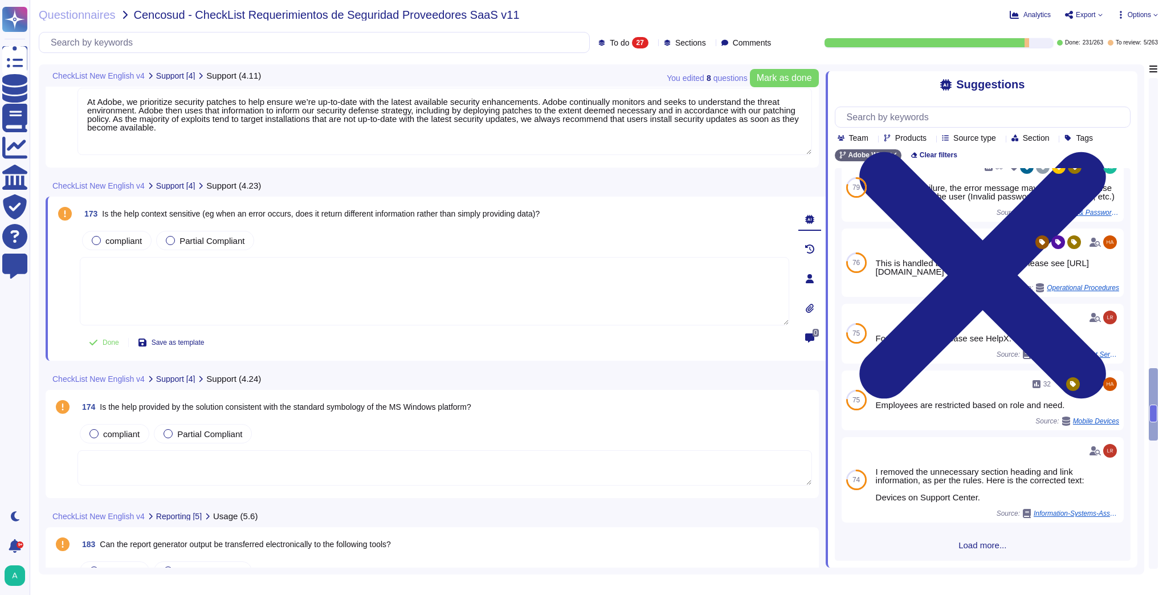
scroll to position [2665, 0]
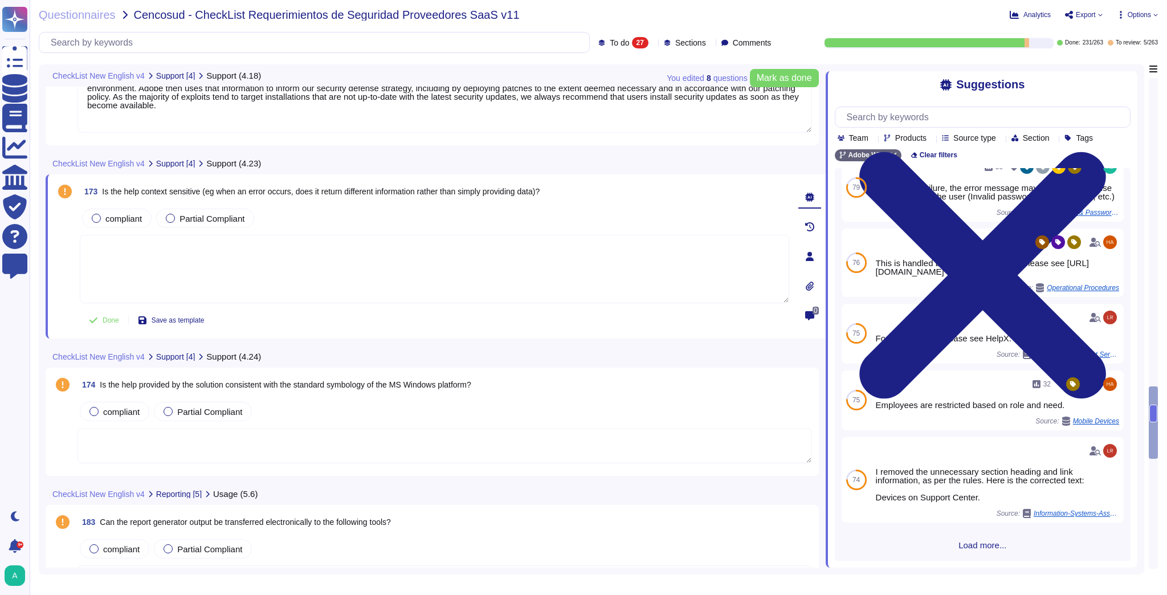
click at [308, 385] on span "Is the help provided by the solution consistent with the standard symbology of …" at bounding box center [285, 384] width 371 height 9
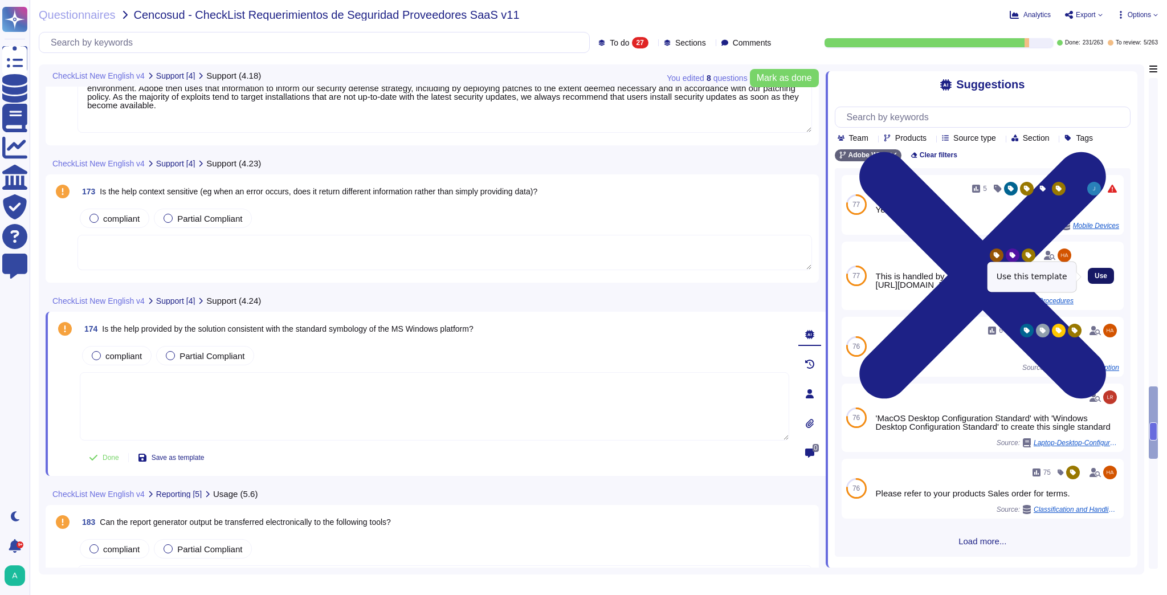
click at [1097, 276] on span "Use" at bounding box center [1101, 275] width 13 height 7
type textarea "This is handled by each product team. Please see [URL][DOMAIN_NAME]"
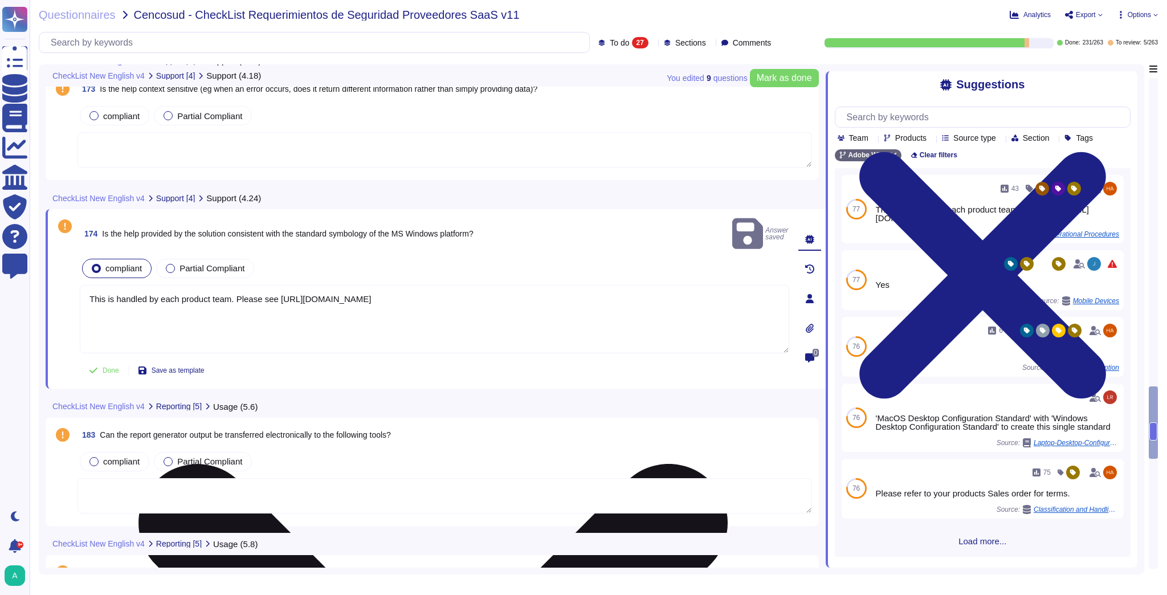
scroll to position [2802, 0]
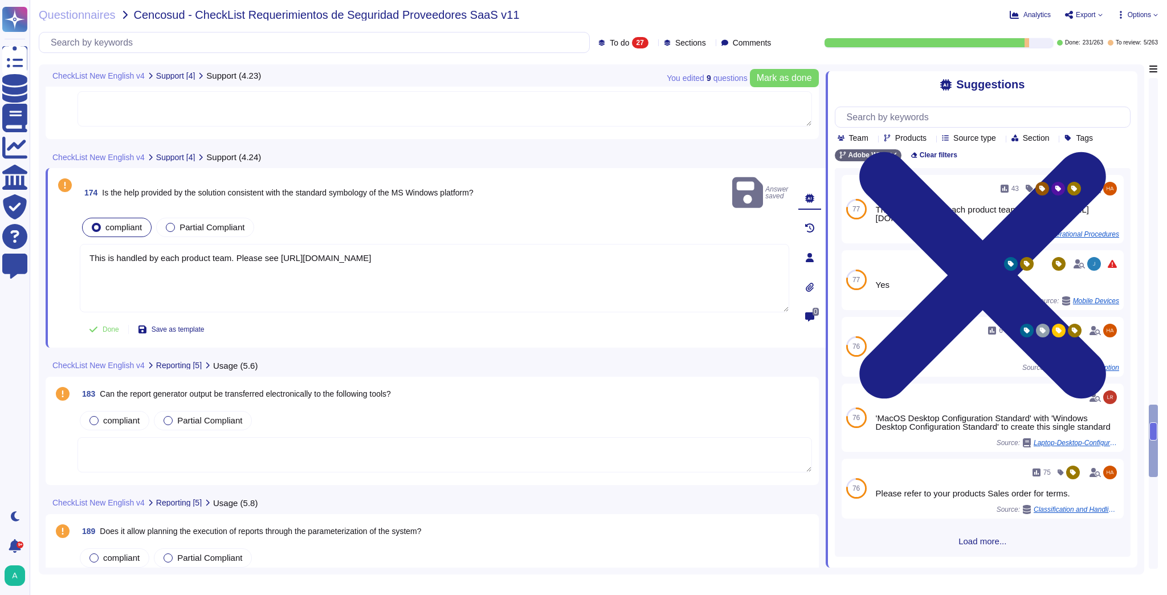
click at [400, 437] on textarea at bounding box center [445, 454] width 735 height 35
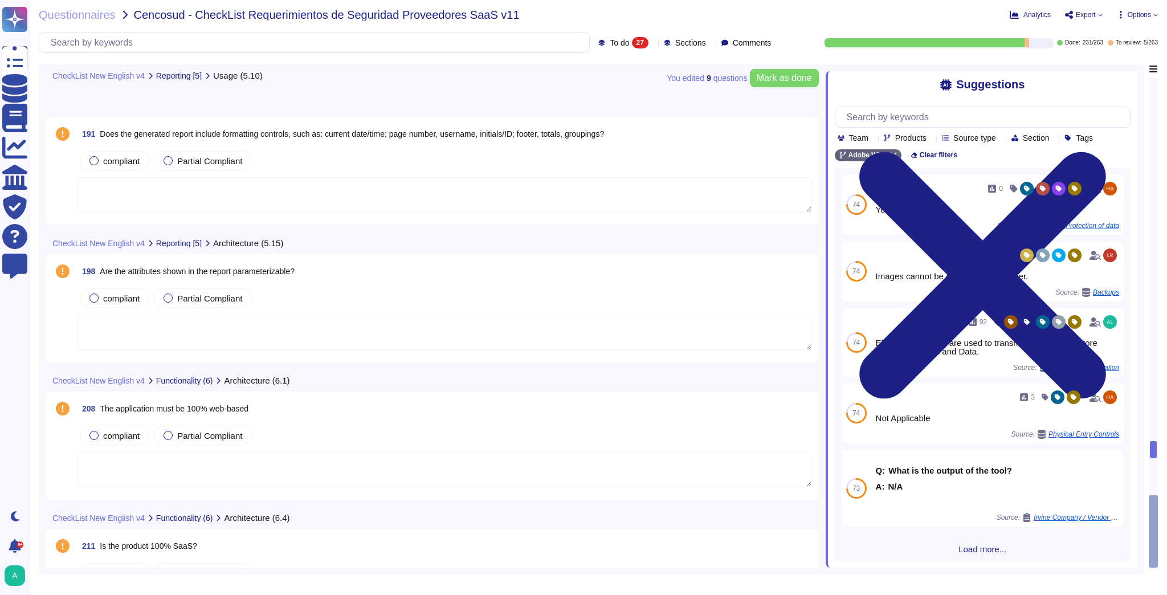
scroll to position [3525, 0]
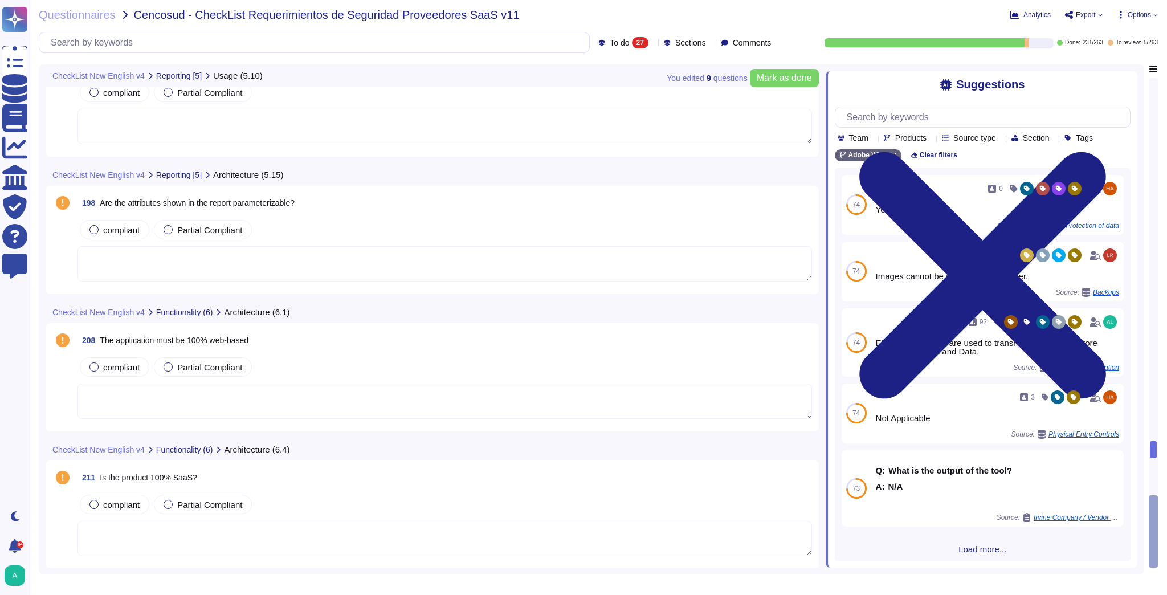
click at [249, 337] on span "The application must be 100% web-based" at bounding box center [174, 340] width 149 height 9
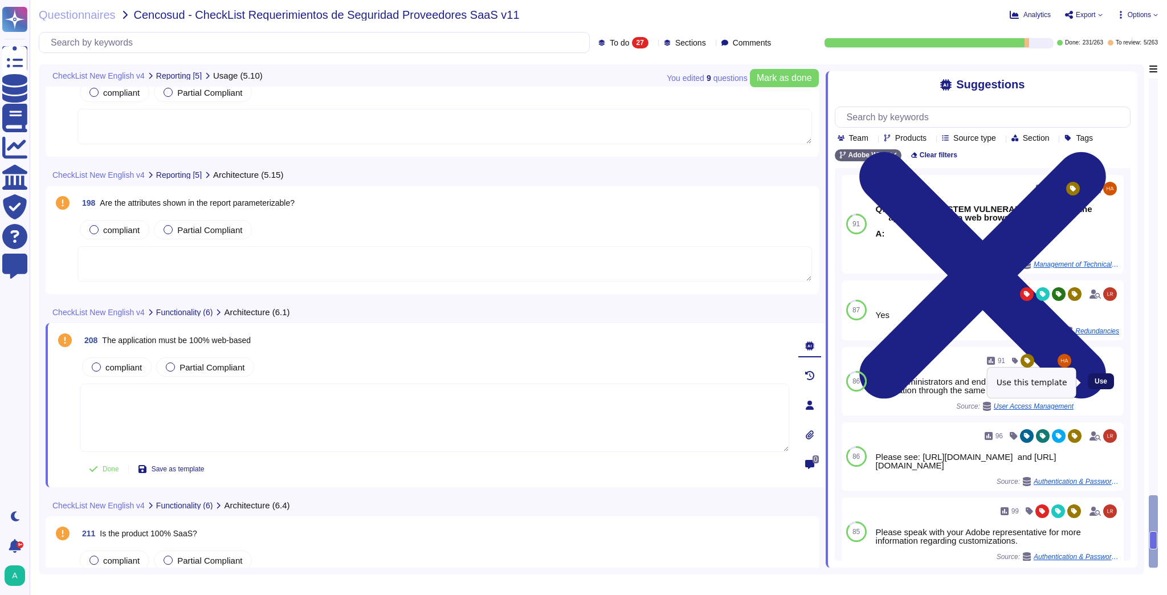
click at [1096, 384] on span "Use" at bounding box center [1101, 381] width 13 height 7
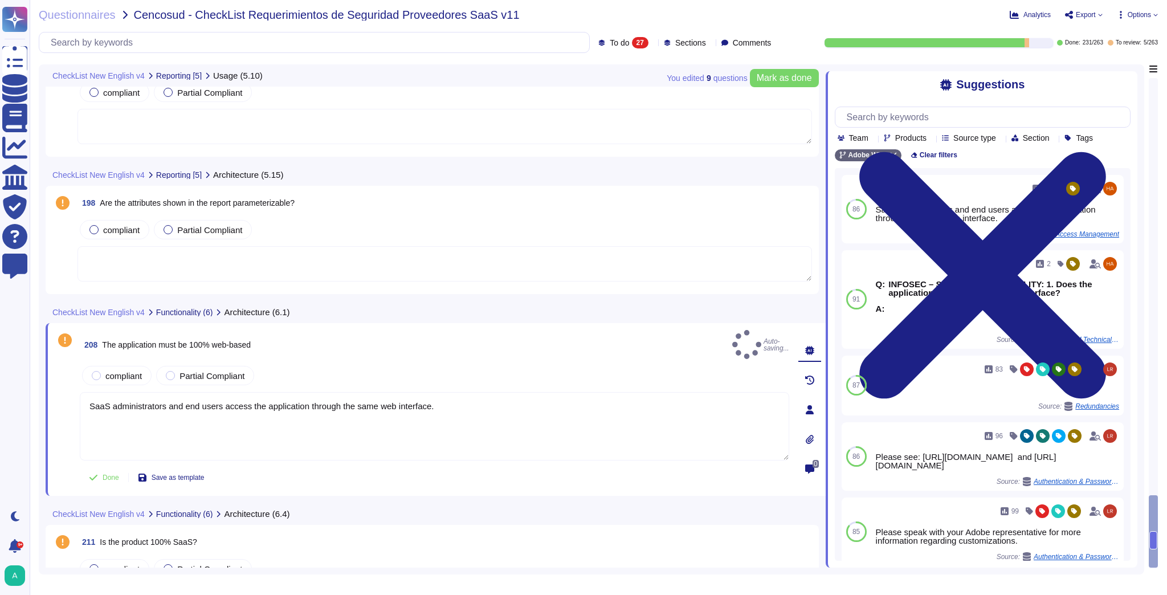
type textarea "SaaS administrators and end users access the application through the same web i…"
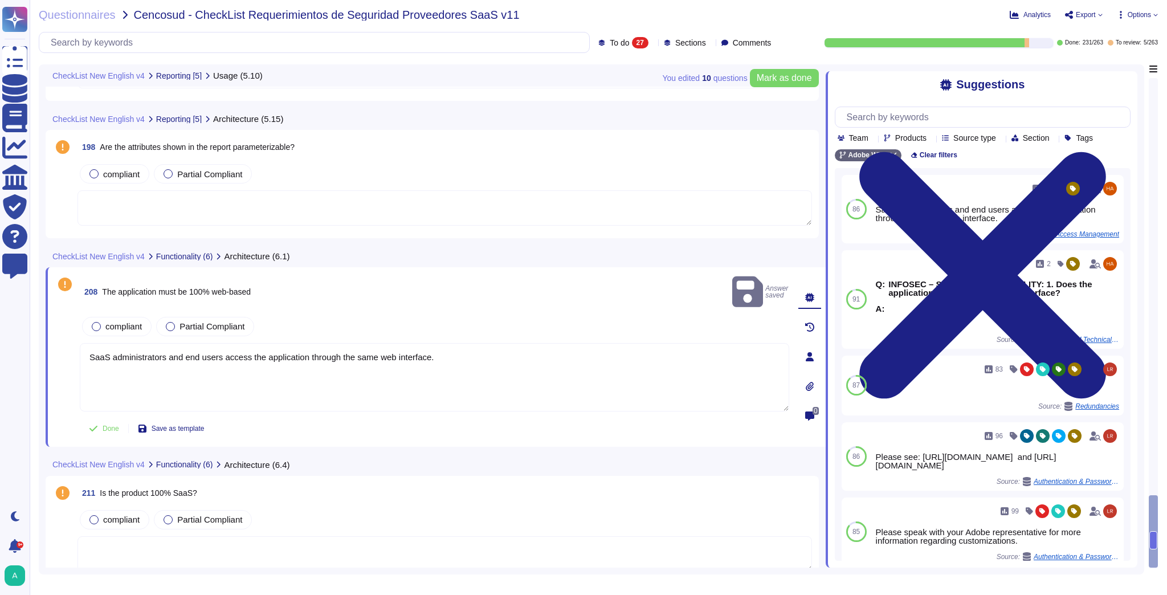
scroll to position [3581, 0]
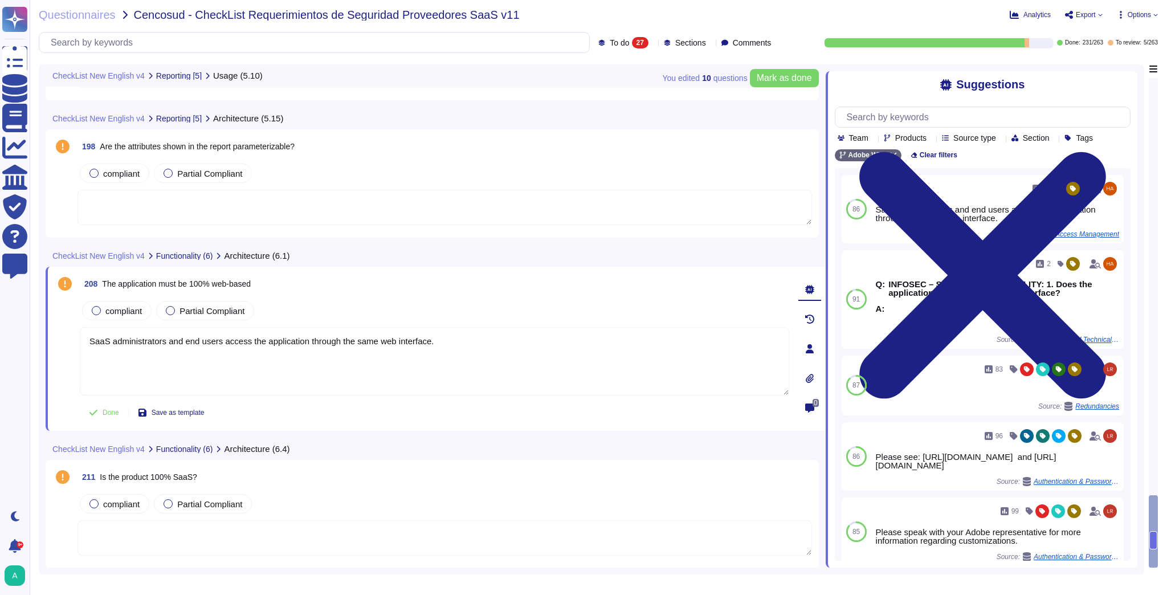
click at [246, 526] on textarea at bounding box center [445, 537] width 735 height 35
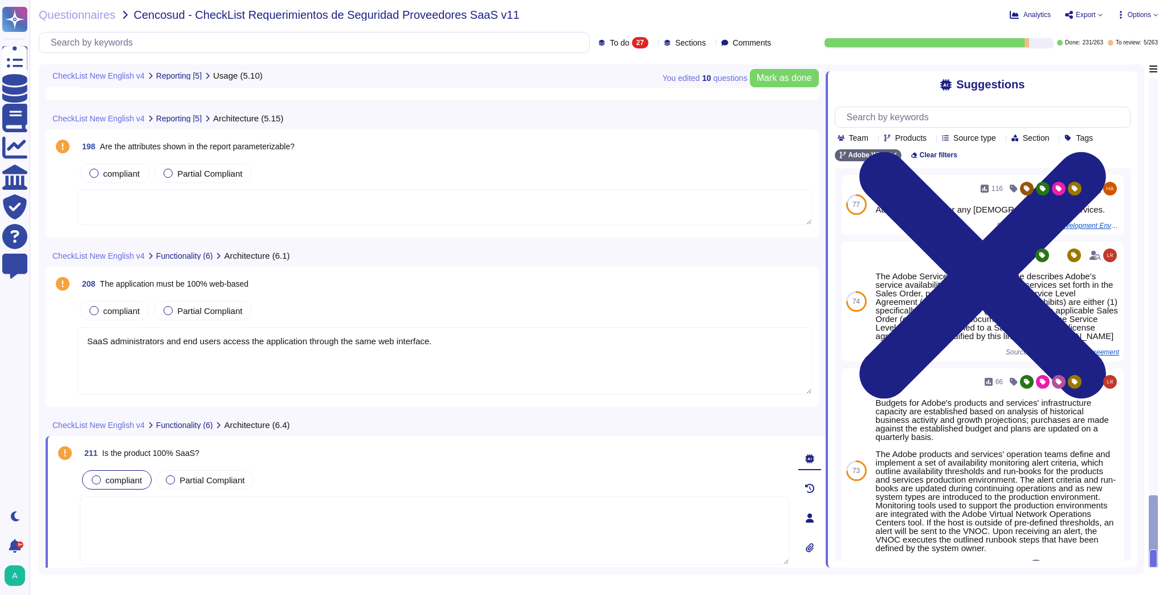
click at [109, 481] on span "compliant" at bounding box center [123, 480] width 36 height 10
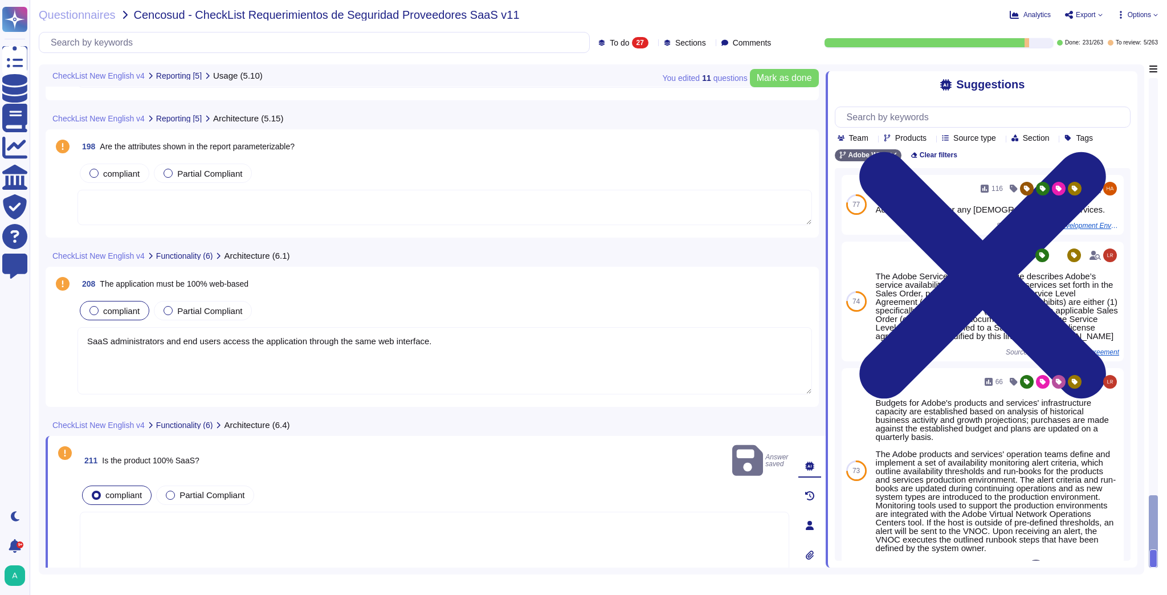
click at [112, 317] on div "compliant" at bounding box center [115, 310] width 70 height 19
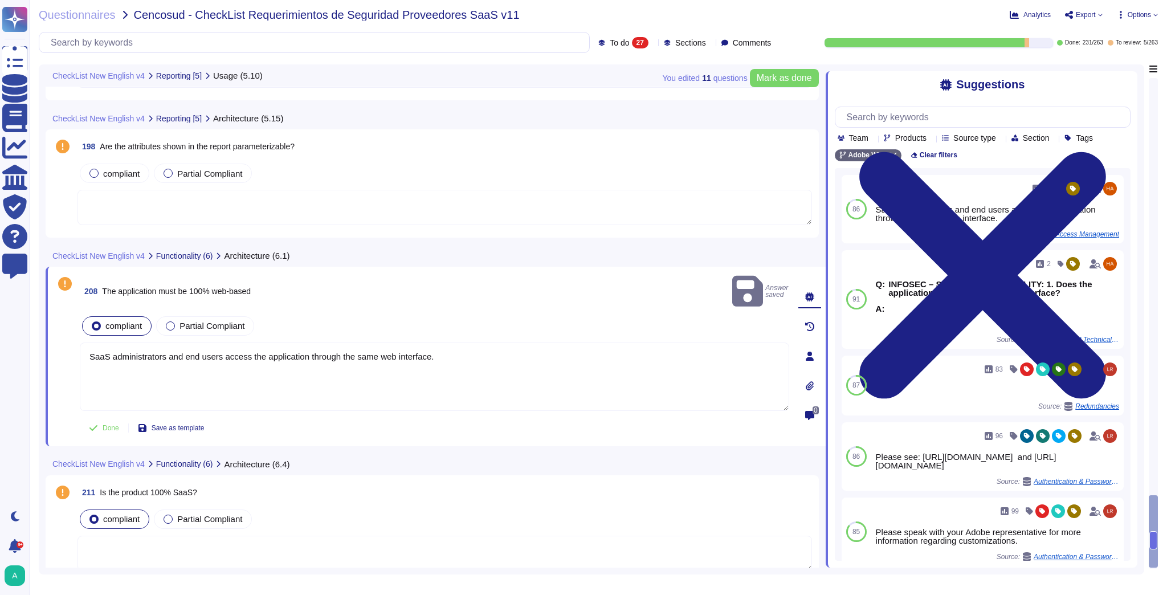
click at [157, 488] on span "Is the product 100% SaaS?" at bounding box center [148, 492] width 97 height 9
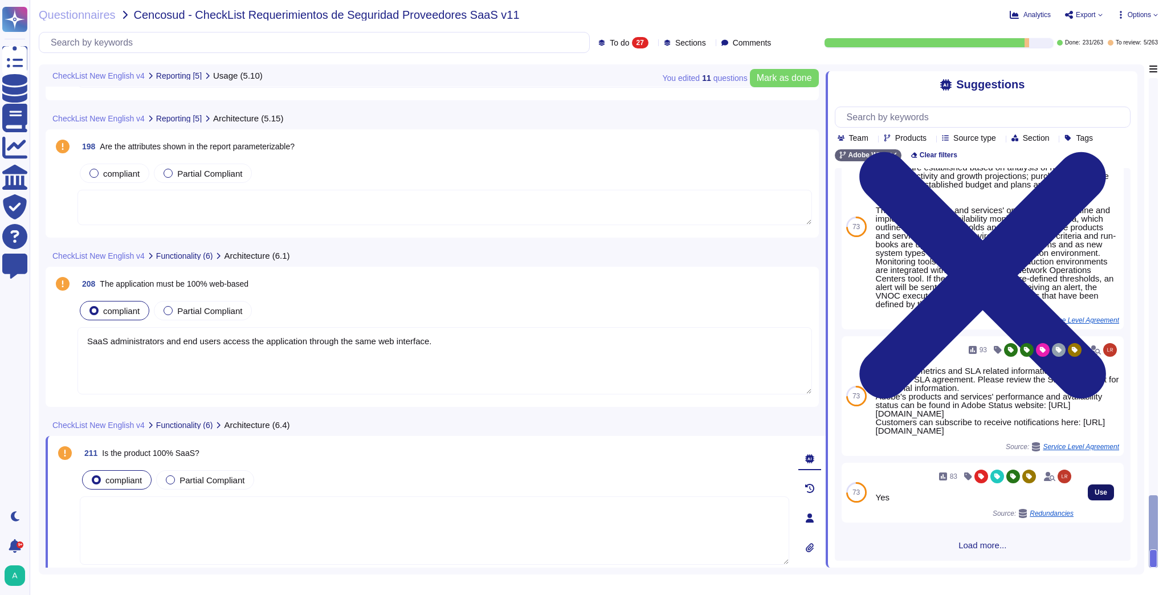
scroll to position [254, 0]
click at [1099, 492] on span "Use" at bounding box center [1101, 492] width 13 height 7
type textarea "Yes"
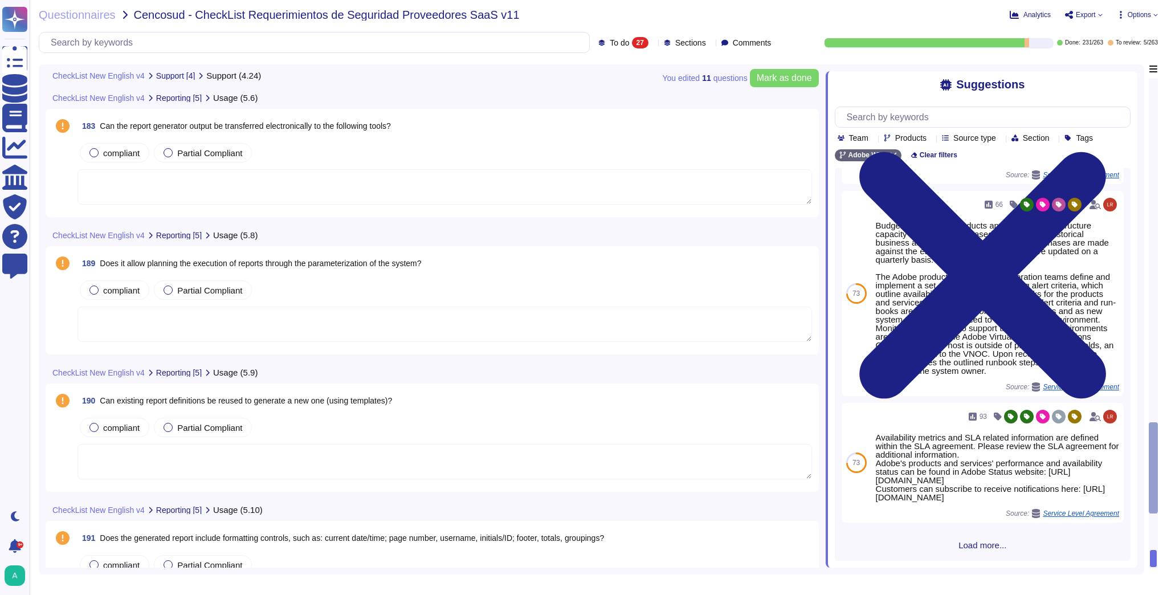
type textarea "This is handled by each product team. Please see [URL][DOMAIN_NAME]"
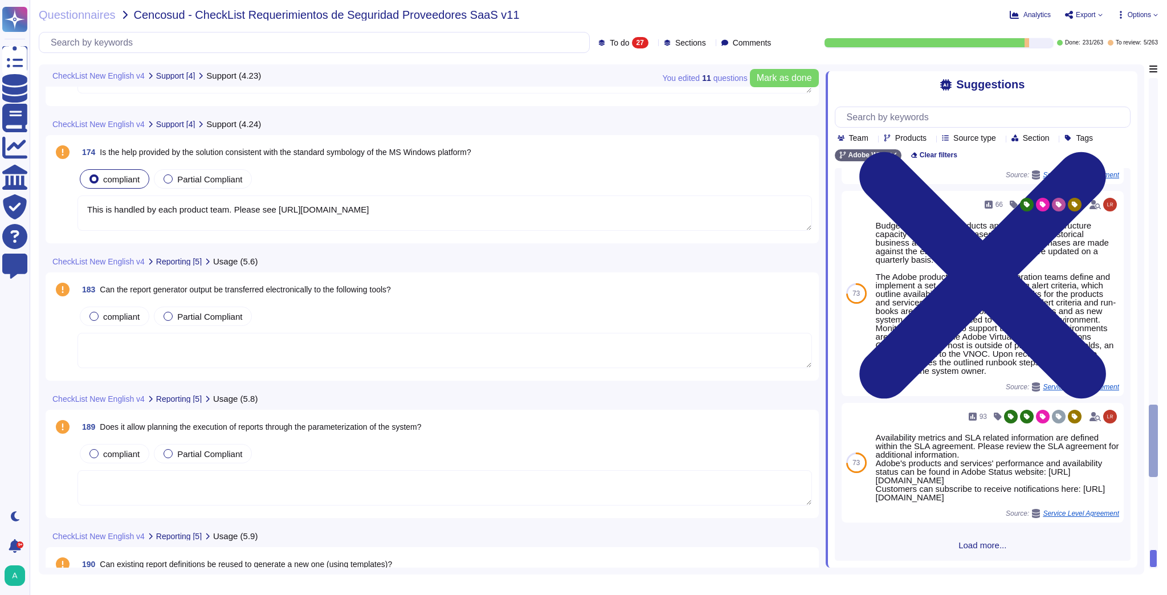
scroll to position [2764, 0]
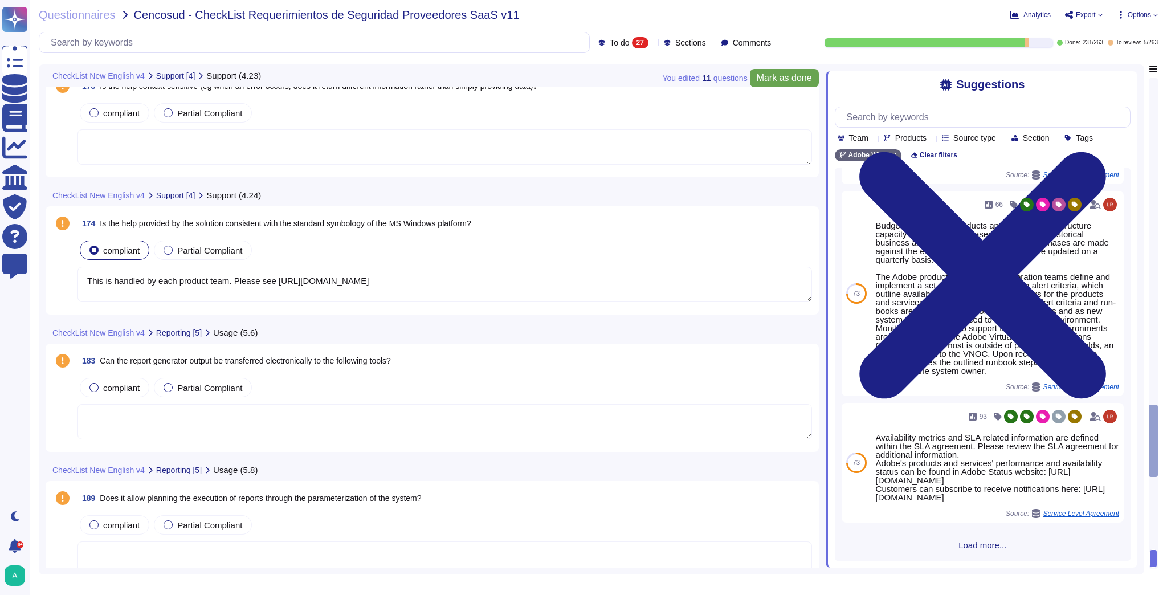
click at [789, 84] on button "Mark as done" at bounding box center [784, 78] width 69 height 18
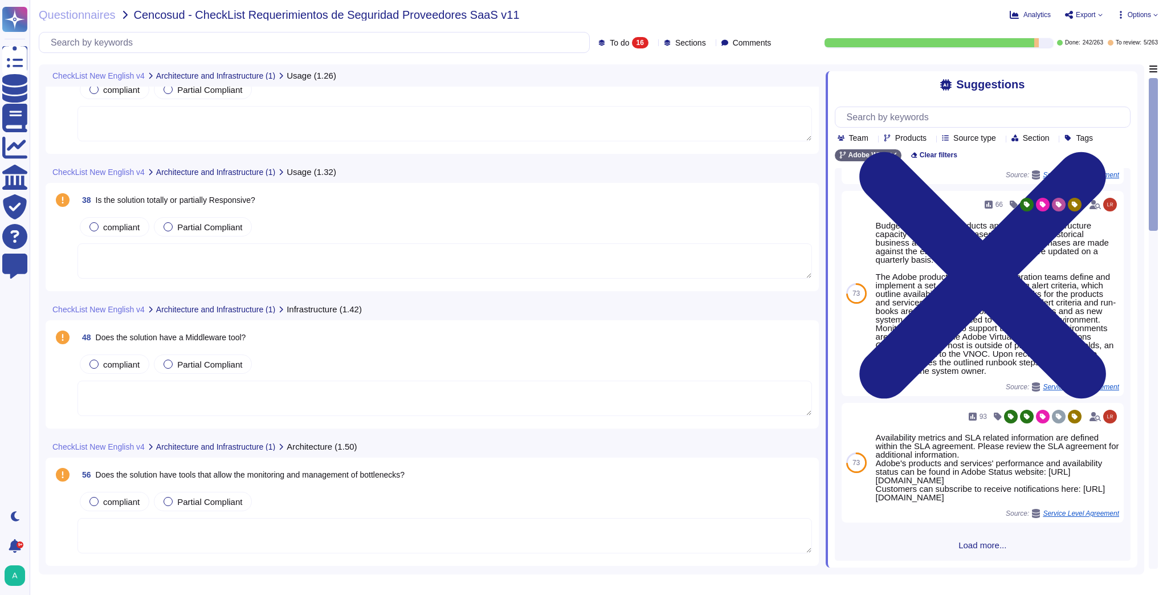
scroll to position [0, 0]
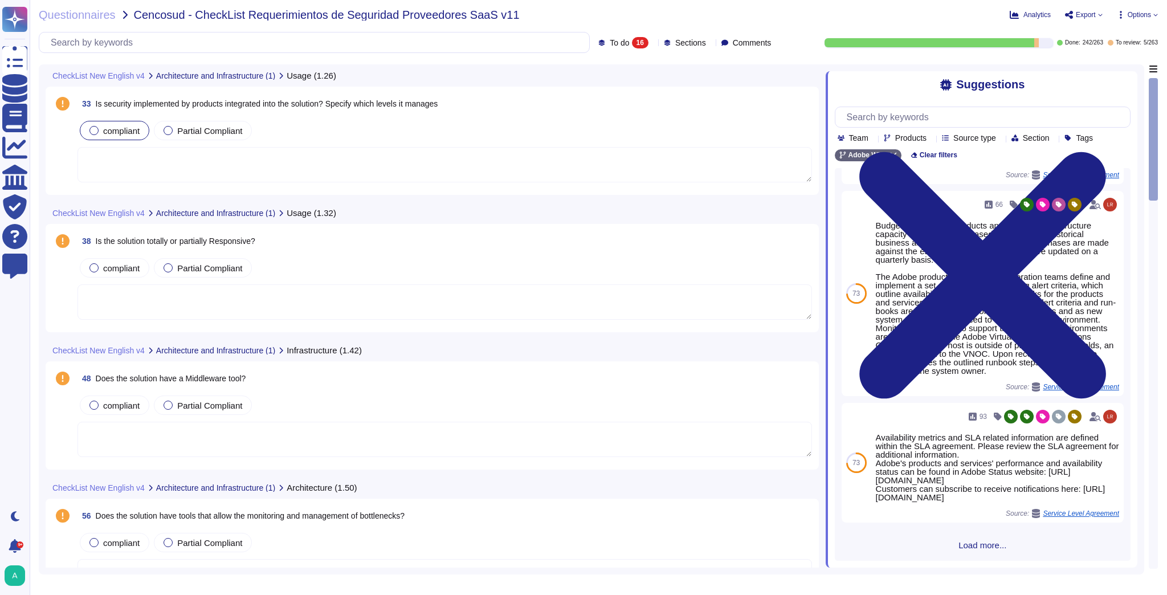
click at [117, 130] on span "compliant" at bounding box center [121, 131] width 36 height 10
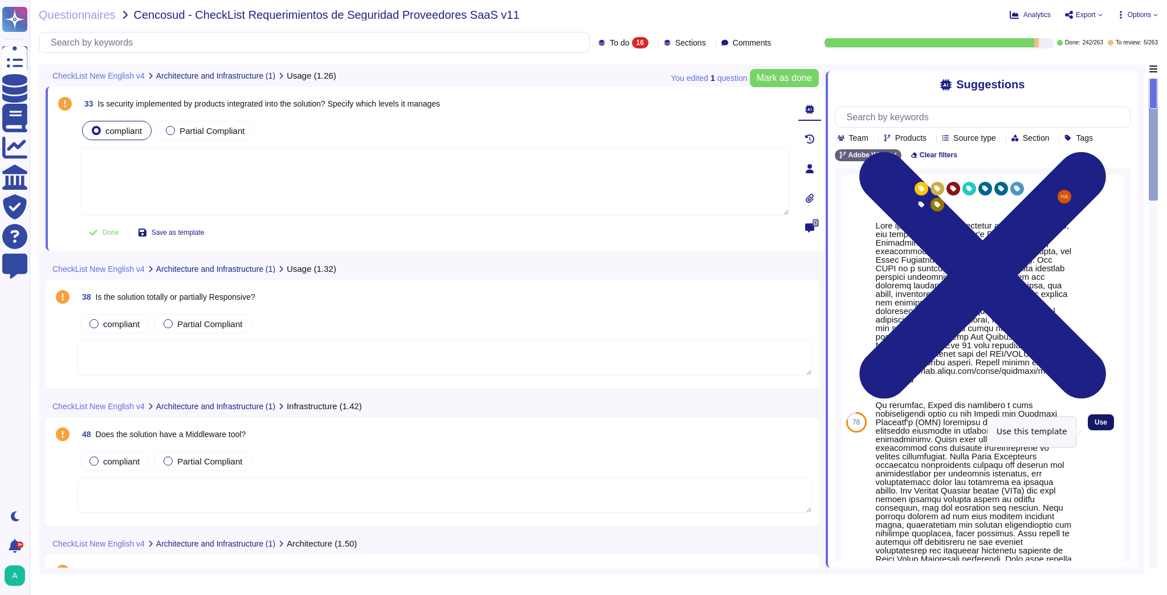
click at [1097, 426] on span "Use" at bounding box center [1101, 422] width 13 height 7
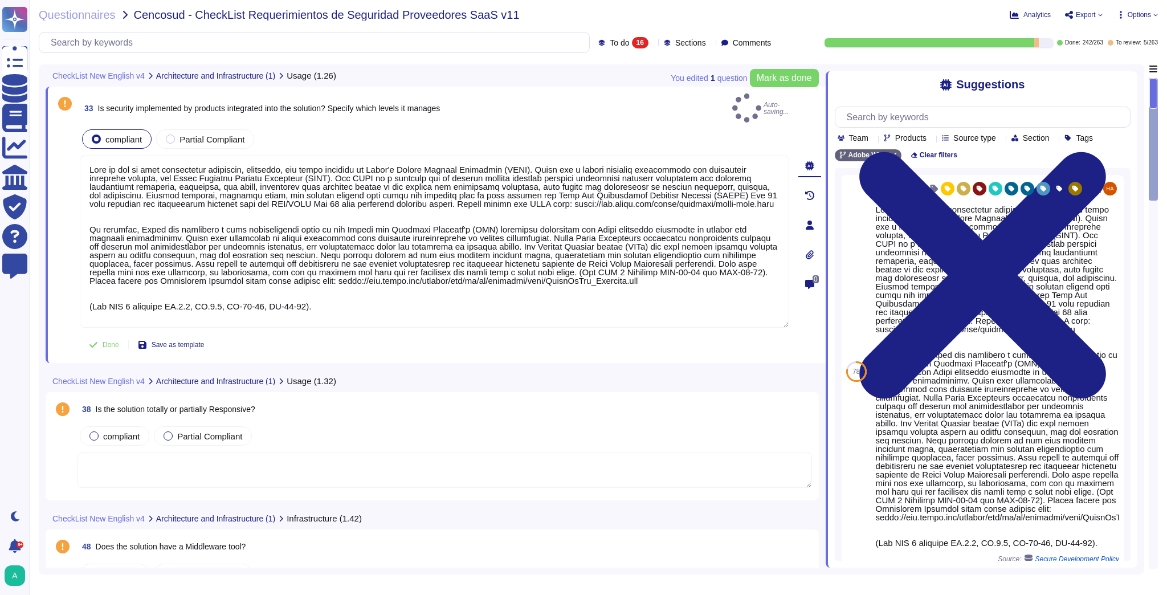
type textarea "This is one of many recommended practices, processes, and tools included in Ado…"
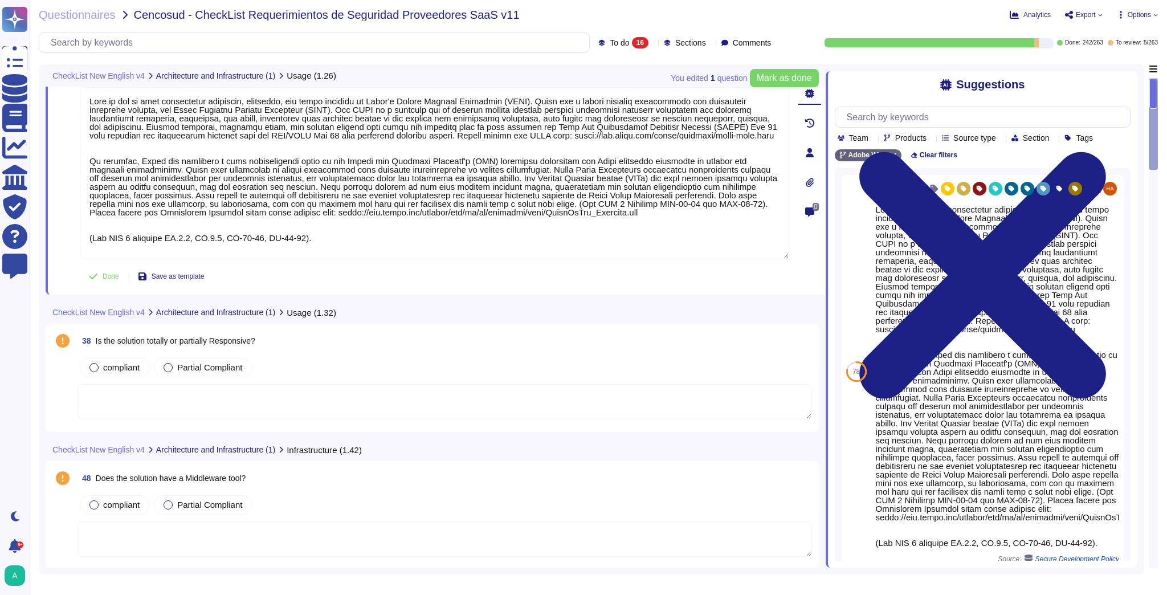
scroll to position [91, 0]
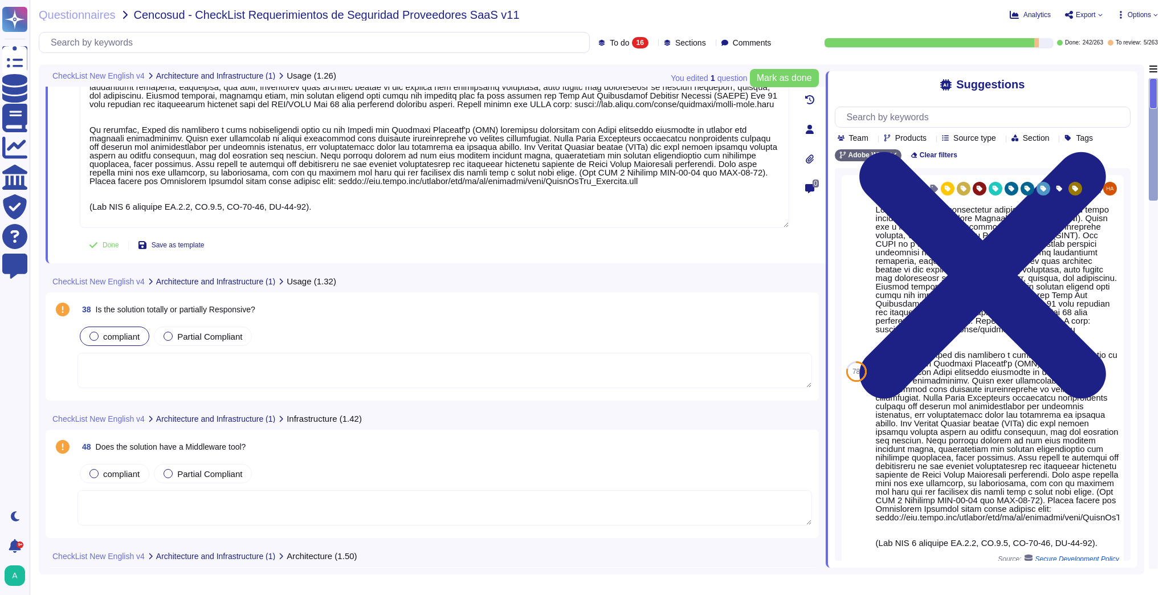
click at [112, 332] on span "compliant" at bounding box center [121, 337] width 36 height 10
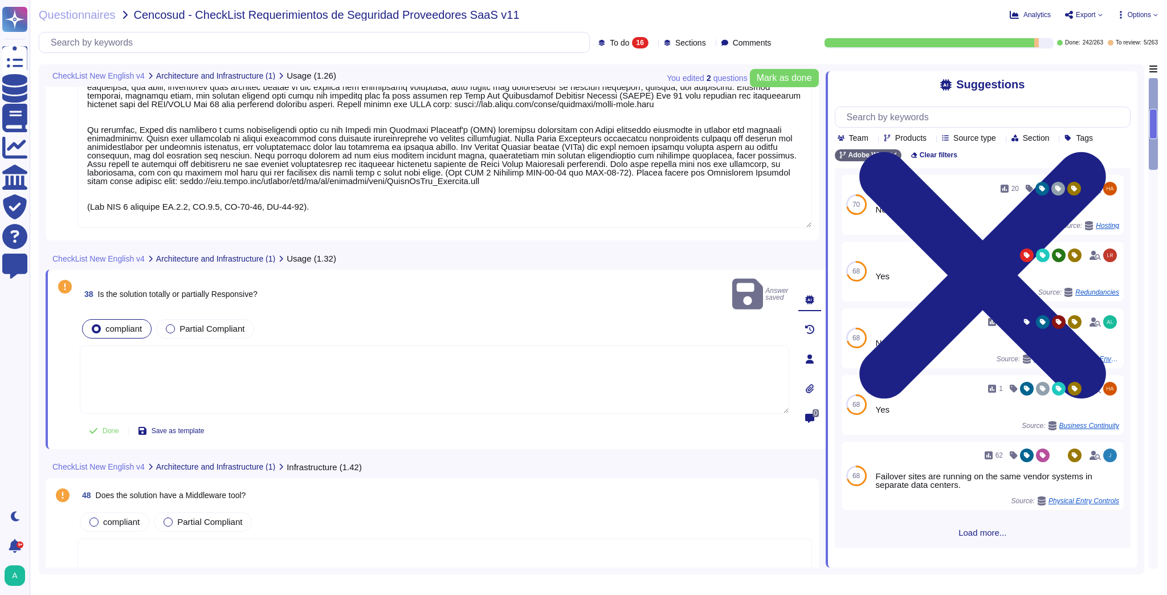
click at [324, 351] on textarea at bounding box center [435, 379] width 710 height 68
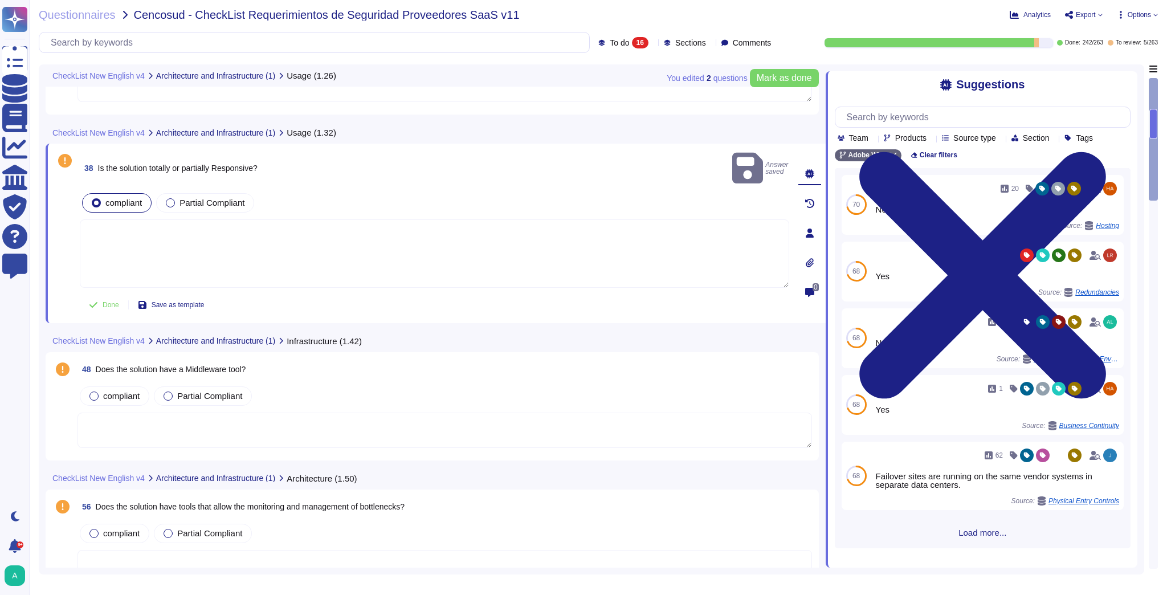
scroll to position [228, 0]
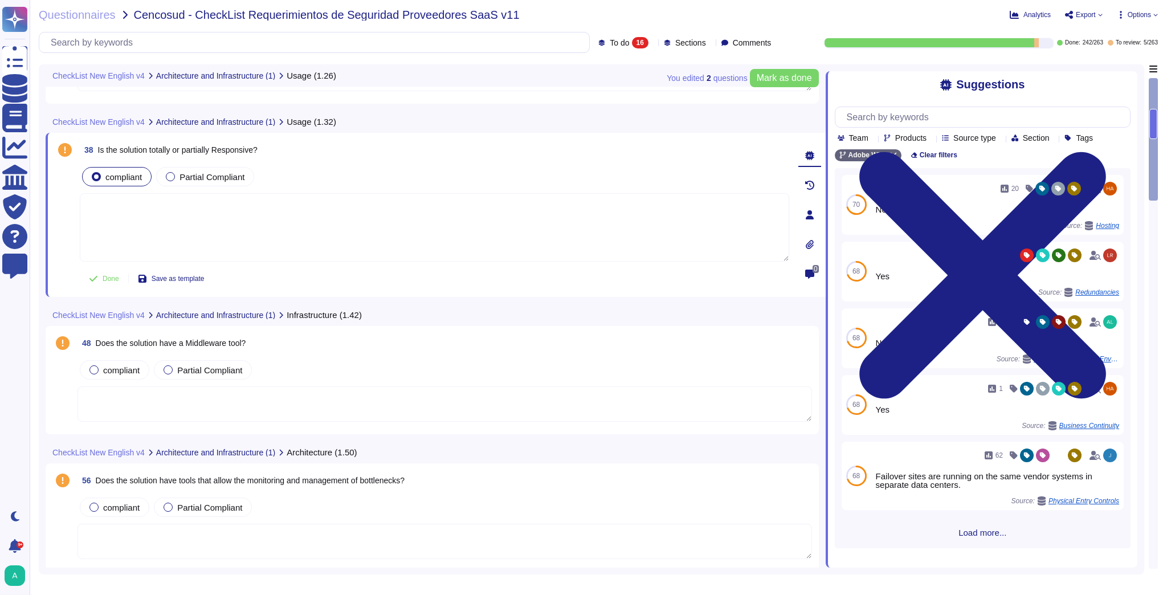
click at [325, 351] on div "48 Does the solution have a Middleware tool?" at bounding box center [445, 343] width 735 height 21
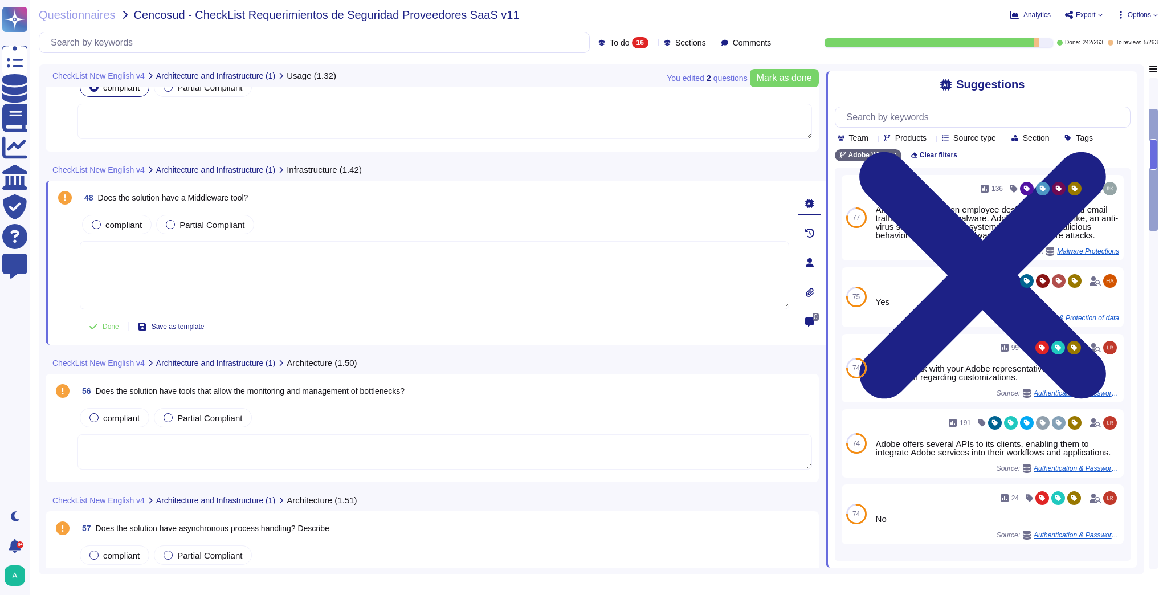
scroll to position [319, 0]
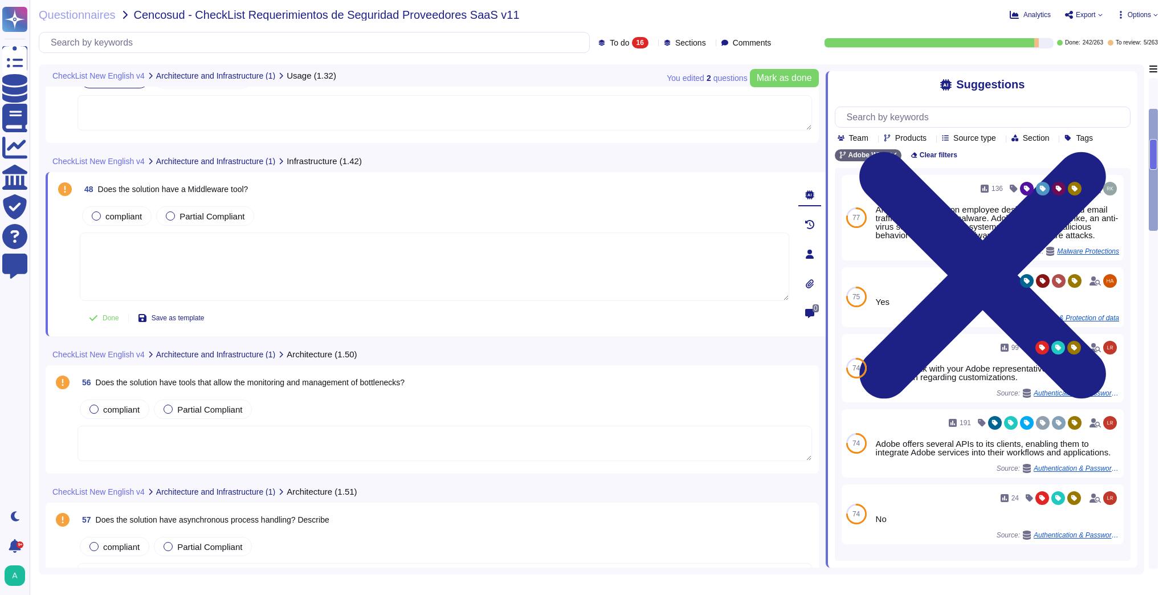
click at [320, 454] on textarea at bounding box center [445, 443] width 735 height 35
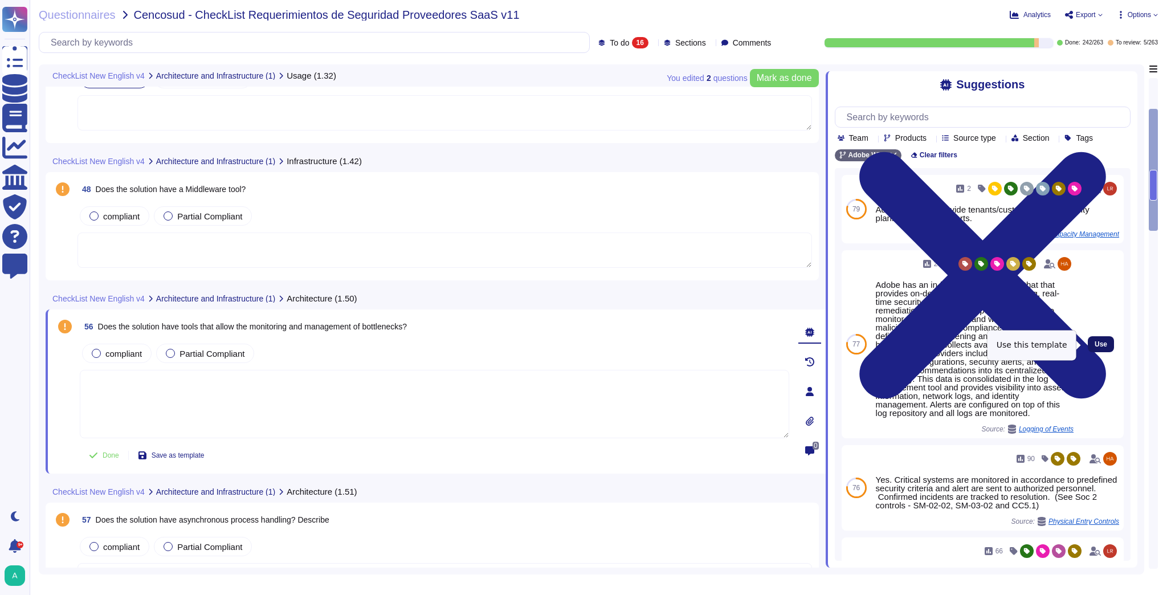
click at [1096, 345] on span "Use" at bounding box center [1101, 344] width 13 height 7
type textarea "Adobe has an in-house developed tool that that provides on-demand profile-based…"
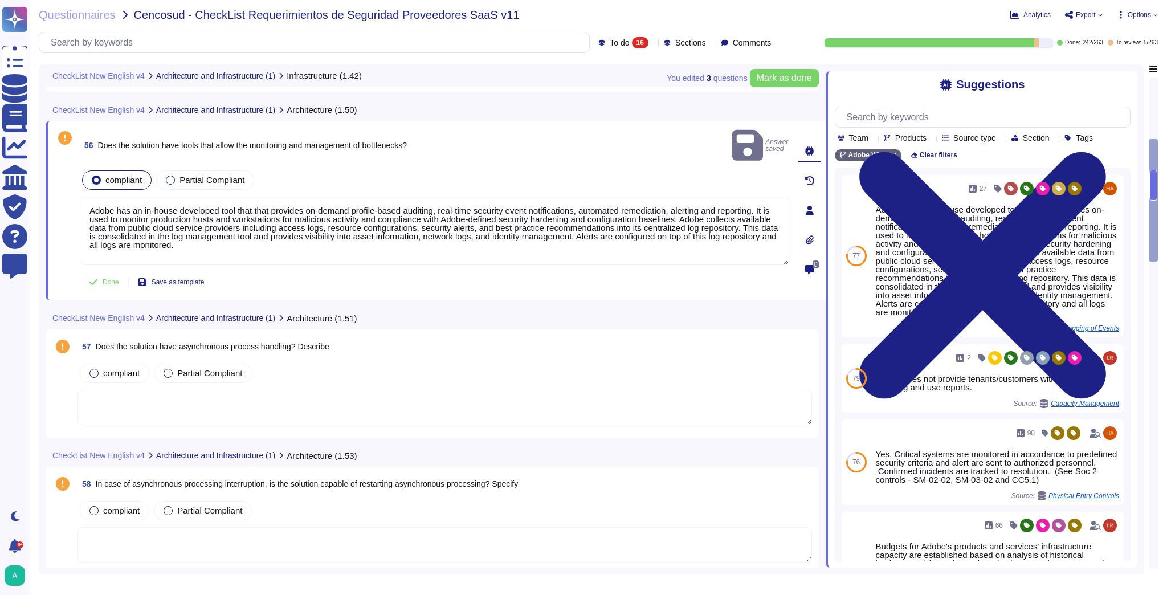
scroll to position [502, 0]
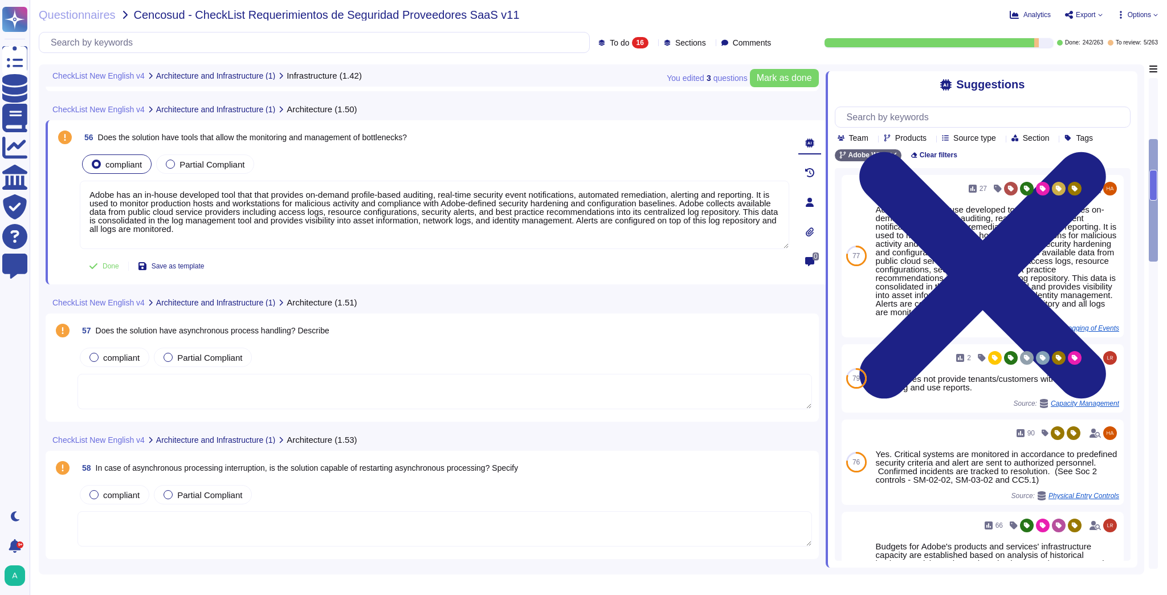
click at [306, 392] on textarea at bounding box center [445, 391] width 735 height 35
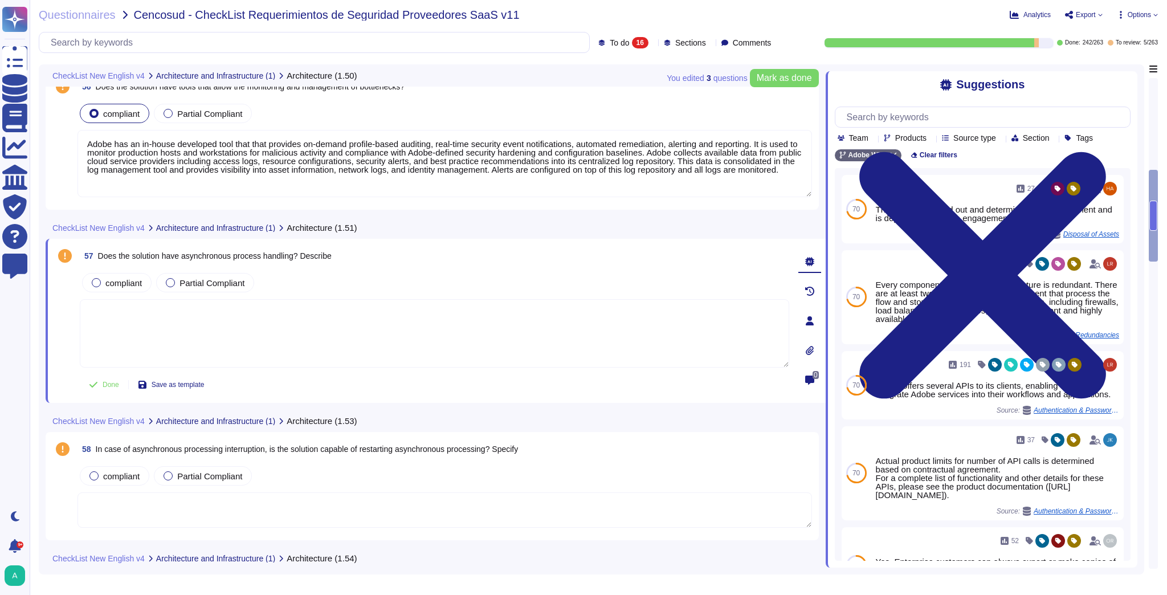
scroll to position [593, 0]
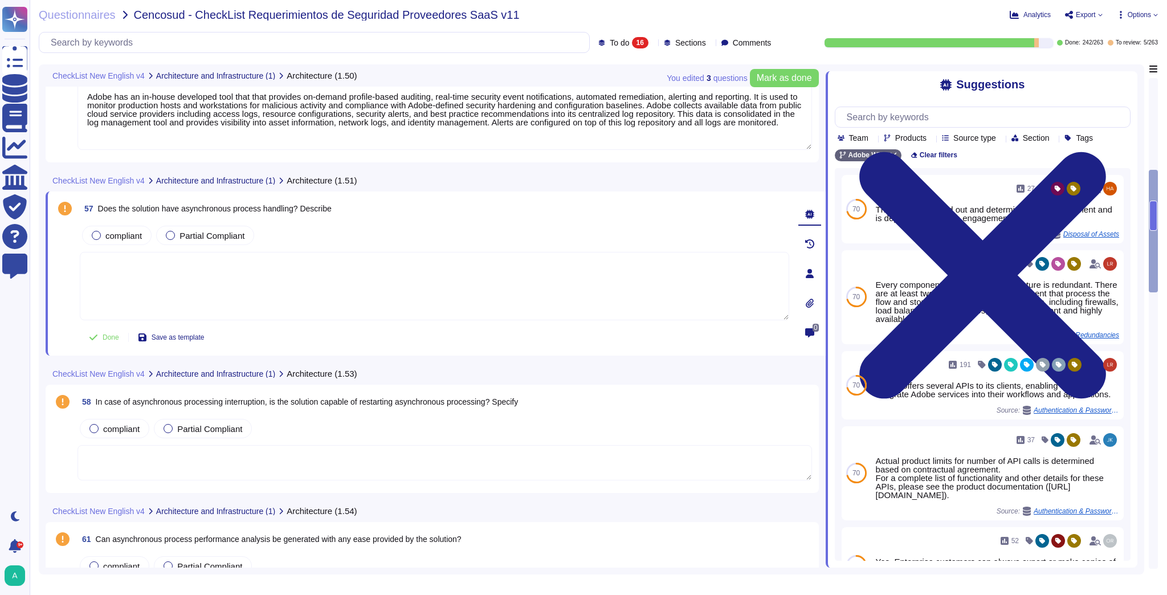
click at [404, 401] on span "In case of asynchronous processing interruption, is the solution capable of res…" at bounding box center [307, 401] width 423 height 9
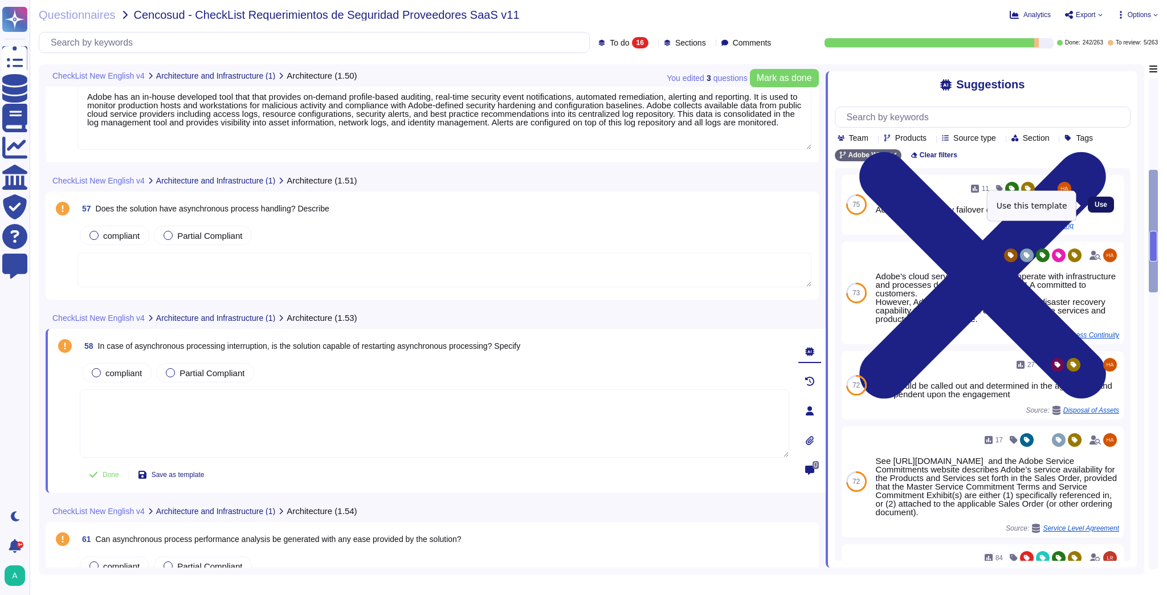
click at [1101, 203] on button "Use" at bounding box center [1101, 205] width 26 height 16
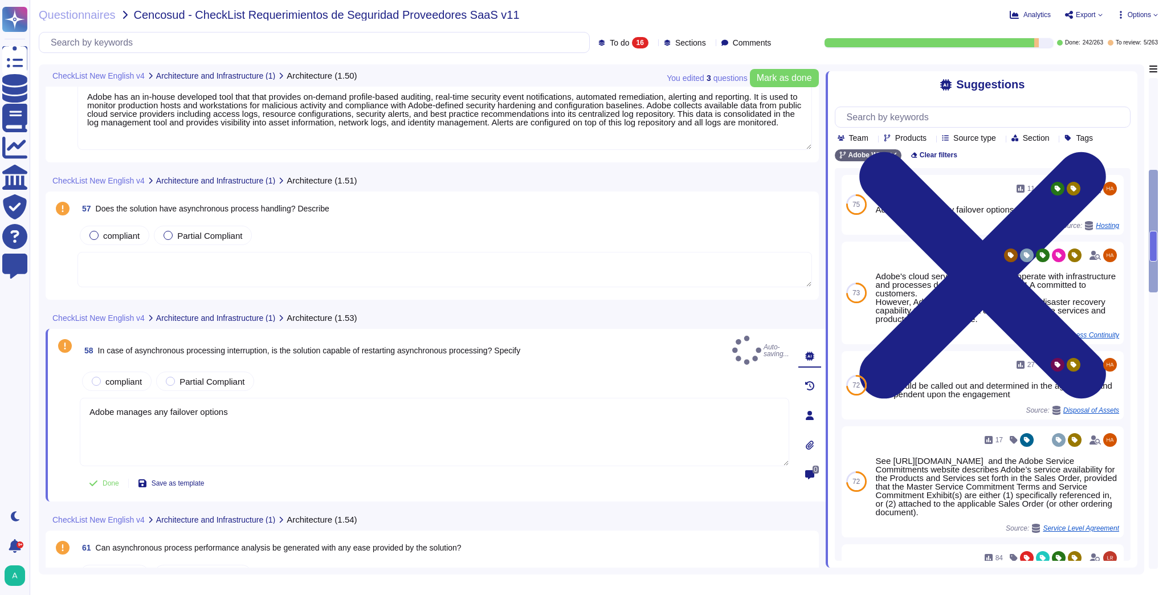
type textarea "Adobe manages any failover options"
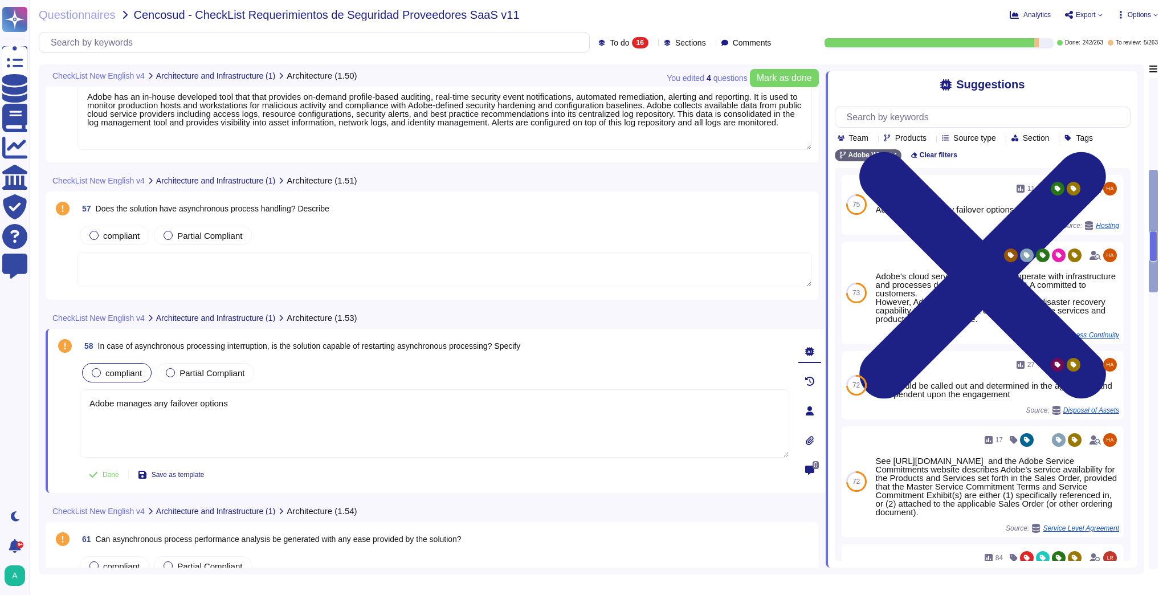
click at [118, 378] on div "compliant" at bounding box center [117, 372] width 70 height 19
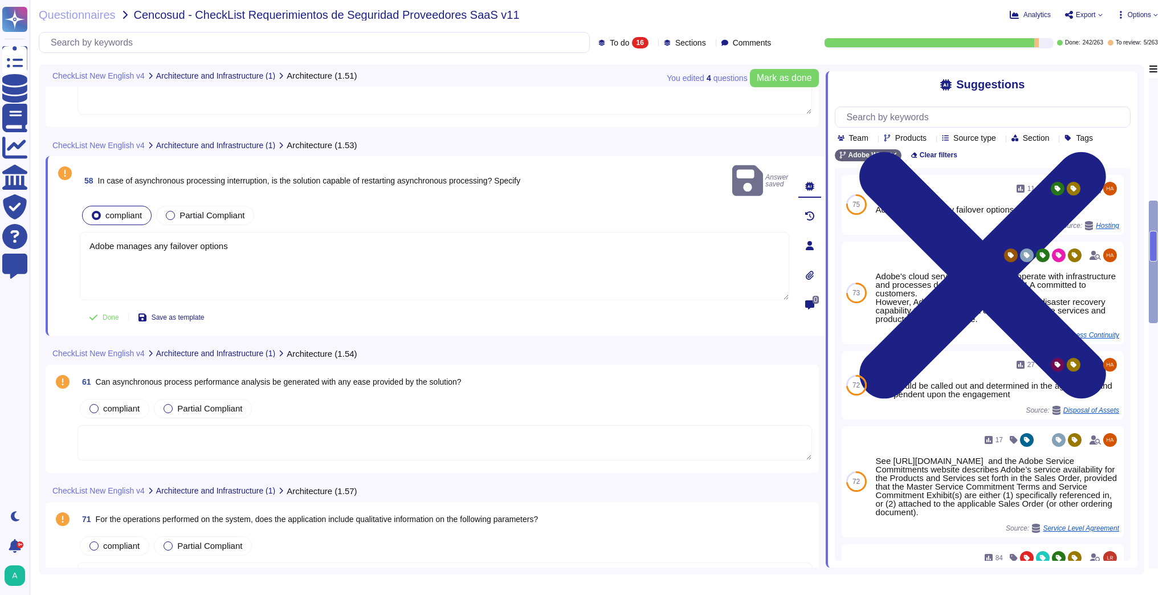
scroll to position [775, 0]
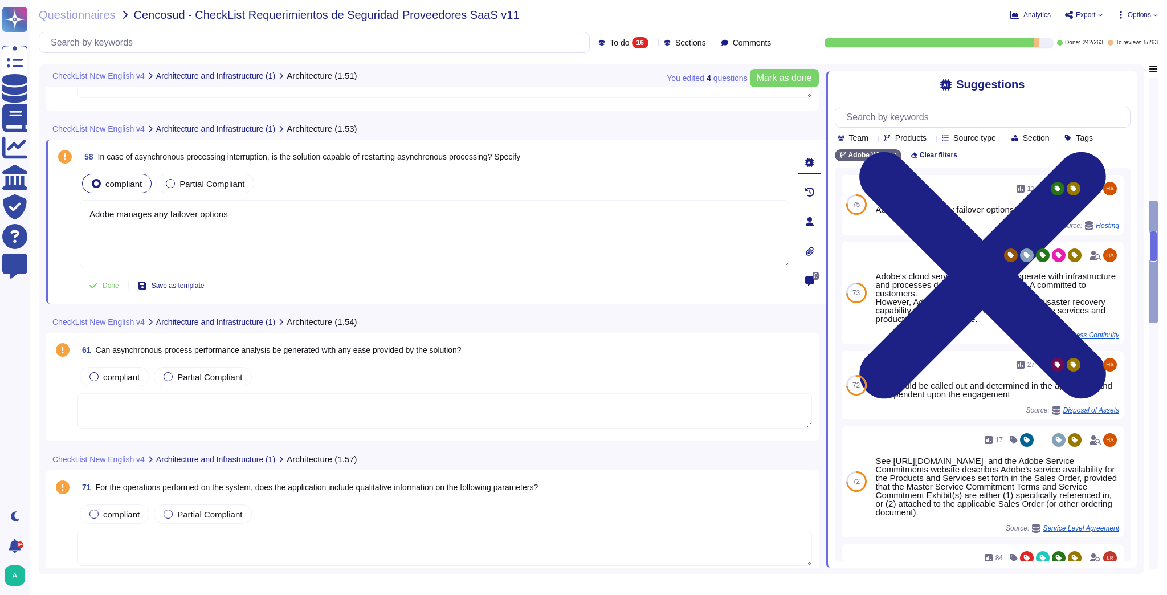
click at [214, 406] on textarea at bounding box center [445, 410] width 735 height 35
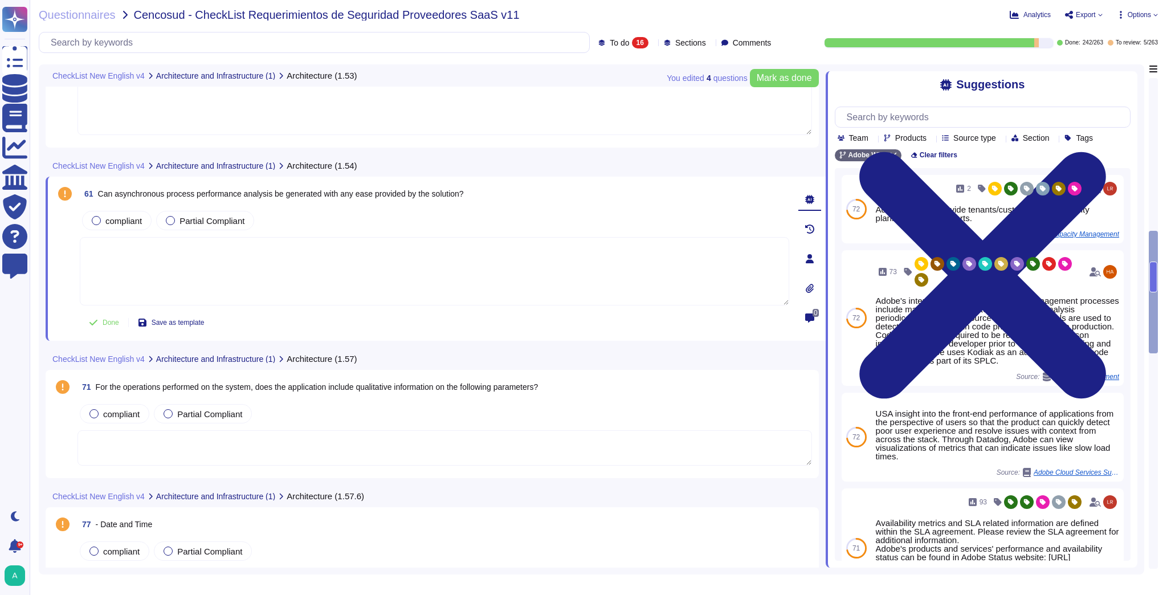
scroll to position [912, 0]
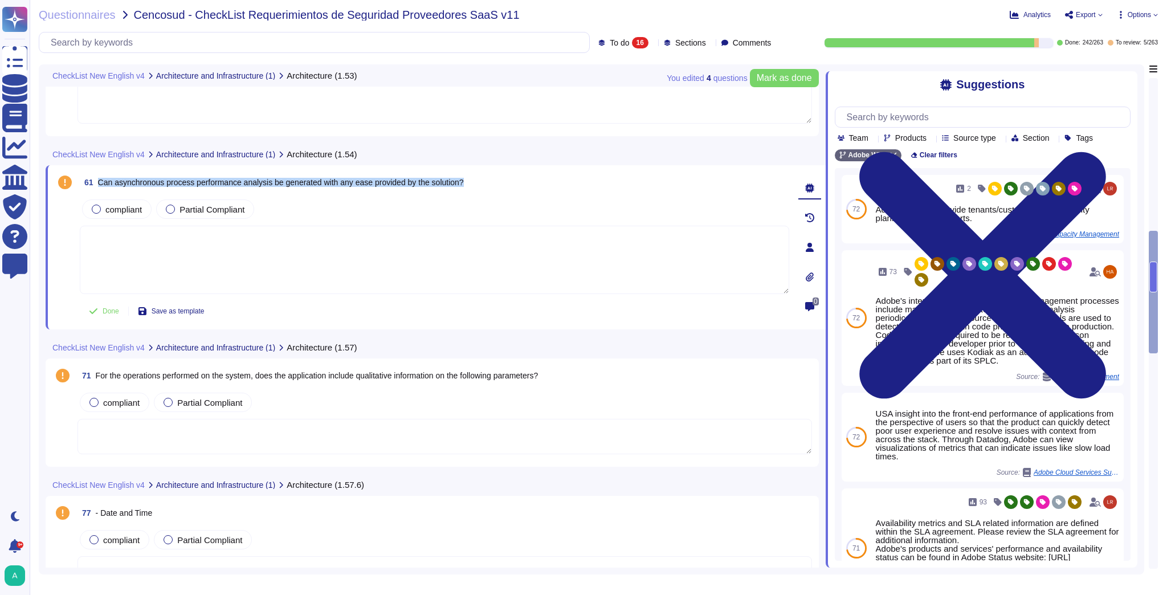
drag, startPoint x: 473, startPoint y: 181, endPoint x: 97, endPoint y: 182, distance: 375.6
click at [97, 182] on div "61 Can asynchronous process performance analysis be generated with any ease pro…" at bounding box center [435, 182] width 710 height 21
copy span "Can asynchronous process performance analysis be generated with any ease provid…"
click at [180, 245] on textarea at bounding box center [435, 260] width 710 height 68
paste textarea "asynchronous process performance analysis can be facilitated within Adobe Exper…"
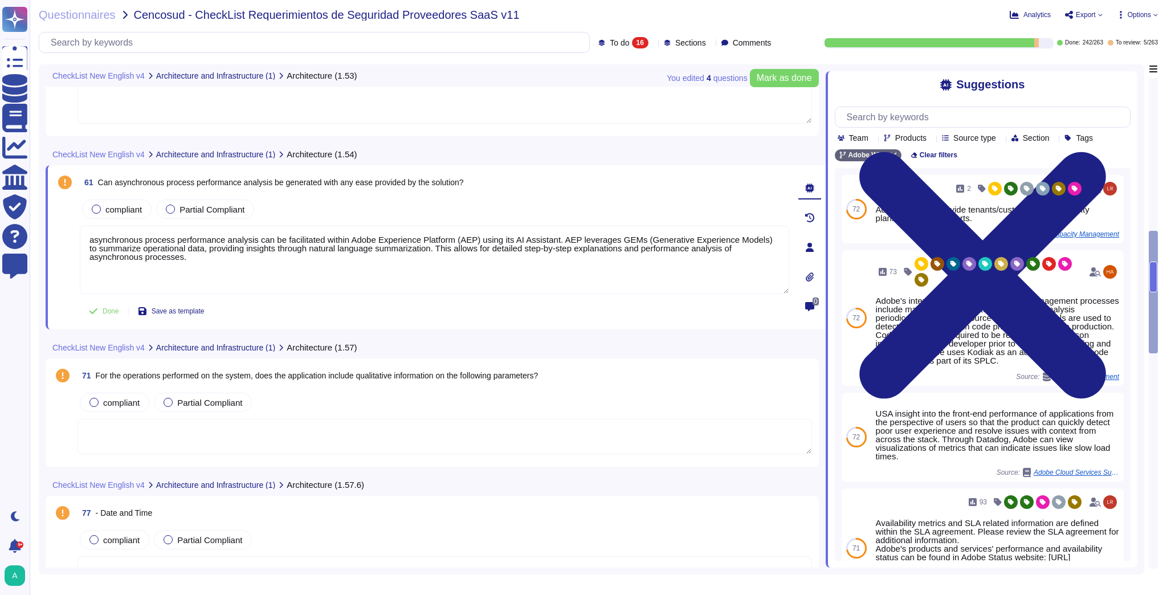
drag, startPoint x: 93, startPoint y: 236, endPoint x: 79, endPoint y: 237, distance: 14.3
click at [79, 237] on div "61 Can asynchronous process performance analysis be generated with any ease pro…" at bounding box center [422, 247] width 735 height 150
type textarea "Asynchronous process performance analysis can be facilitated within Adobe Exper…"
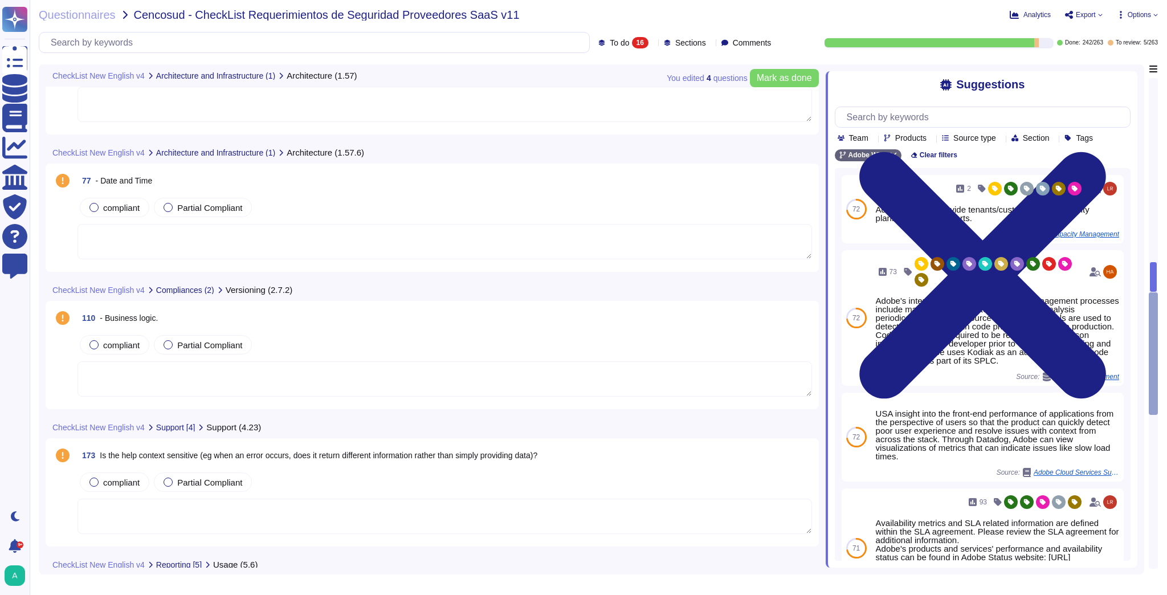
scroll to position [1231, 0]
click at [557, 456] on div "173 Is the help context sensitive (eg when an error occurs, does it return diff…" at bounding box center [445, 455] width 735 height 21
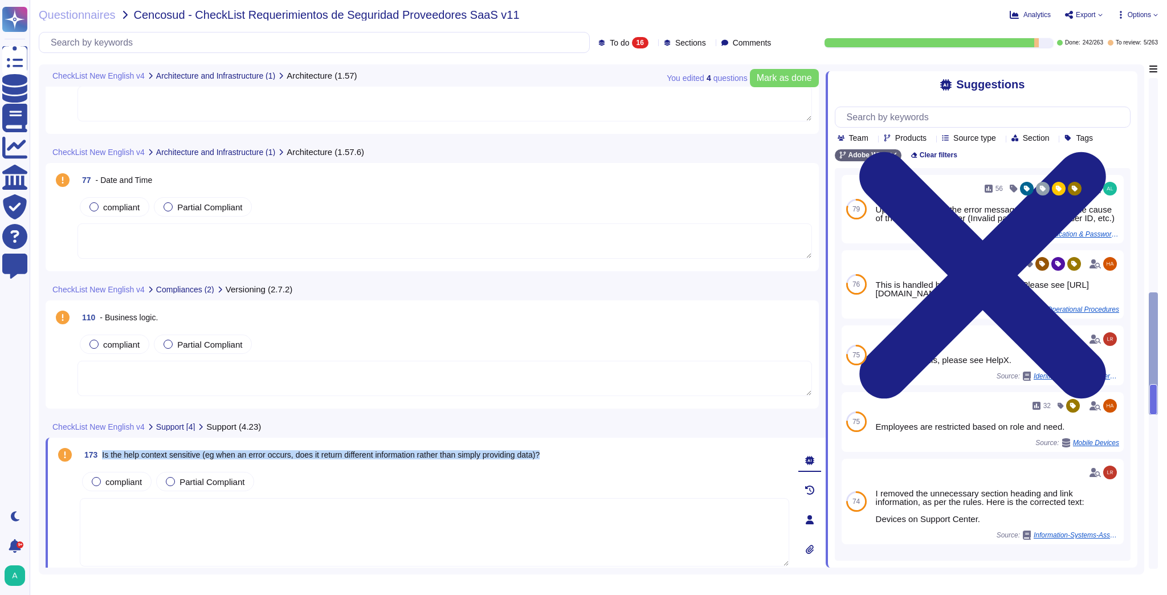
drag, startPoint x: 560, startPoint y: 454, endPoint x: 100, endPoint y: 454, distance: 460.0
click at [100, 454] on div "173 Is the help context sensitive (eg when an error occurs, does it return diff…" at bounding box center [435, 455] width 710 height 21
copy span "Is the help context sensitive (eg when an error occurs, does it return differen…"
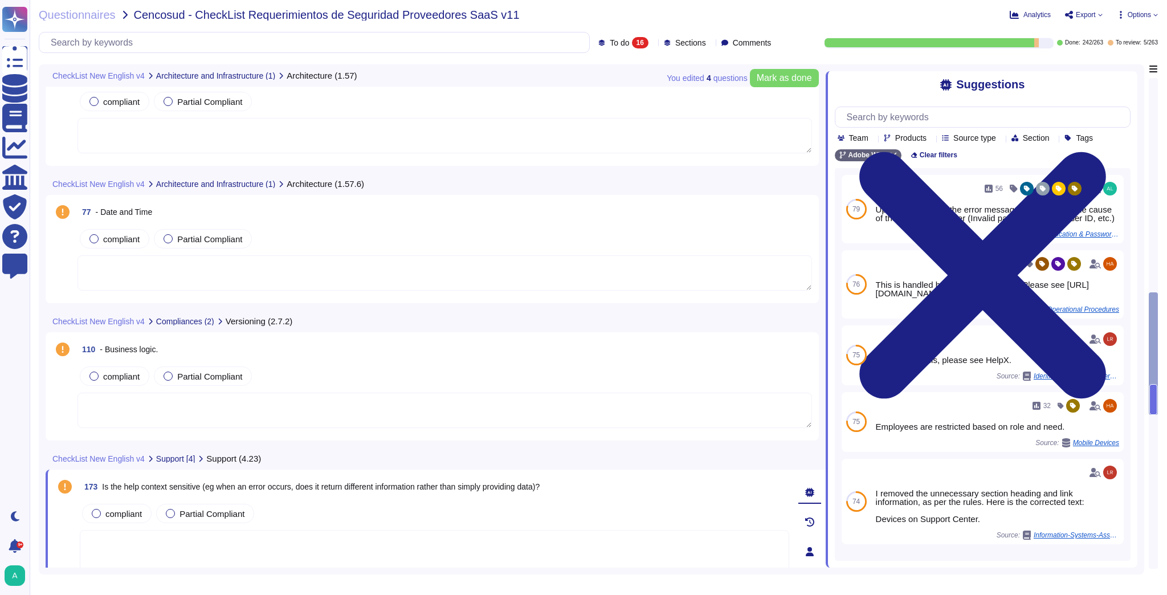
scroll to position [1199, 0]
click at [789, 84] on button "Mark as done" at bounding box center [784, 78] width 69 height 18
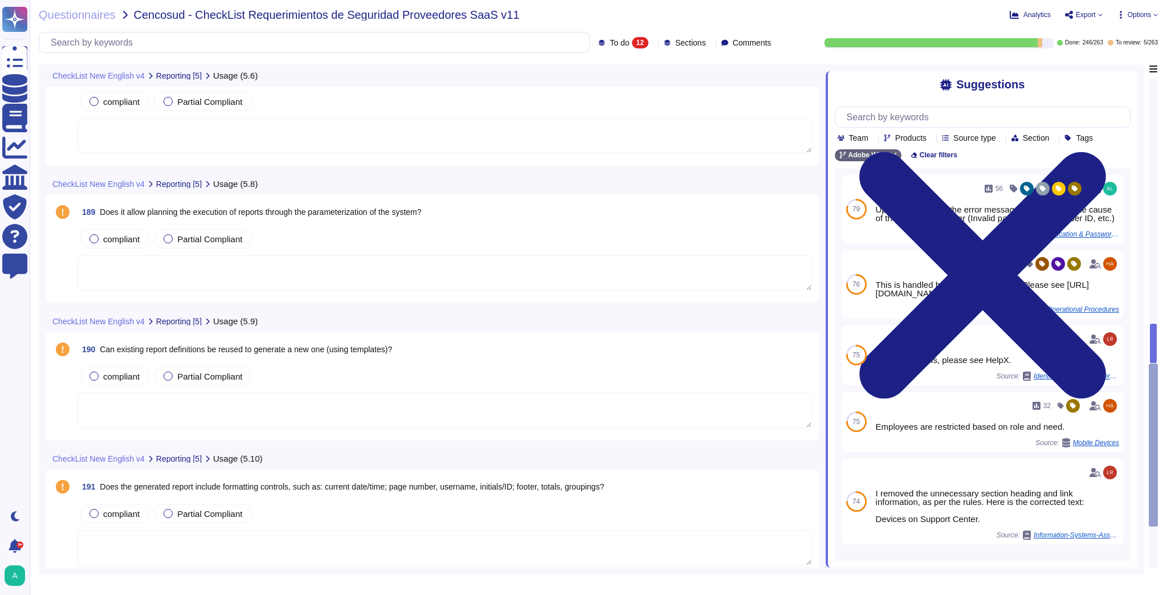
click at [636, 43] on div "To do 12" at bounding box center [625, 42] width 55 height 11
click at [621, 125] on span "To review" at bounding box center [613, 129] width 36 height 10
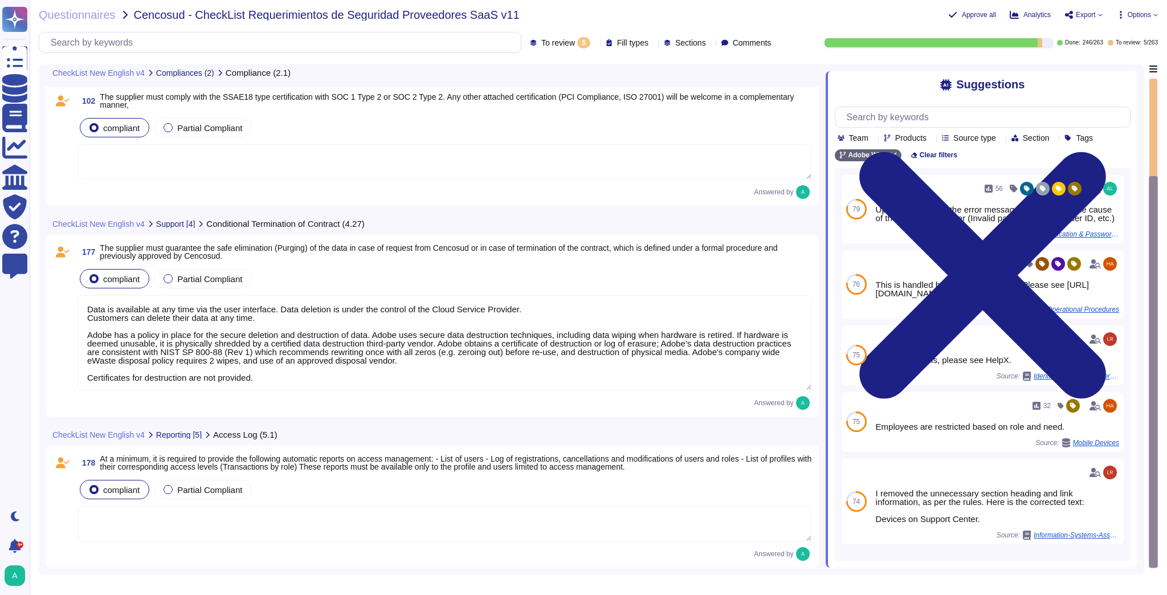
type textarea "EXAMPLE: "We have an API with SSL and authentication token. There is not an API…"
type textarea "Data is available at any time via the user interface. Data deletion is under th…"
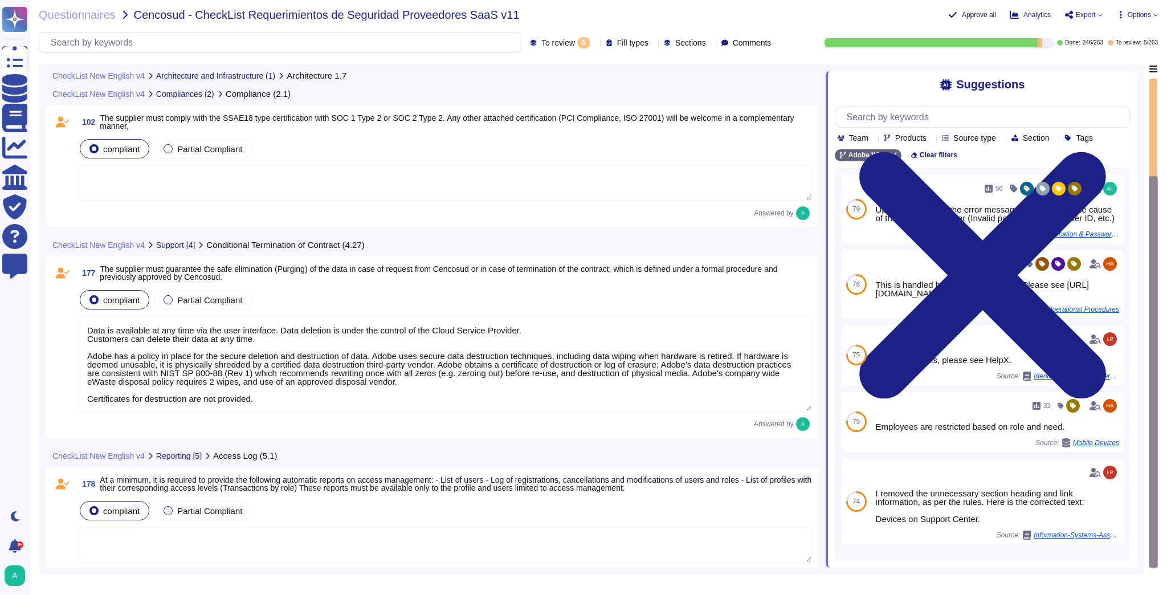
click at [976, 15] on span "Approve all" at bounding box center [979, 14] width 34 height 7
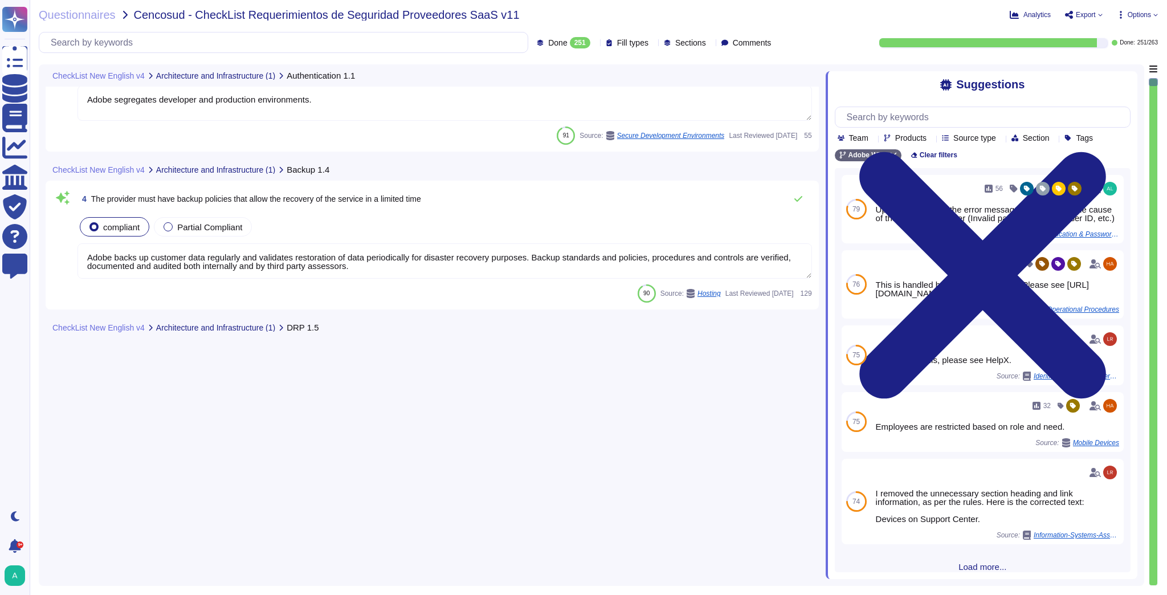
type textarea "Adobe will integrate with any [PERSON_NAME] 2.0 compliant identity provider (Id…"
type textarea "The only AWS Signature Version allowed to generate pre-signed URLs with is AWS …"
type textarea "Adobe segregates developer and production environments."
type textarea "Adobe backs up customer data regularly and validates restoration of data period…"
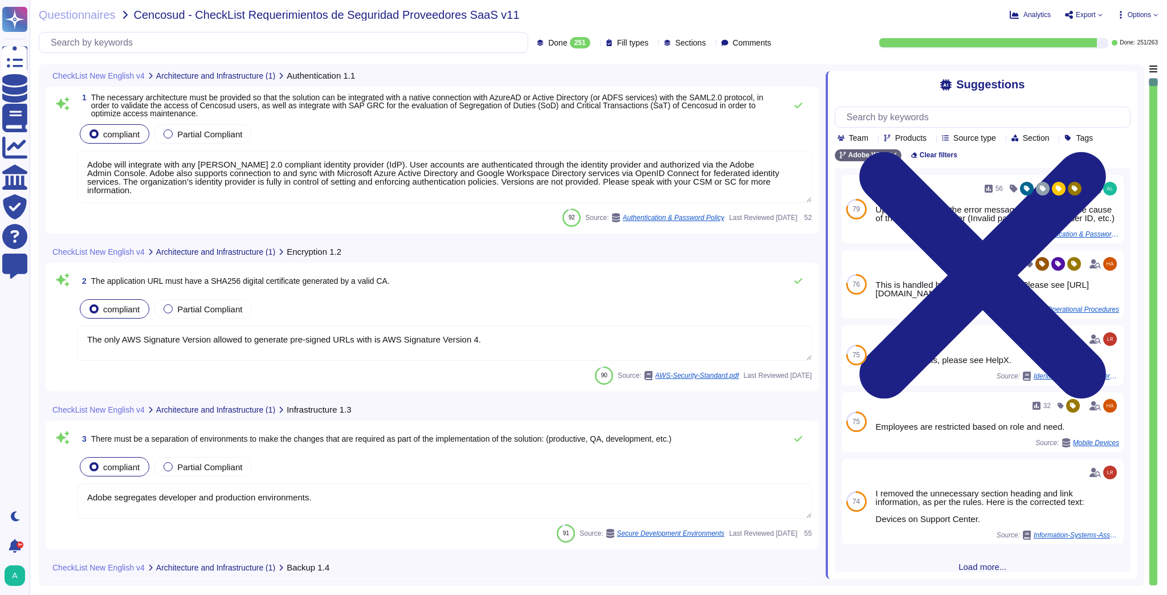
type textarea "In the event of a suspected breach, several responses are triggered within Adob…"
click at [1101, 14] on icon at bounding box center [1100, 15] width 4 height 2
click at [1107, 69] on p "Download" at bounding box center [1126, 83] width 40 height 28
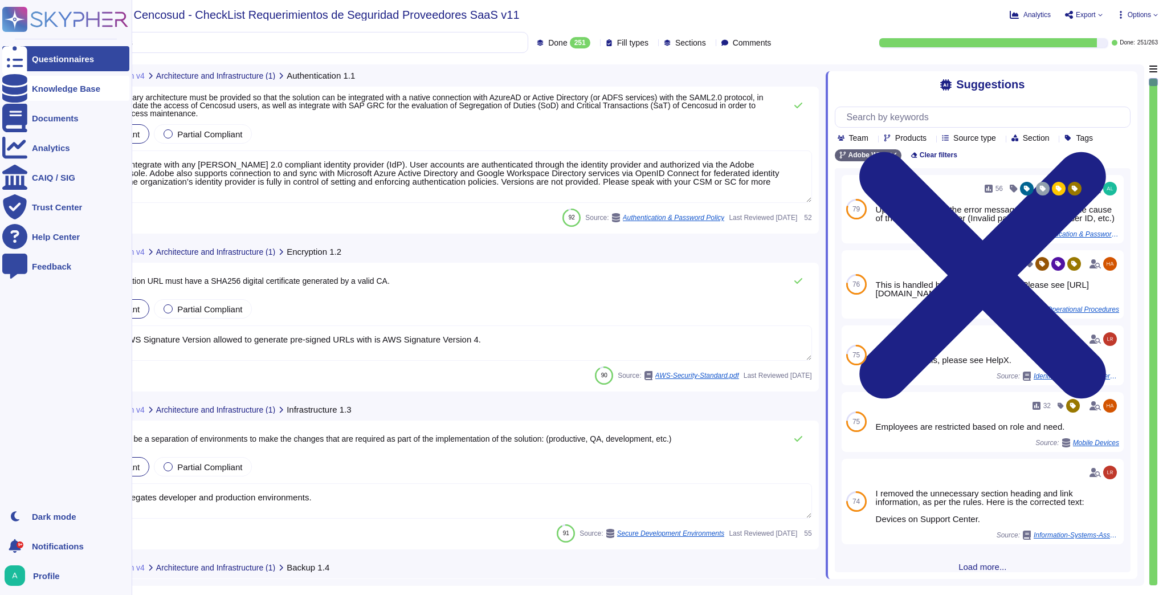
click at [41, 87] on div "Knowledge Base" at bounding box center [66, 88] width 68 height 9
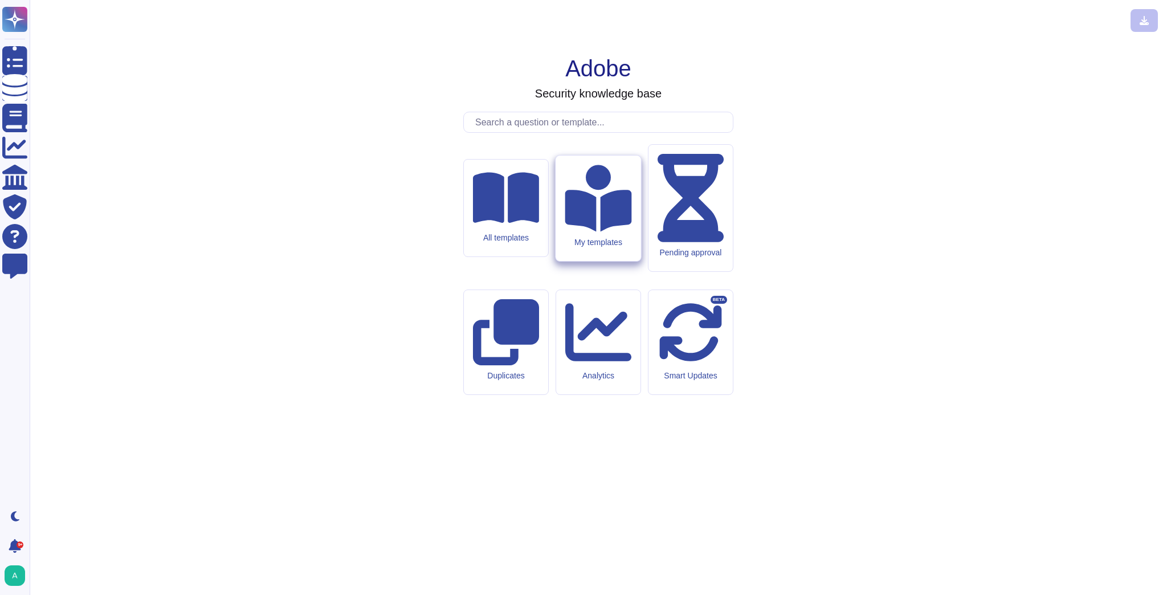
click at [609, 261] on div "My templates" at bounding box center [598, 208] width 85 height 105
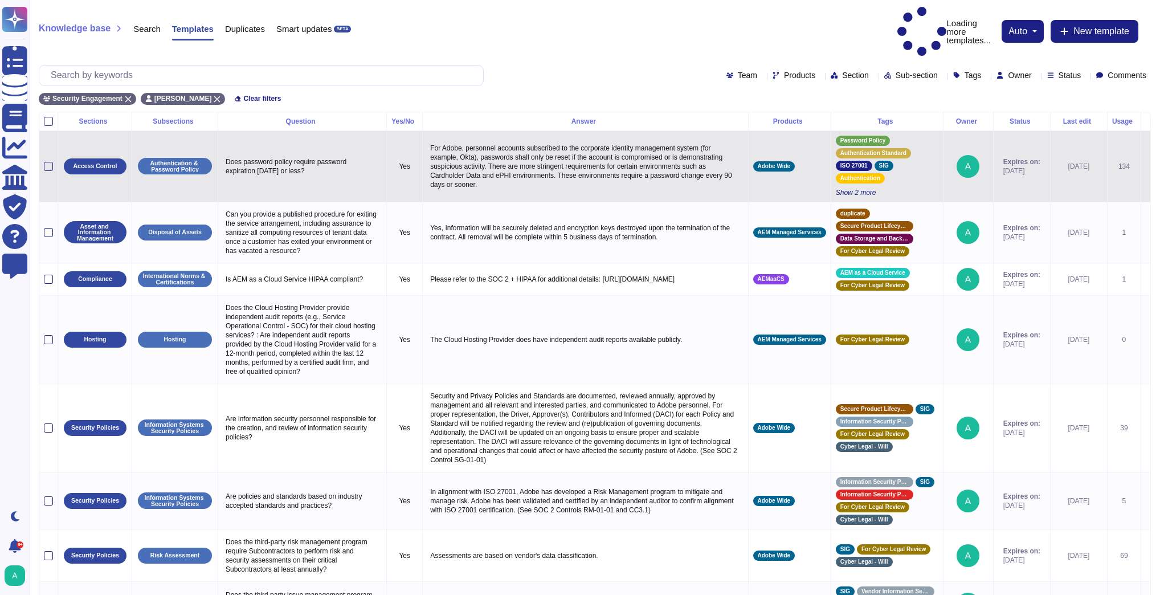
click at [1146, 167] on icon at bounding box center [1146, 167] width 0 height 0
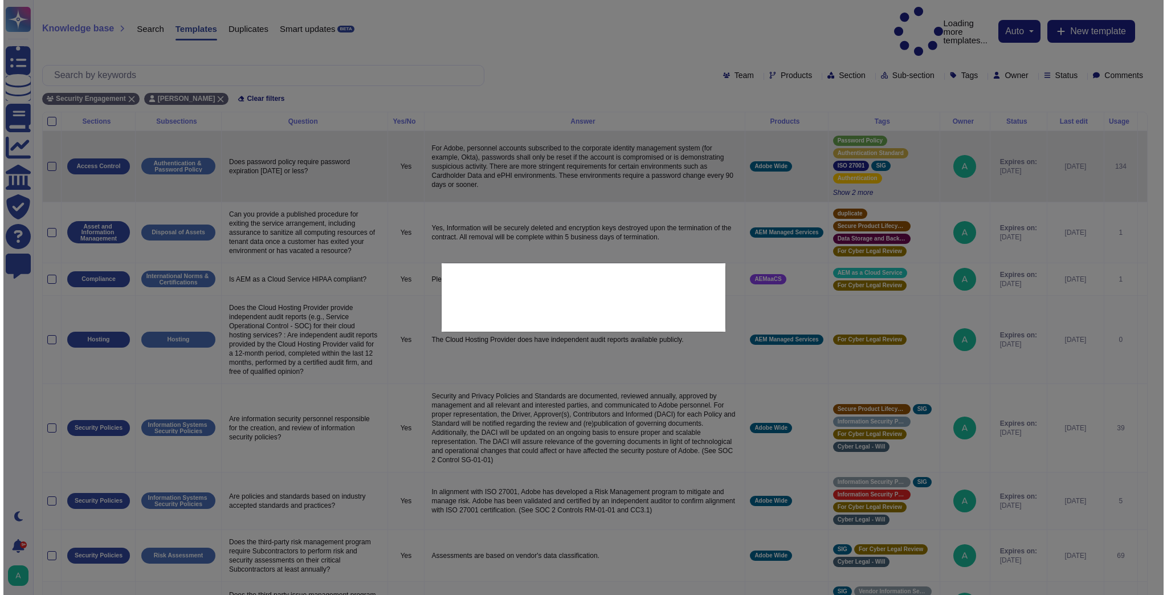
type textarea "Does password policy require password expiration [DATE] or less?"
type textarea "For Adobe, personnel accounts subscribed to the corporate identity management s…"
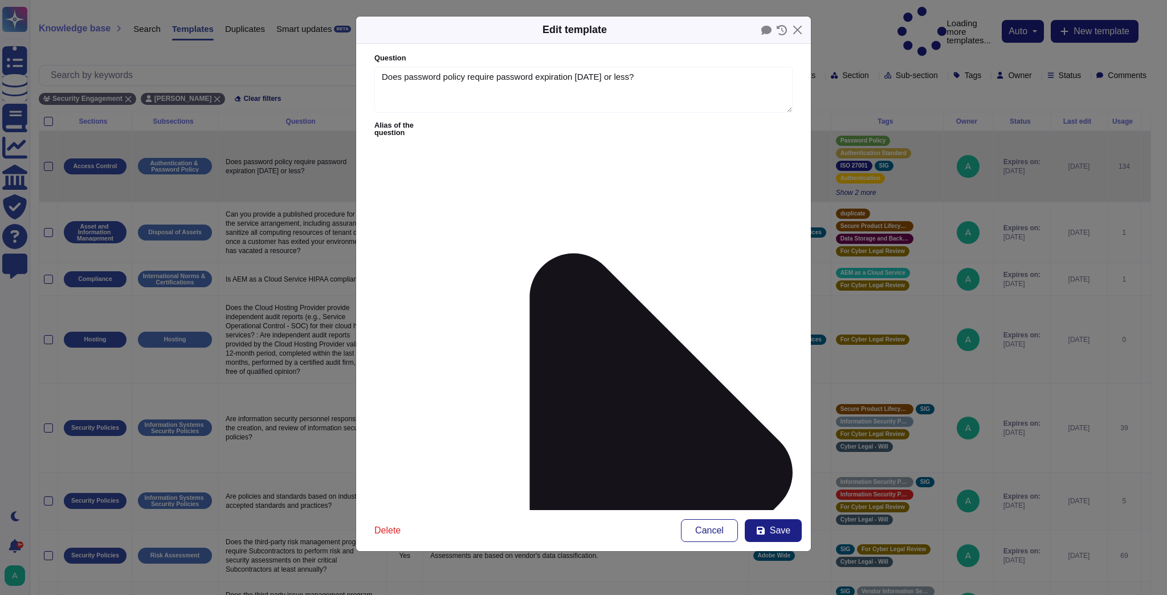
type textarea "Does password policy require password expiration [DATE] or less?"
type textarea "For Adobe, personnel accounts subscribed to the corporate identity management s…"
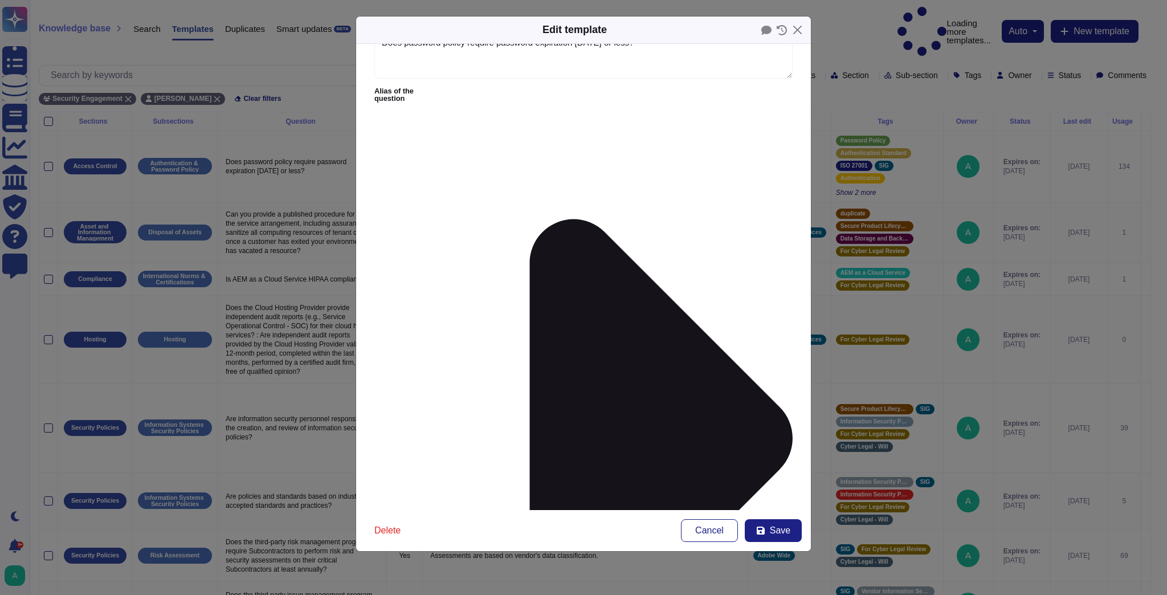
scroll to position [35, 0]
click at [787, 534] on span "Save" at bounding box center [780, 530] width 21 height 9
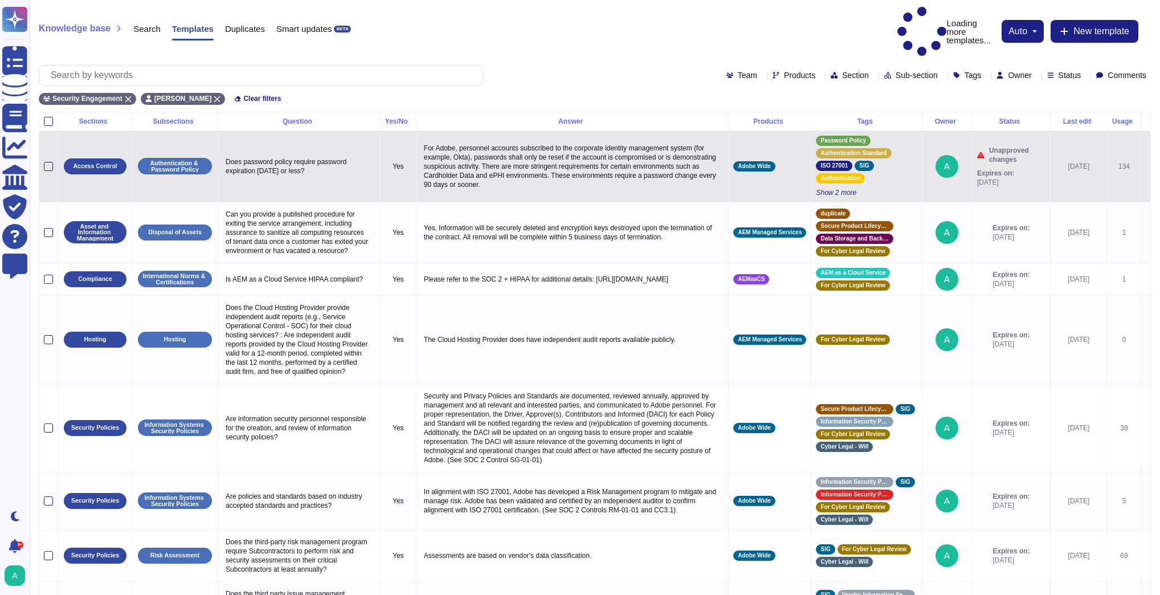
click at [1011, 146] on div "Unapproved changes Expires on: [DATE]" at bounding box center [1012, 166] width 68 height 41
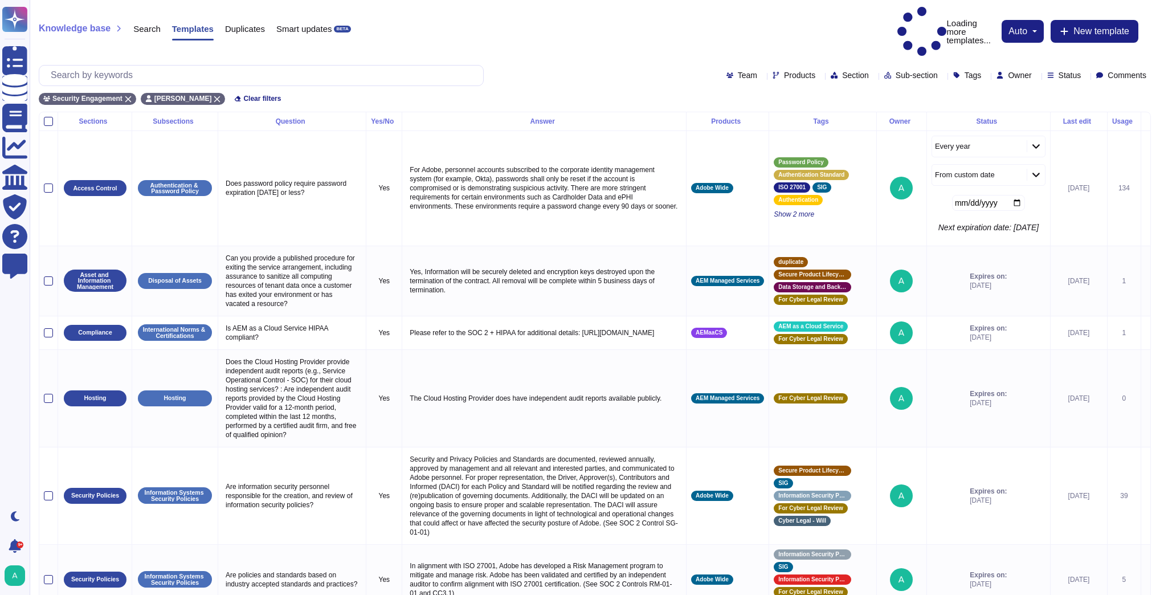
click at [933, 86] on div "Security Engagement [PERSON_NAME] Clear filters" at bounding box center [595, 95] width 1113 height 19
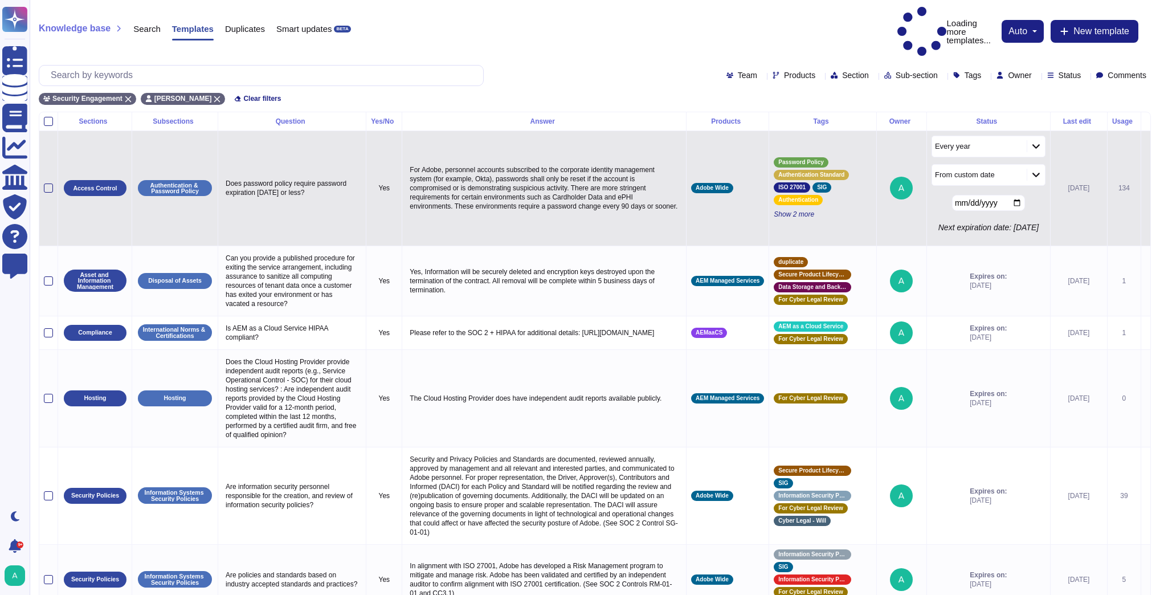
click at [1146, 189] on icon at bounding box center [1146, 189] width 0 height 0
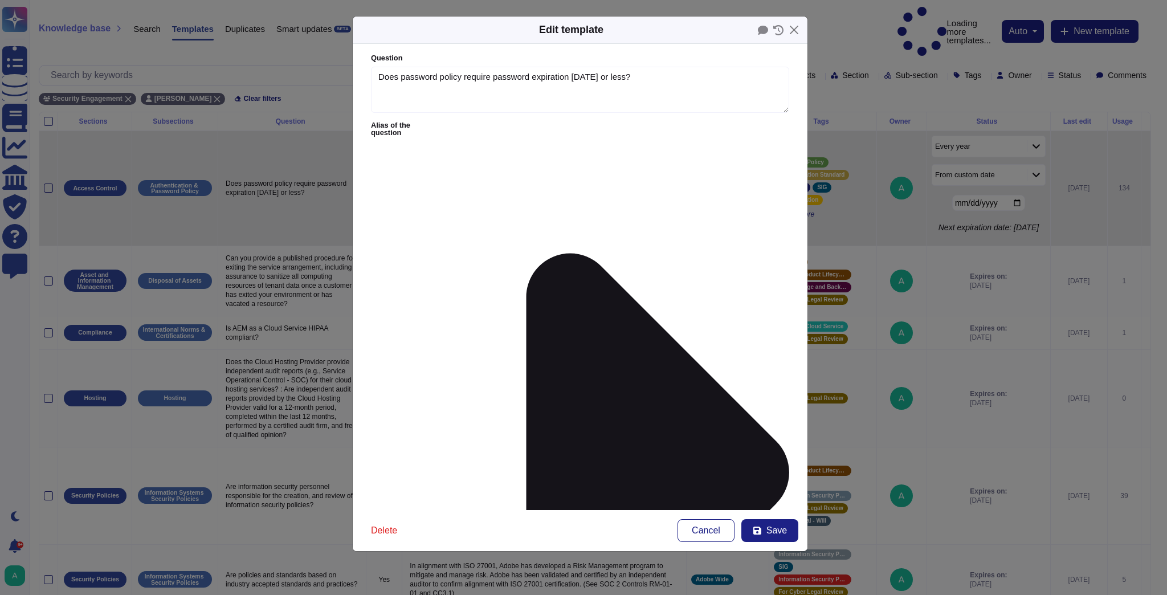
type textarea "Does password policy require password expiration [DATE] or less?"
type textarea "For Adobe, personnel accounts subscribed to the corporate identity management s…"
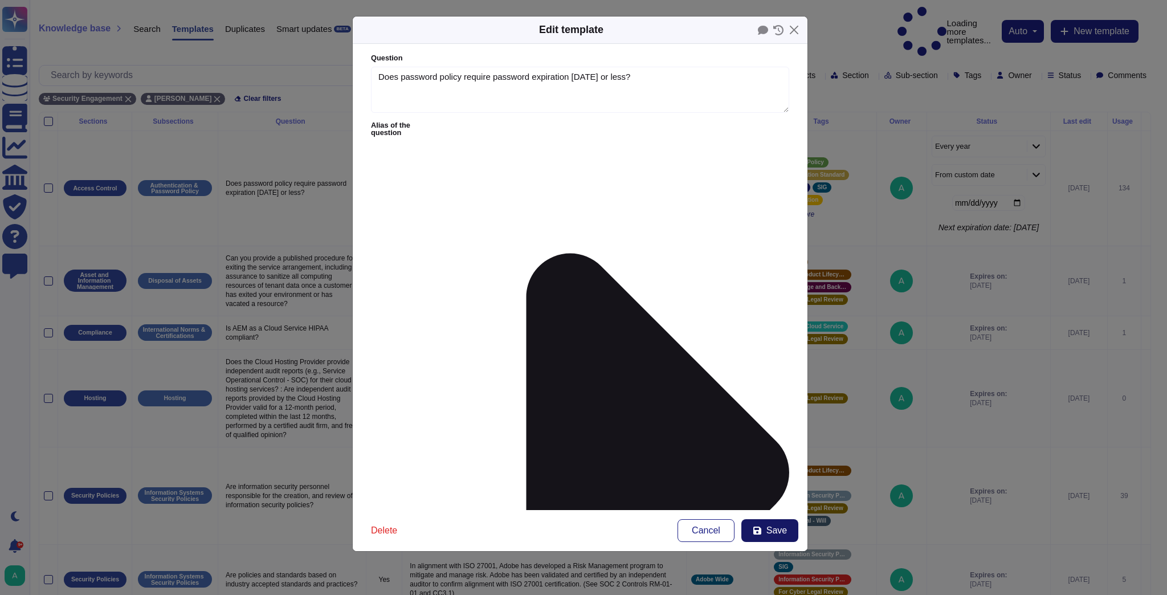
click at [771, 530] on span "Save" at bounding box center [777, 530] width 21 height 9
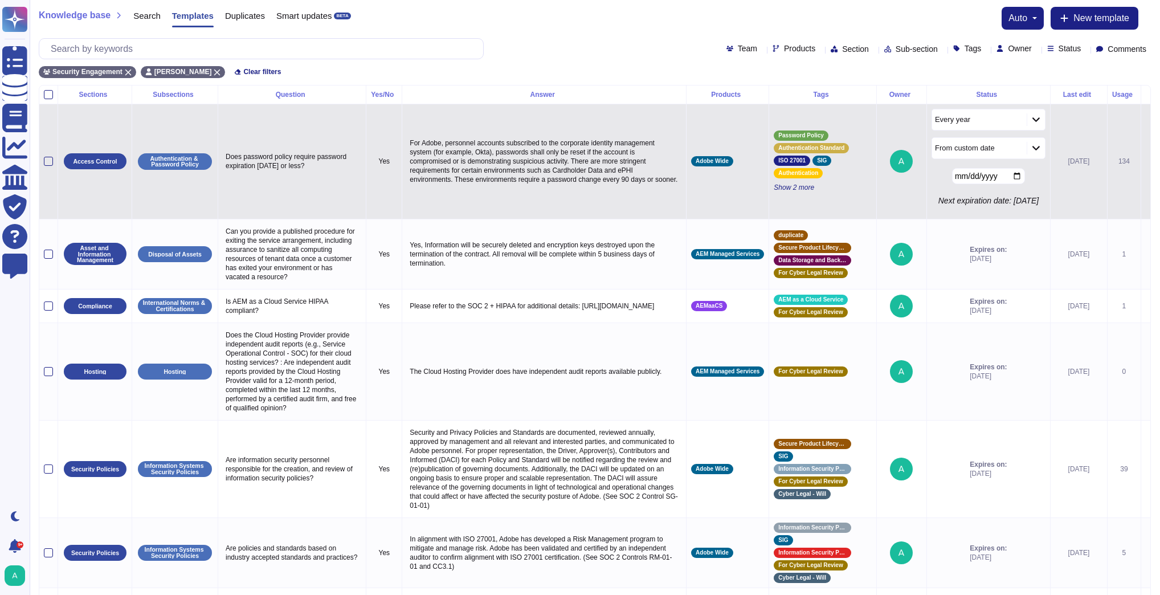
click at [539, 171] on p "For Adobe, personnel accounts subscribed to the corporate identity management s…" at bounding box center [544, 161] width 275 height 51
type textarea "For Adobe, personnel accounts subscribed to the corporate identity management s…"
click at [890, 159] on img at bounding box center [901, 161] width 23 height 23
click at [880, 130] on td at bounding box center [902, 161] width 50 height 115
click at [1094, 125] on td "[DATE]" at bounding box center [1078, 161] width 57 height 115
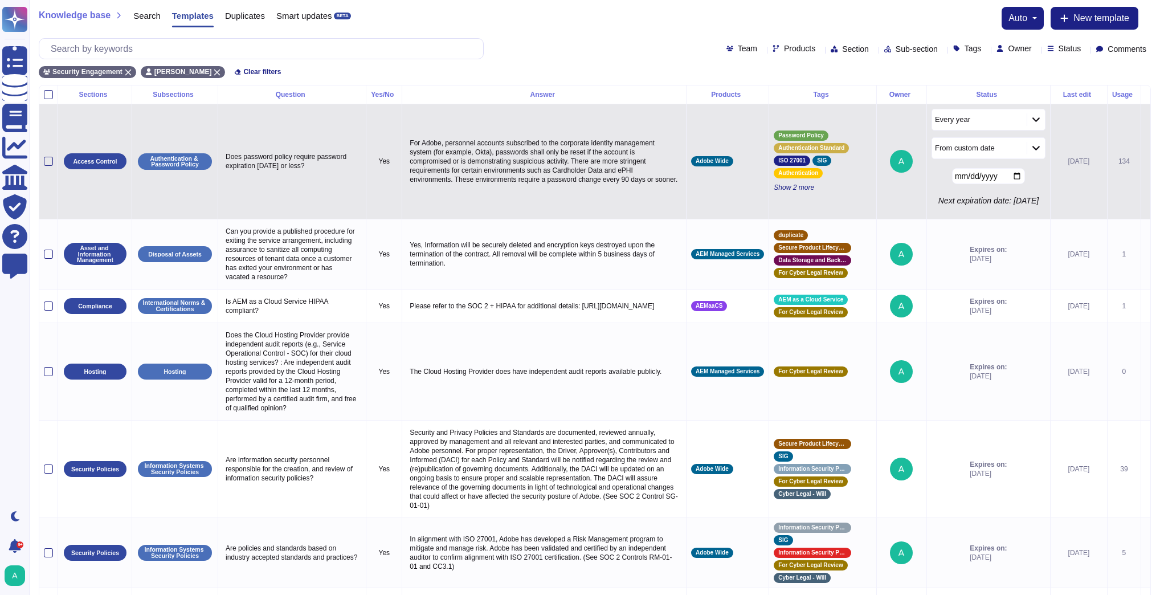
click at [1146, 162] on icon at bounding box center [1146, 162] width 0 height 0
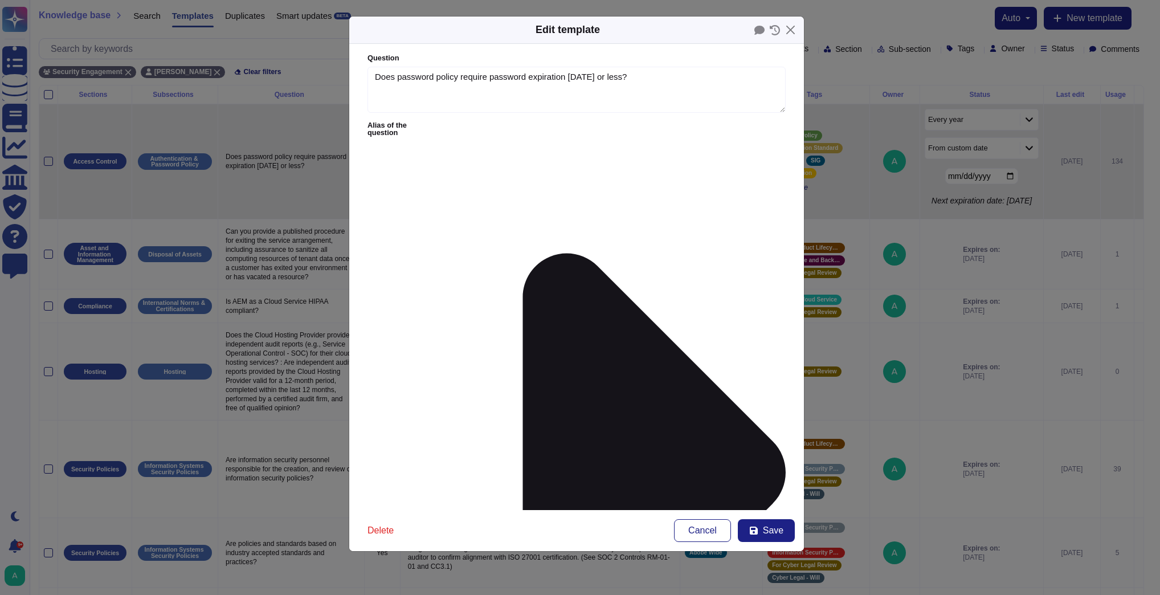
type textarea "Does password policy require password expiration [DATE] or less?"
type textarea "For Adobe, personnel accounts subscribed to the corporate identity management s…"
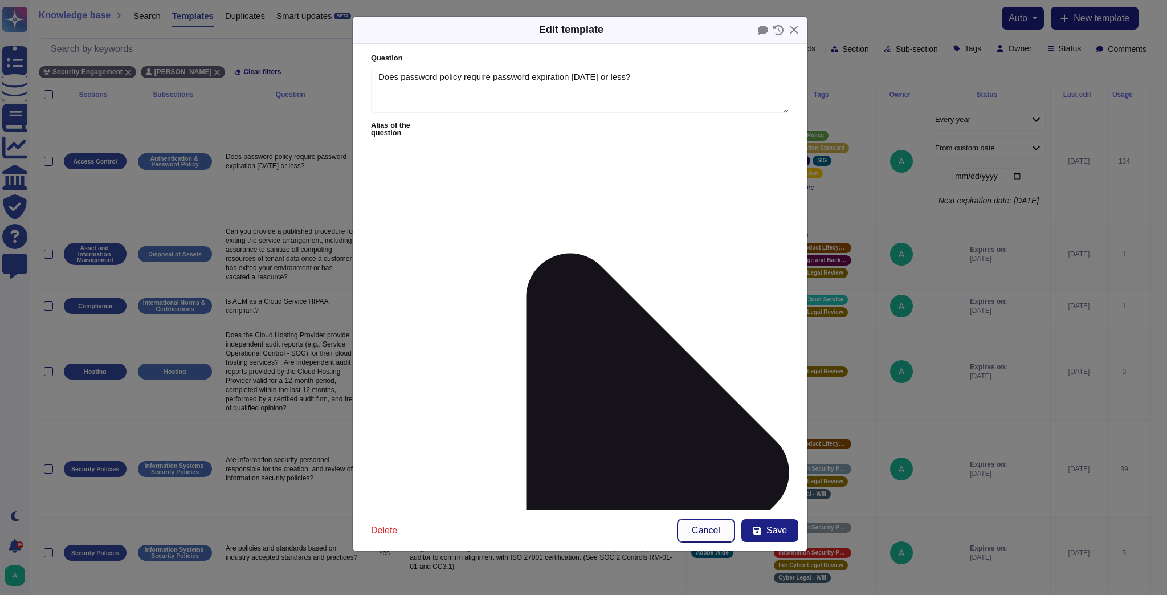
click at [718, 539] on button "Cancel" at bounding box center [706, 530] width 57 height 23
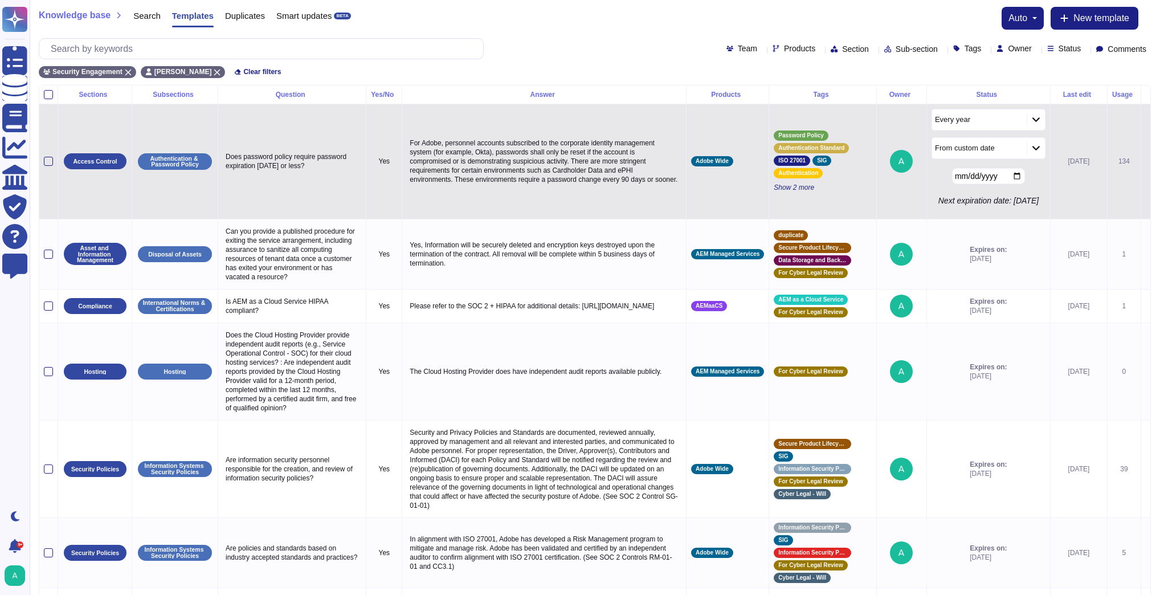
click at [1146, 162] on icon at bounding box center [1146, 162] width 0 height 0
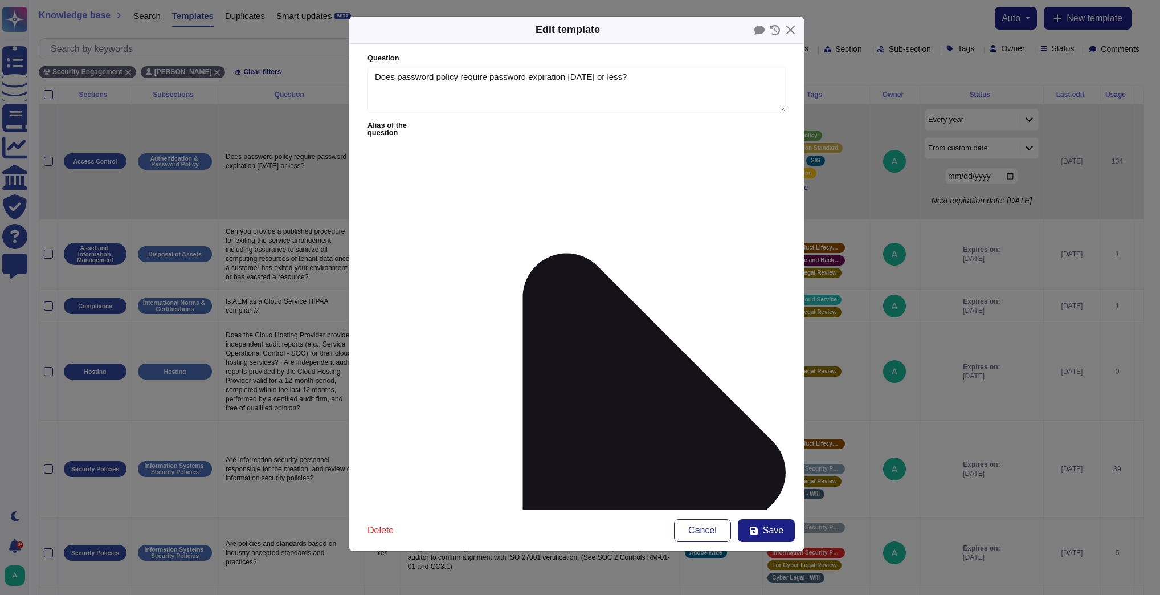
type textarea "Does password policy require password expiration [DATE] or less?"
type textarea "For Adobe, personnel accounts subscribed to the corporate identity management s…"
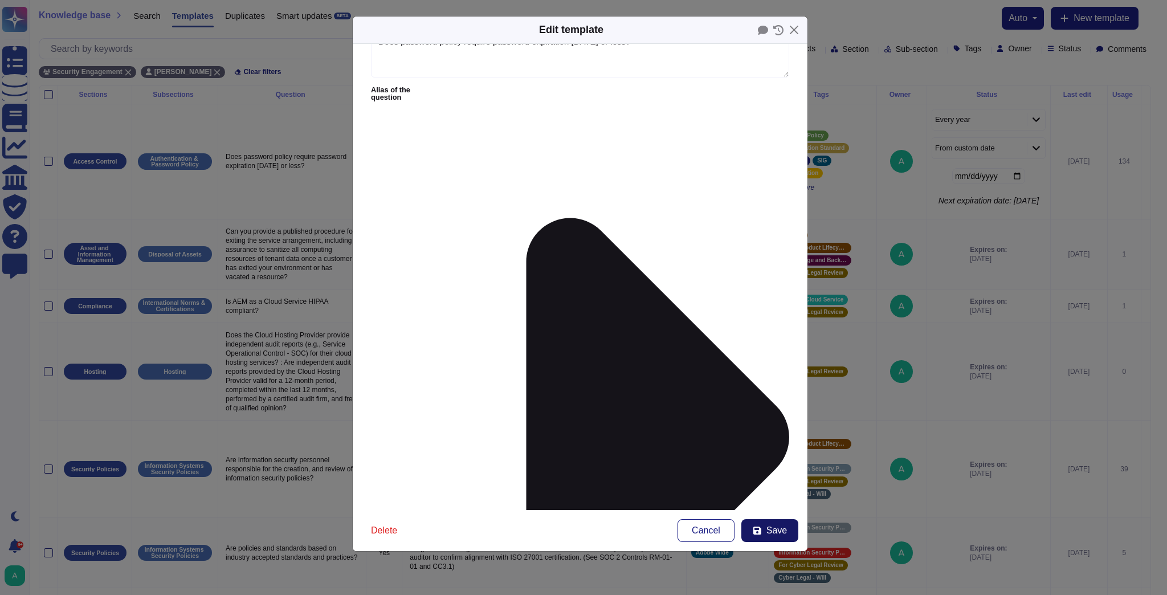
click at [785, 530] on span "Save" at bounding box center [777, 530] width 21 height 9
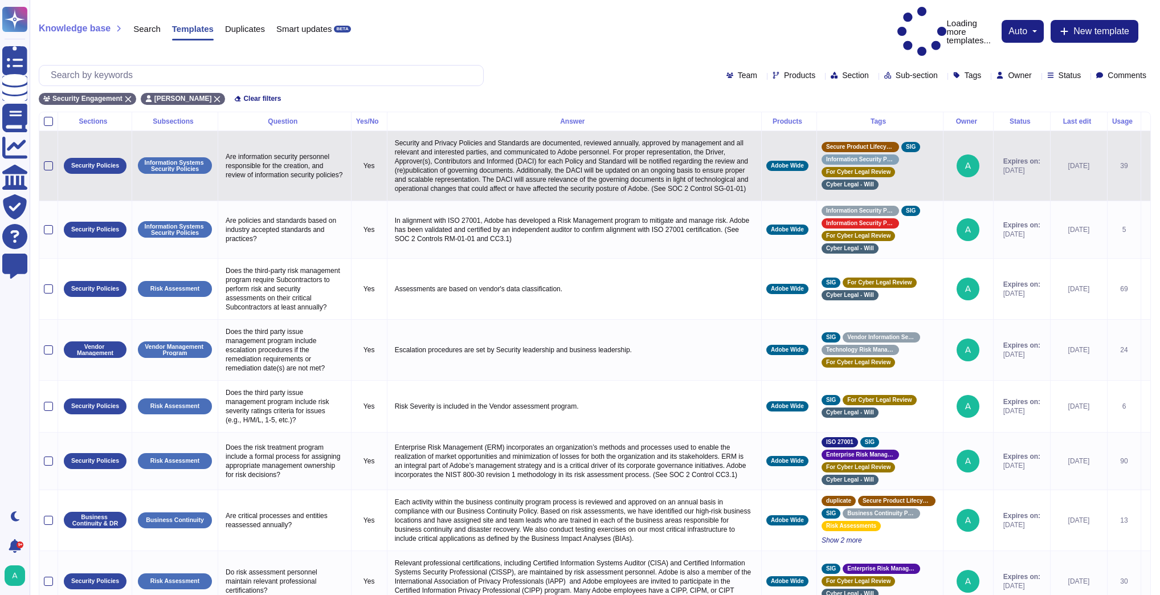
click at [1146, 166] on icon at bounding box center [1146, 166] width 0 height 0
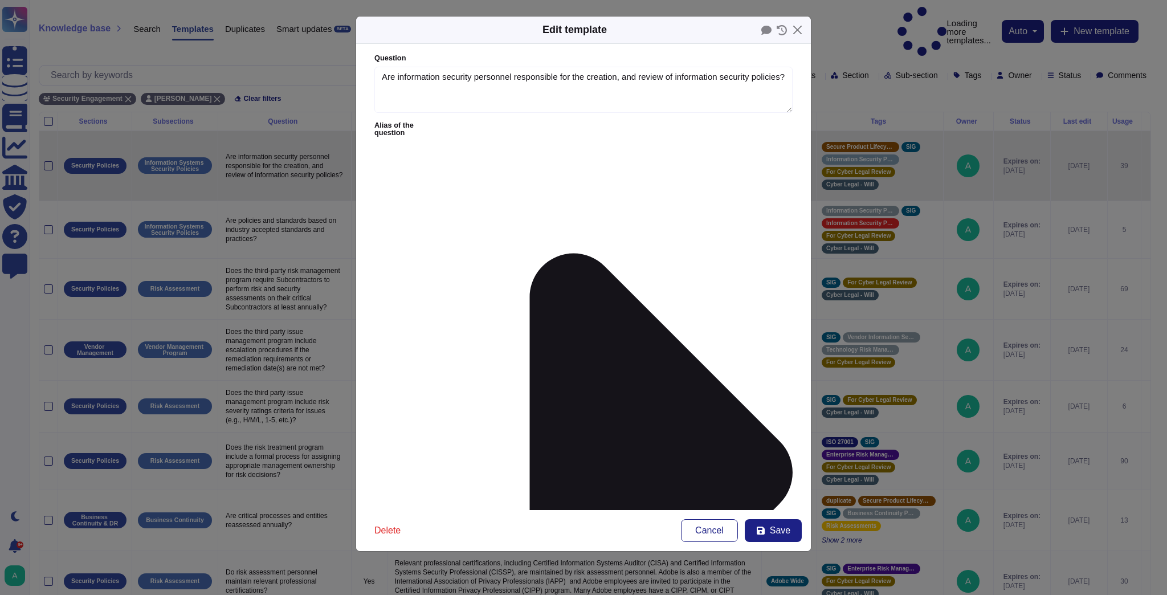
type textarea "Are information security personnel responsible for the creation, and review of …"
type textarea "Security and Privacy Policies and Standards are documented, reviewed annually, …"
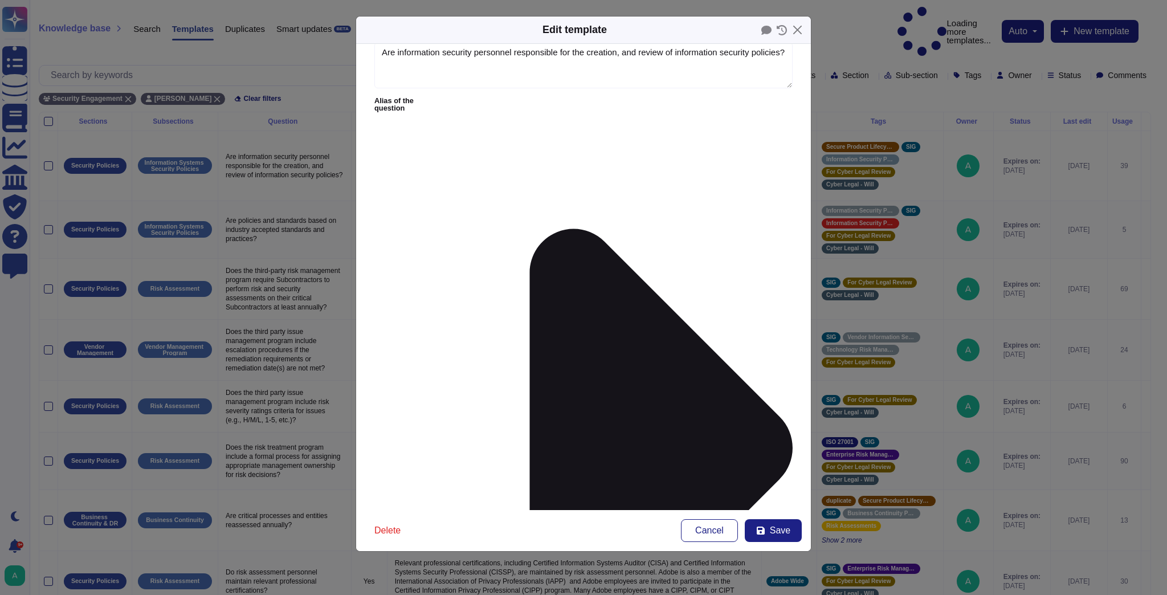
scroll to position [35, 0]
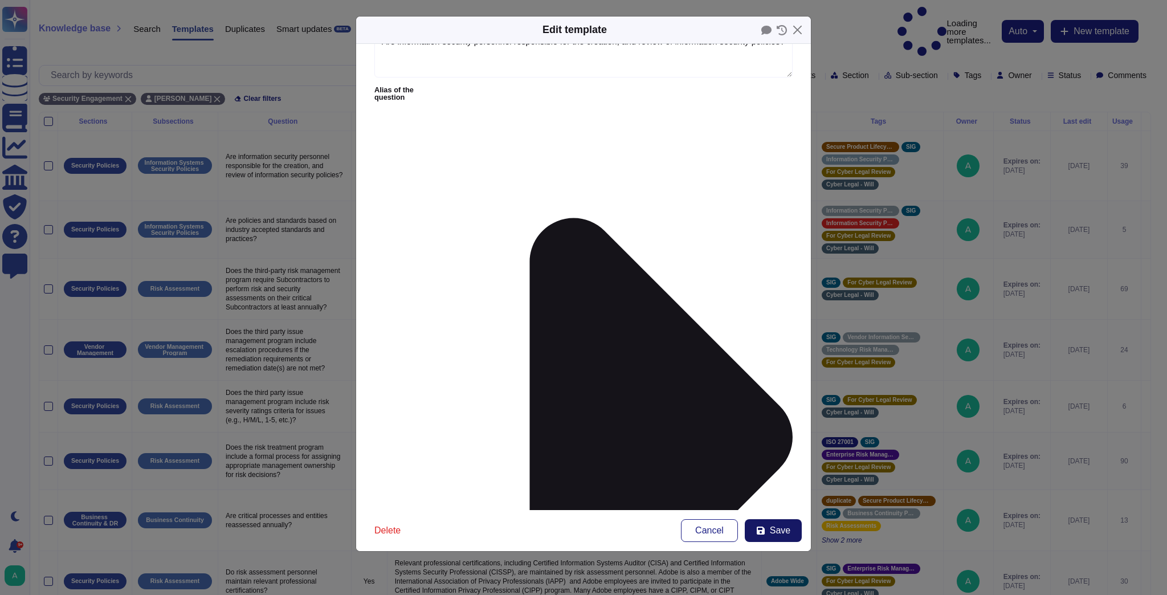
click at [769, 532] on button "Save" at bounding box center [773, 530] width 57 height 23
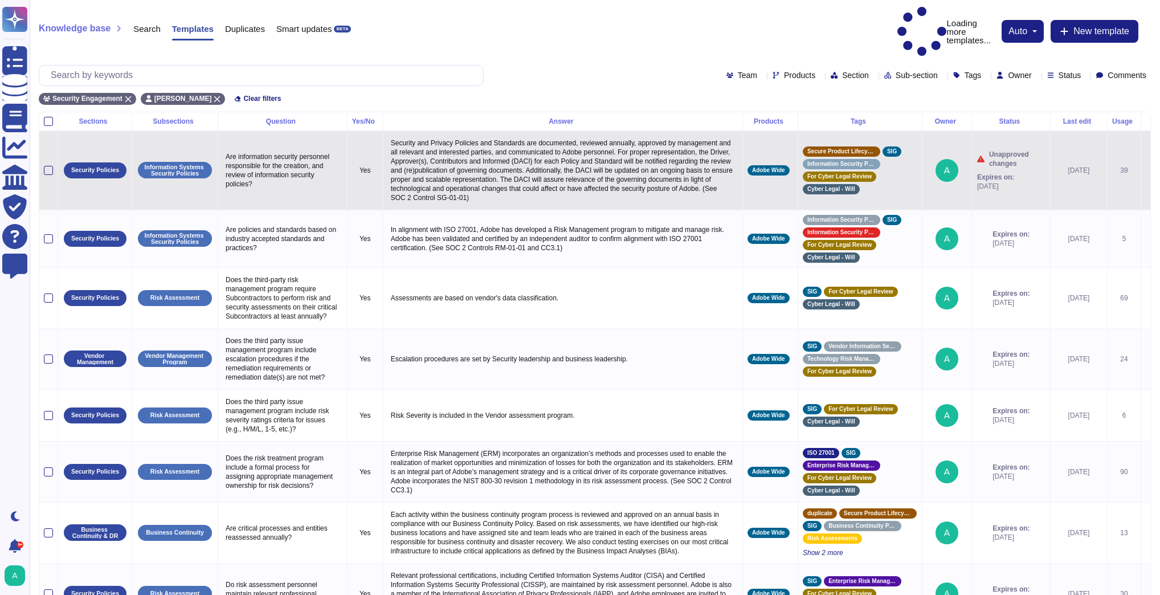
click at [1146, 171] on icon at bounding box center [1146, 171] width 0 height 0
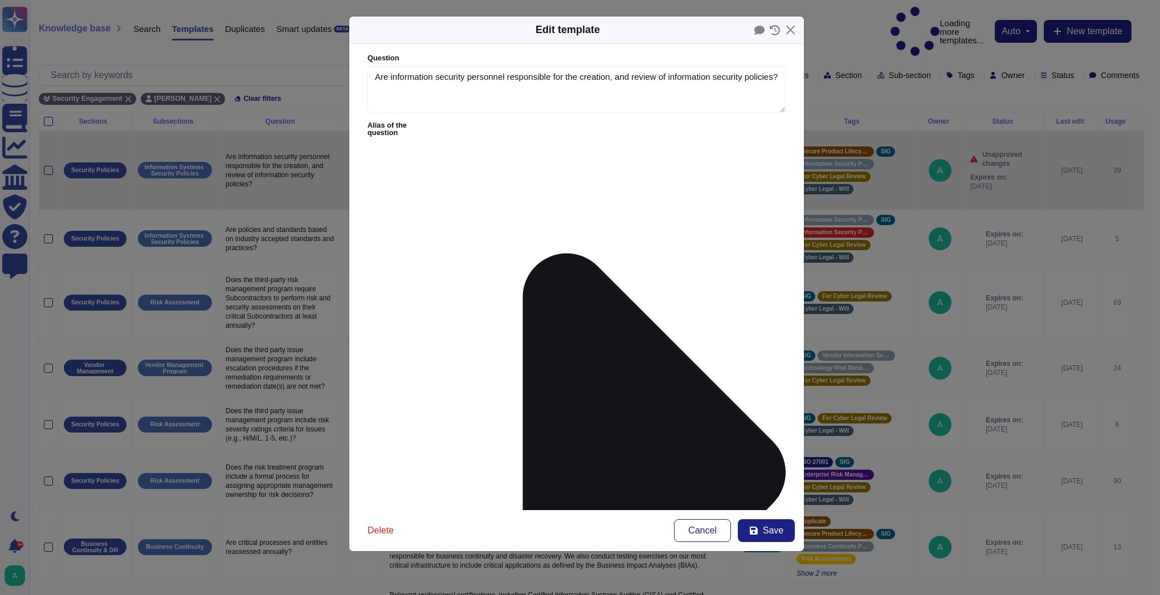
type textarea "Are information security personnel responsible for the creation, and review of …"
type textarea "Security and Privacy Policies and Standards are documented, reviewed annually, …"
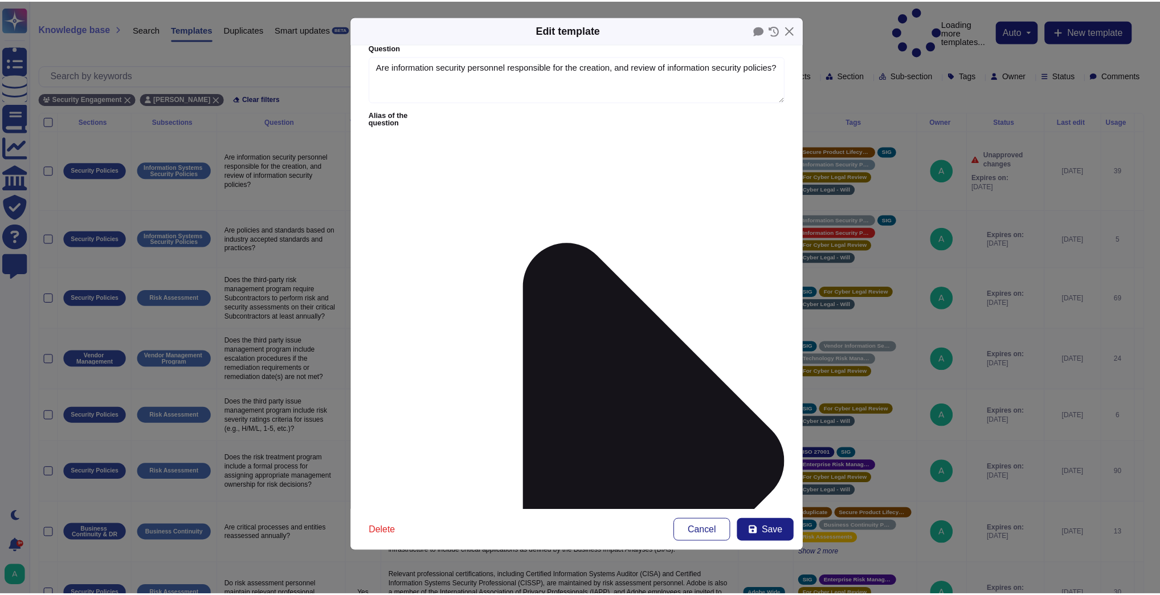
scroll to position [0, 0]
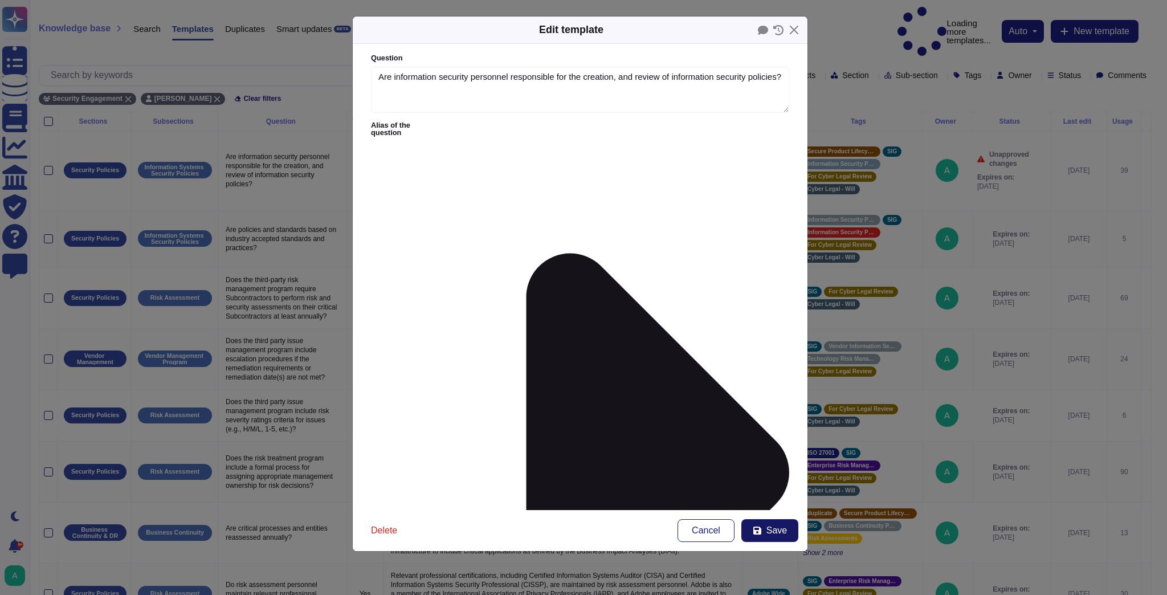
click at [775, 535] on span "Save" at bounding box center [777, 530] width 21 height 9
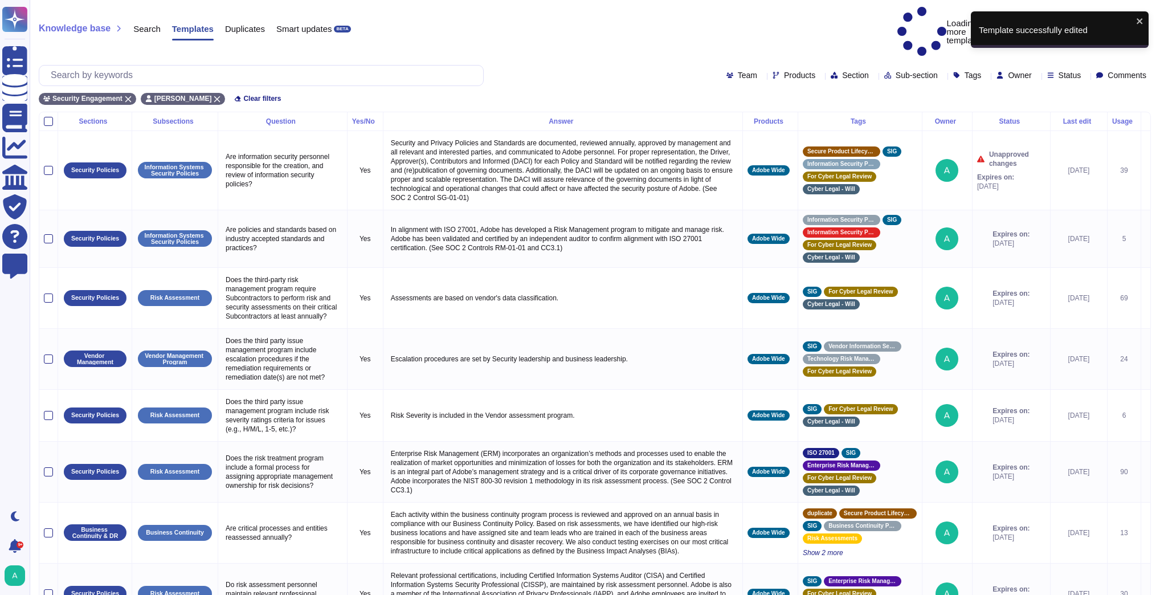
click at [1011, 118] on div "Status" at bounding box center [1012, 121] width 68 height 7
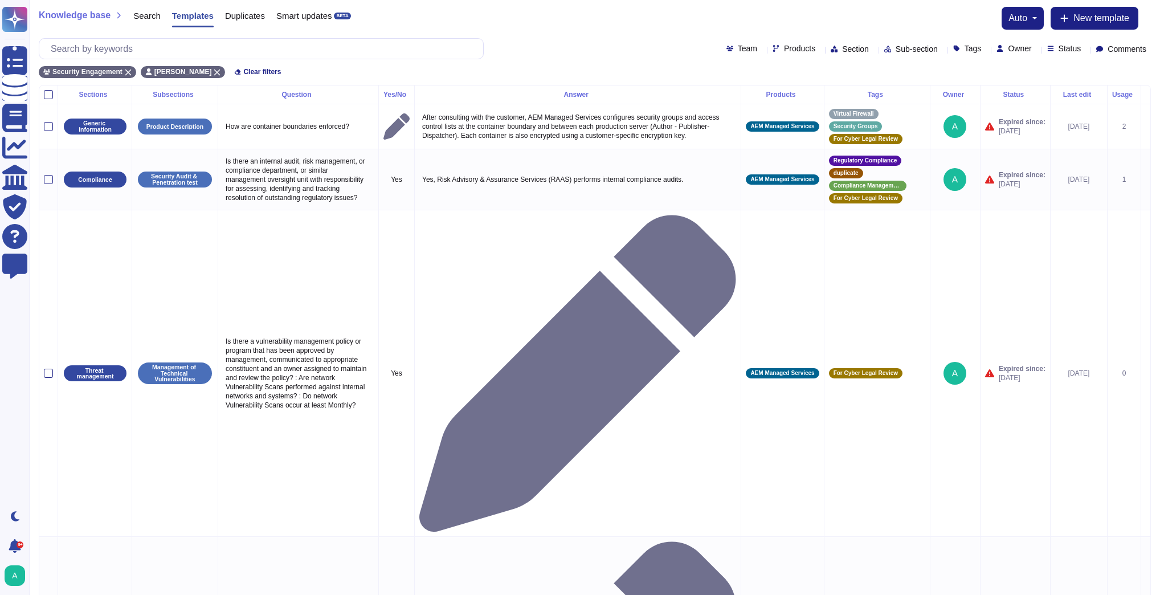
click at [1016, 97] on div "Status" at bounding box center [1016, 94] width 60 height 7
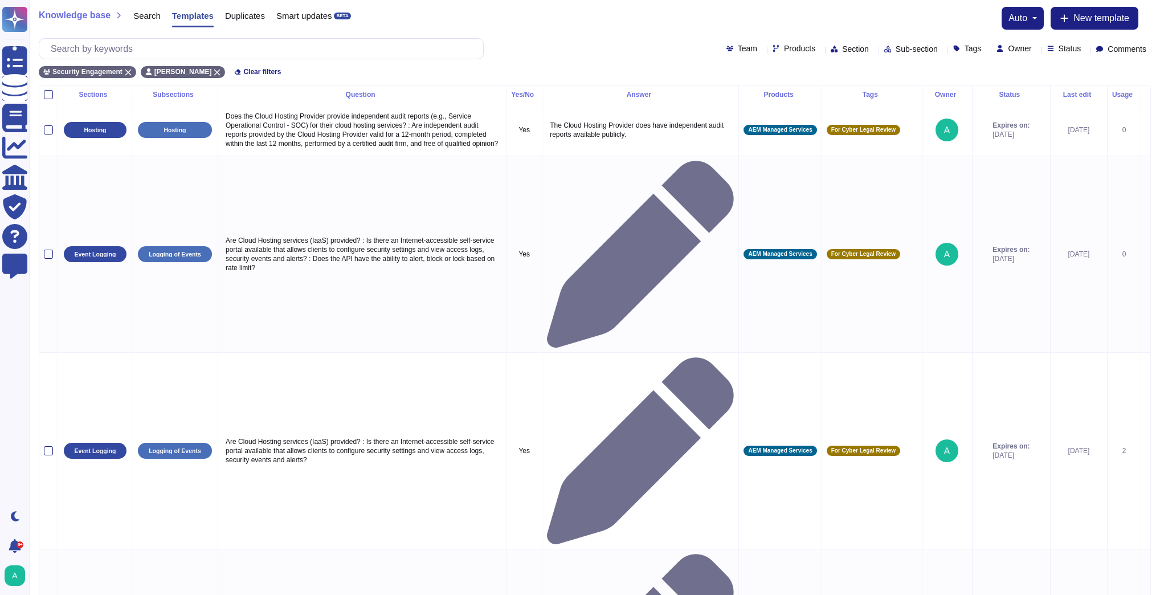
click at [1086, 50] on icon at bounding box center [1086, 50] width 0 height 0
click at [1050, 135] on div at bounding box center [1048, 133] width 9 height 9
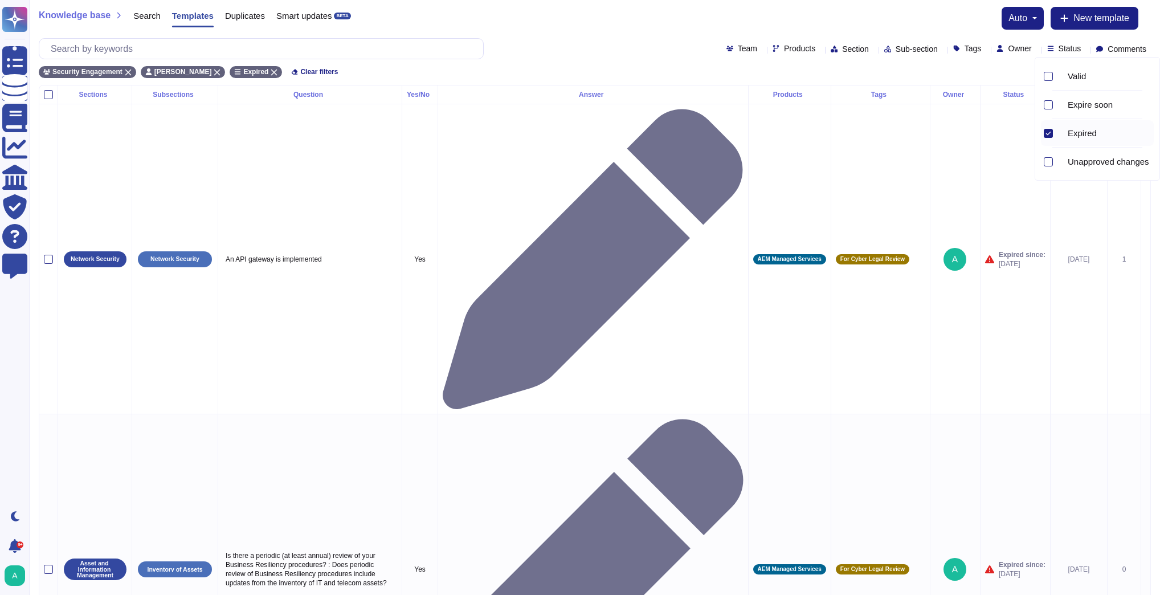
click at [771, 14] on div "Knowledge base Search Templates Duplicates Smart updates BETA auto New template" at bounding box center [595, 18] width 1113 height 23
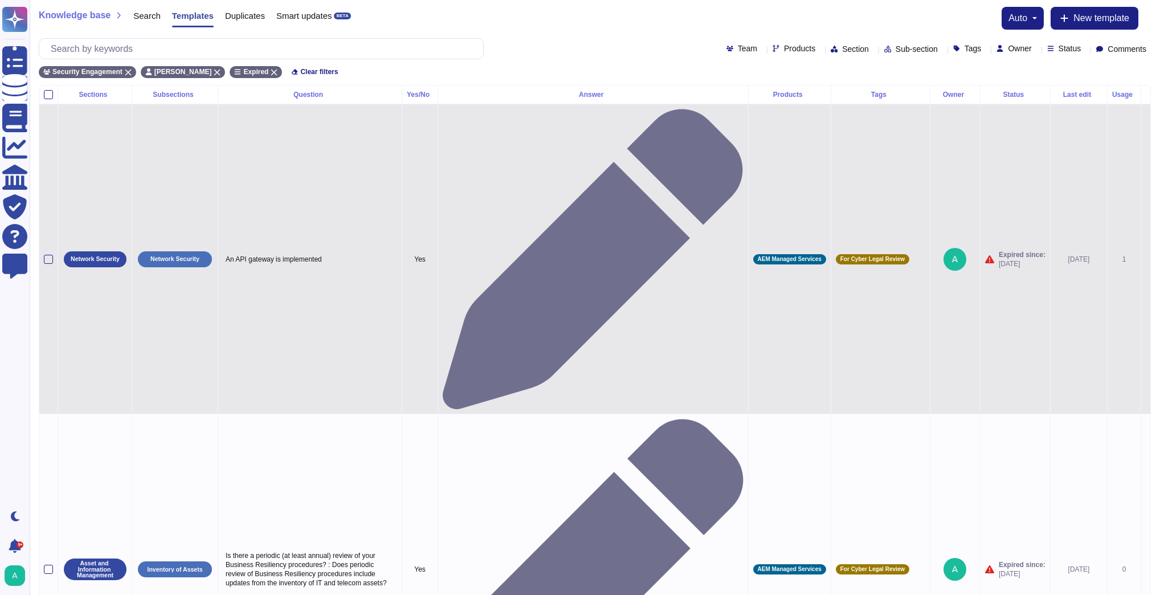
click at [1146, 260] on icon at bounding box center [1146, 260] width 0 height 0
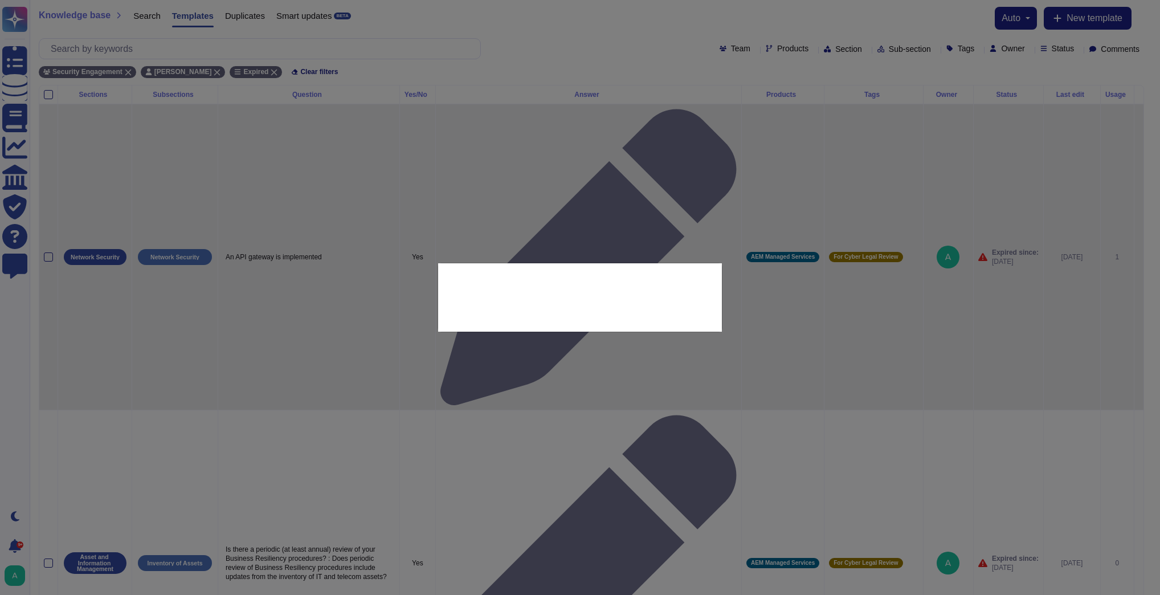
type textarea "An API gateway is implemented"
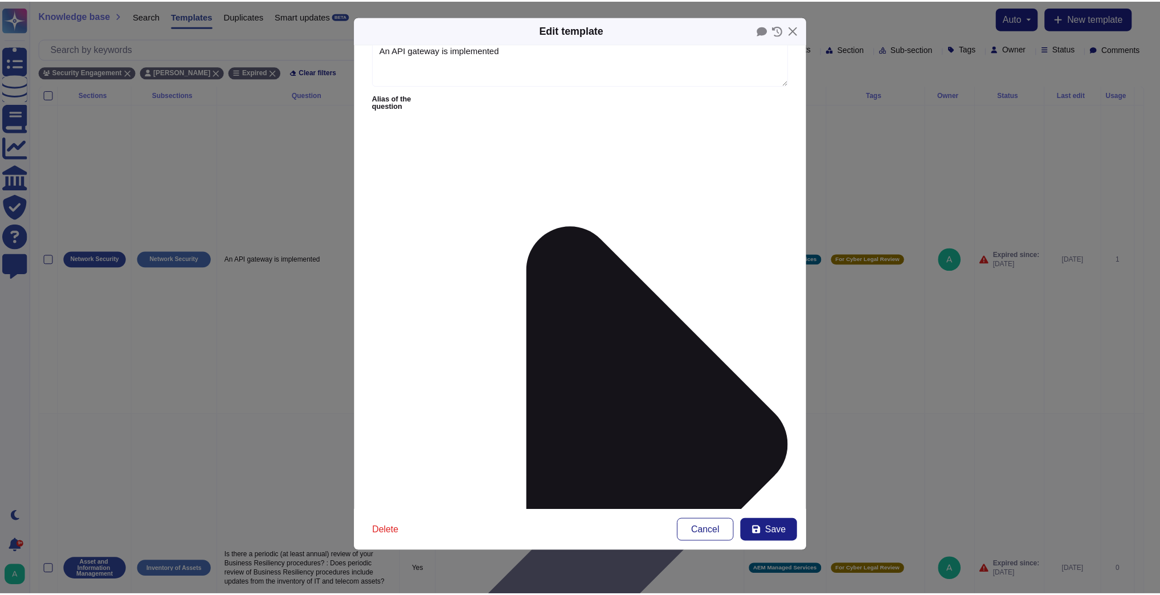
scroll to position [35, 0]
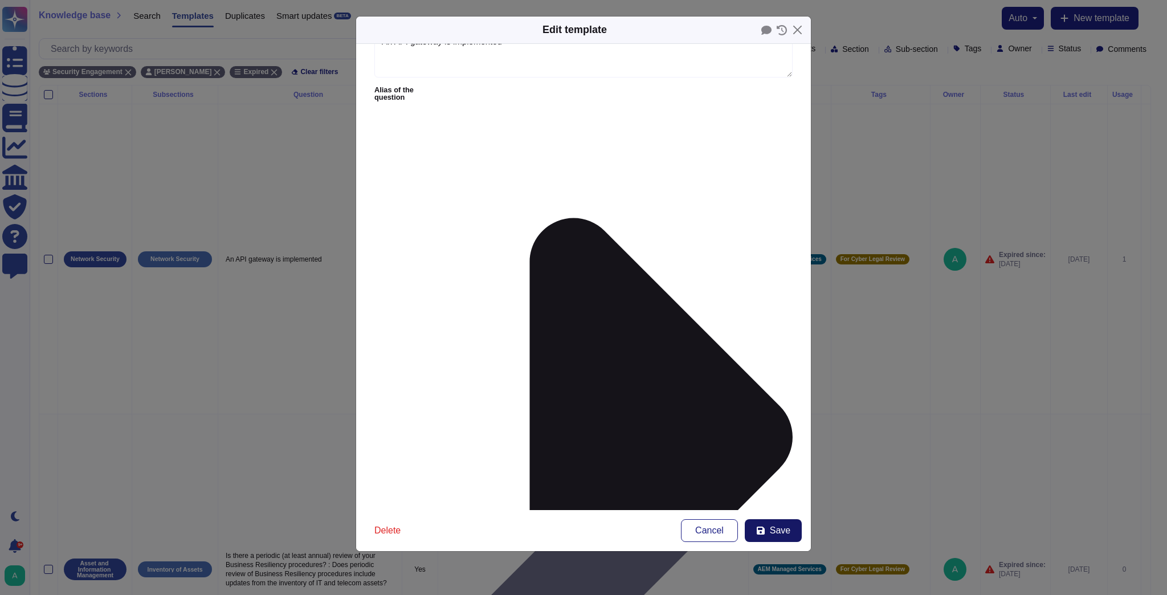
click at [784, 535] on span "Save" at bounding box center [780, 530] width 21 height 9
